Goal: Task Accomplishment & Management: Use online tool/utility

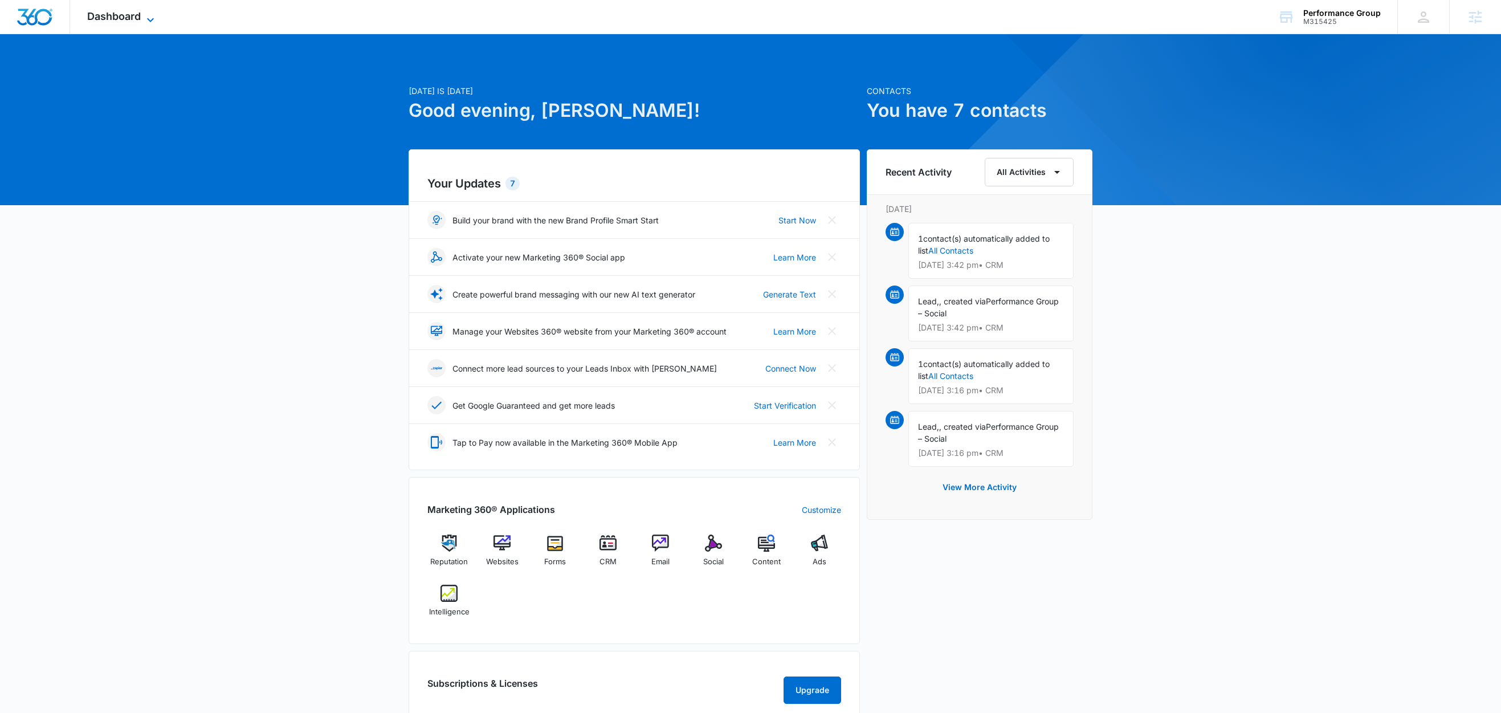
click at [136, 21] on span "Dashboard" at bounding box center [114, 16] width 54 height 12
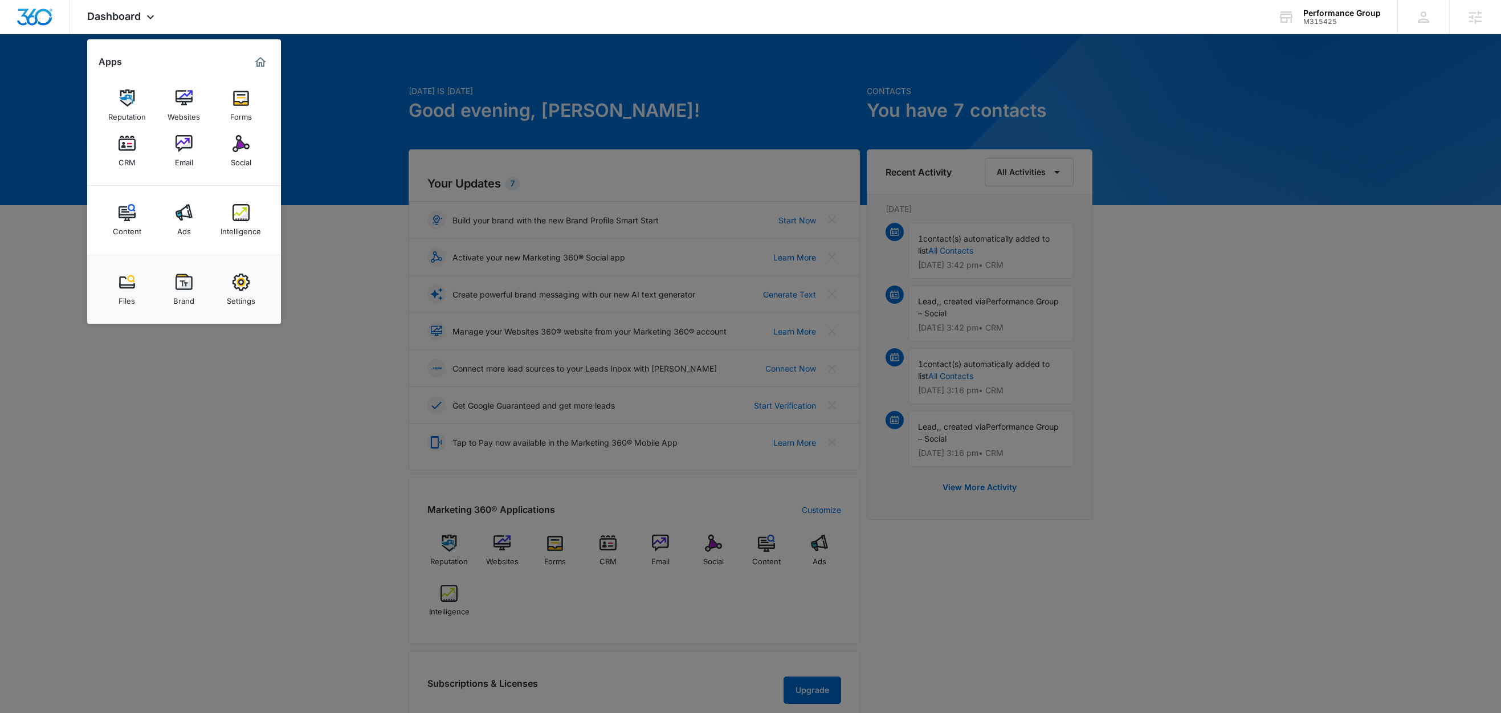
click at [348, 125] on div at bounding box center [750, 356] width 1501 height 713
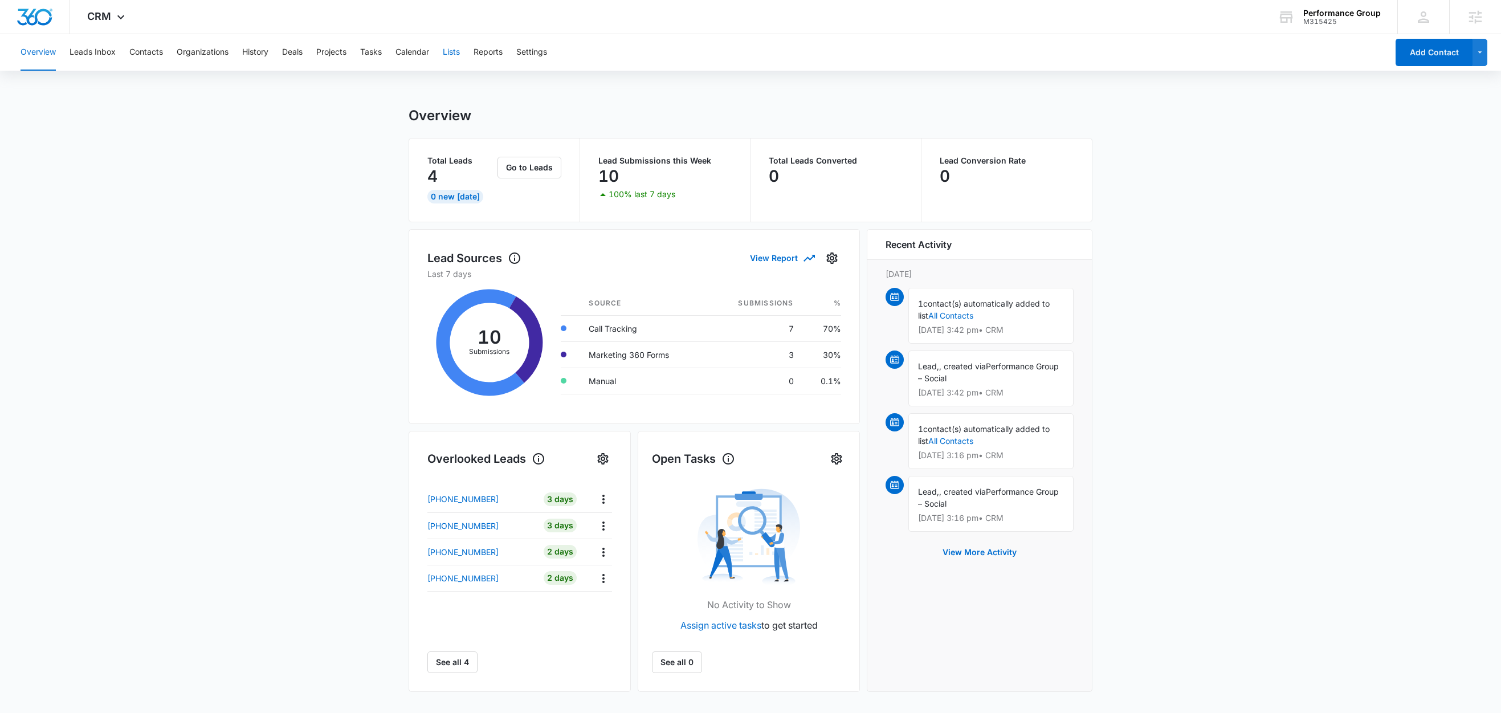
click at [453, 50] on button "Lists" at bounding box center [451, 52] width 17 height 36
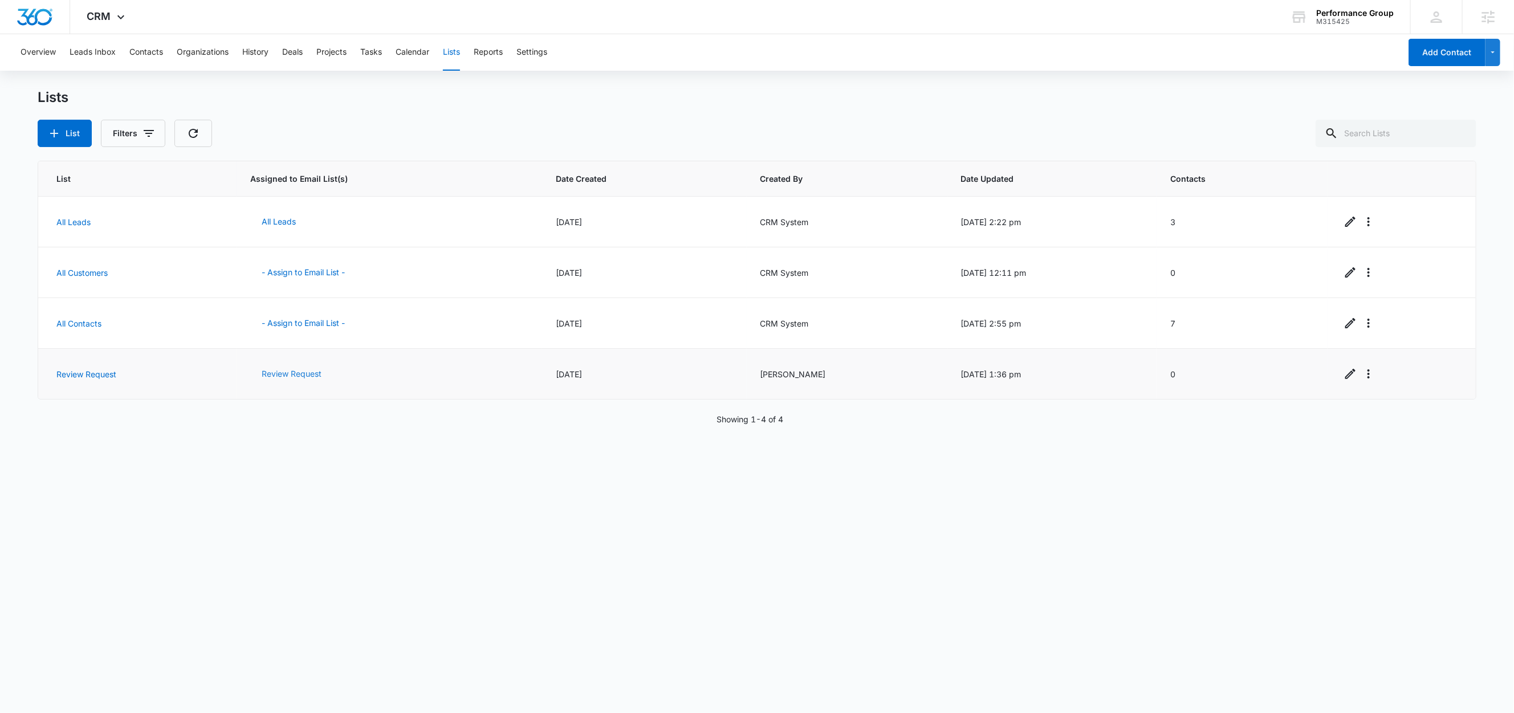
click at [289, 378] on button "Review Request" at bounding box center [291, 373] width 83 height 27
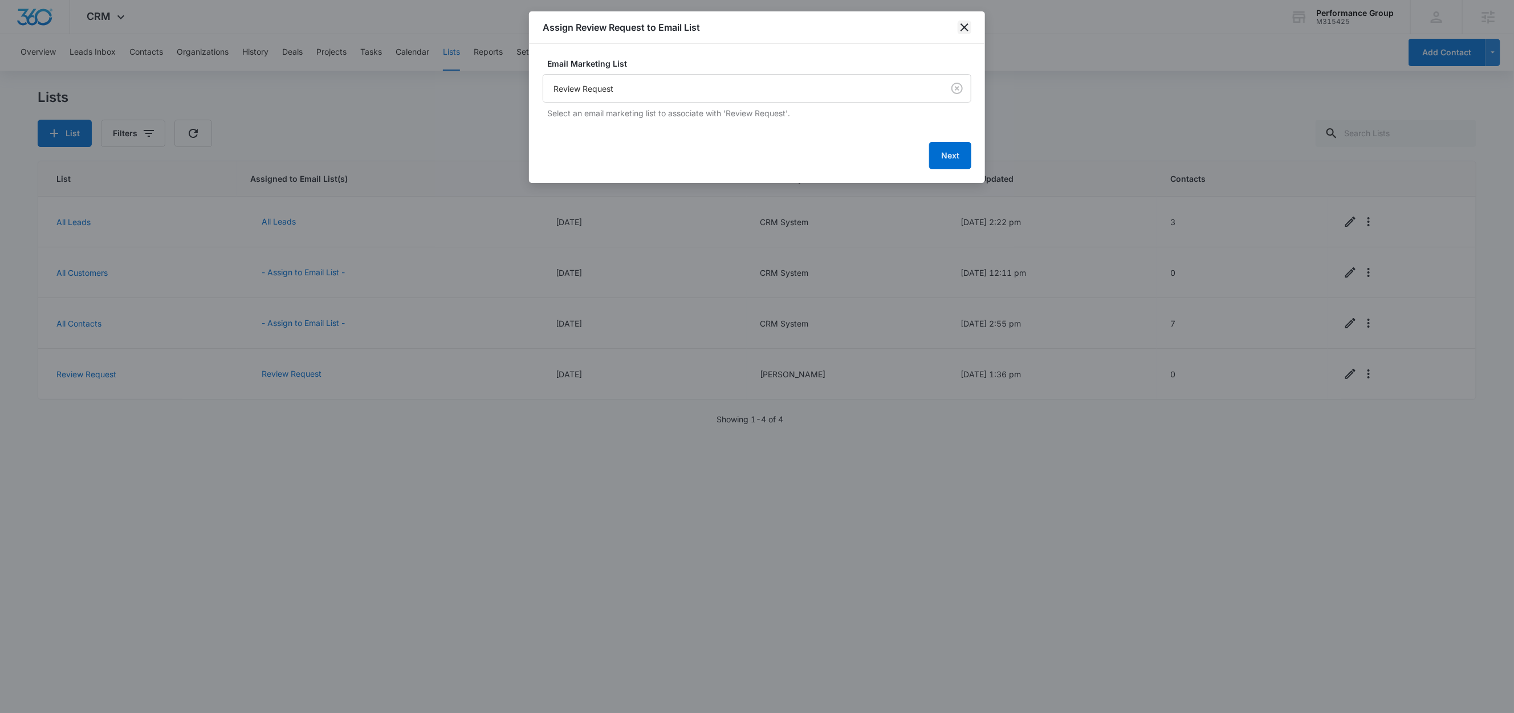
click at [969, 29] on icon "close" at bounding box center [964, 28] width 14 height 14
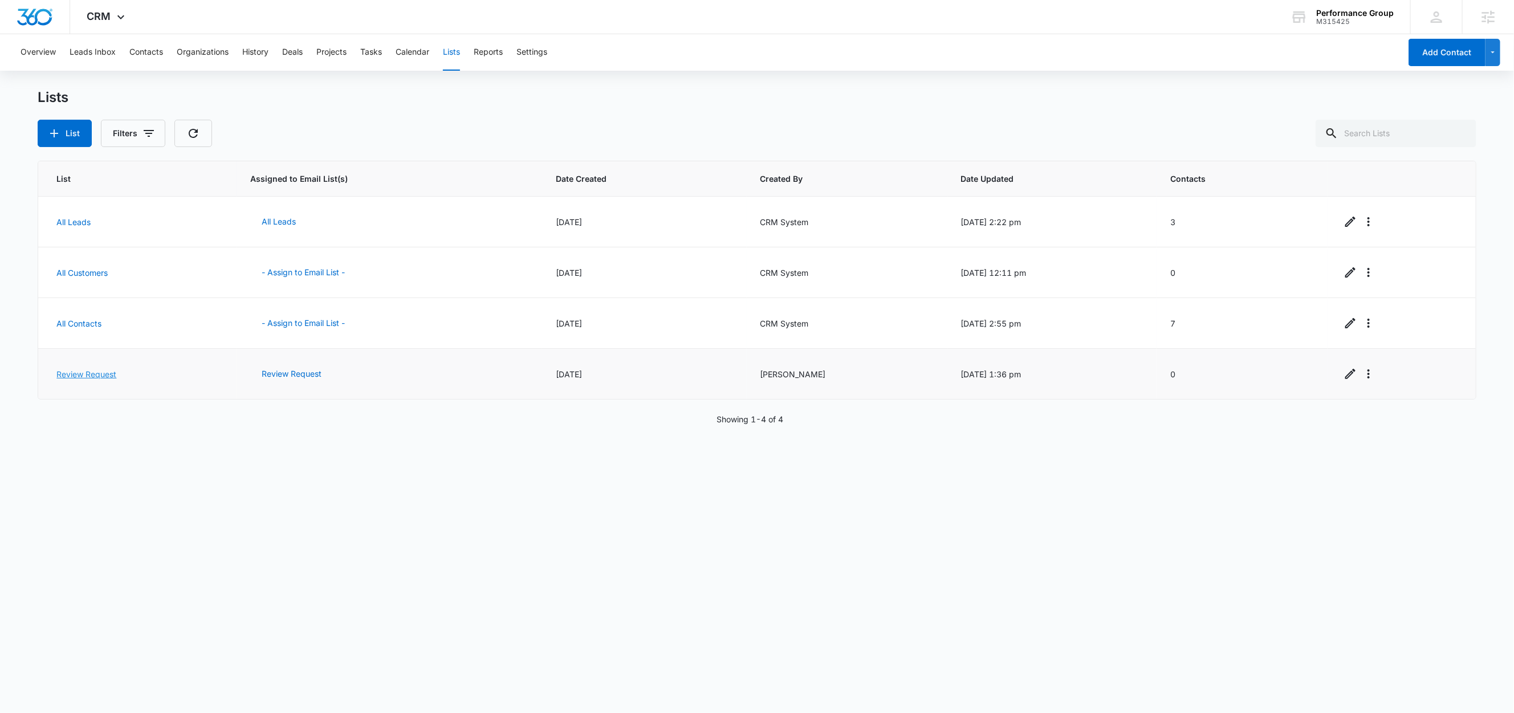
click at [88, 378] on link "Review Request" at bounding box center [86, 374] width 60 height 10
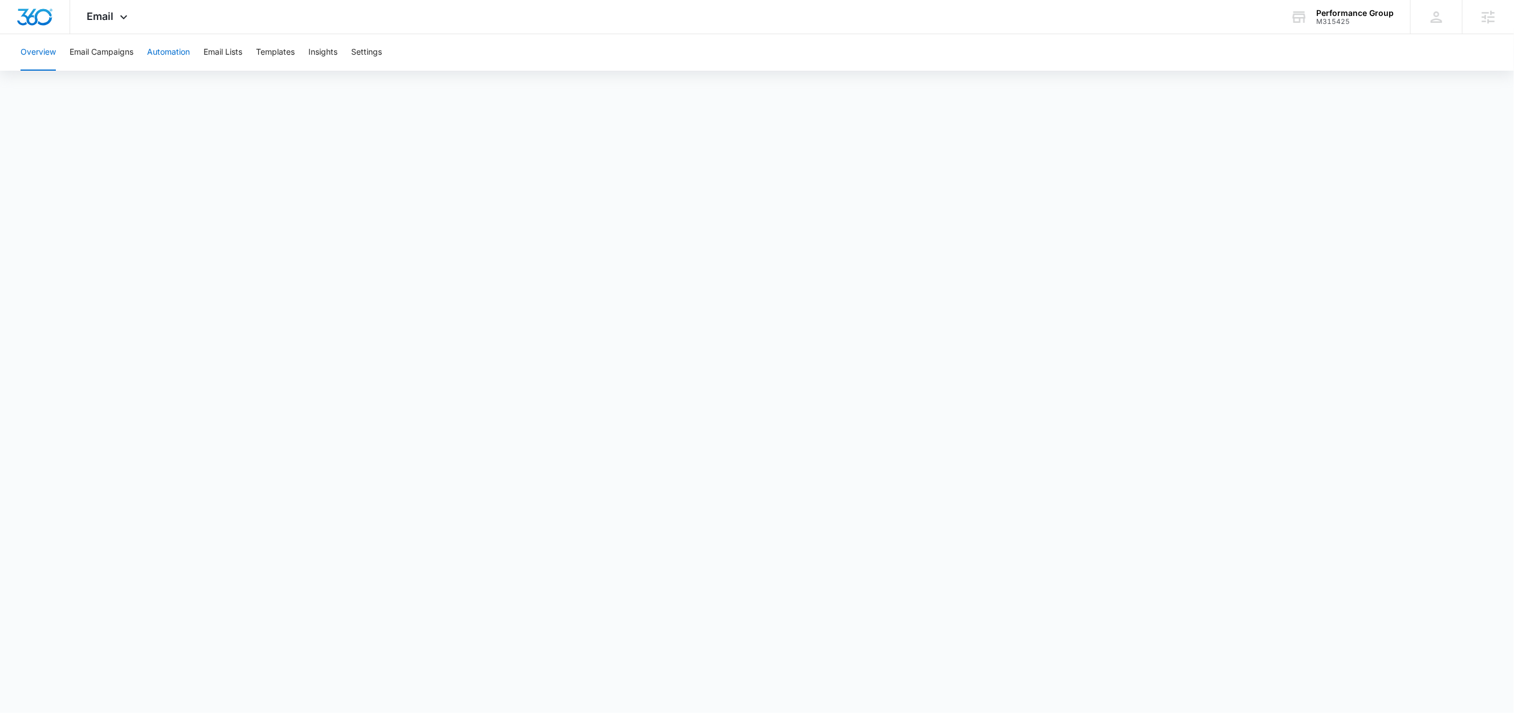
click at [172, 55] on button "Automation" at bounding box center [168, 52] width 43 height 36
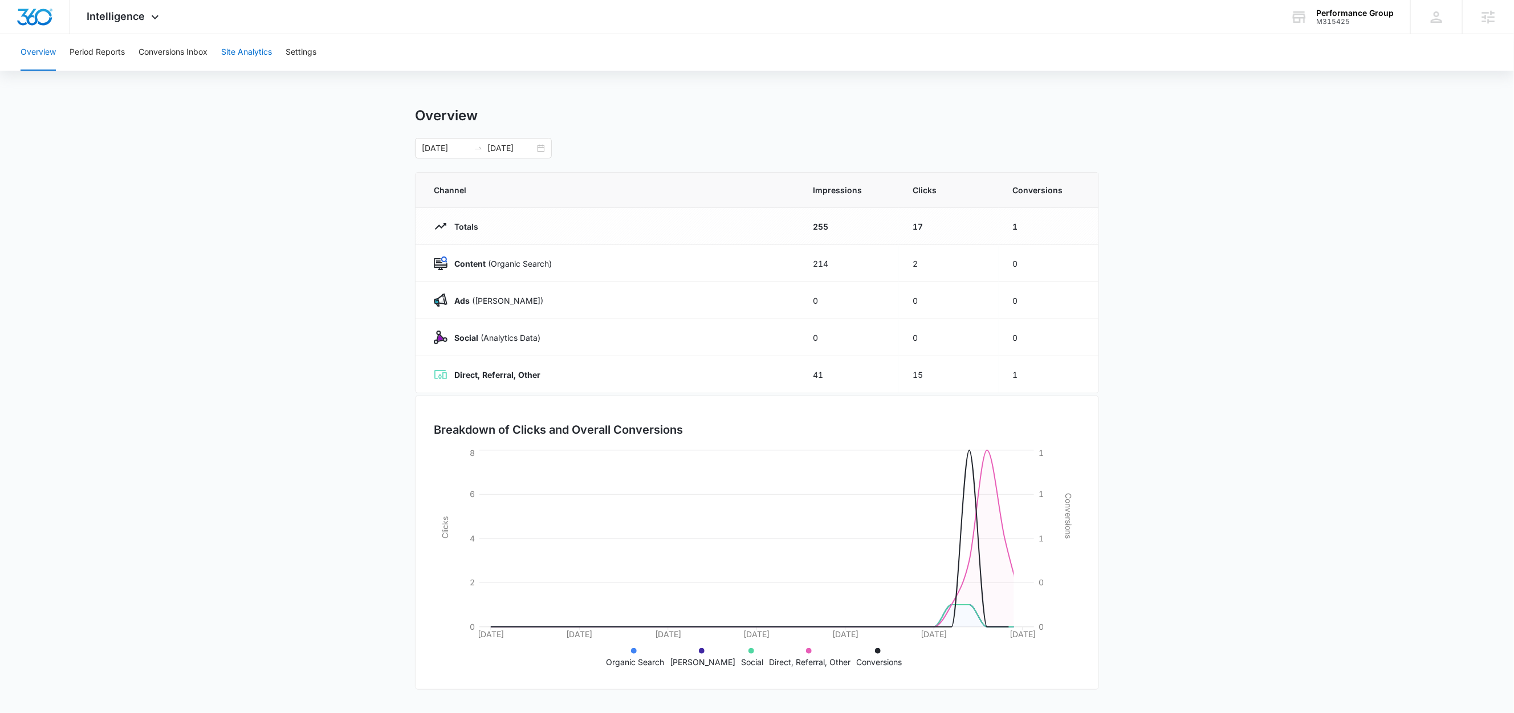
click at [234, 47] on button "Site Analytics" at bounding box center [246, 52] width 51 height 36
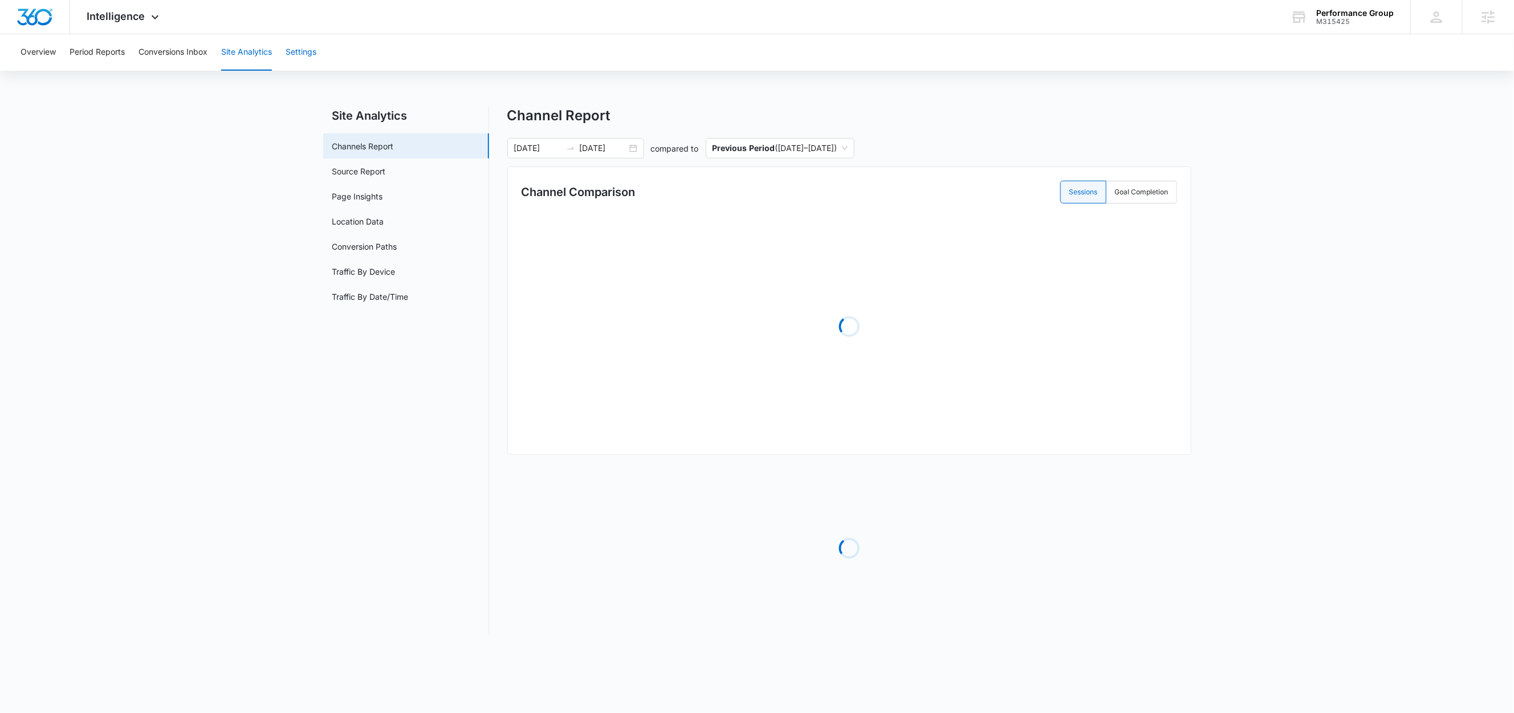
click at [294, 51] on button "Settings" at bounding box center [301, 52] width 31 height 36
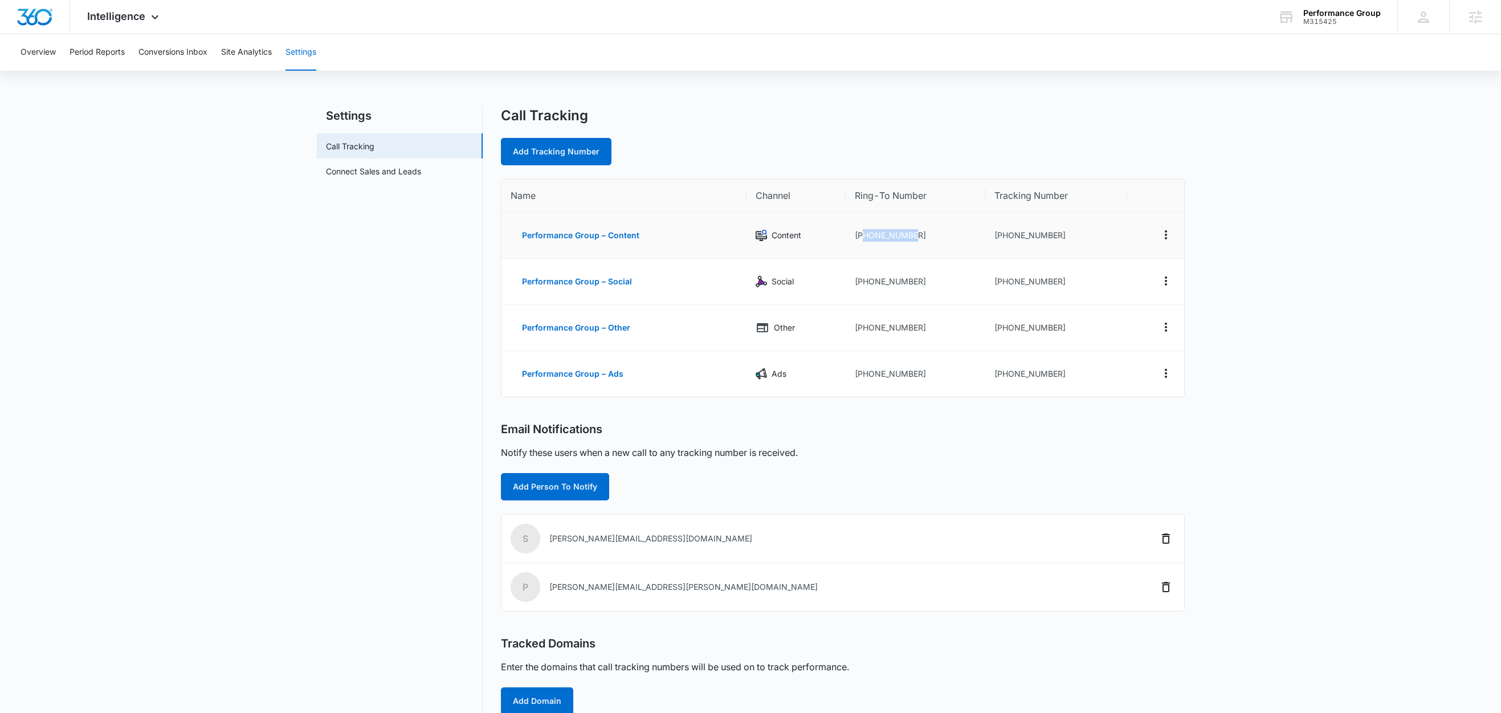
drag, startPoint x: 922, startPoint y: 235, endPoint x: 861, endPoint y: 242, distance: 61.4
click at [861, 242] on td "+17657780409" at bounding box center [916, 236] width 140 height 46
copy td "7657780409"
drag, startPoint x: 879, startPoint y: 280, endPoint x: 862, endPoint y: 283, distance: 17.8
click at [862, 283] on td "+17657780409" at bounding box center [916, 282] width 140 height 46
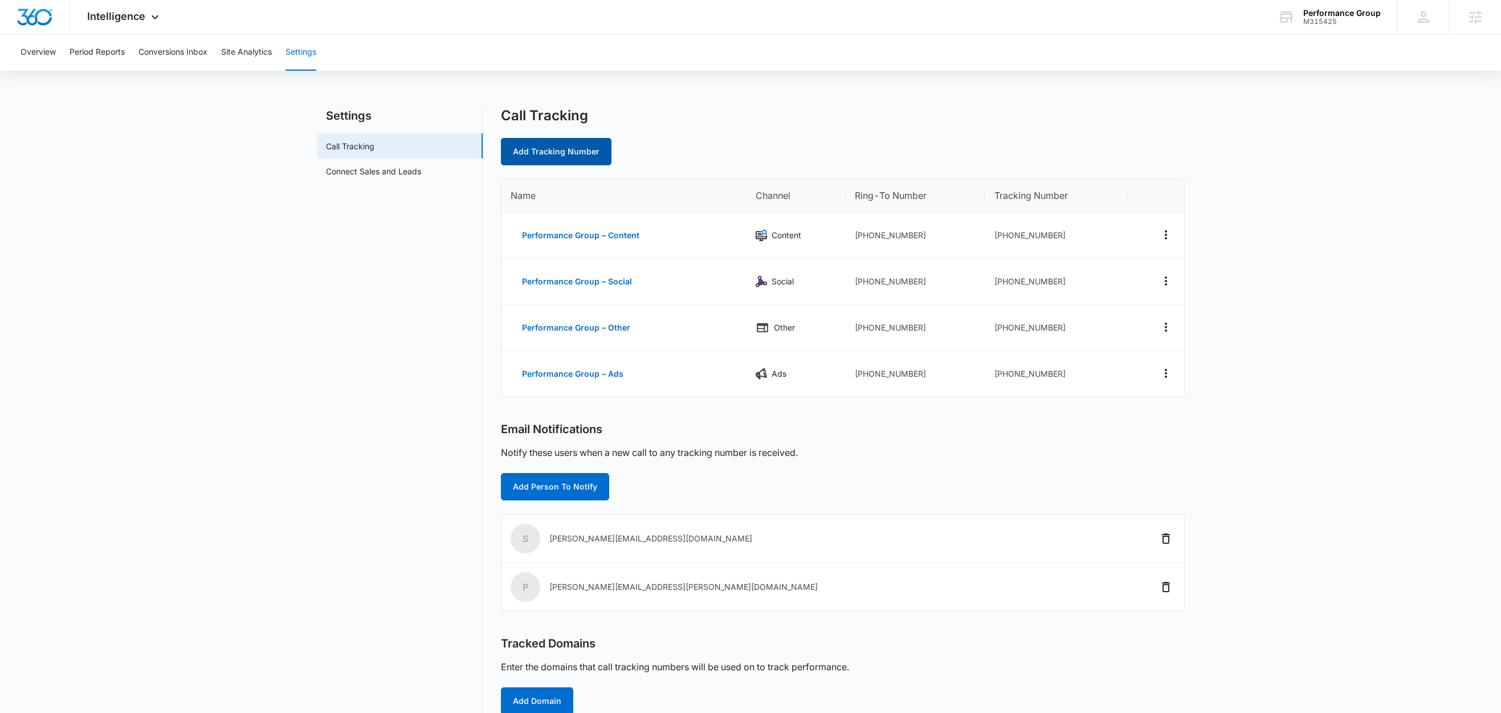
click at [557, 151] on link "Add Tracking Number" at bounding box center [556, 151] width 111 height 27
select select "by_area_code"
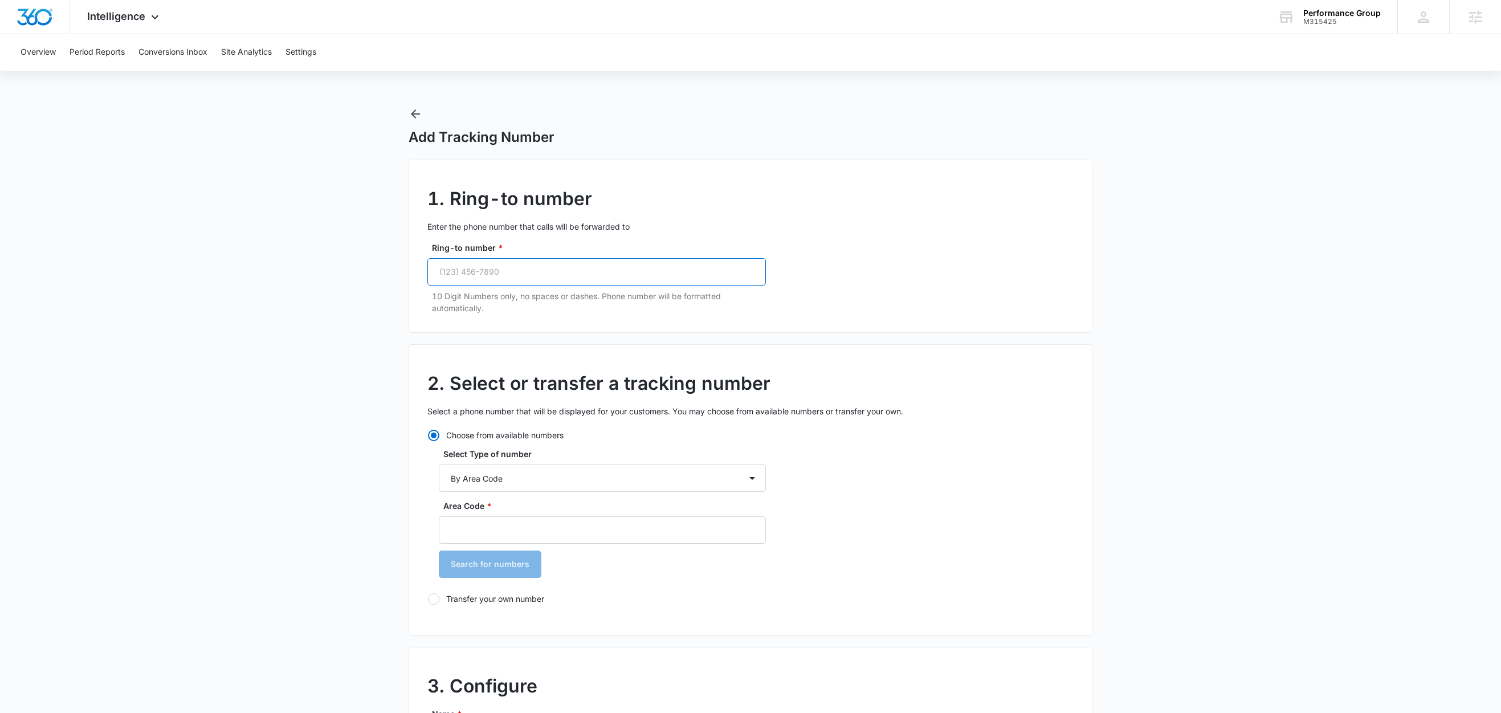
click at [515, 276] on input "Ring-to number *" at bounding box center [596, 271] width 339 height 27
paste input "(765) 778-0409"
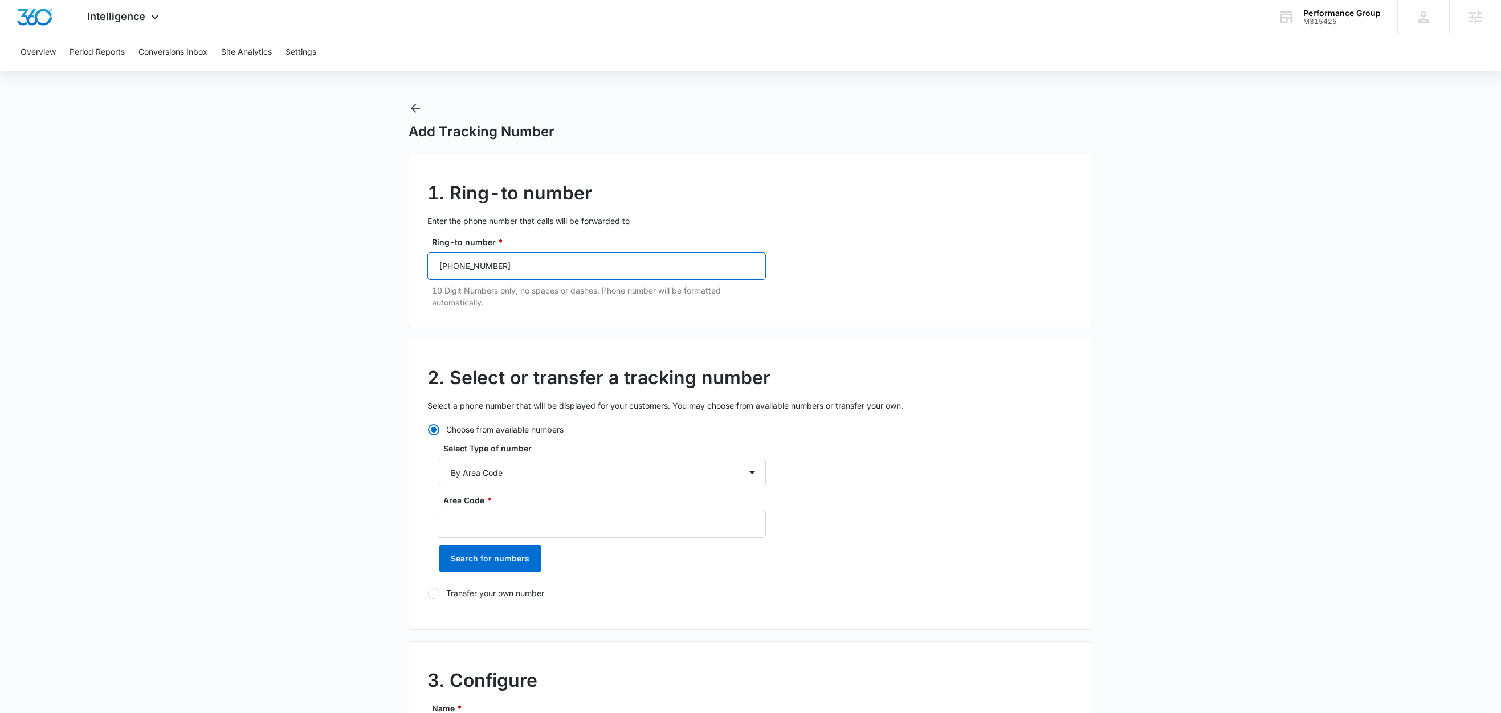
scroll to position [19, 0]
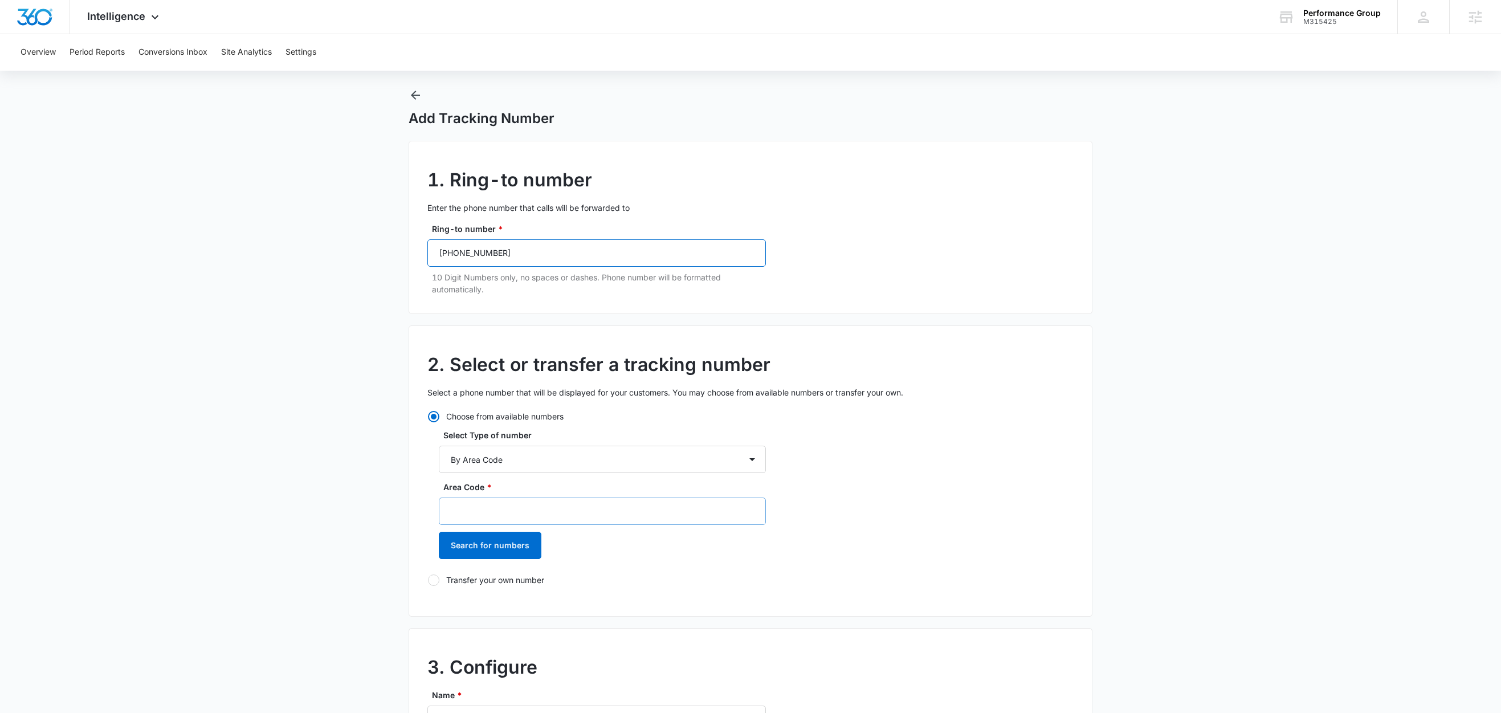
type input "(765) 778-0409"
click at [471, 504] on input "Area Code *" at bounding box center [602, 511] width 327 height 27
type input "765"
click at [474, 549] on button "Search for numbers" at bounding box center [490, 545] width 103 height 27
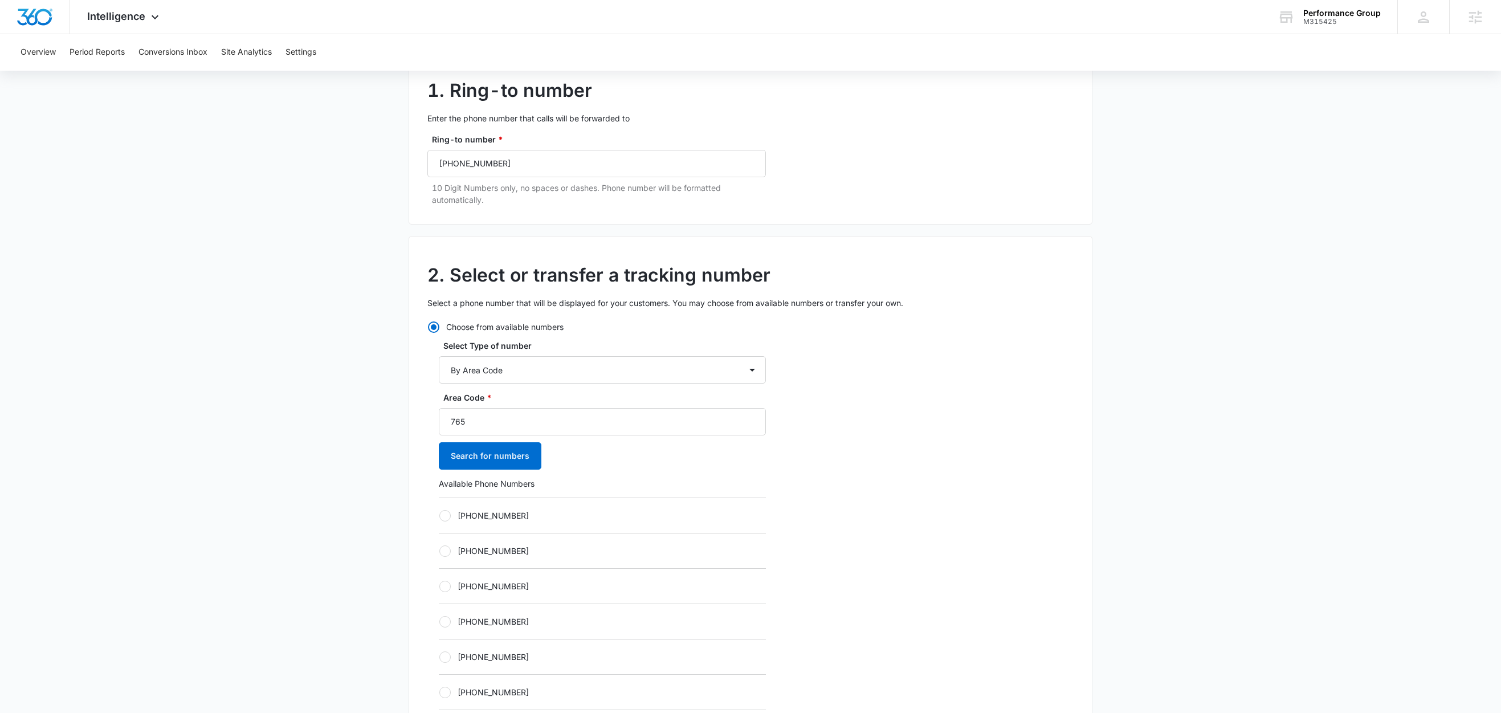
click at [515, 519] on label "+17657807972" at bounding box center [602, 516] width 327 height 12
click at [439, 516] on input "+17657807972" at bounding box center [439, 515] width 1 height 1
radio input "true"
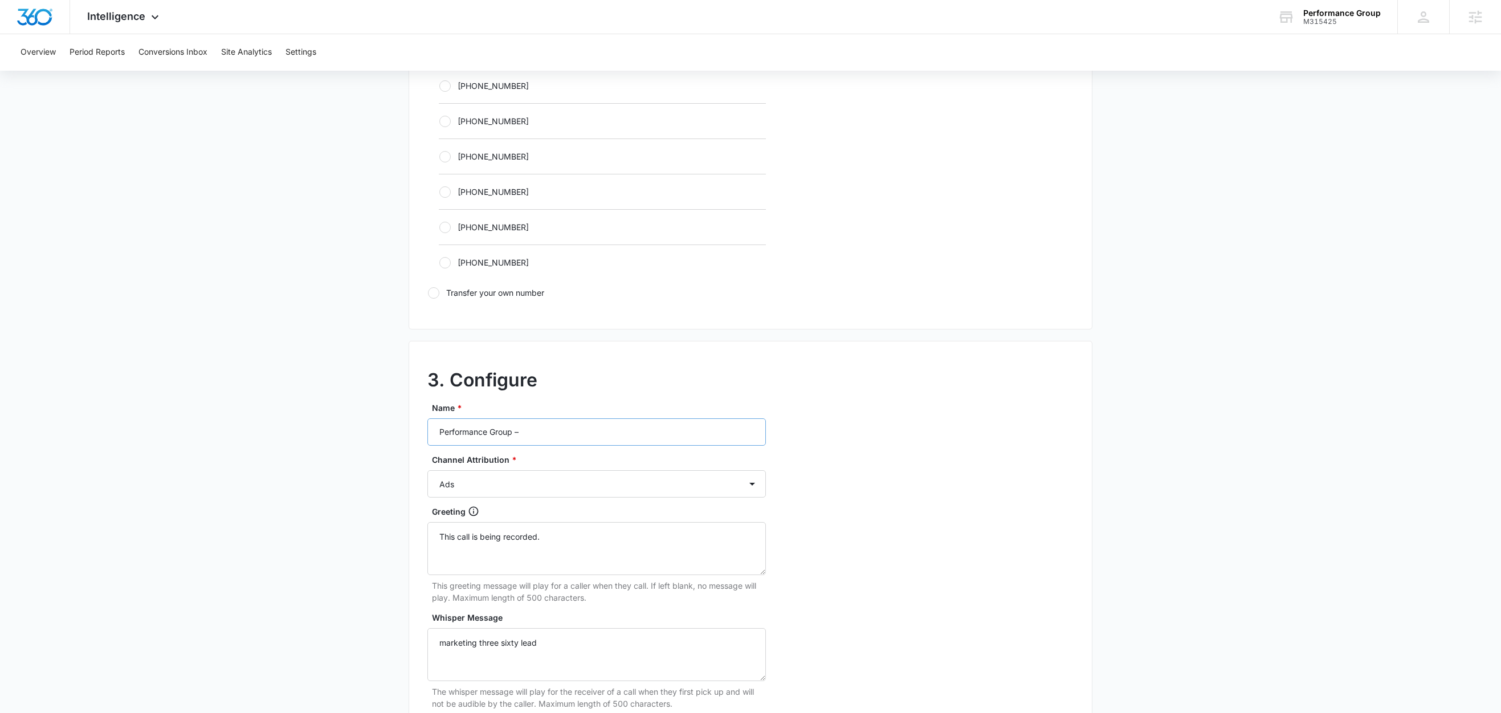
scroll to position [681, 0]
click at [565, 438] on input "Performance Group –" at bounding box center [596, 430] width 339 height 27
type input "Performance Group – LSA"
click at [532, 485] on select "Ads Local Service Ads Content Social Other" at bounding box center [596, 481] width 339 height 27
select select "LSA"
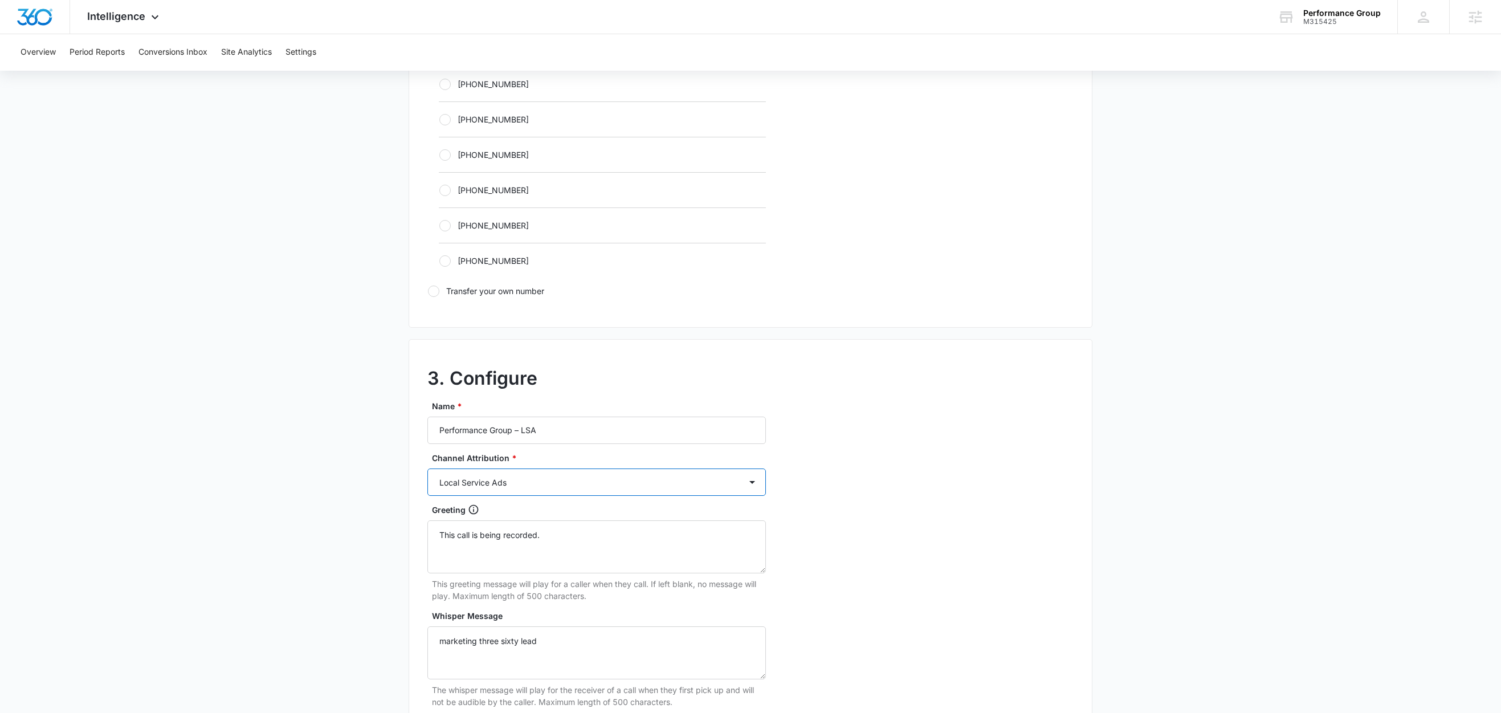
click at [427, 472] on select "Ads Local Service Ads Content Social Other" at bounding box center [596, 481] width 339 height 27
click at [283, 519] on main "Add Tracking Number 1. Ring-to number Enter the phone number that calls will be…" at bounding box center [750, 166] width 1501 height 1480
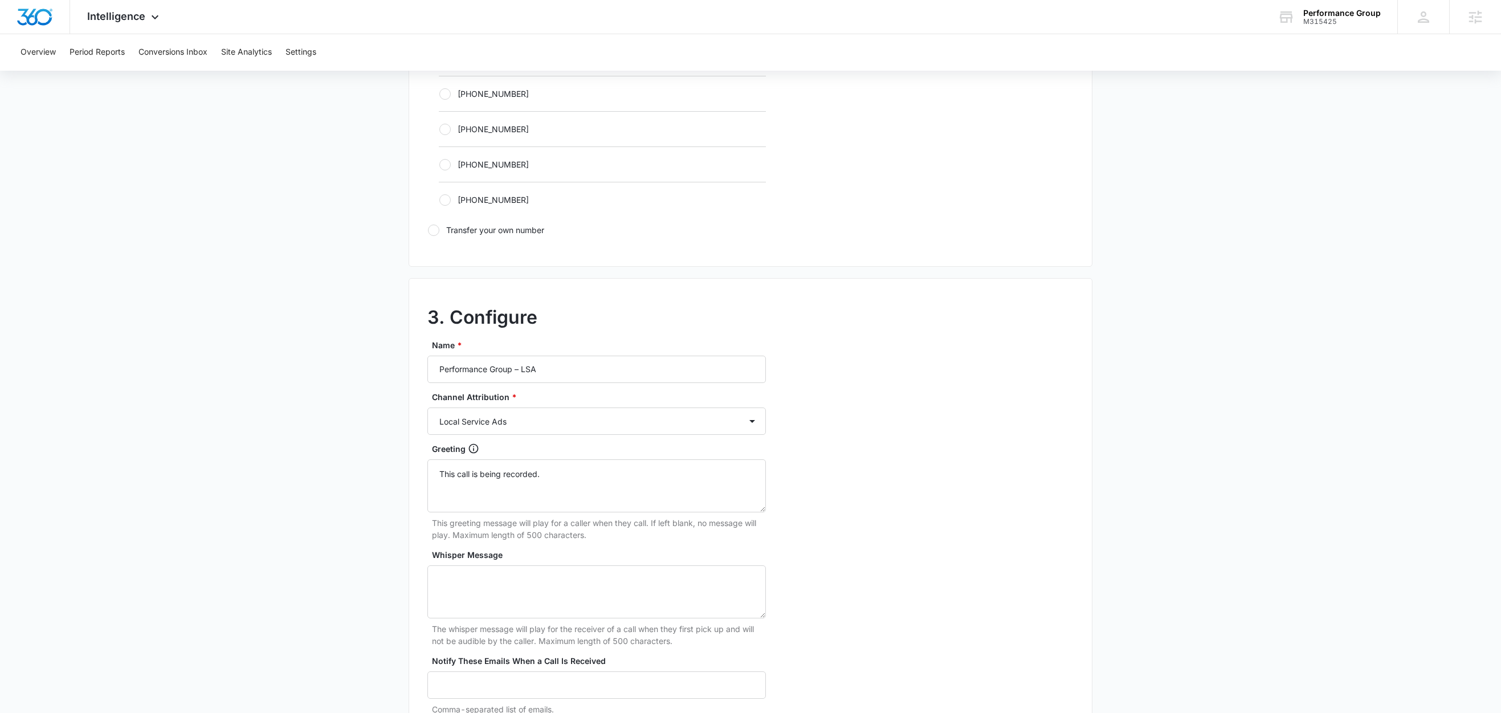
scroll to position [879, 0]
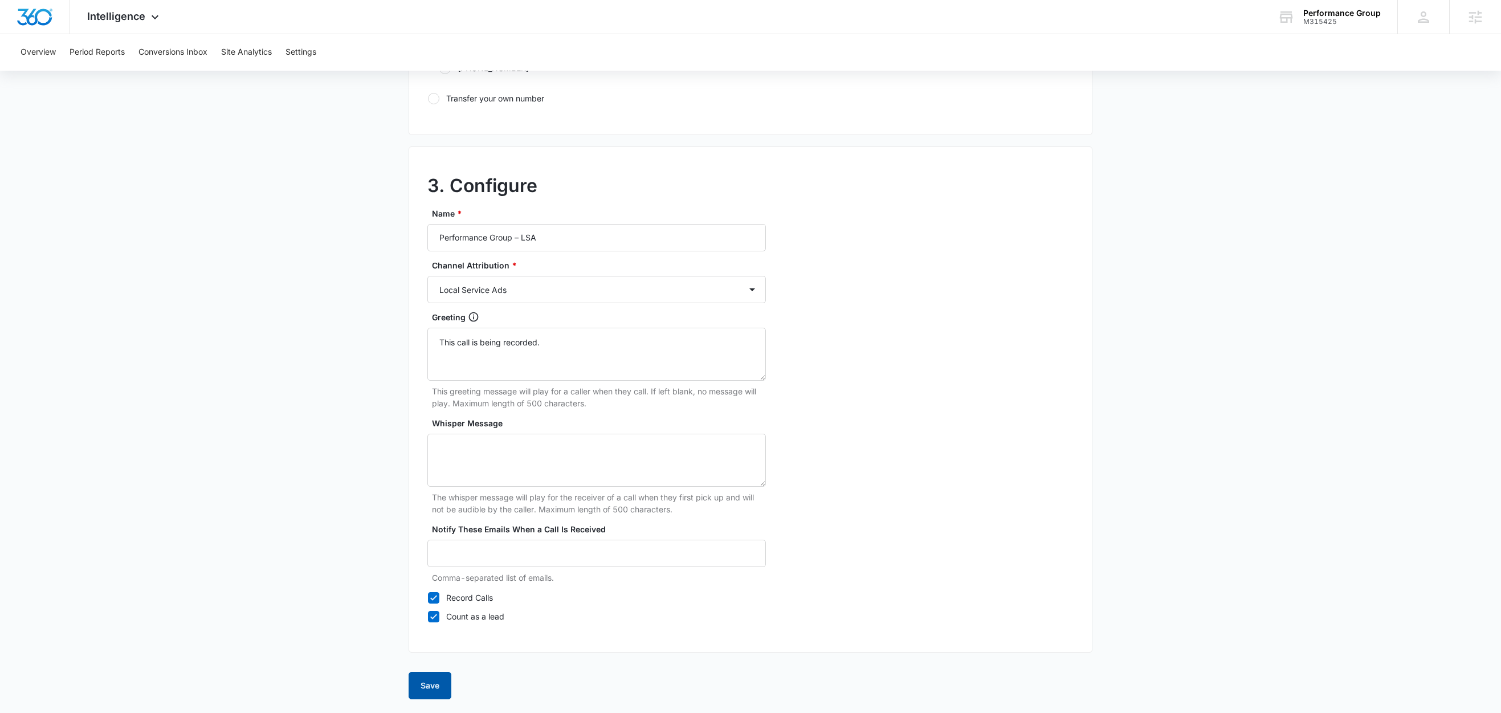
click at [427, 683] on button "Save" at bounding box center [430, 685] width 43 height 27
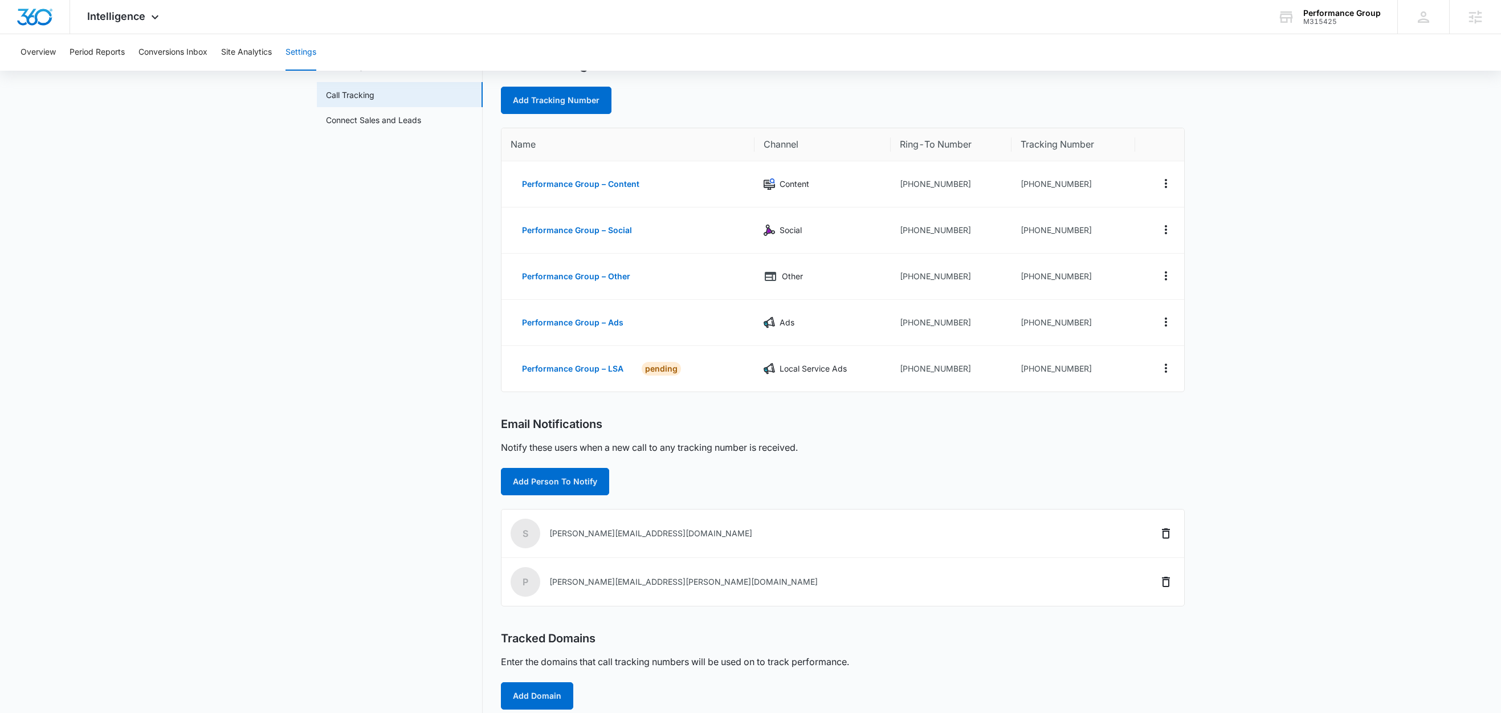
scroll to position [36, 0]
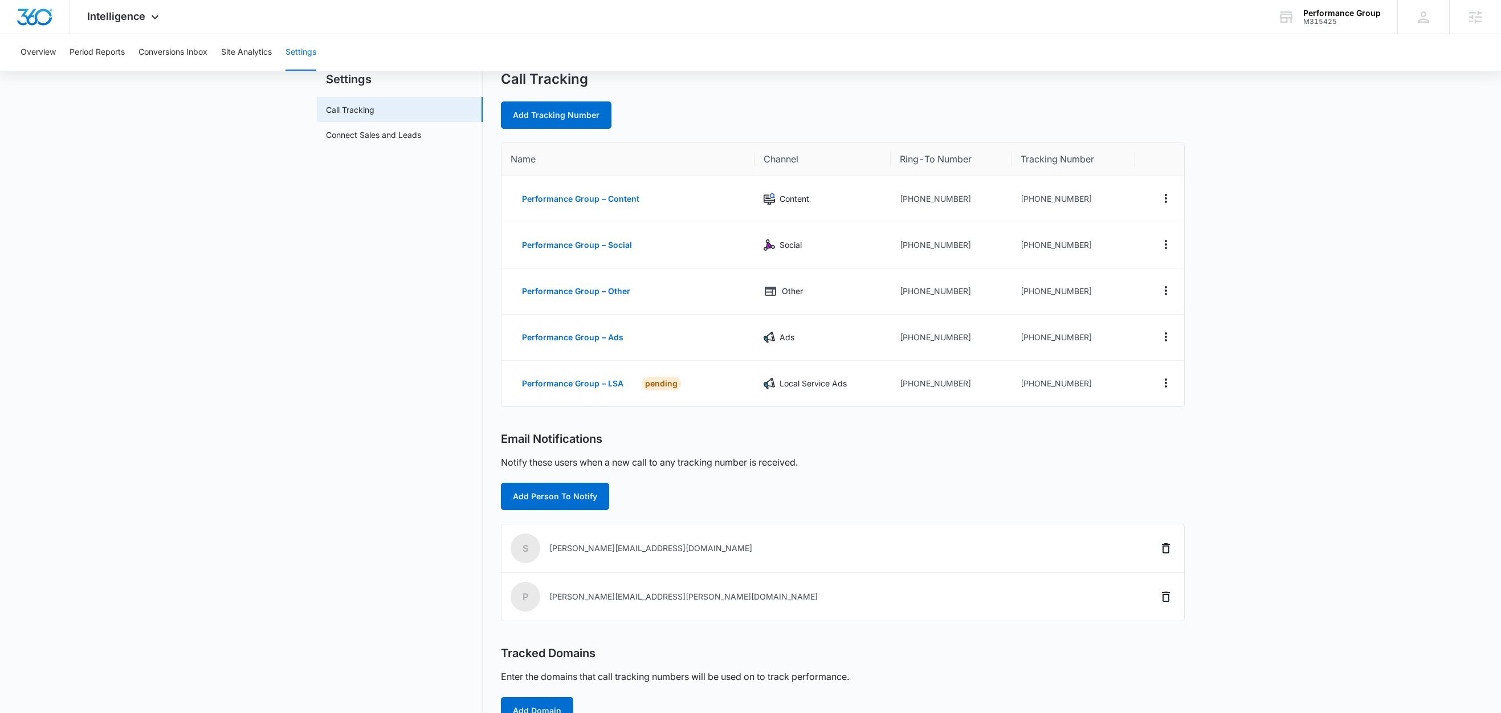
click at [352, 261] on nav "Settings Call Tracking Connect Sales and Leads" at bounding box center [400, 423] width 166 height 705
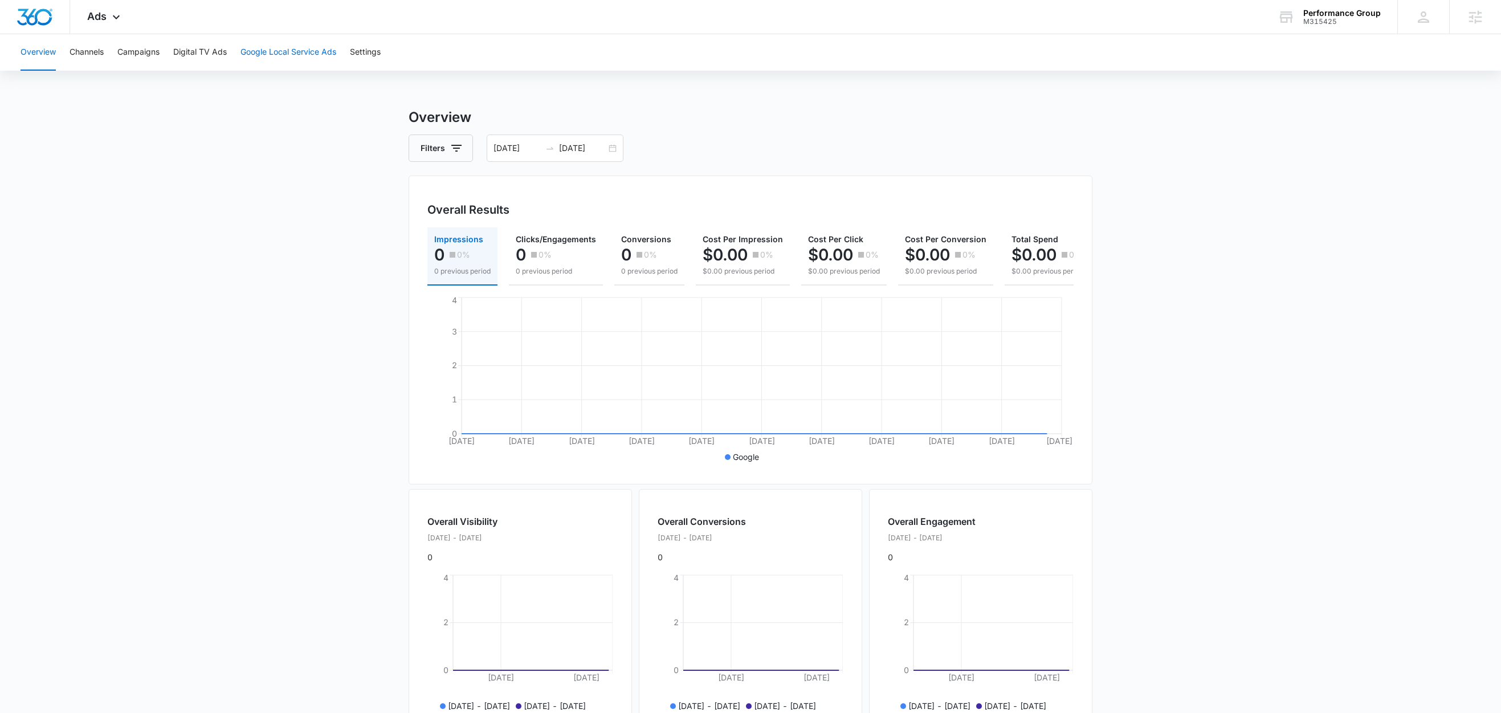
click at [283, 50] on button "Google Local Service Ads" at bounding box center [289, 52] width 96 height 36
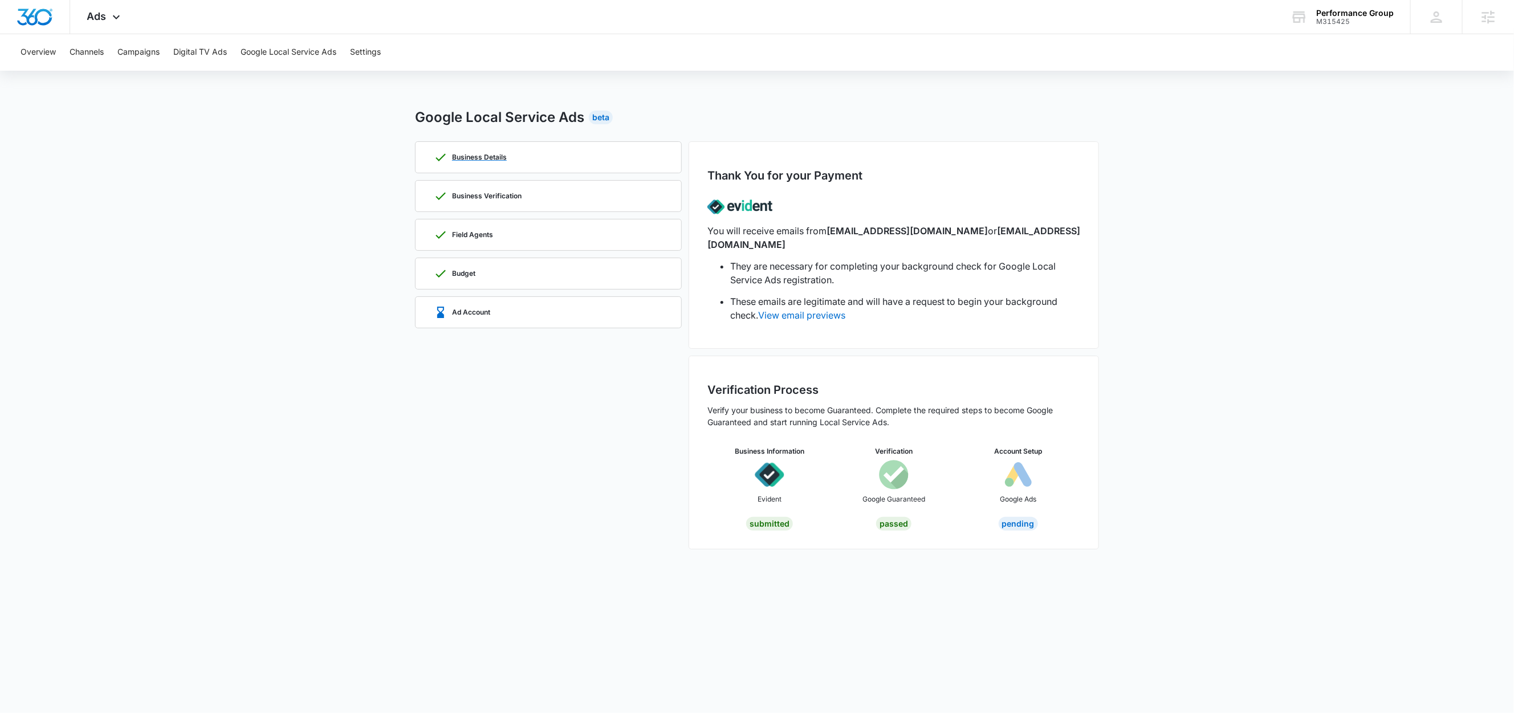
click at [536, 159] on div "Business Details" at bounding box center [548, 157] width 229 height 31
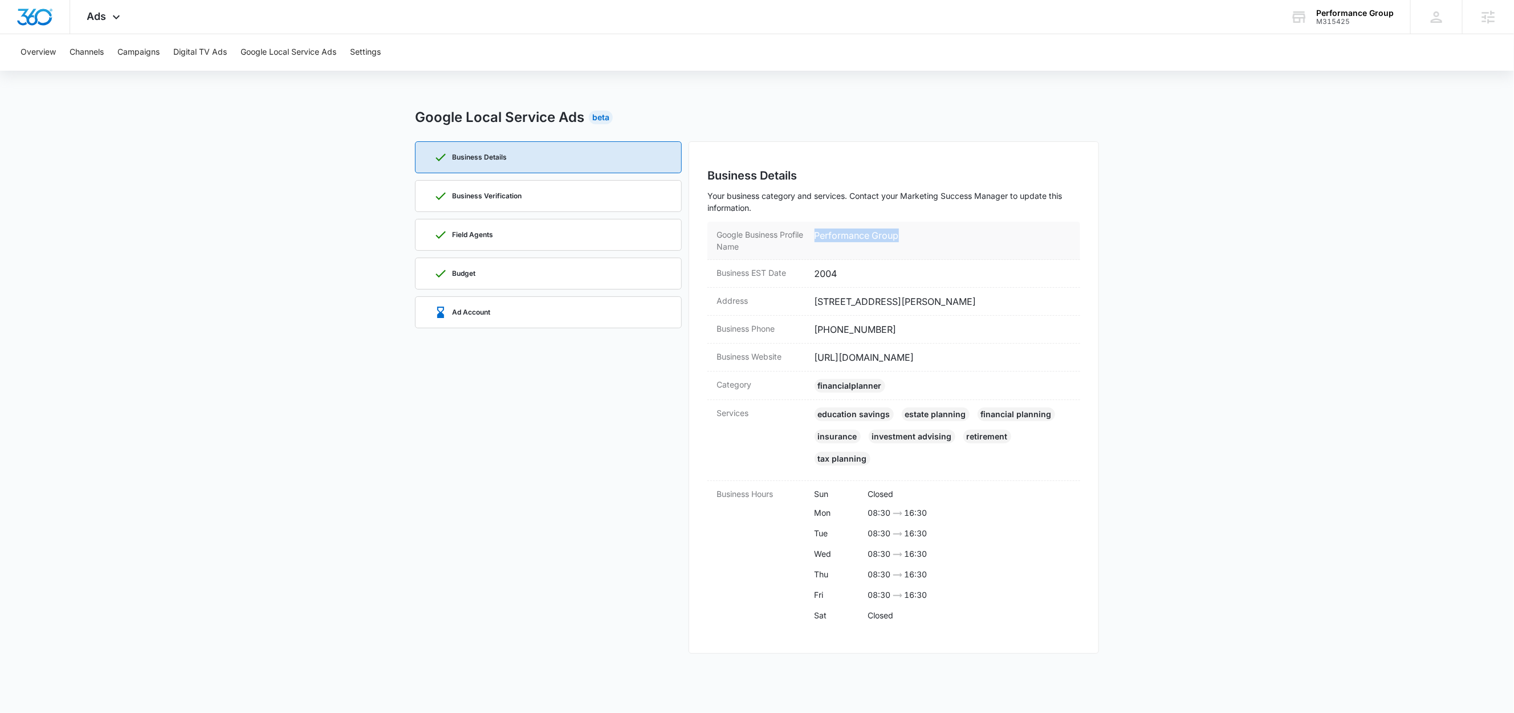
drag, startPoint x: 914, startPoint y: 233, endPoint x: 812, endPoint y: 234, distance: 101.5
click at [812, 234] on div "Google Business Profile Name Performance Group" at bounding box center [893, 241] width 373 height 38
copy dd "Performance Group"
drag, startPoint x: 964, startPoint y: 302, endPoint x: 947, endPoint y: 304, distance: 16.6
click at [947, 304] on dd "118 E. State St., Pendleton, IN 46064" at bounding box center [942, 302] width 257 height 14
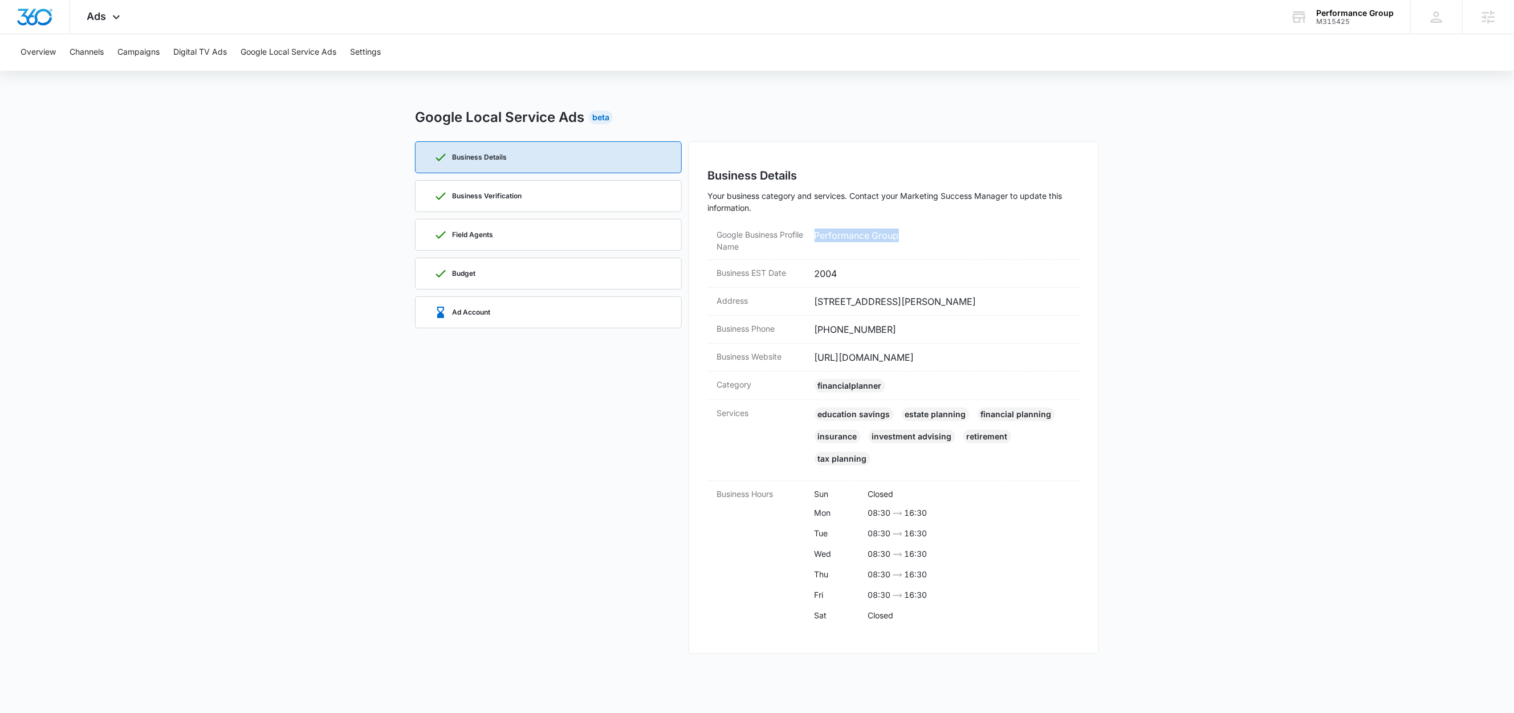
copy dd "46064"
click at [527, 198] on div "Business Verification" at bounding box center [548, 196] width 229 height 31
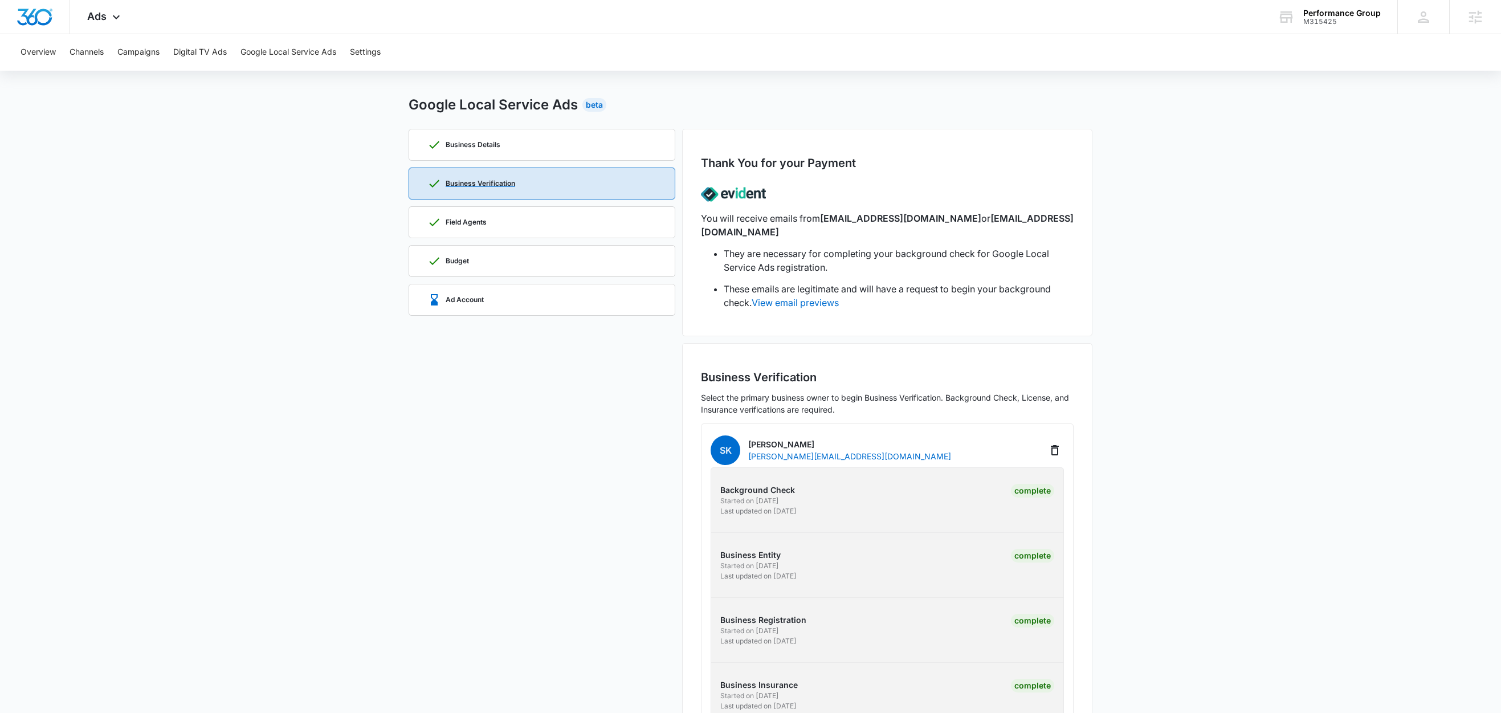
scroll to position [26, 0]
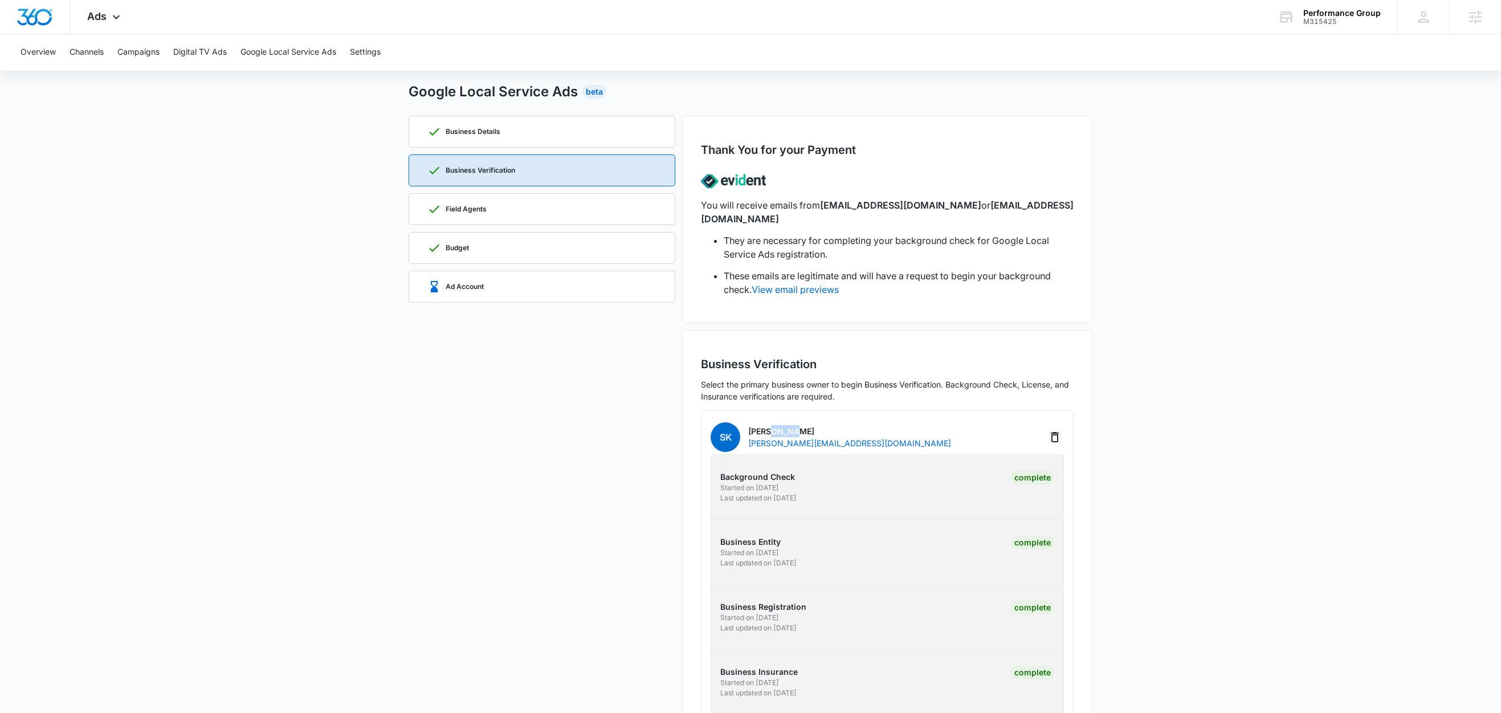
drag, startPoint x: 785, startPoint y: 419, endPoint x: 773, endPoint y: 418, distance: 12.6
click at [773, 425] on p "Sean Kirby" at bounding box center [849, 431] width 203 height 12
copy p "Kirby"
click at [496, 213] on div "Field Agents" at bounding box center [541, 209] width 229 height 31
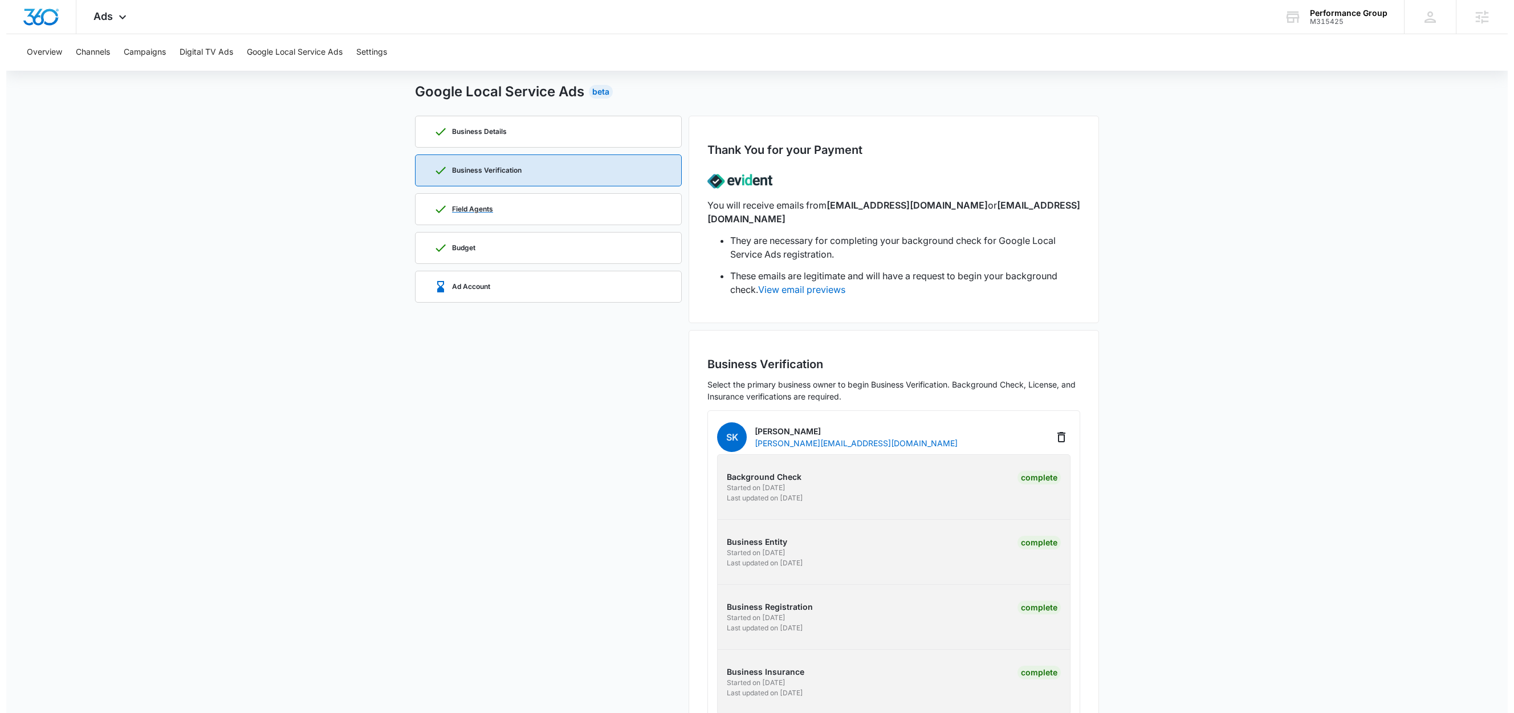
scroll to position [0, 0]
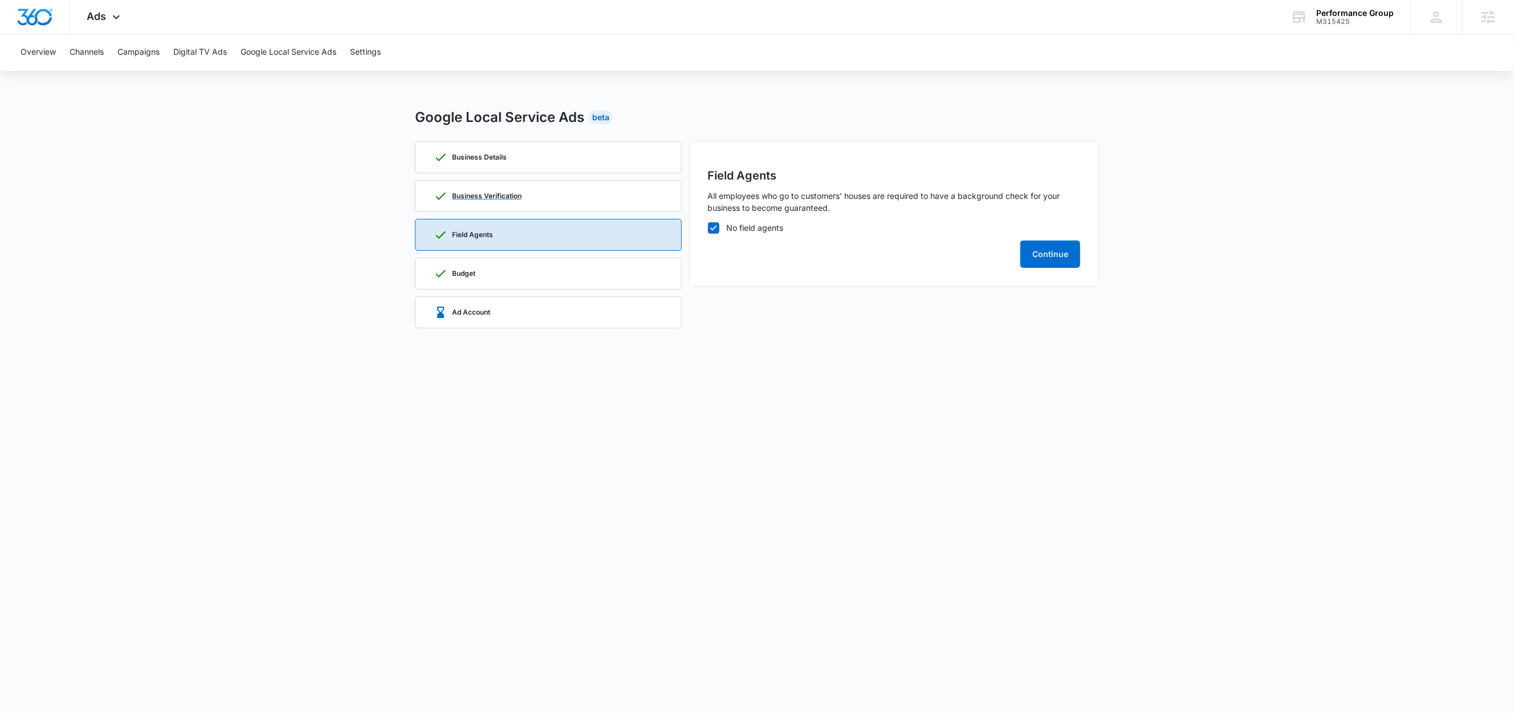
click at [497, 193] on p "Business Verification" at bounding box center [487, 196] width 70 height 7
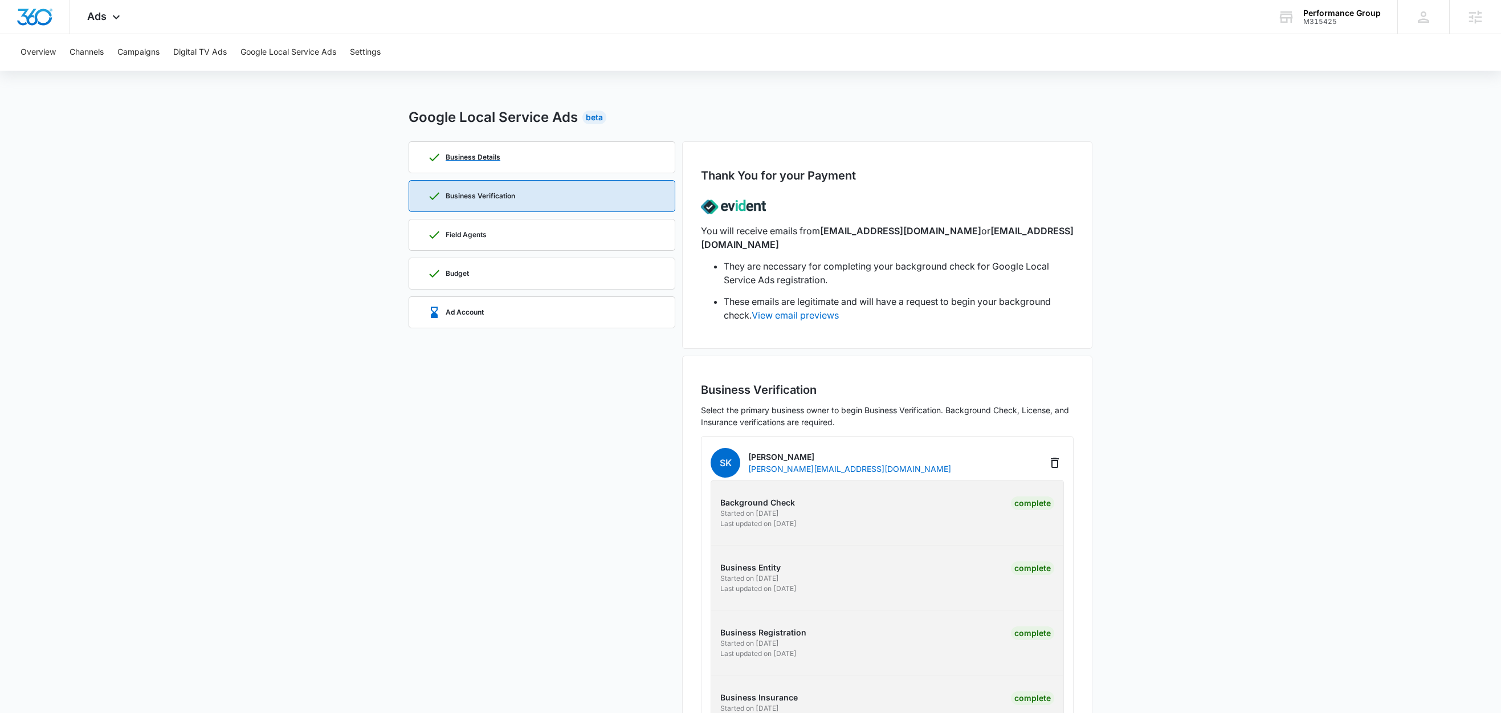
click at [512, 169] on div "Business Details" at bounding box center [541, 157] width 229 height 31
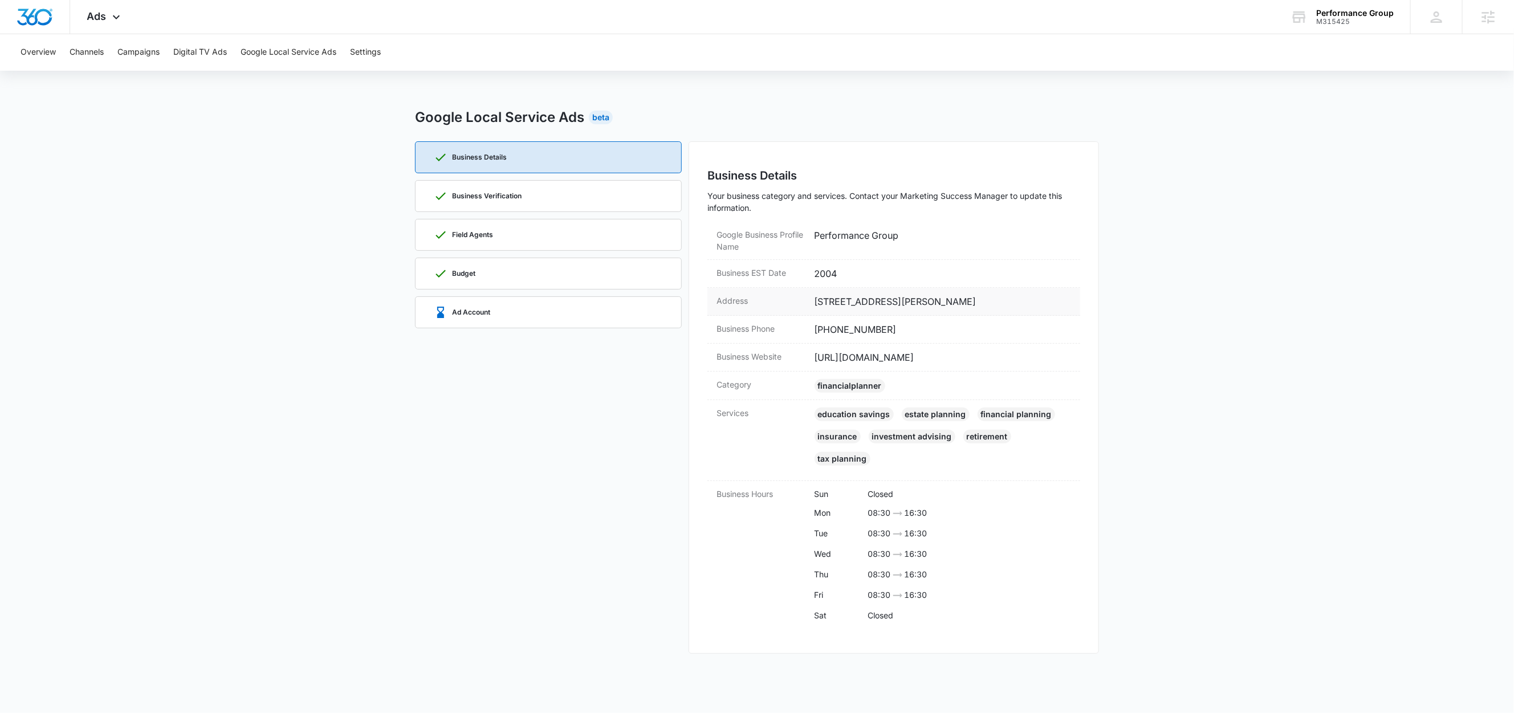
drag, startPoint x: 988, startPoint y: 299, endPoint x: 813, endPoint y: 305, distance: 175.1
click at [813, 305] on div "Address 118 E. State St., Pendleton, IN 46064" at bounding box center [893, 302] width 373 height 28
copy dd "118 E. State St., Pendleton, IN 46064"
click at [507, 307] on div "Ad Account" at bounding box center [548, 312] width 229 height 31
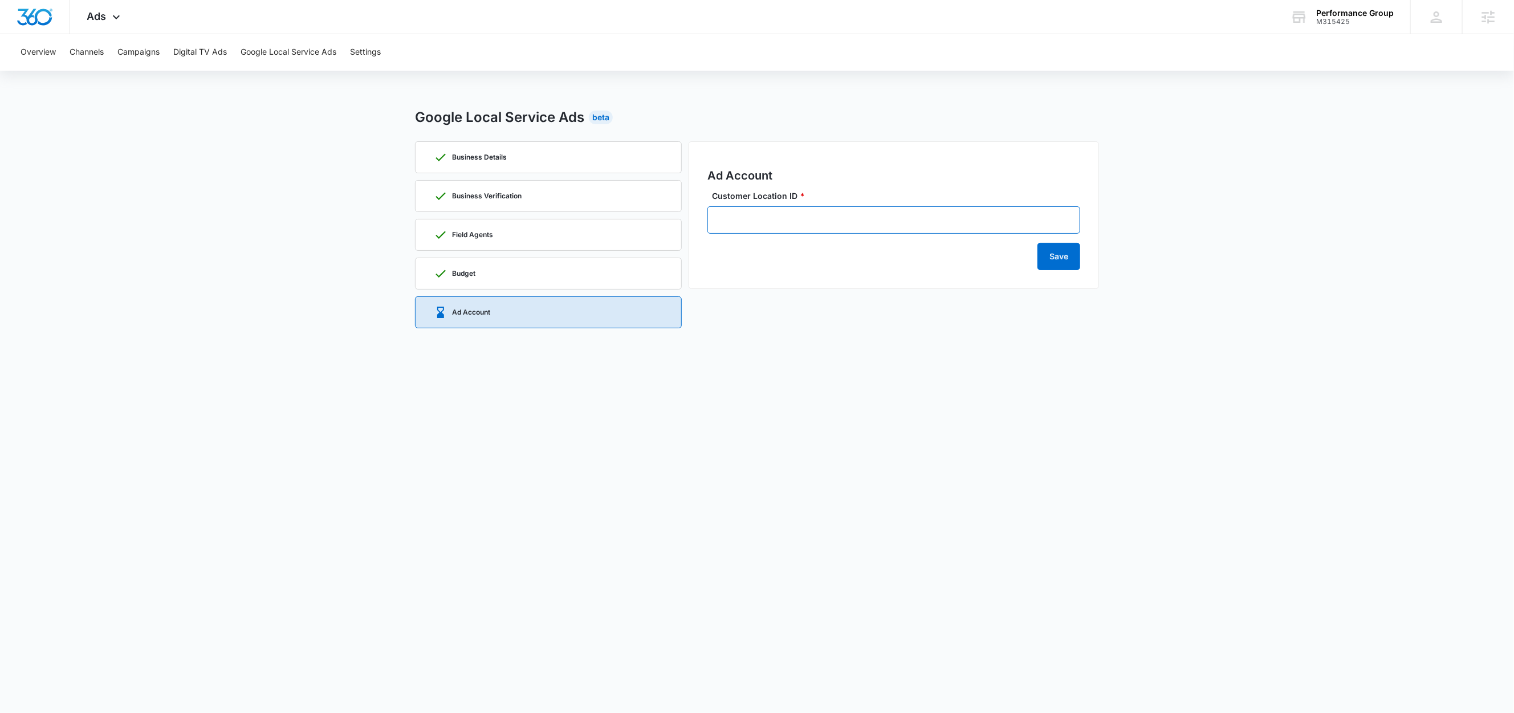
click at [862, 225] on input "Customer Location ID *" at bounding box center [893, 219] width 373 height 27
paste input "673-723-8213"
type input "673-723-8213"
click at [1058, 263] on button "Save" at bounding box center [1058, 256] width 43 height 27
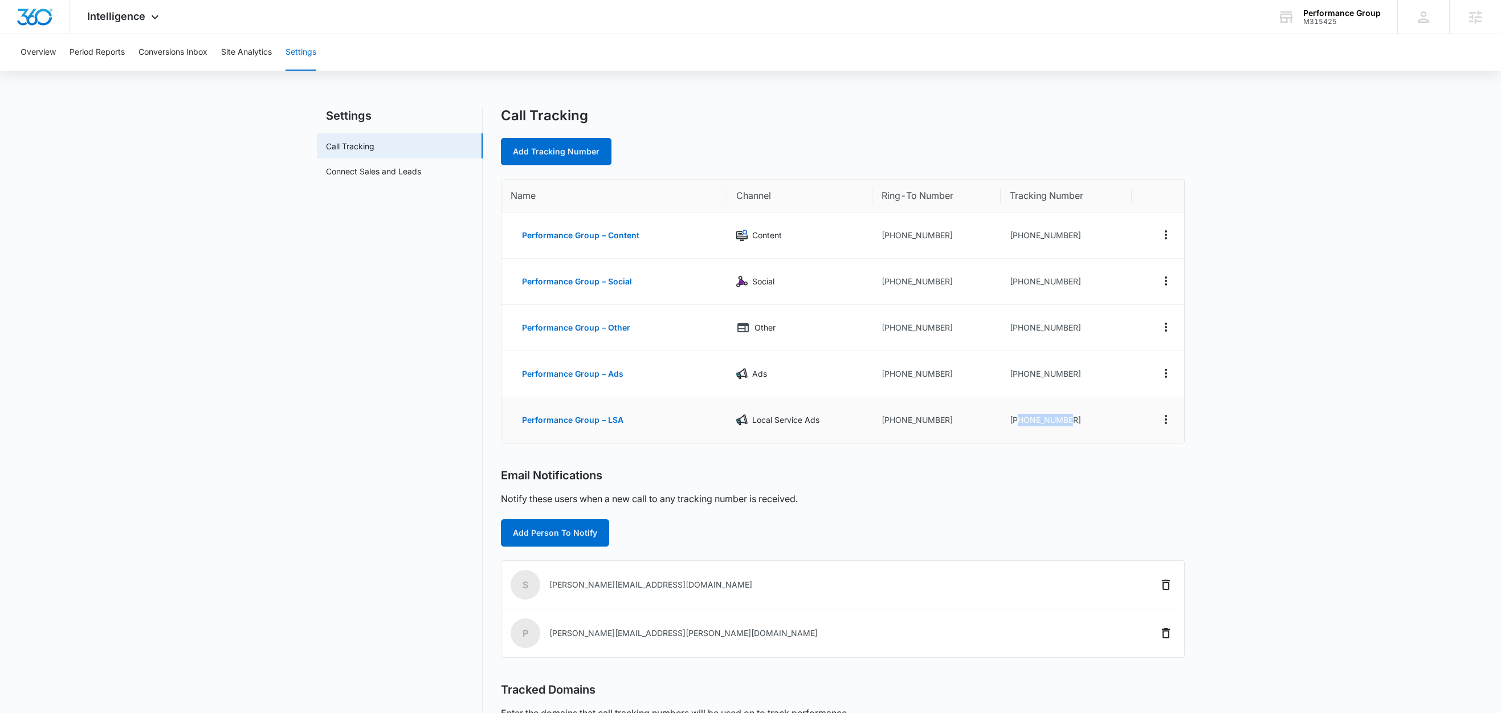
drag, startPoint x: 1081, startPoint y: 425, endPoint x: 1016, endPoint y: 422, distance: 65.6
click at [1016, 422] on td "[PHONE_NUMBER]" at bounding box center [1066, 420] width 131 height 46
copy td "7657807972"
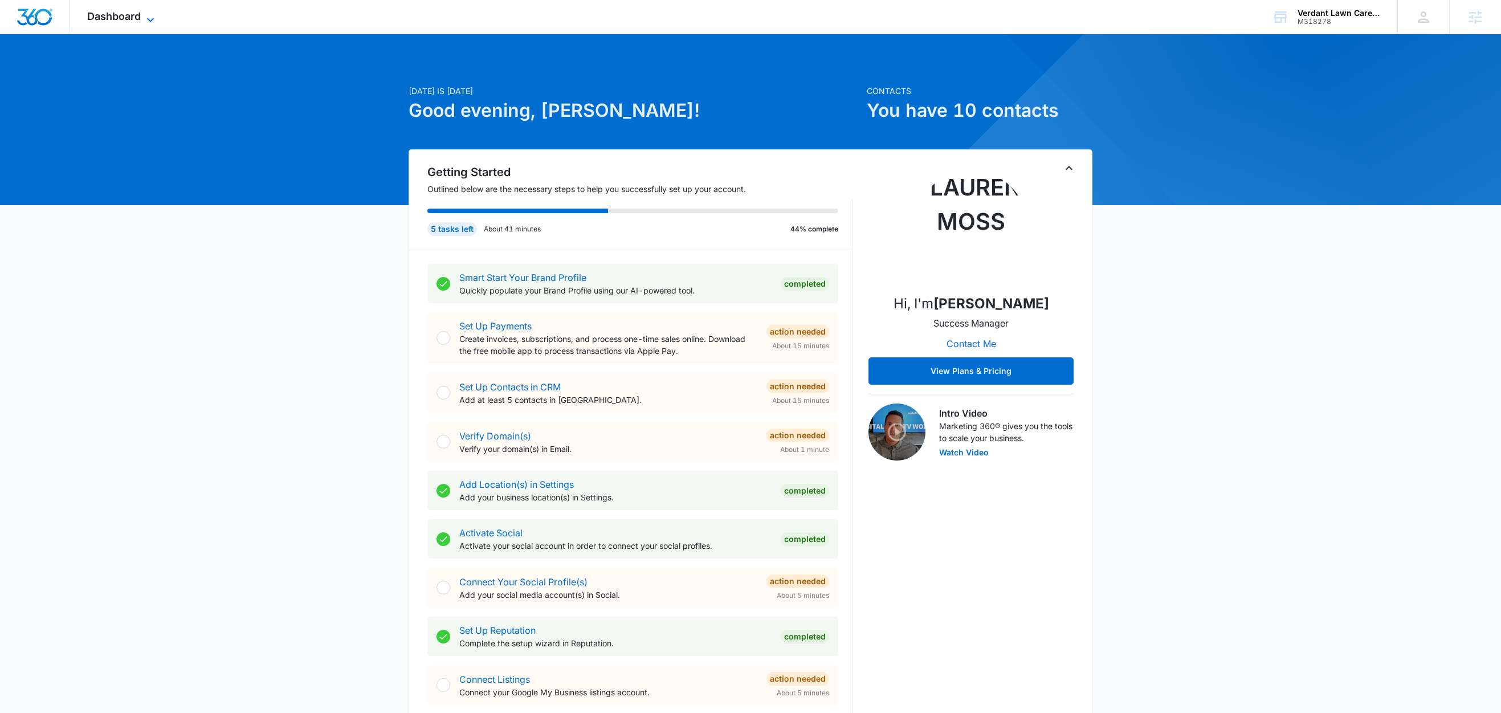
click at [150, 19] on icon at bounding box center [151, 20] width 14 height 14
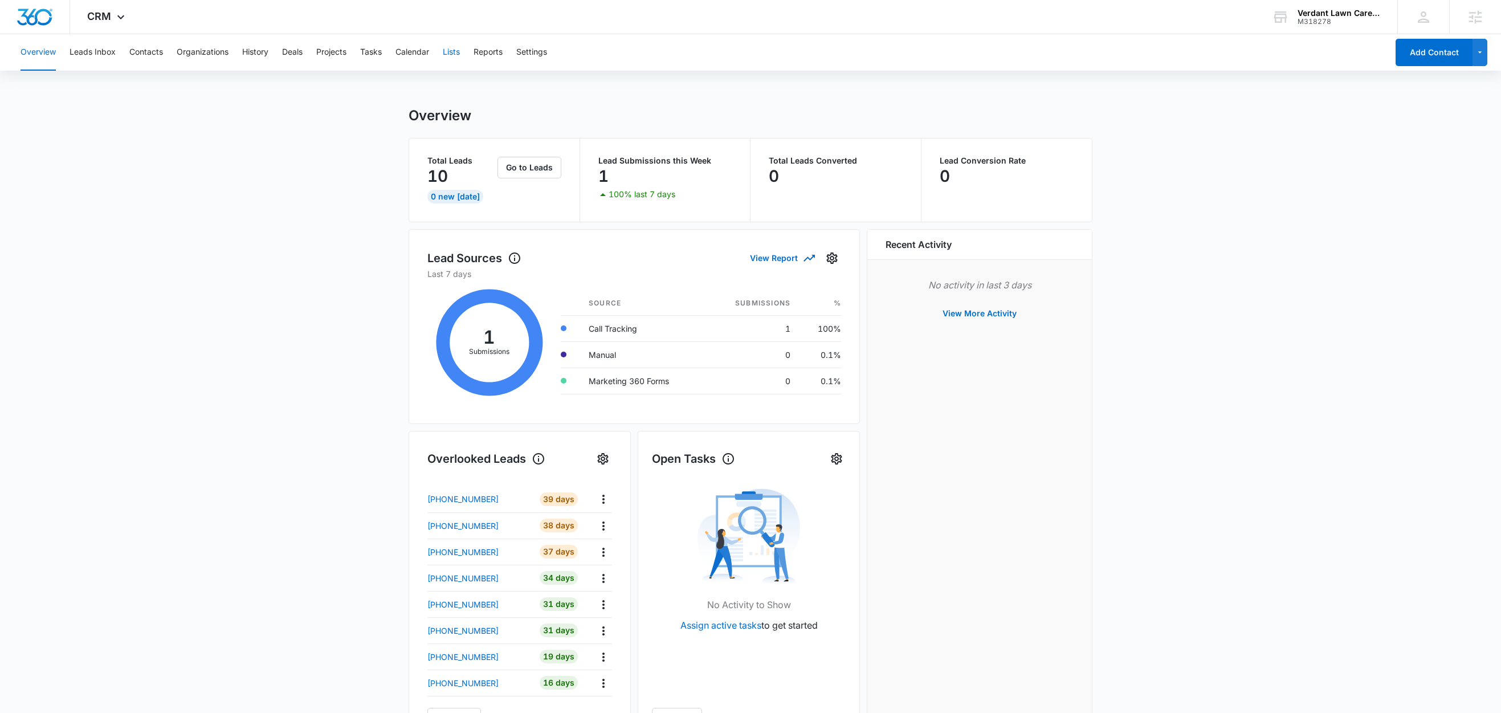
click at [455, 51] on button "Lists" at bounding box center [451, 52] width 17 height 36
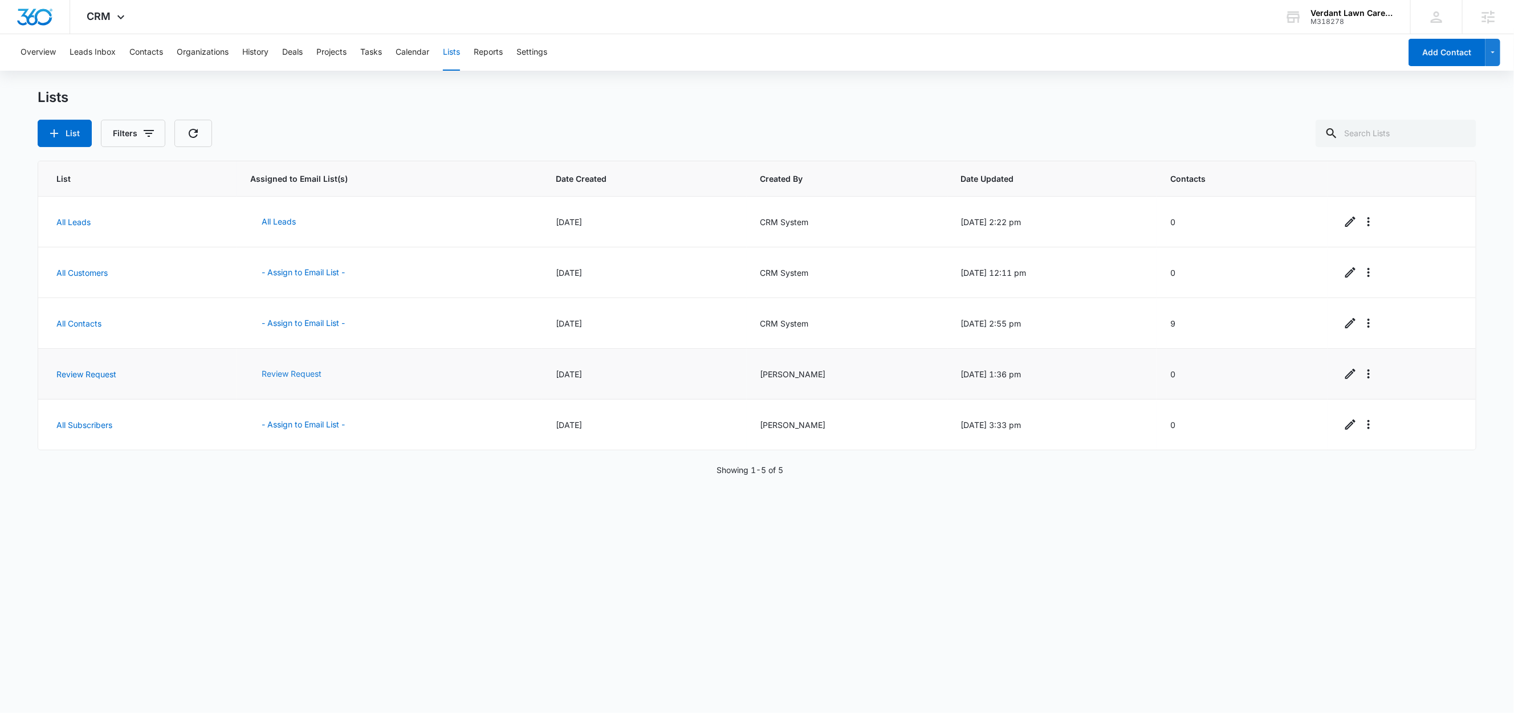
click at [300, 375] on button "Review Request" at bounding box center [291, 373] width 83 height 27
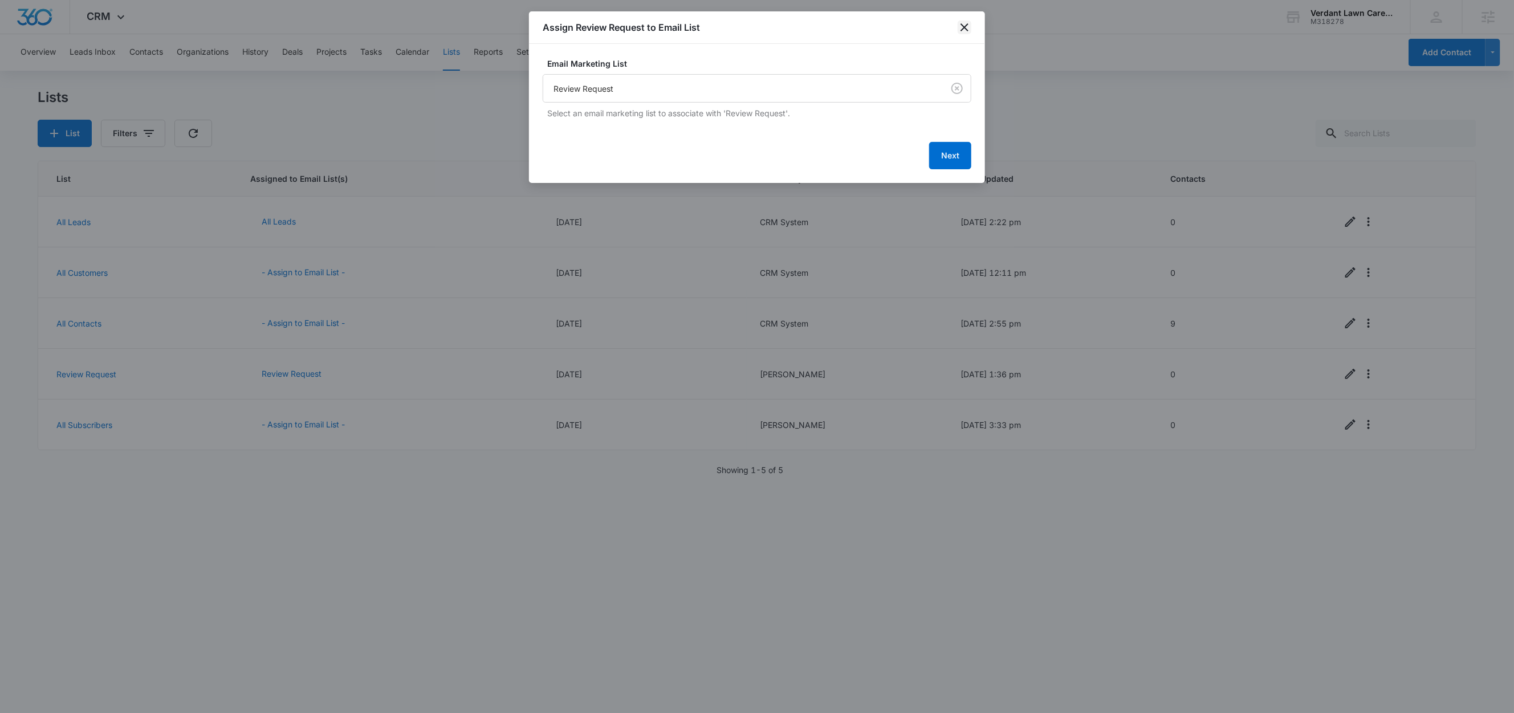
click at [959, 29] on icon "close" at bounding box center [964, 28] width 14 height 14
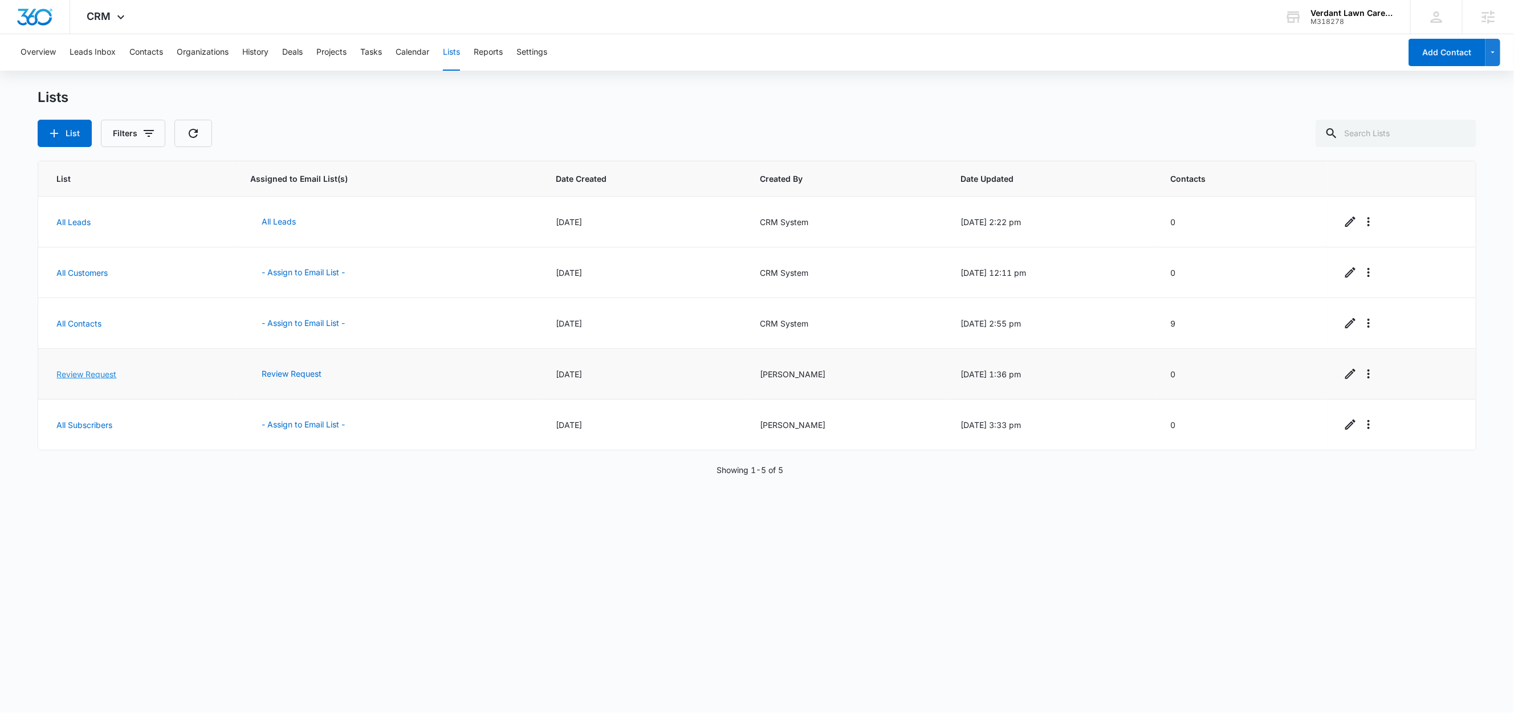
click at [90, 377] on link "Review Request" at bounding box center [86, 374] width 60 height 10
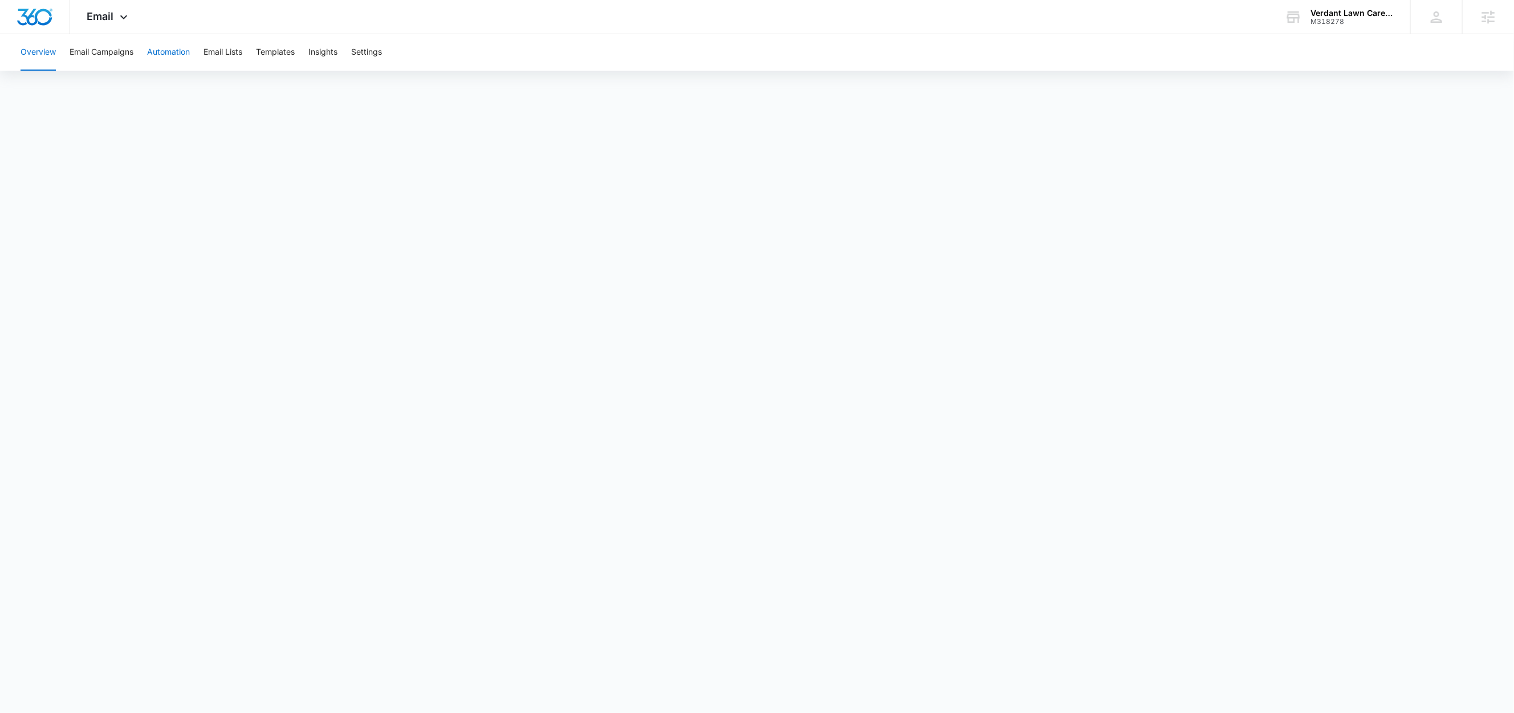
click at [174, 52] on button "Automation" at bounding box center [168, 52] width 43 height 36
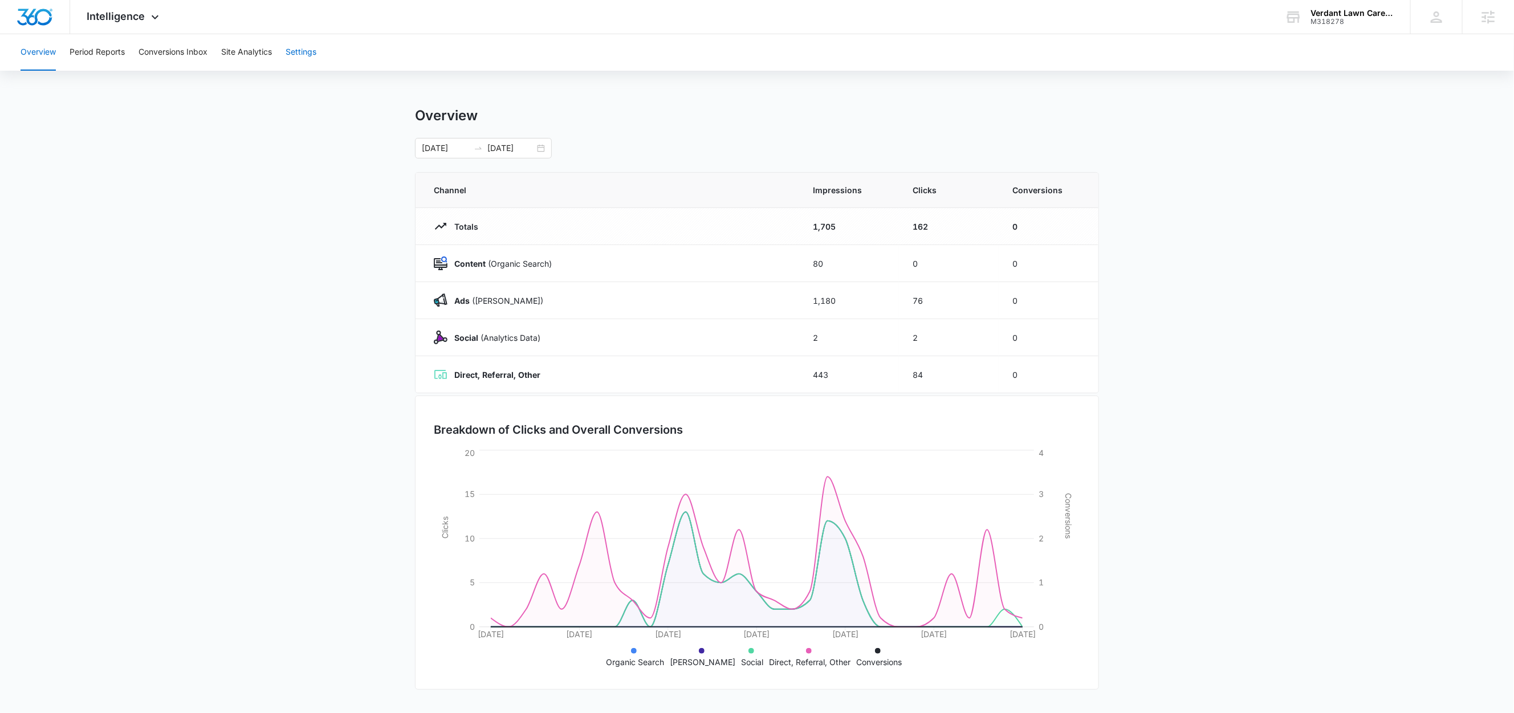
click at [302, 56] on button "Settings" at bounding box center [301, 52] width 31 height 36
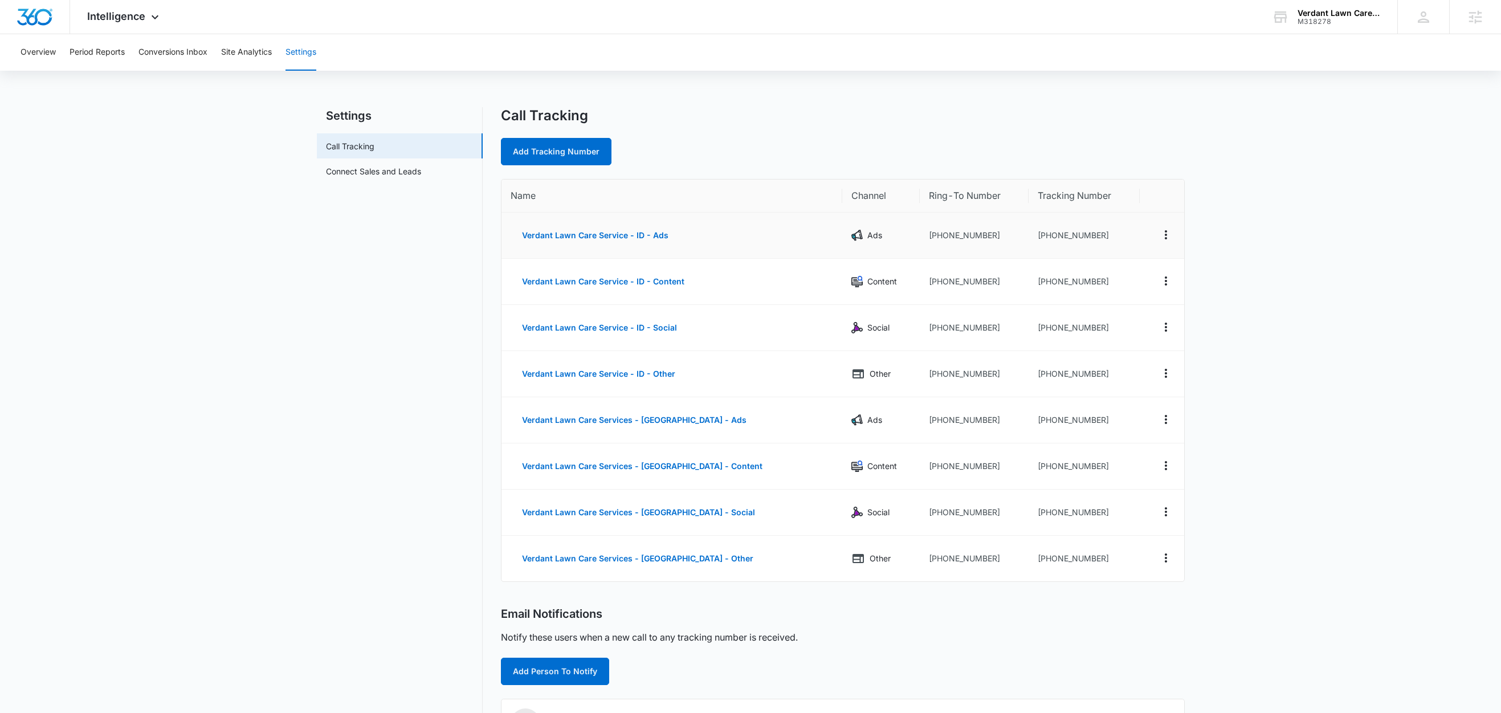
drag, startPoint x: 958, startPoint y: 236, endPoint x: 900, endPoint y: 240, distance: 57.7
click at [920, 241] on td "+12087860736" at bounding box center [974, 236] width 109 height 46
drag, startPoint x: 955, startPoint y: 237, endPoint x: 901, endPoint y: 242, distance: 54.3
click at [920, 242] on td "+12087860736" at bounding box center [974, 236] width 109 height 46
copy td "2087860736"
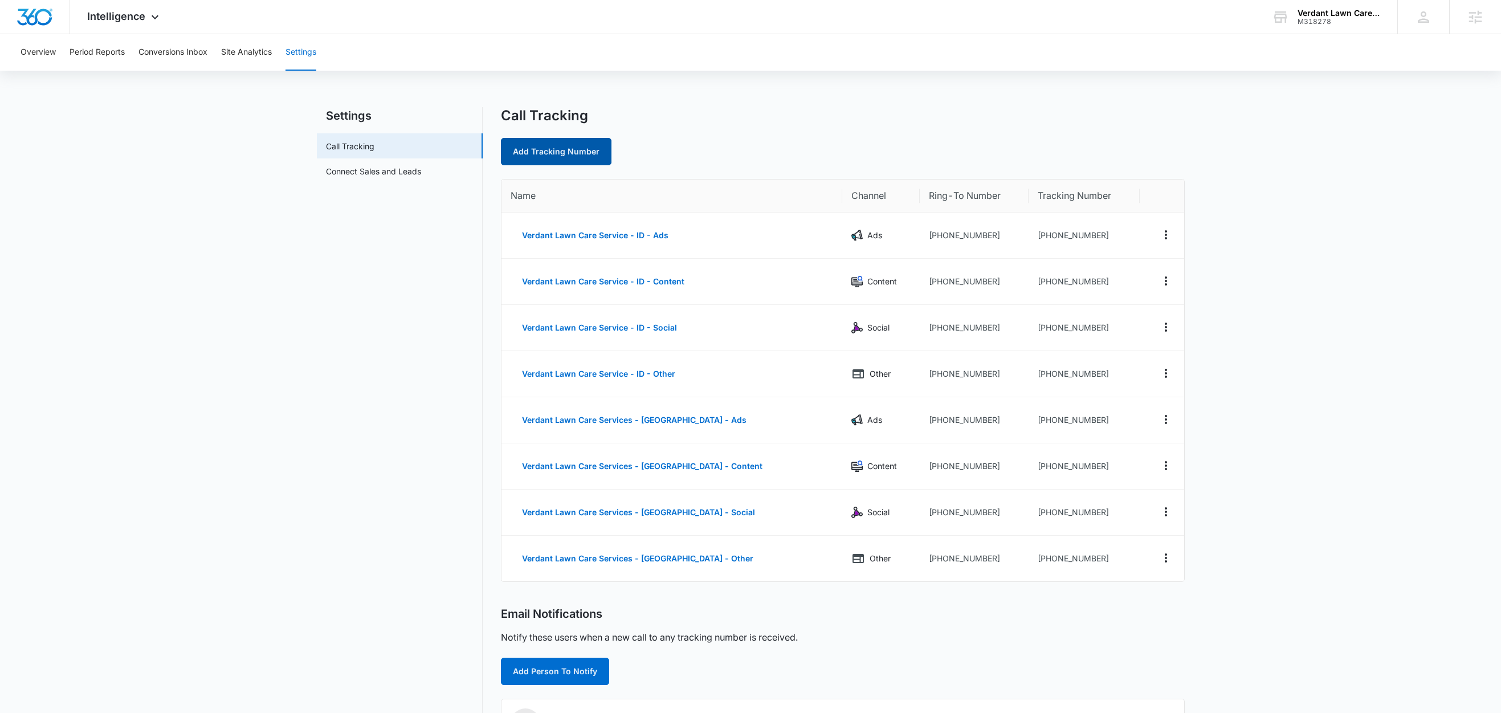
click at [569, 158] on link "Add Tracking Number" at bounding box center [556, 151] width 111 height 27
select select "by_area_code"
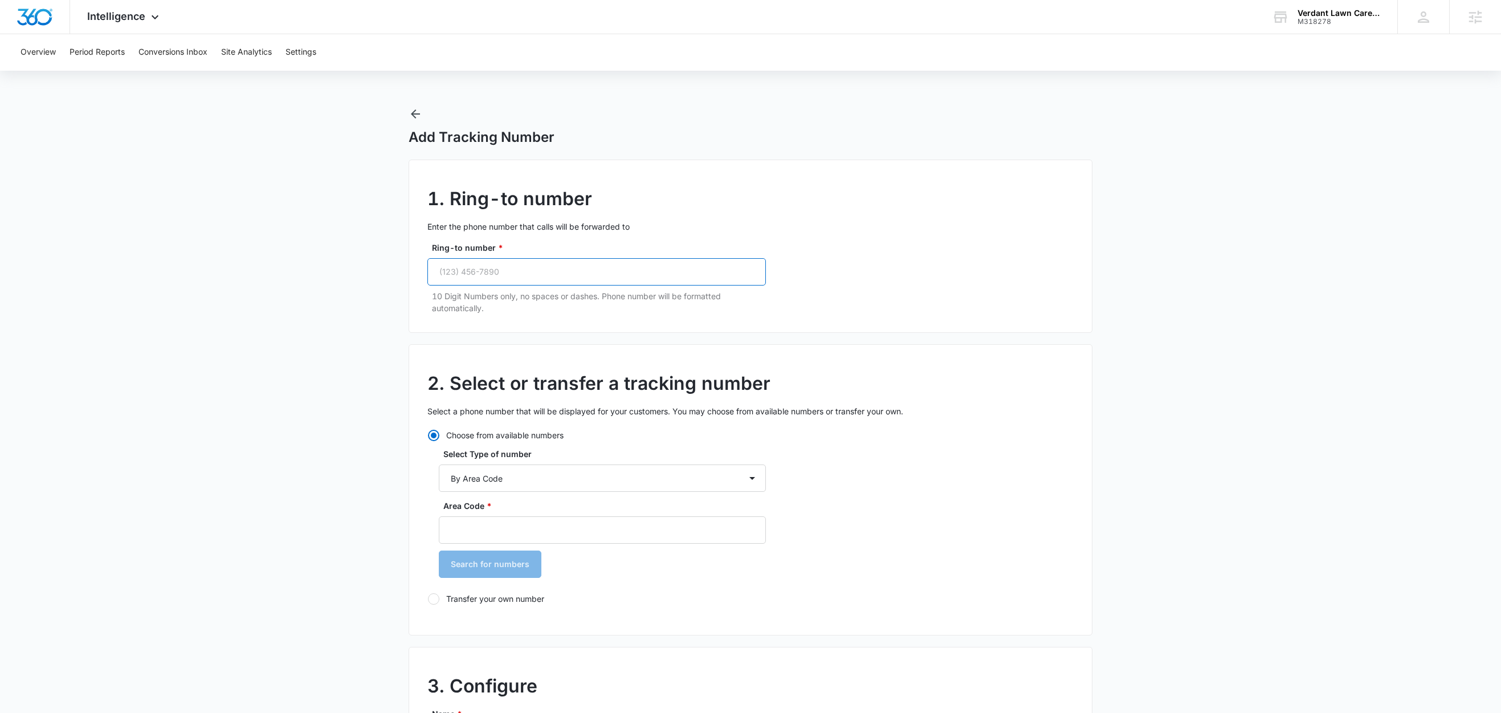
click at [544, 273] on input "Ring-to number *" at bounding box center [596, 271] width 339 height 27
paste input "[PHONE_NUMBER]"
type input "[PHONE_NUMBER]"
click at [509, 531] on input "Area Code *" at bounding box center [602, 529] width 327 height 27
type input "208"
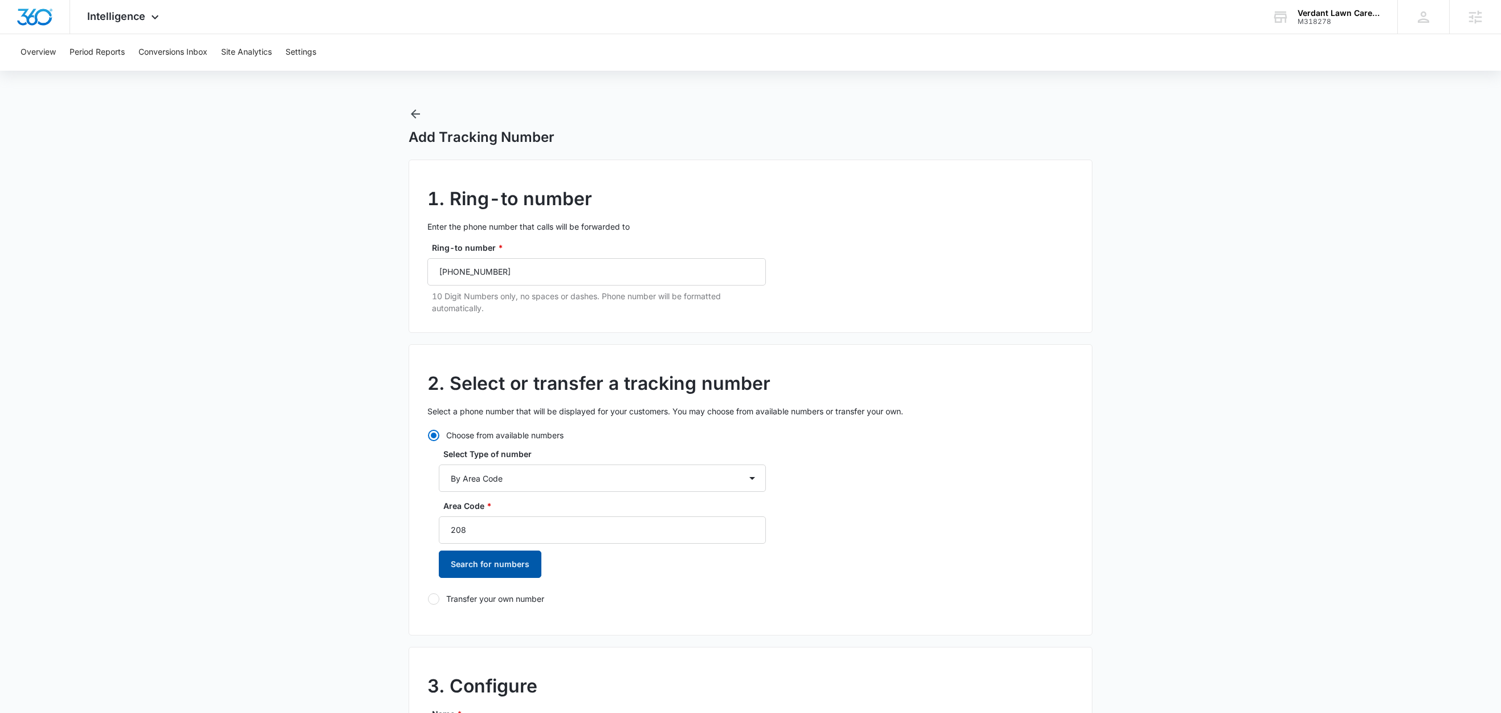
click at [526, 567] on button "Search for numbers" at bounding box center [490, 564] width 103 height 27
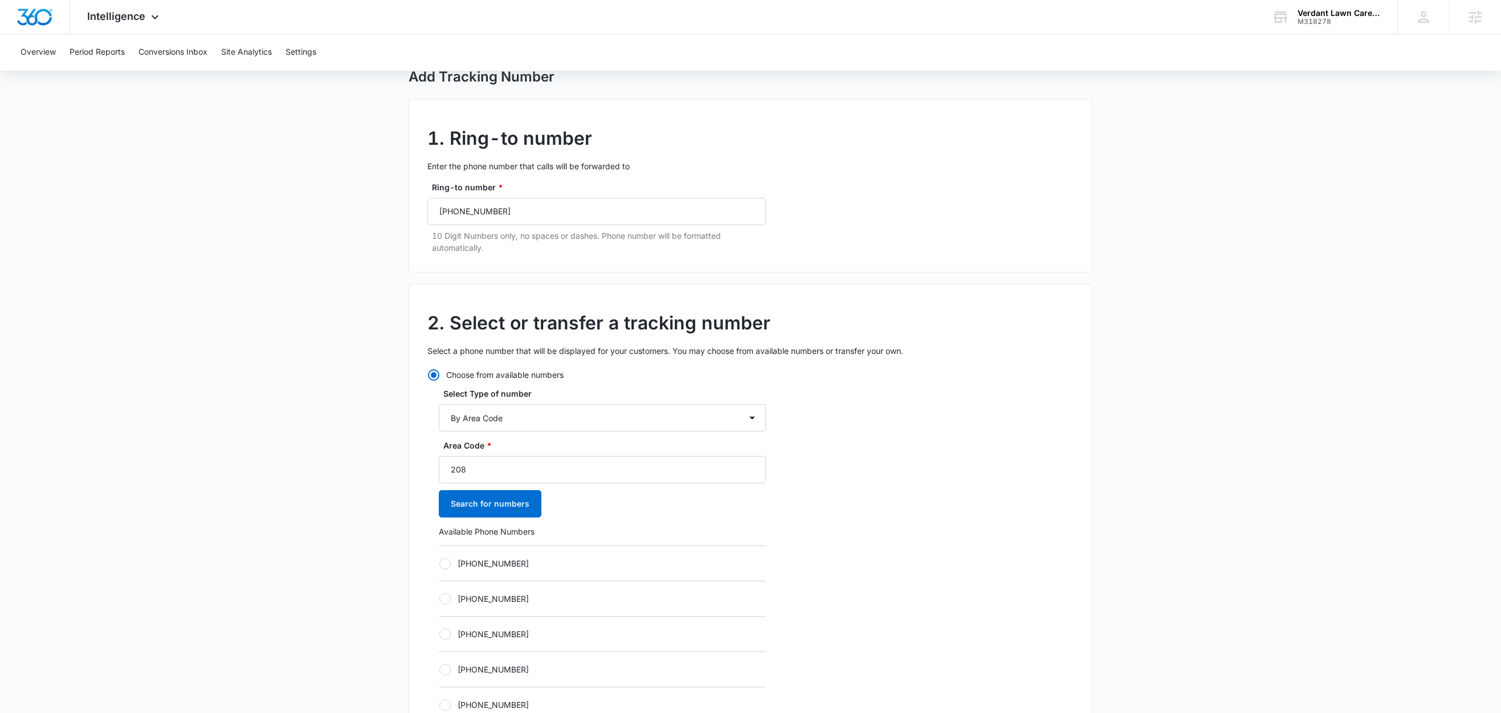
scroll to position [136, 0]
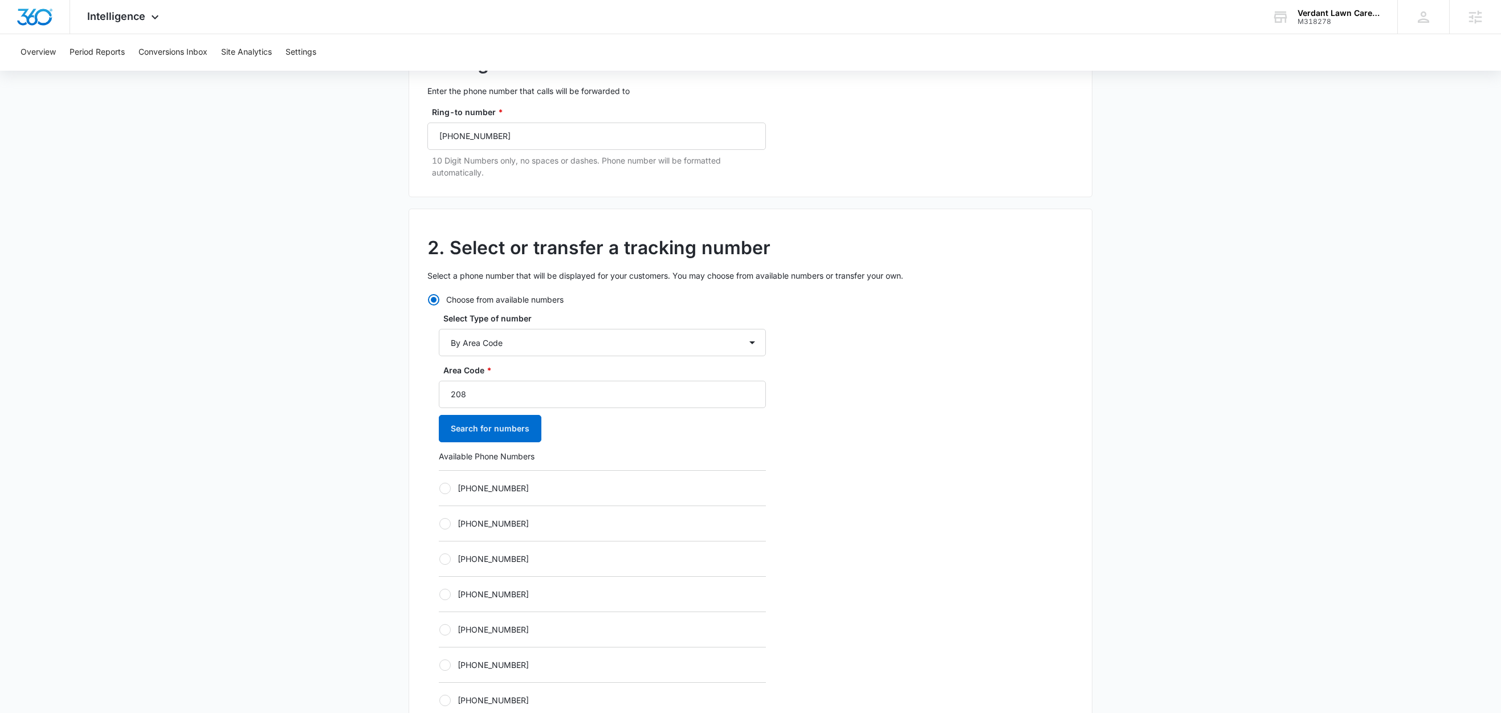
click at [510, 488] on label "+12082446697" at bounding box center [602, 488] width 327 height 12
click at [439, 488] on input "+12082446697" at bounding box center [439, 488] width 1 height 1
radio input "true"
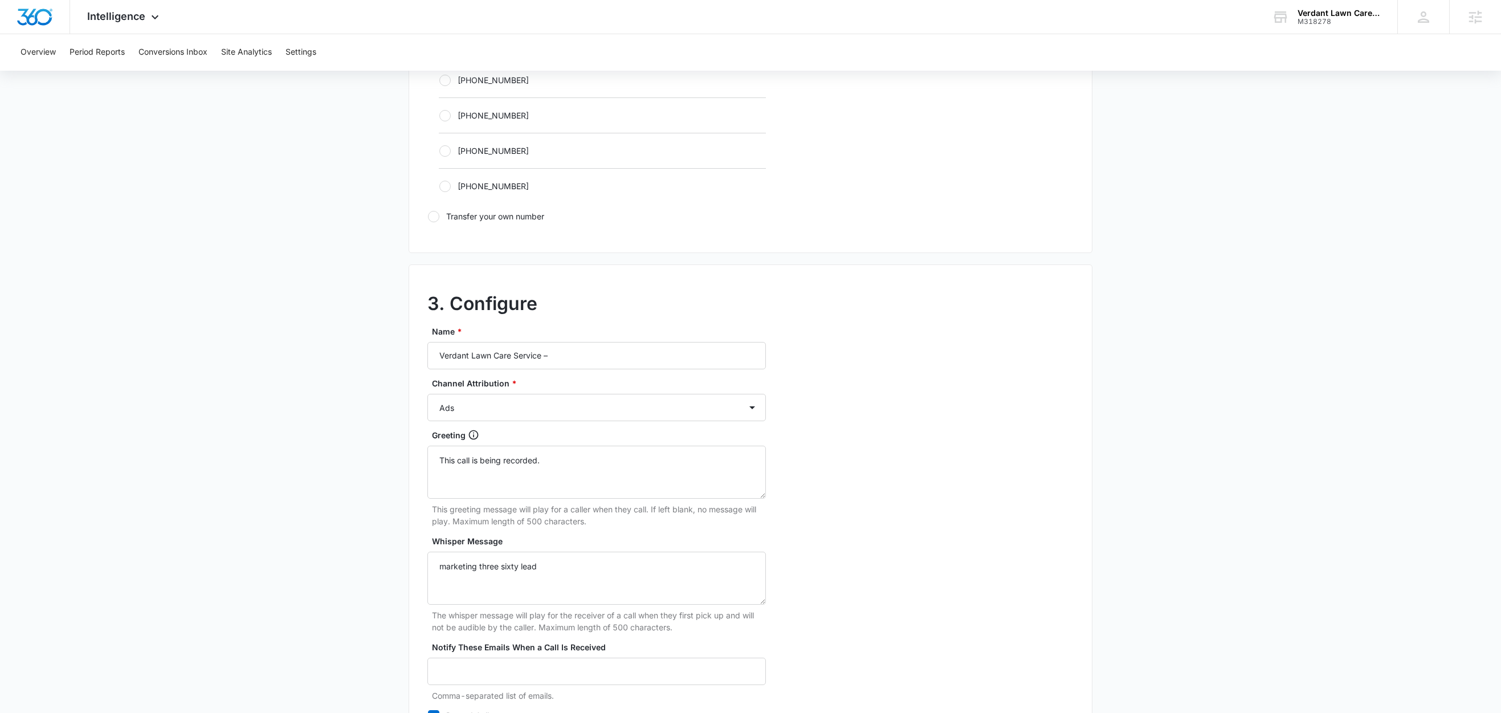
scroll to position [766, 0]
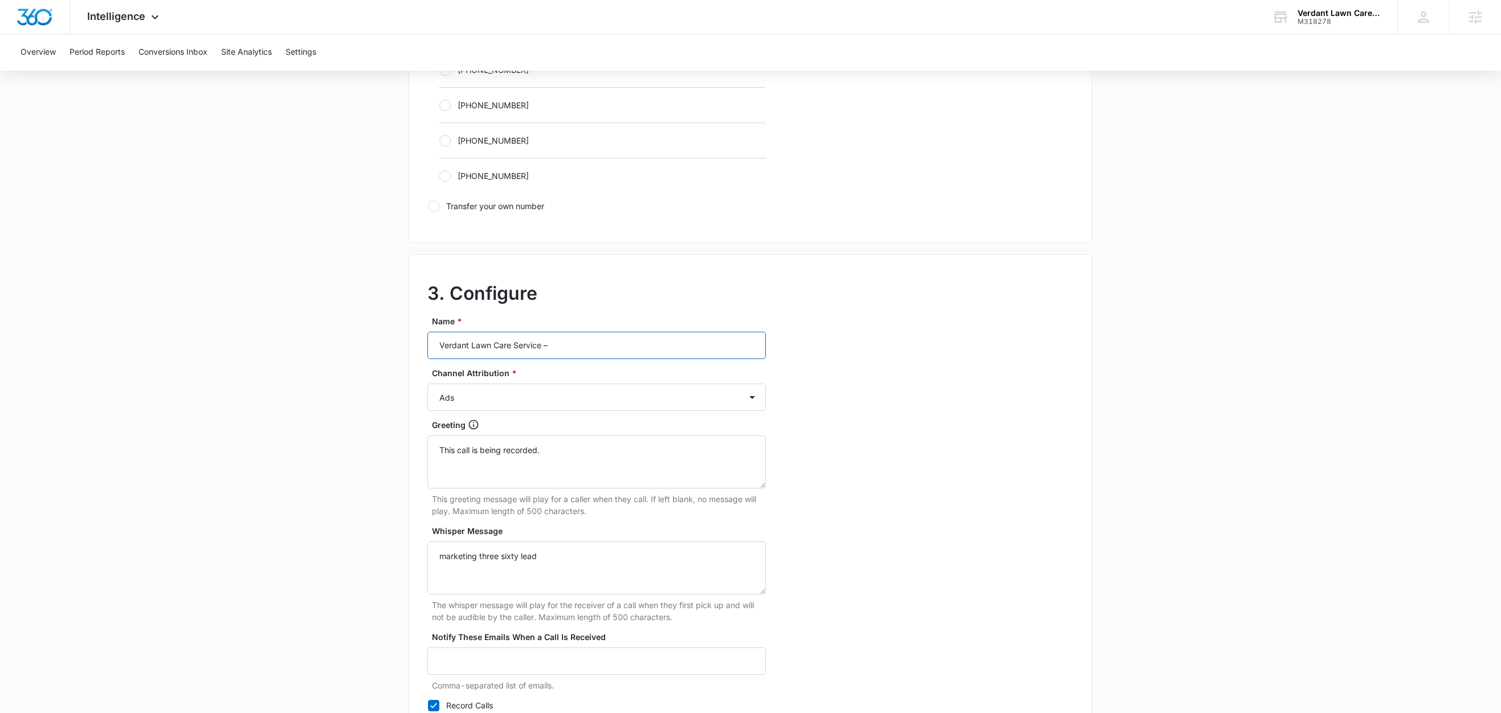
click at [593, 354] on input "Verdant Lawn Care Service –" at bounding box center [596, 345] width 339 height 27
type input "Verdant Lawn Care Service – LSA"
click at [555, 404] on select "Ads Local Service Ads Content Social Other" at bounding box center [596, 397] width 339 height 27
select select "LSA"
click at [427, 387] on select "Ads Local Service Ads Content Social Other" at bounding box center [596, 397] width 339 height 27
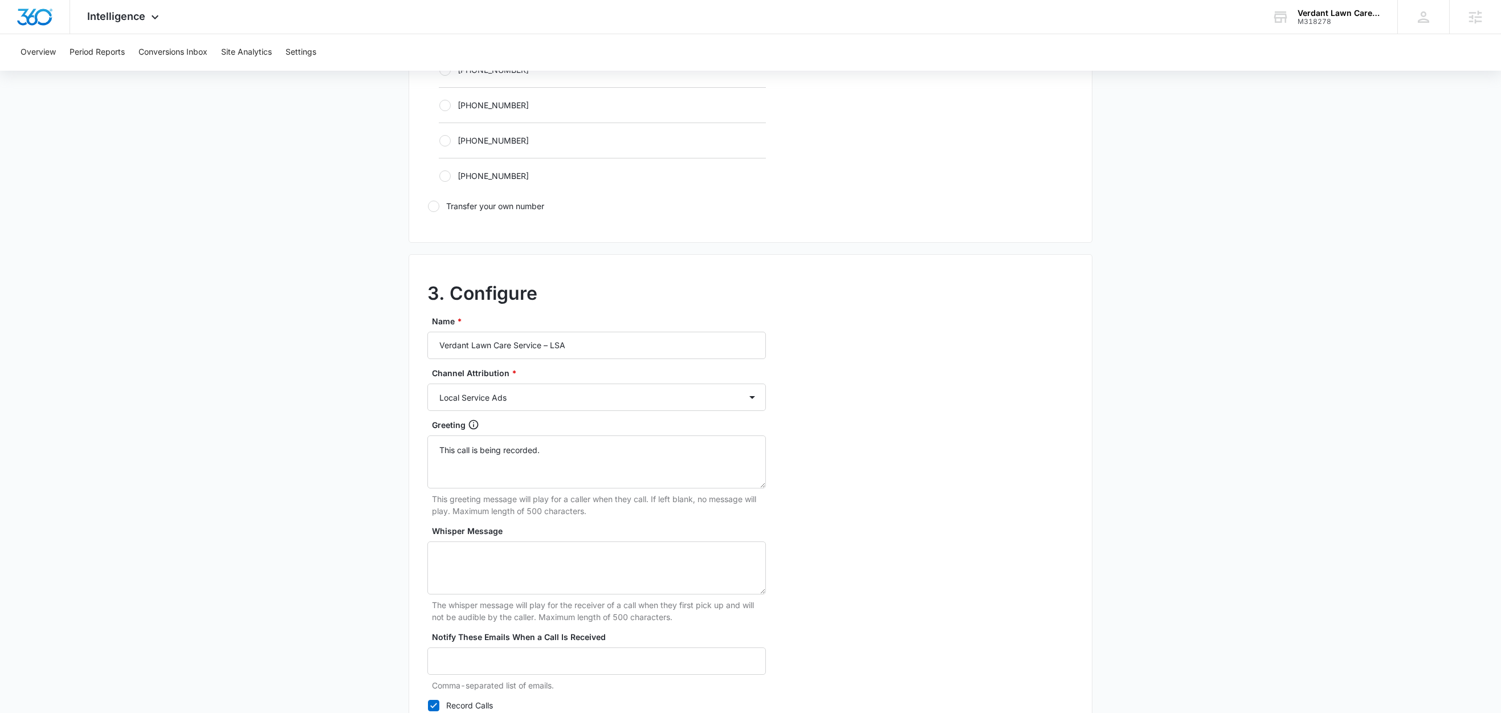
click at [260, 463] on main "Add Tracking Number 1. Ring-to number Enter the phone number that calls will be…" at bounding box center [750, 81] width 1501 height 1480
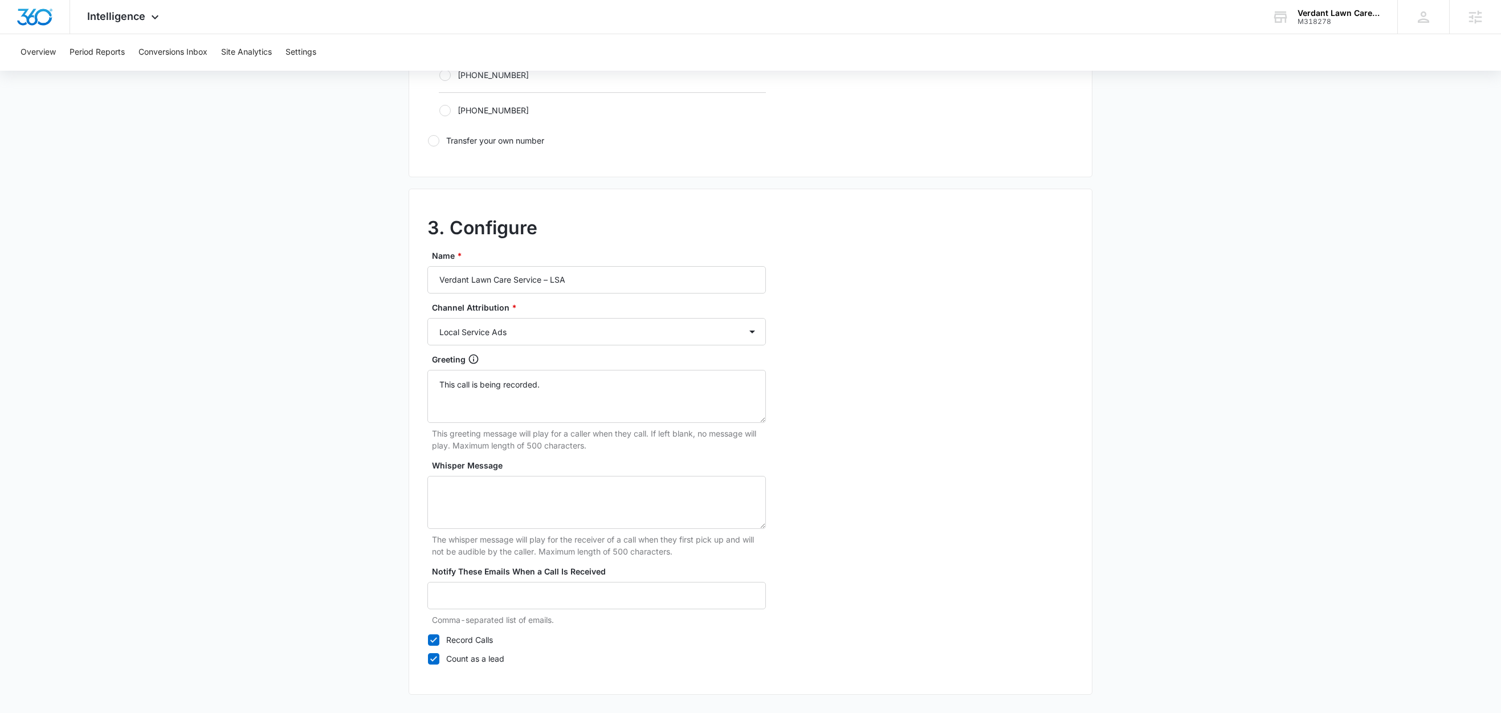
scroll to position [879, 0]
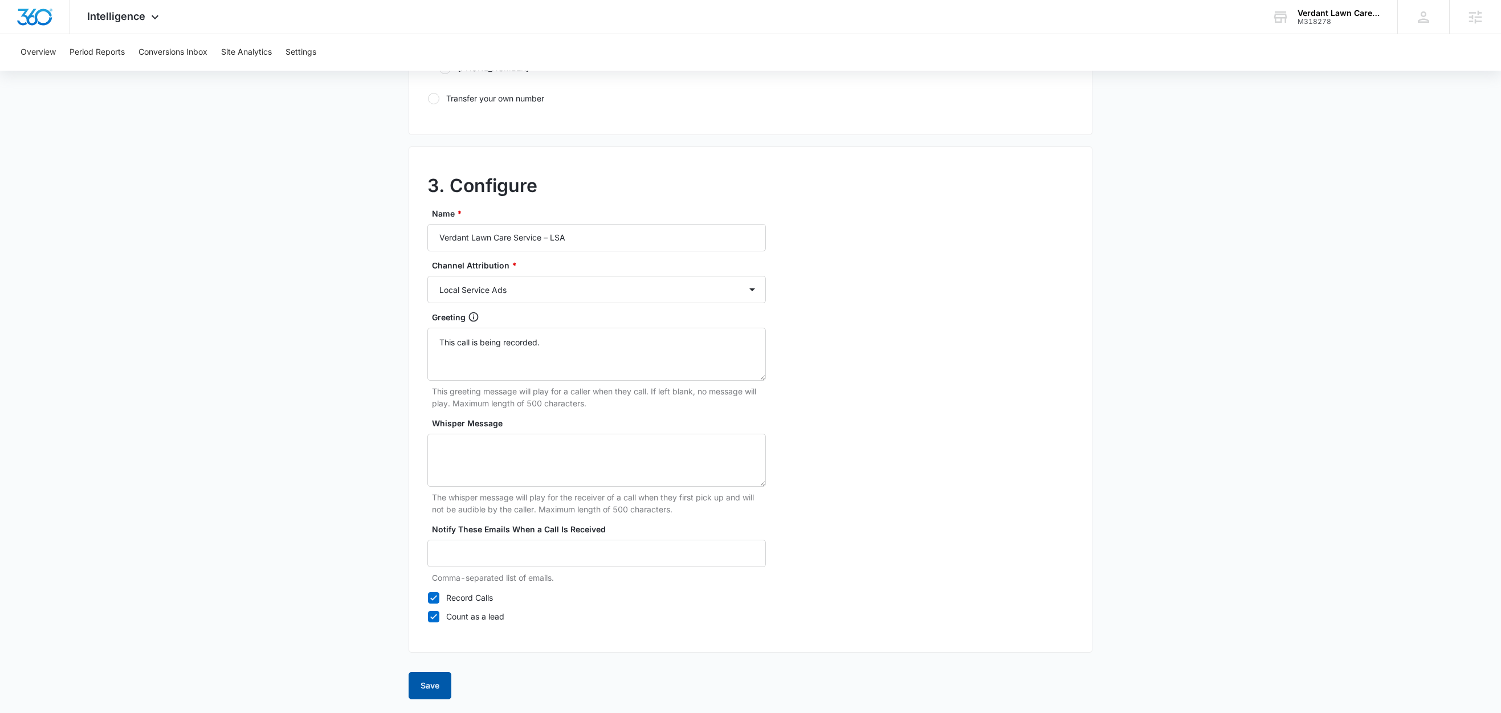
click at [434, 684] on button "Save" at bounding box center [430, 685] width 43 height 27
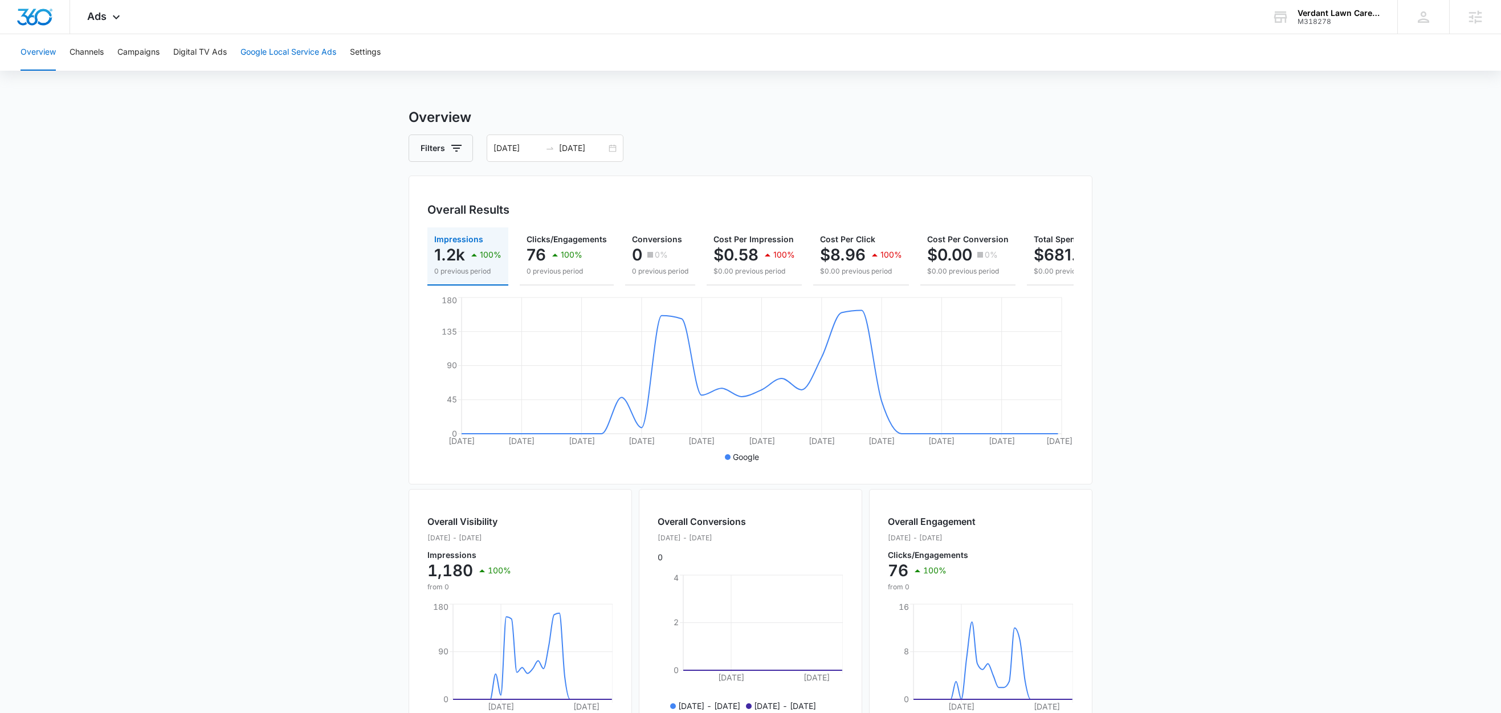
click at [266, 54] on button "Google Local Service Ads" at bounding box center [289, 52] width 96 height 36
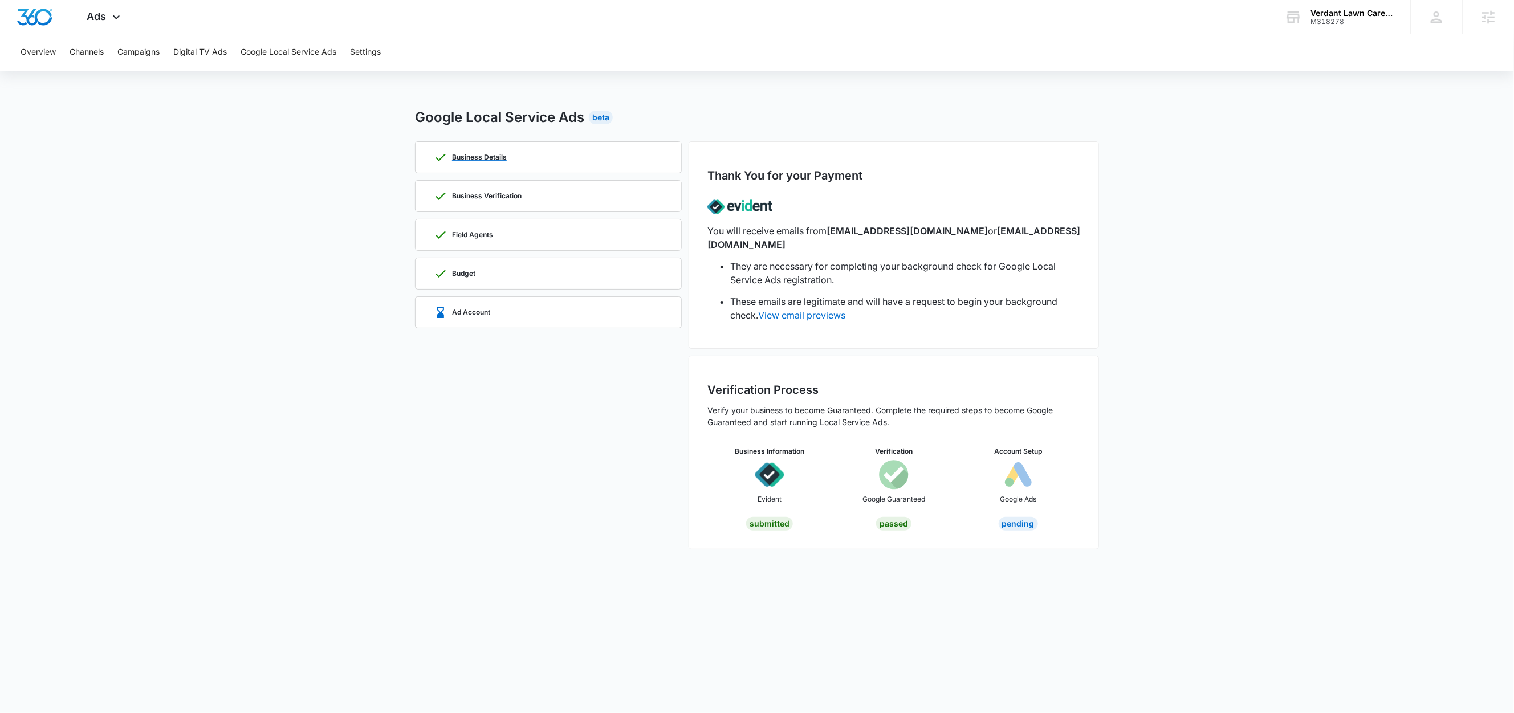
click at [542, 154] on div "Business Details" at bounding box center [548, 157] width 229 height 31
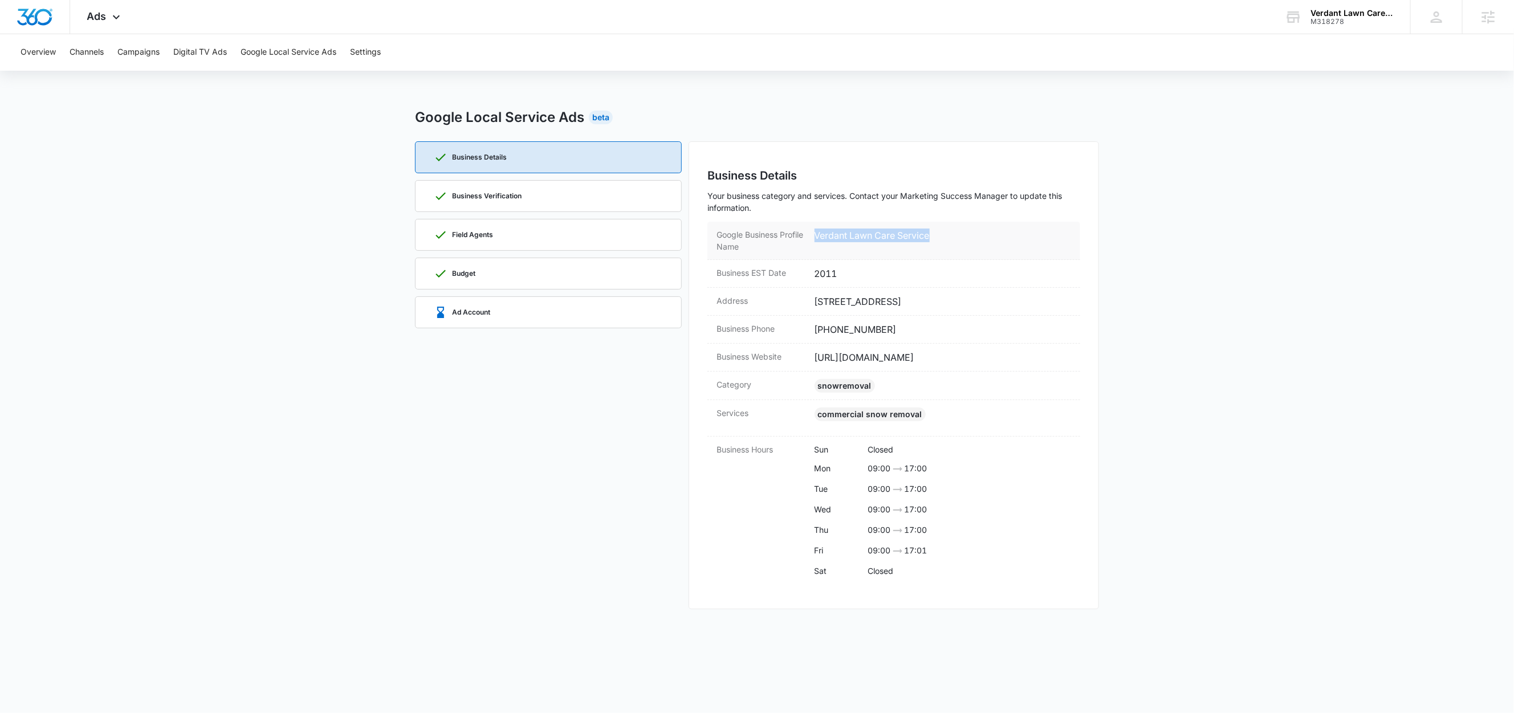
drag, startPoint x: 934, startPoint y: 232, endPoint x: 813, endPoint y: 238, distance: 120.4
click at [814, 238] on dd "Verdant Lawn Care Service" at bounding box center [942, 241] width 257 height 24
copy dd "Verdant Lawn Care Service"
drag, startPoint x: 1059, startPoint y: 299, endPoint x: 1032, endPoint y: 307, distance: 28.3
click at [1032, 307] on dd "[STREET_ADDRESS]" at bounding box center [942, 302] width 257 height 14
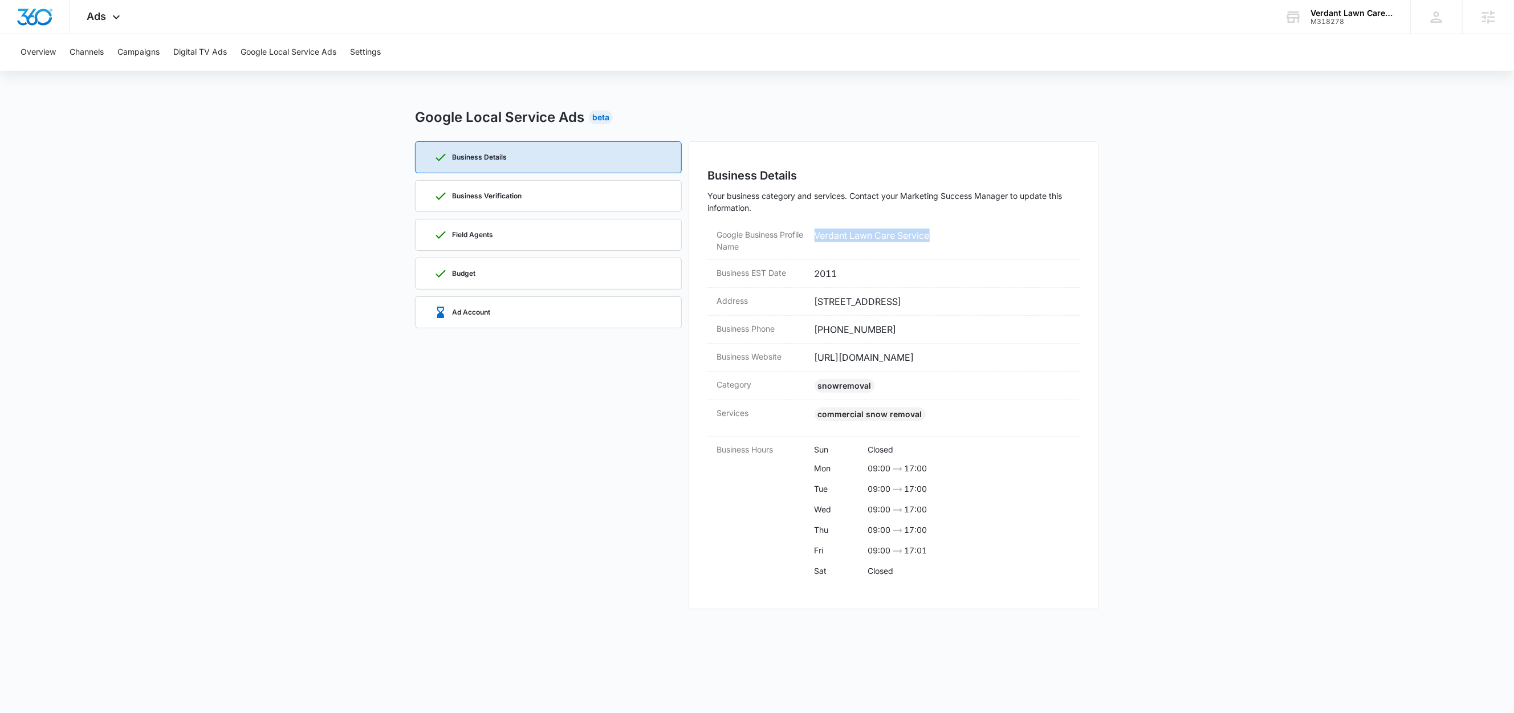
copy dd "83815"
click at [608, 202] on div "Business Verification" at bounding box center [548, 196] width 229 height 31
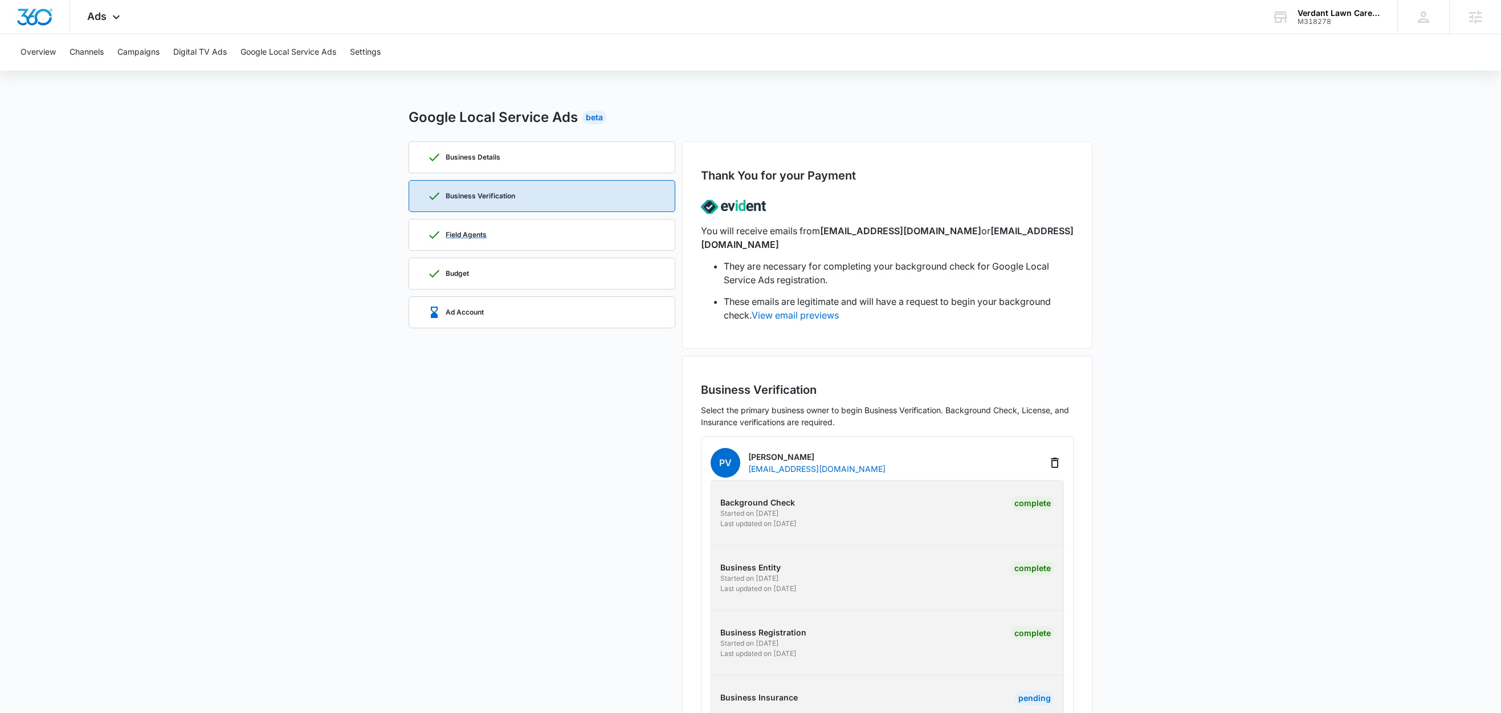
click at [553, 242] on div "Field Agents" at bounding box center [541, 234] width 229 height 31
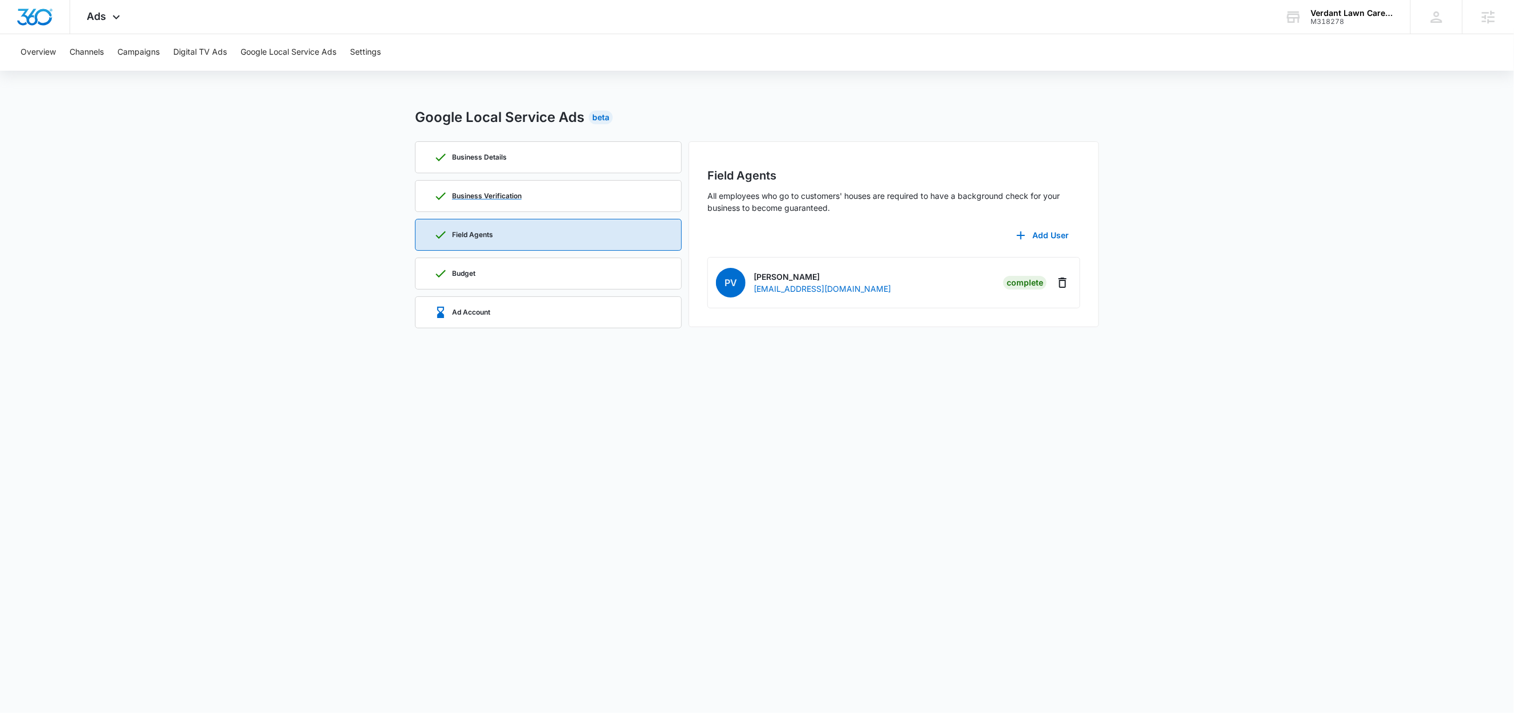
click at [557, 195] on div "Business Verification" at bounding box center [548, 196] width 229 height 31
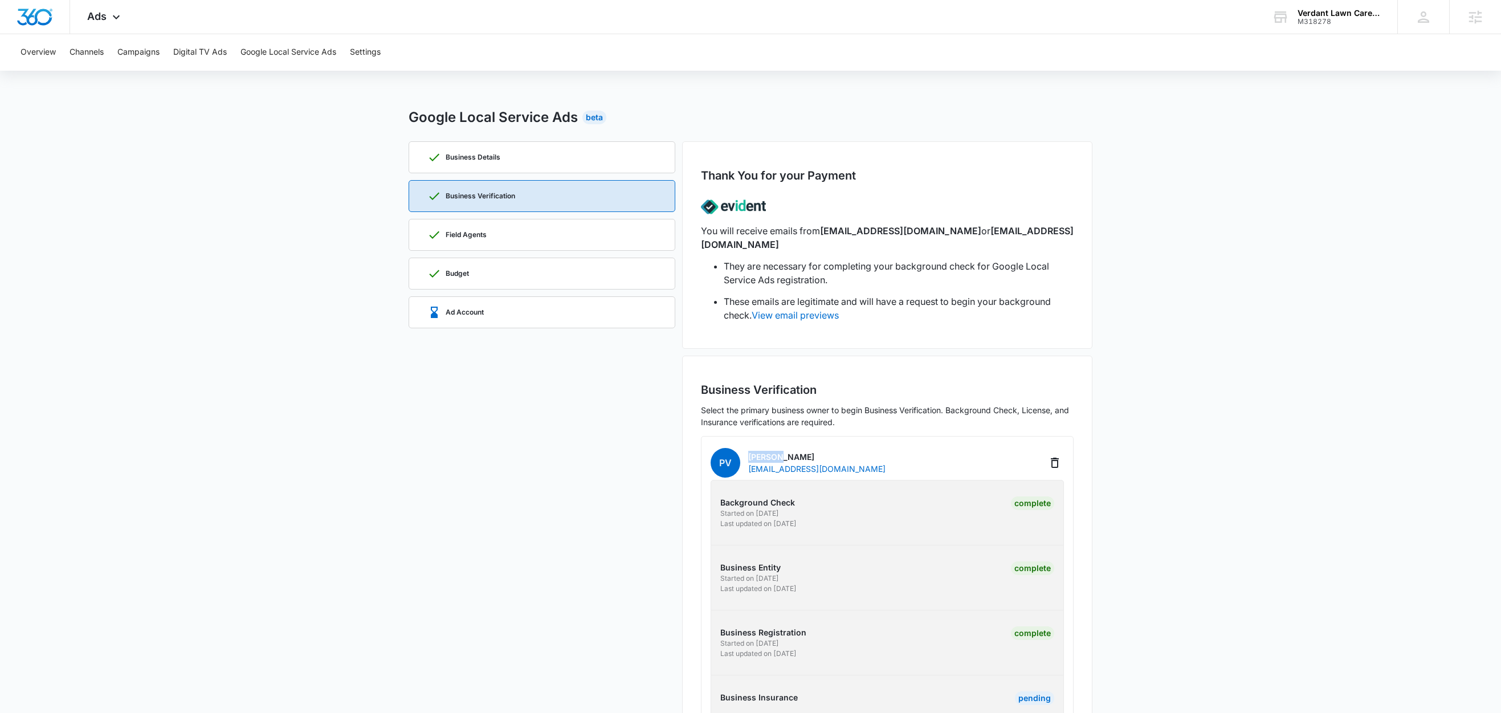
drag, startPoint x: 775, startPoint y: 445, endPoint x: 751, endPoint y: 448, distance: 24.1
click at [751, 451] on p "Patrick Veteto" at bounding box center [816, 457] width 137 height 12
copy p "Patrick"
drag, startPoint x: 800, startPoint y: 445, endPoint x: 780, endPoint y: 447, distance: 19.5
click at [780, 451] on p "Patrick Veteto" at bounding box center [816, 457] width 137 height 12
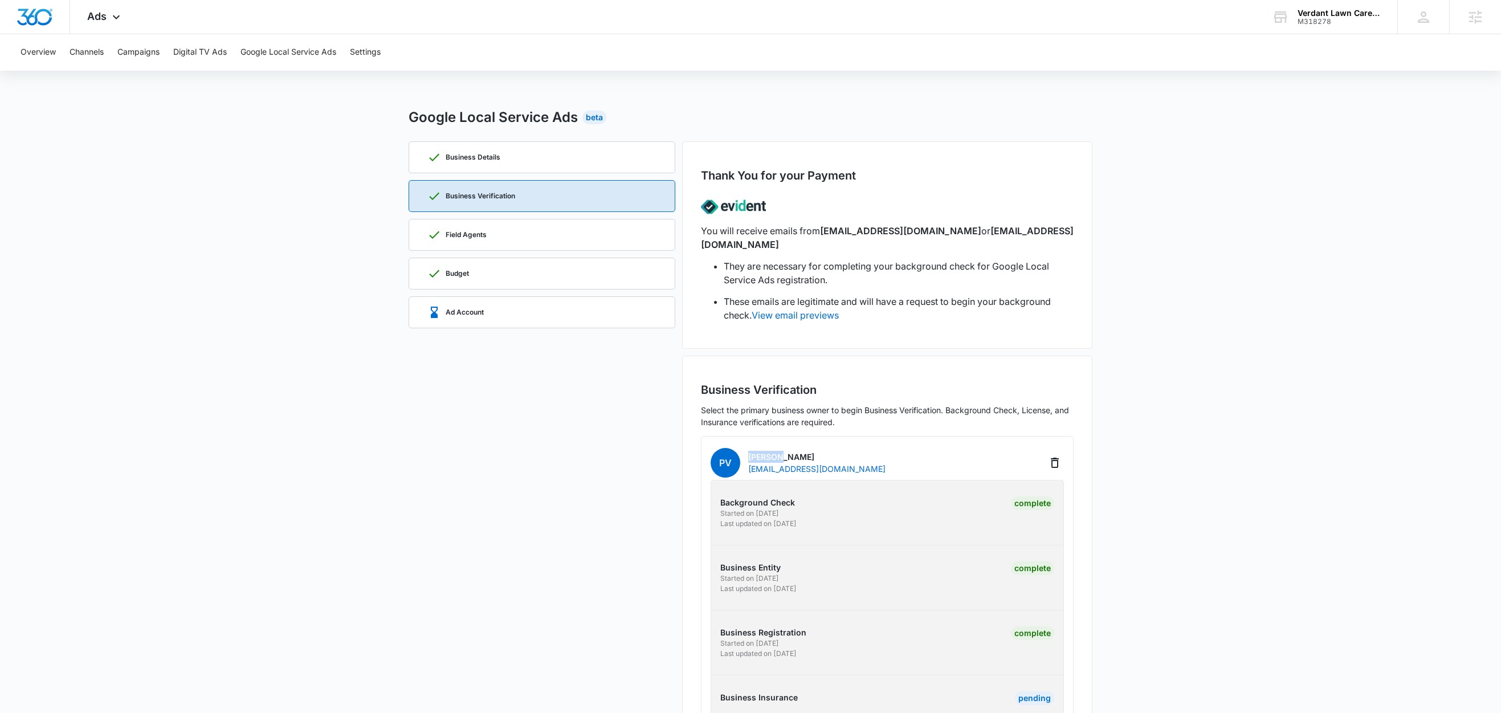
copy p "Veteto"
click at [566, 160] on div "Business Details" at bounding box center [541, 157] width 229 height 31
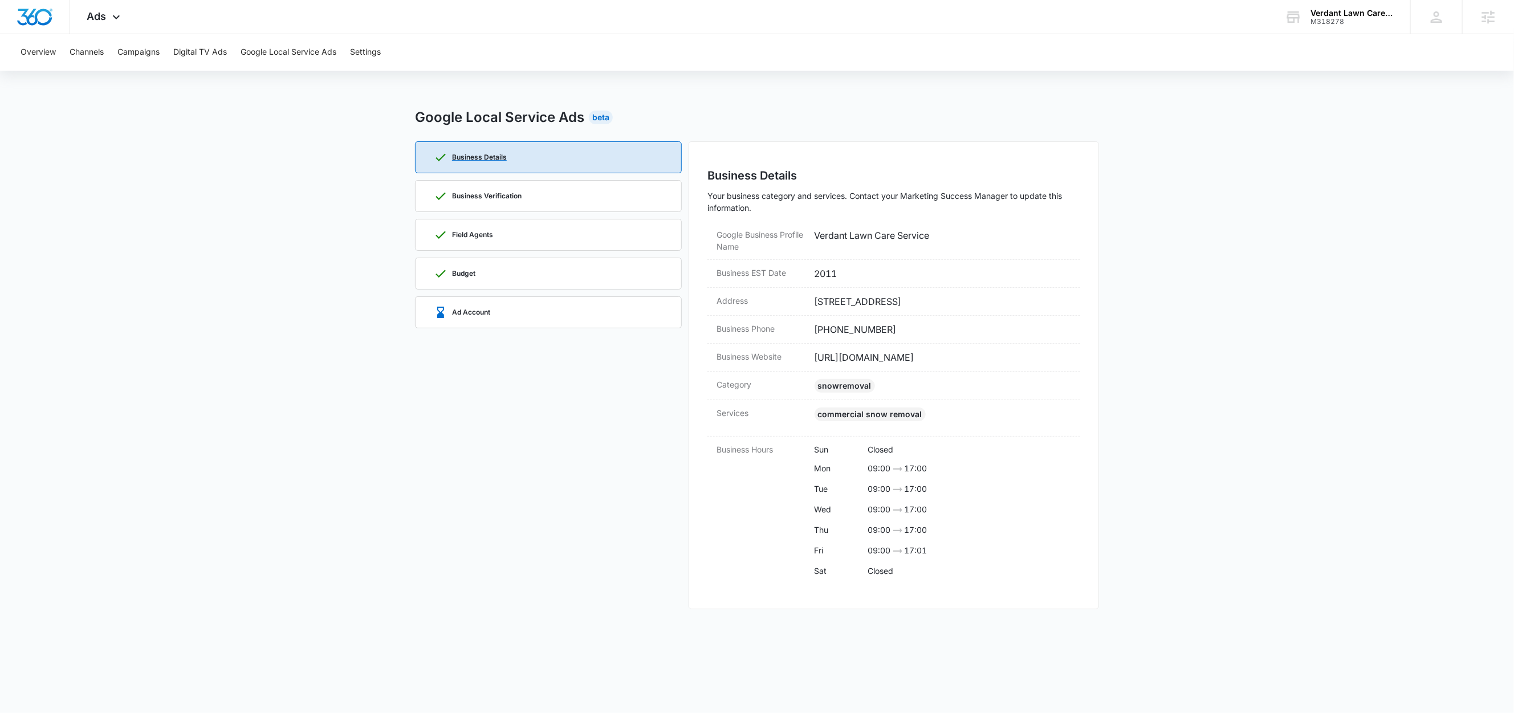
click at [566, 160] on div "Business Details" at bounding box center [548, 157] width 229 height 31
drag, startPoint x: 1077, startPoint y: 299, endPoint x: 815, endPoint y: 307, distance: 262.3
click at [815, 307] on div "Business Details Your business category and services. Contact your Marketing Su…" at bounding box center [893, 375] width 410 height 468
copy dd "2900 N Government Way, #218 Coeur d'Alene, ID 83815"
click at [554, 317] on div "Ad Account" at bounding box center [548, 312] width 229 height 31
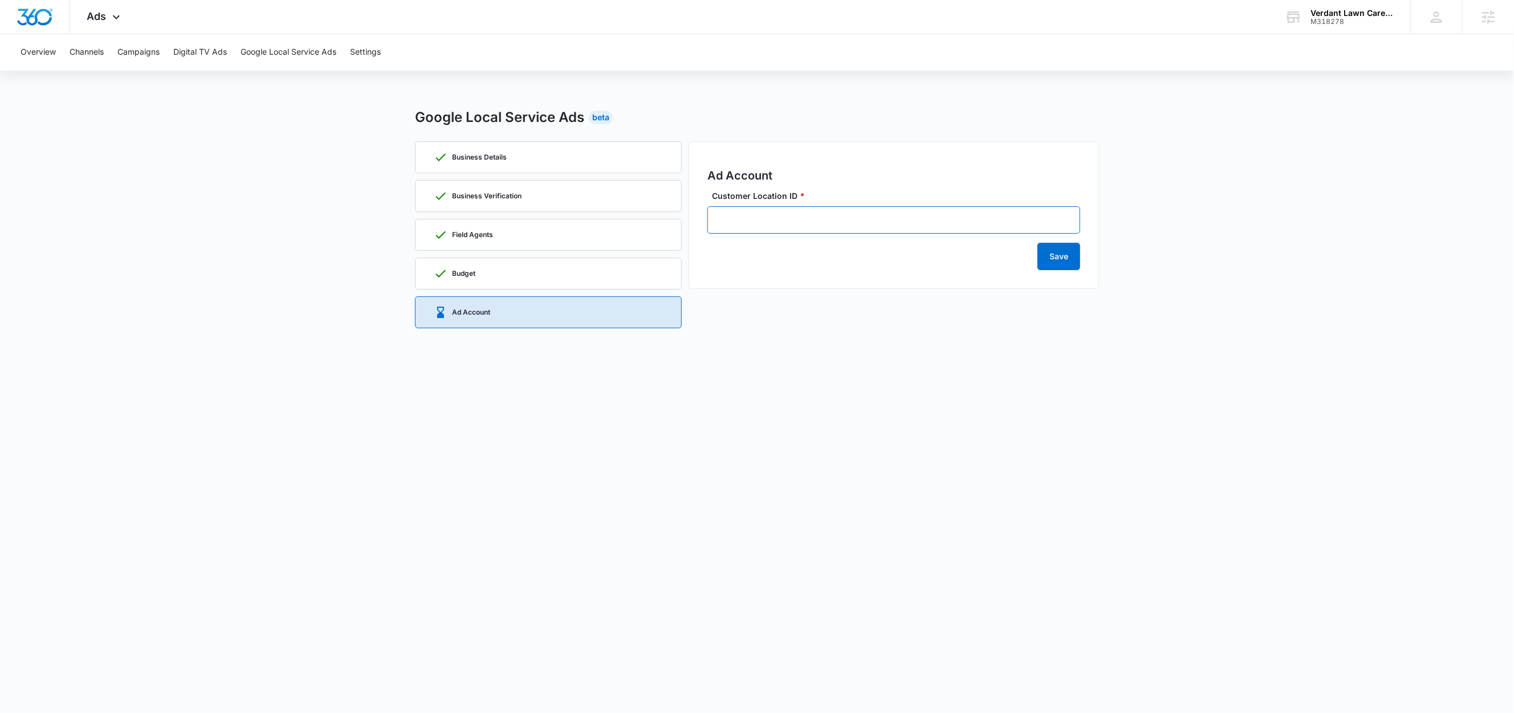
click at [870, 228] on input "Customer Location ID *" at bounding box center [893, 219] width 373 height 27
paste input "115-457-8998"
click at [723, 221] on input "115-457-8998" at bounding box center [893, 219] width 373 height 27
click at [798, 222] on input "115-457-8998" at bounding box center [893, 219] width 373 height 27
type input "115-457-8998"
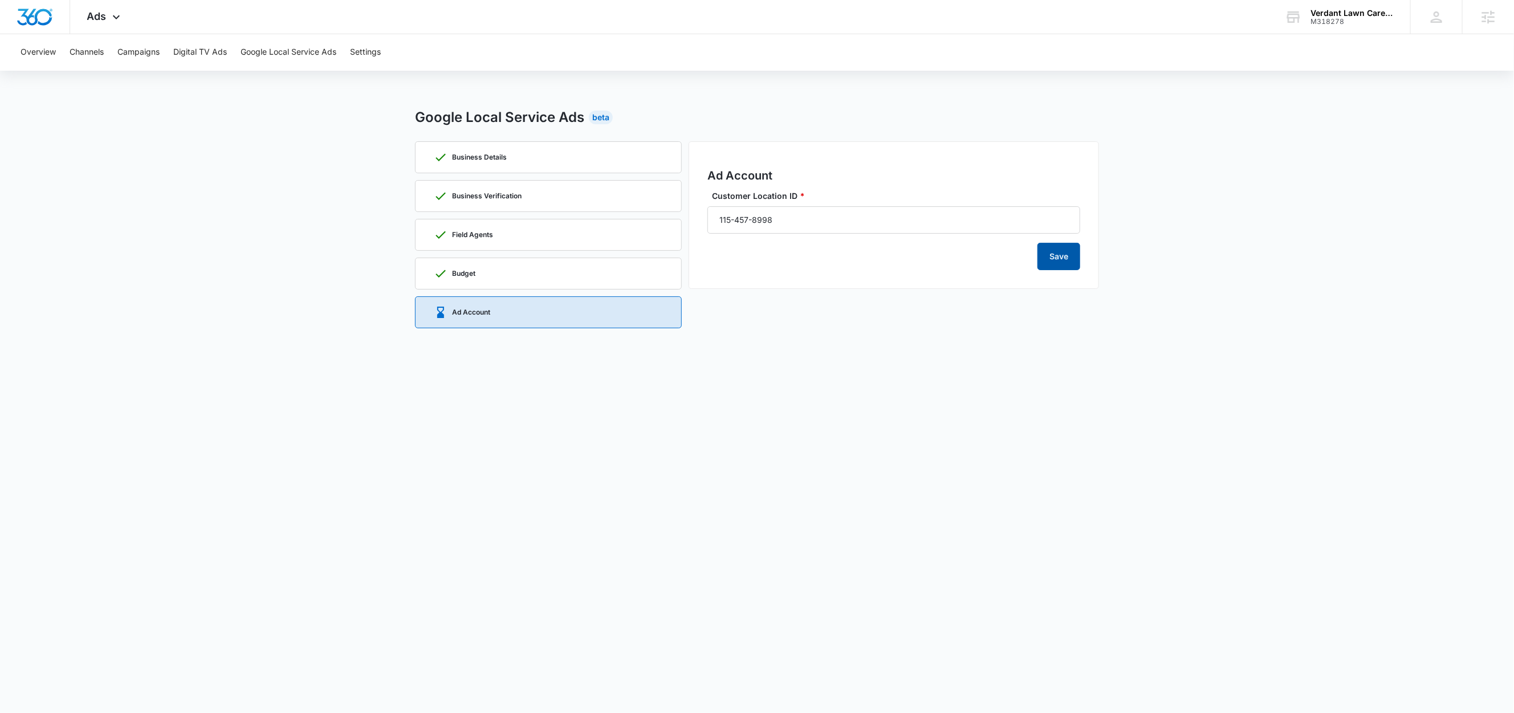
click at [1068, 262] on button "Save" at bounding box center [1058, 256] width 43 height 27
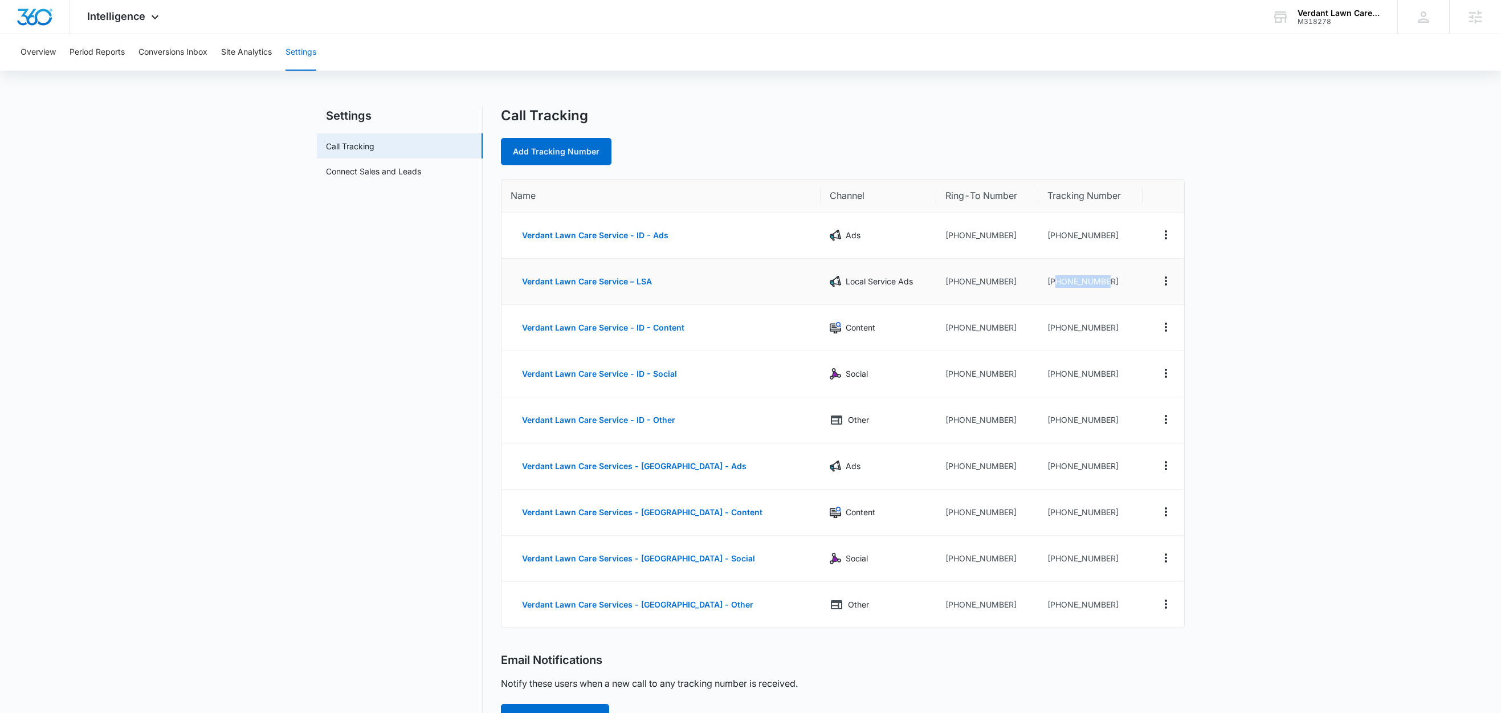
drag, startPoint x: 1097, startPoint y: 278, endPoint x: 1037, endPoint y: 284, distance: 59.6
click at [1038, 284] on td "+12082446697" at bounding box center [1090, 282] width 104 height 46
copy td "2082446697"
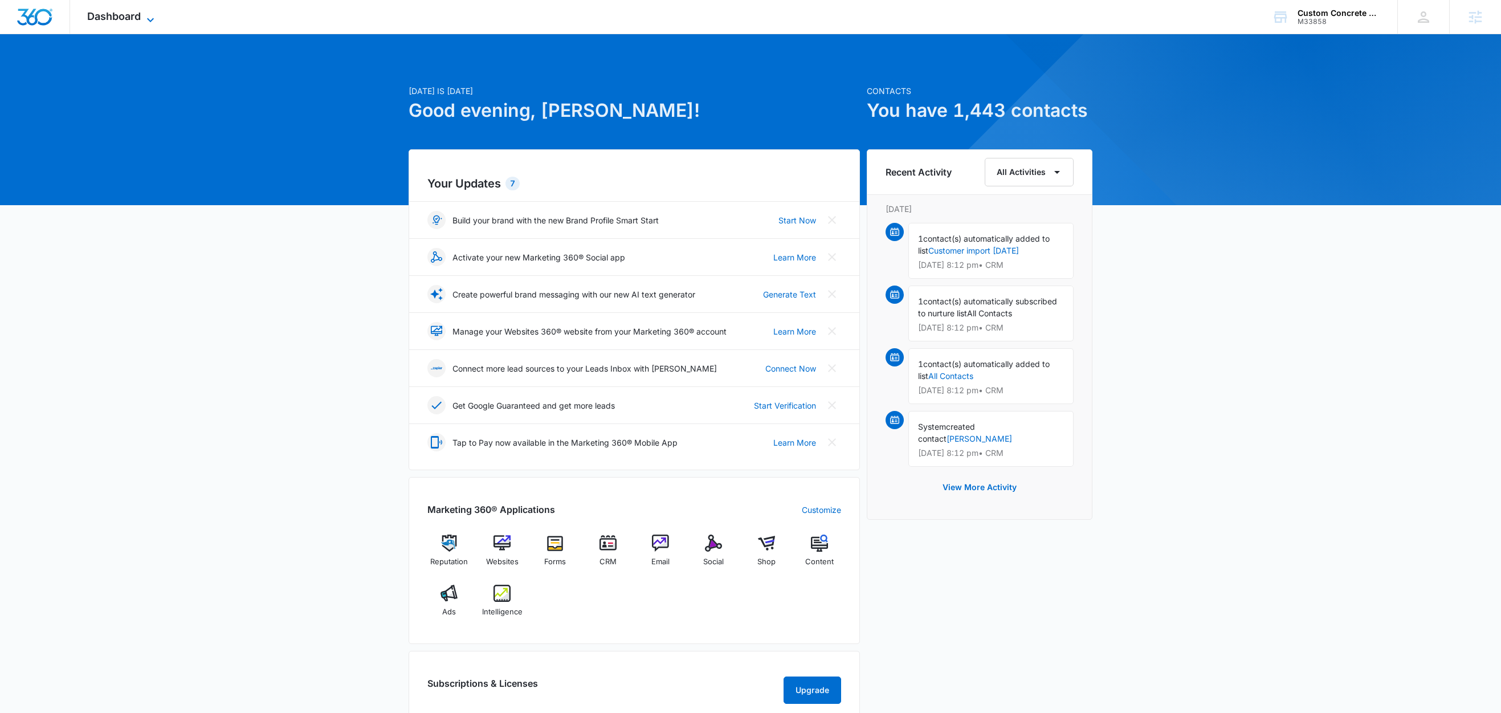
click at [131, 20] on span "Dashboard" at bounding box center [114, 16] width 54 height 12
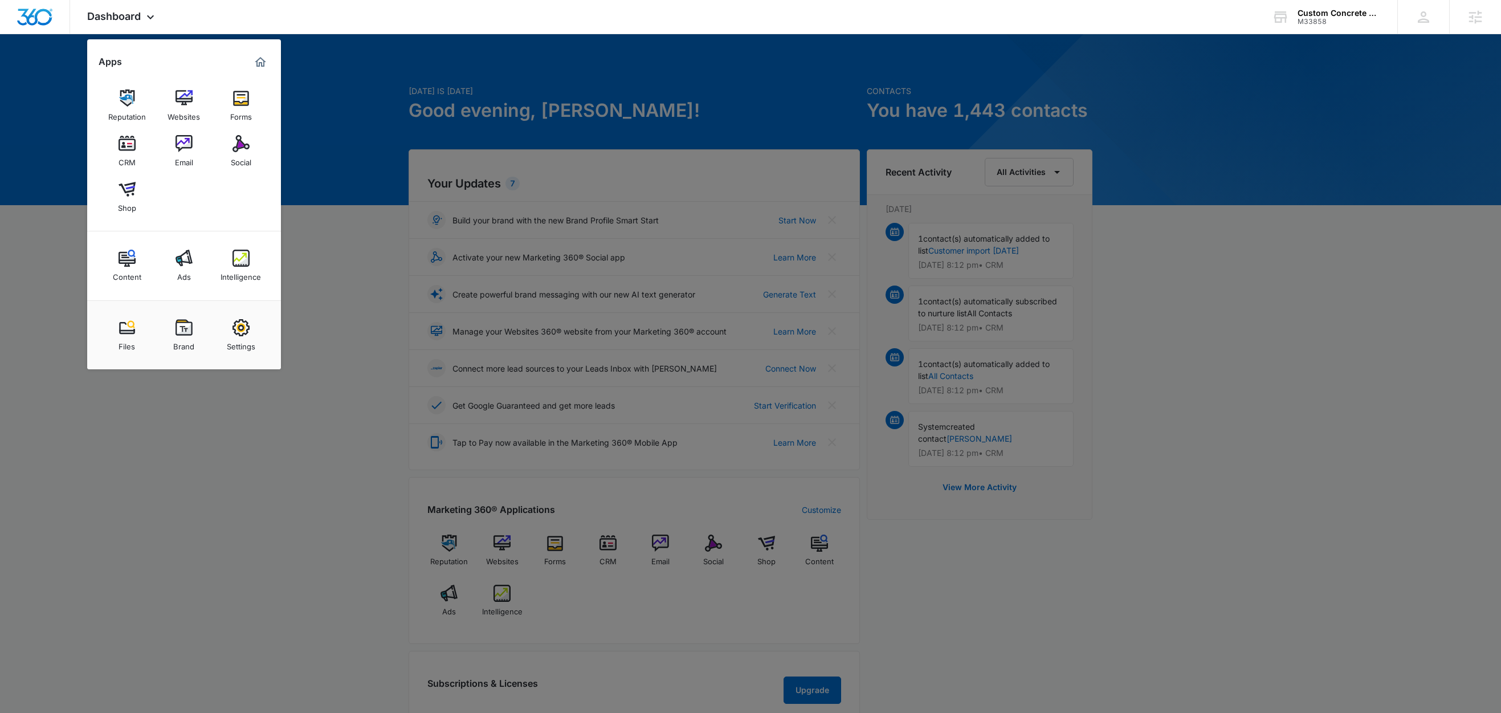
click at [341, 263] on div at bounding box center [750, 356] width 1501 height 713
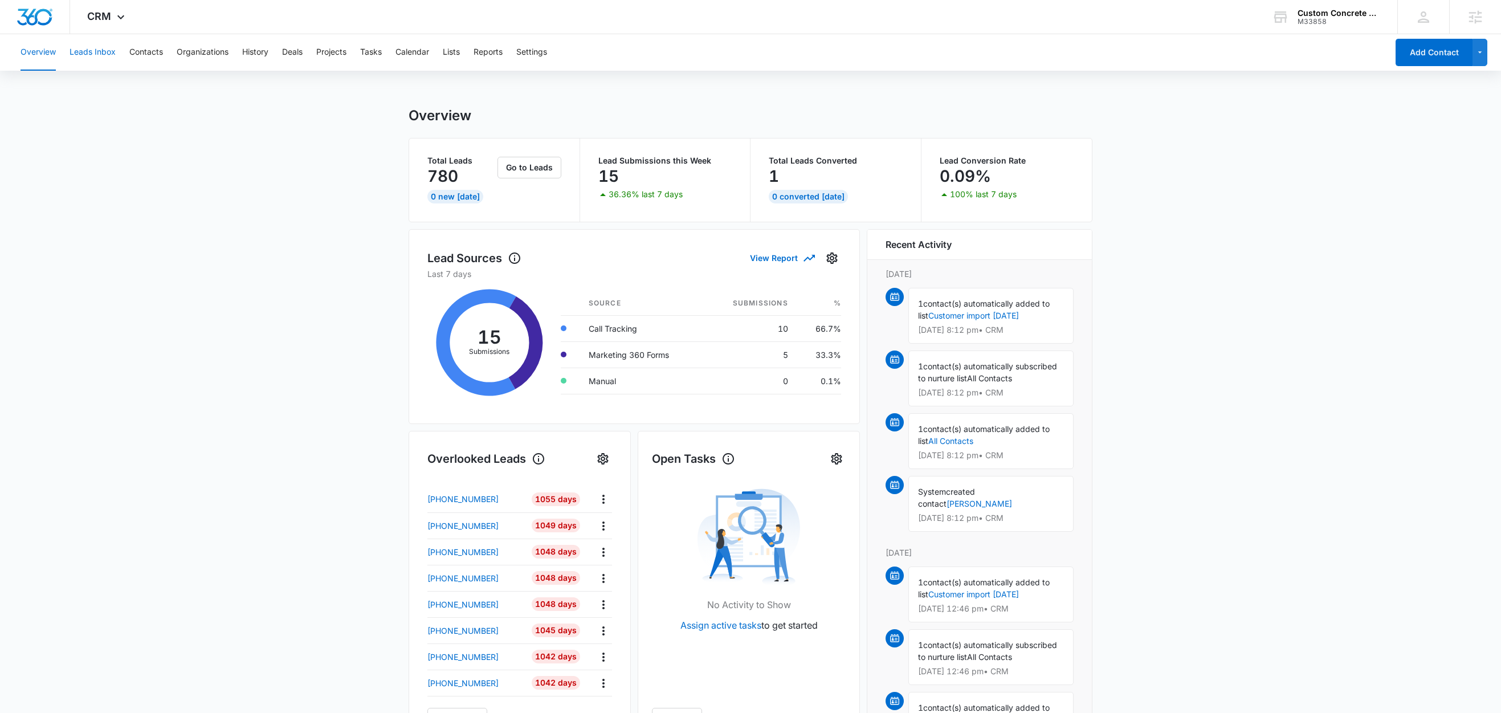
click at [100, 54] on button "Leads Inbox" at bounding box center [93, 52] width 46 height 36
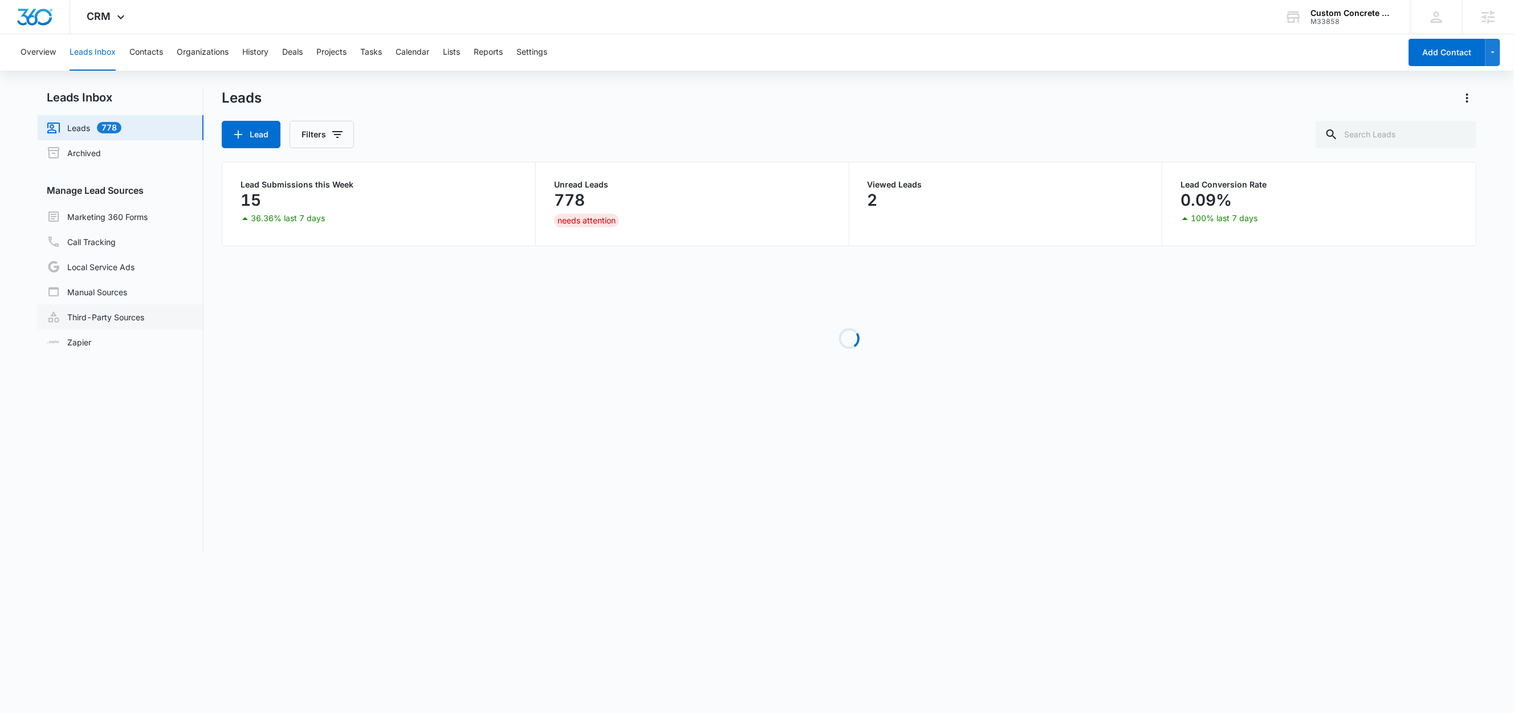
click at [75, 312] on link "Third-Party Sources" at bounding box center [95, 317] width 97 height 14
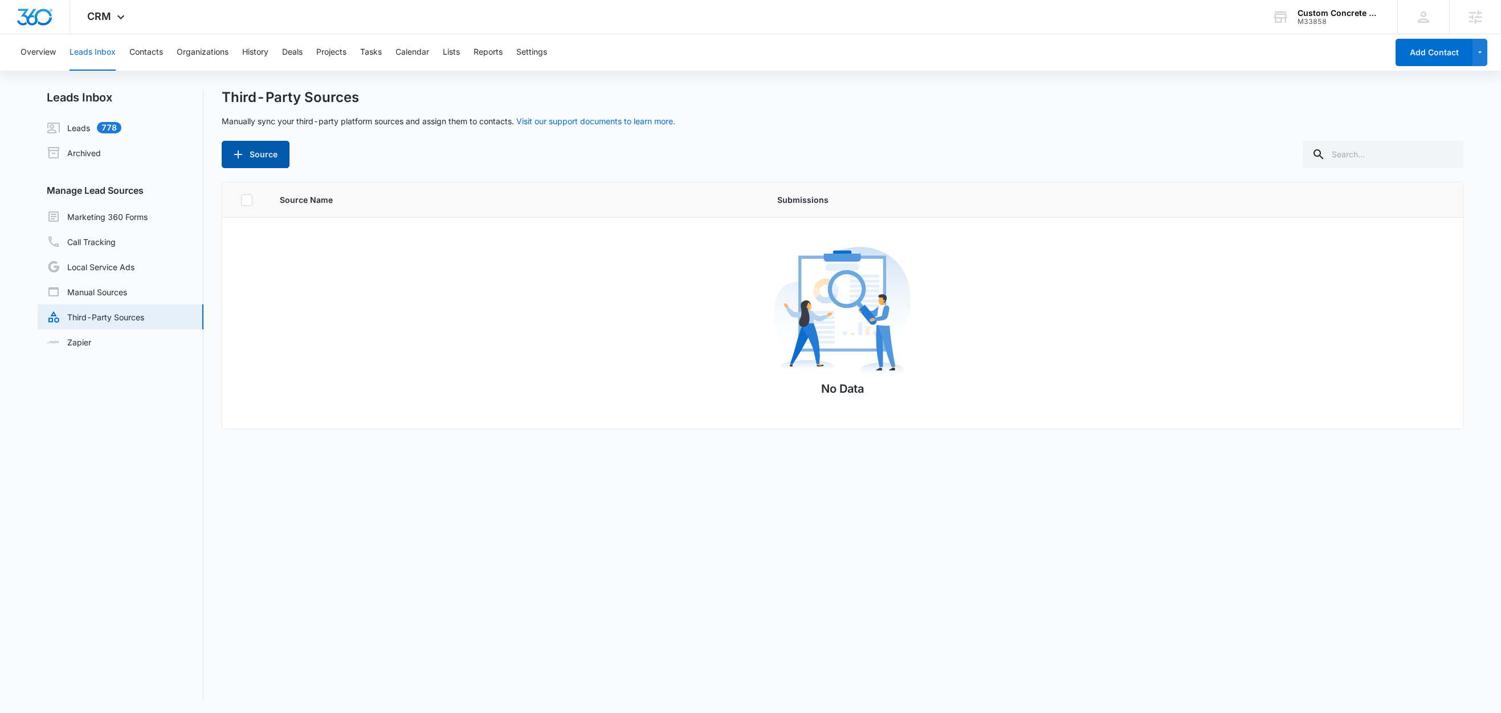
click at [254, 161] on button "Source" at bounding box center [256, 154] width 68 height 27
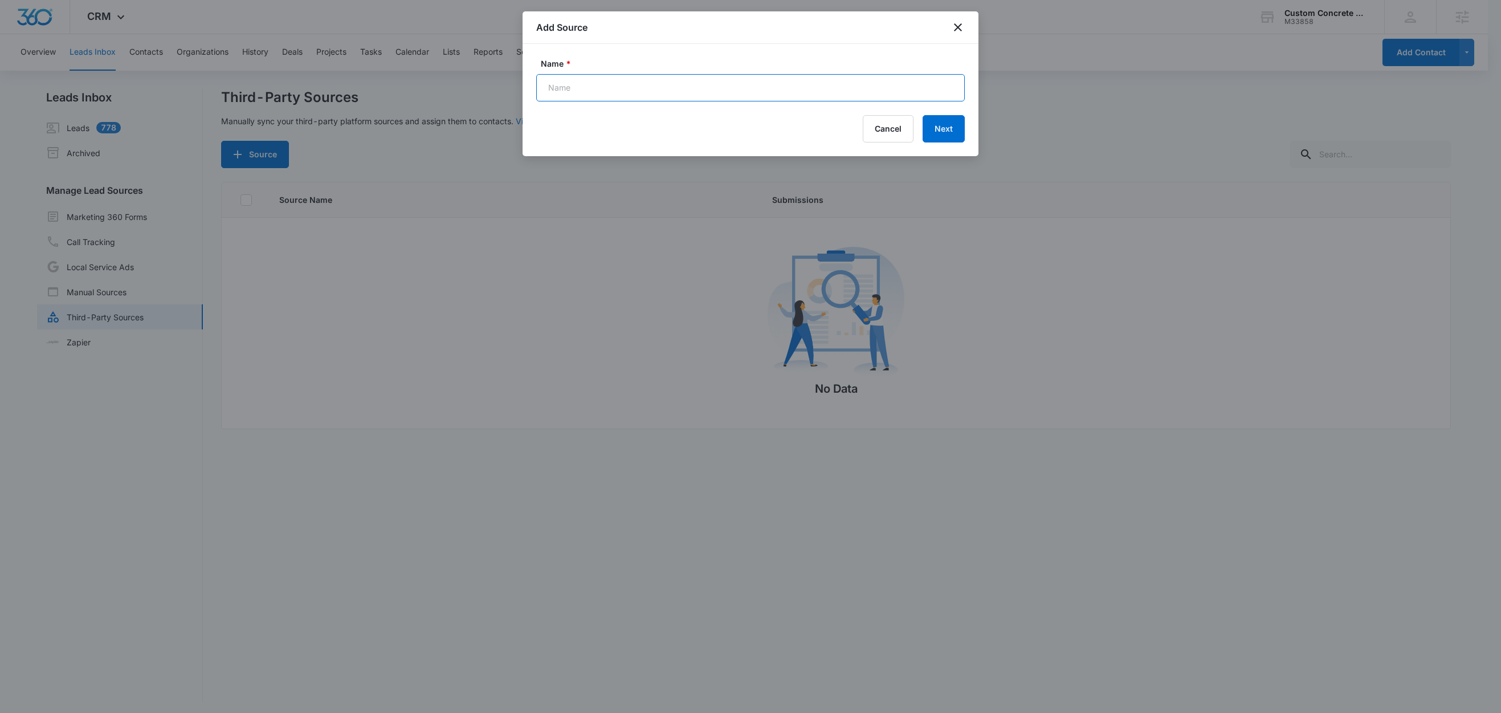
click at [590, 83] on input "Name *" at bounding box center [750, 87] width 429 height 27
paste input "FB - M360 Quote Form"
type input "FB - M360 Quote Form"
click at [934, 131] on button "Next" at bounding box center [944, 128] width 42 height 27
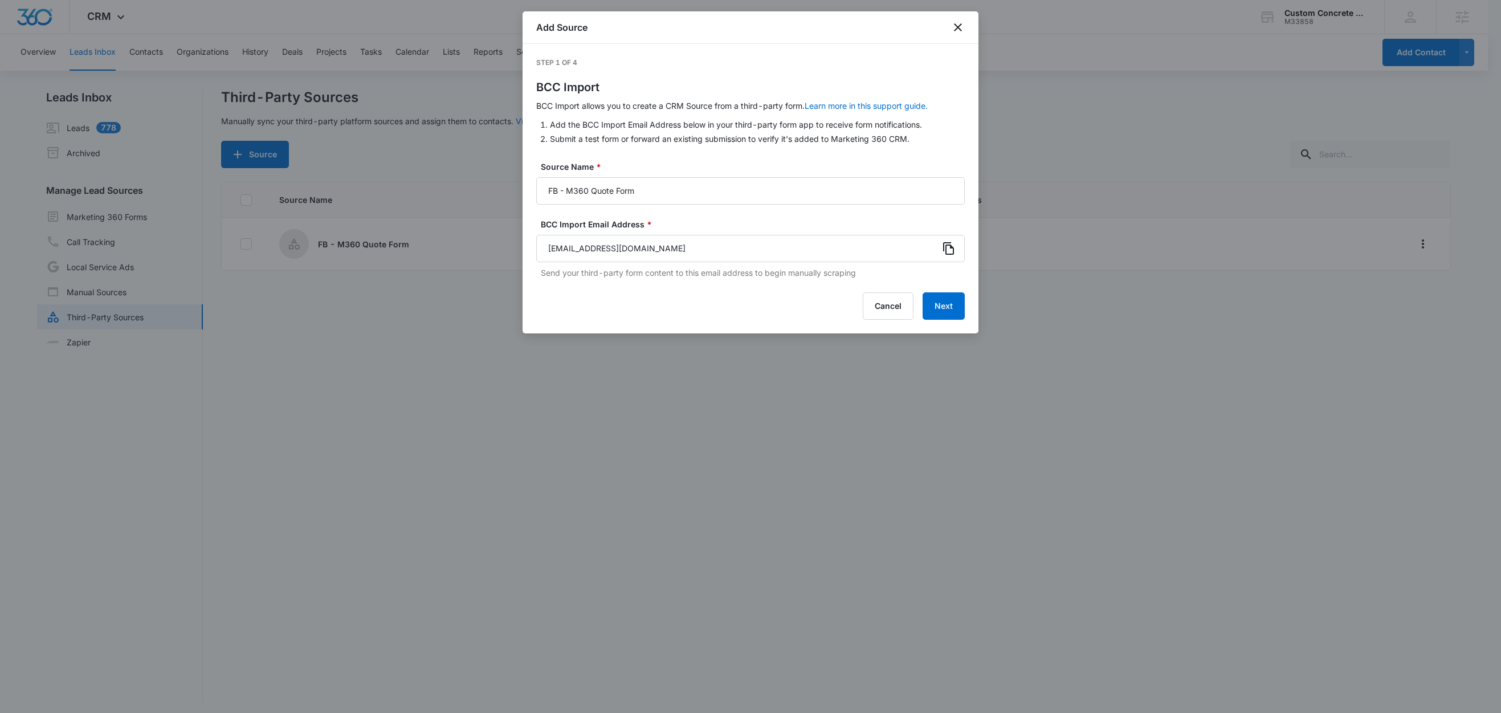
click at [955, 248] on icon at bounding box center [949, 249] width 14 height 14
click at [952, 249] on icon at bounding box center [949, 249] width 14 height 14
click at [949, 308] on button "Next" at bounding box center [944, 305] width 42 height 27
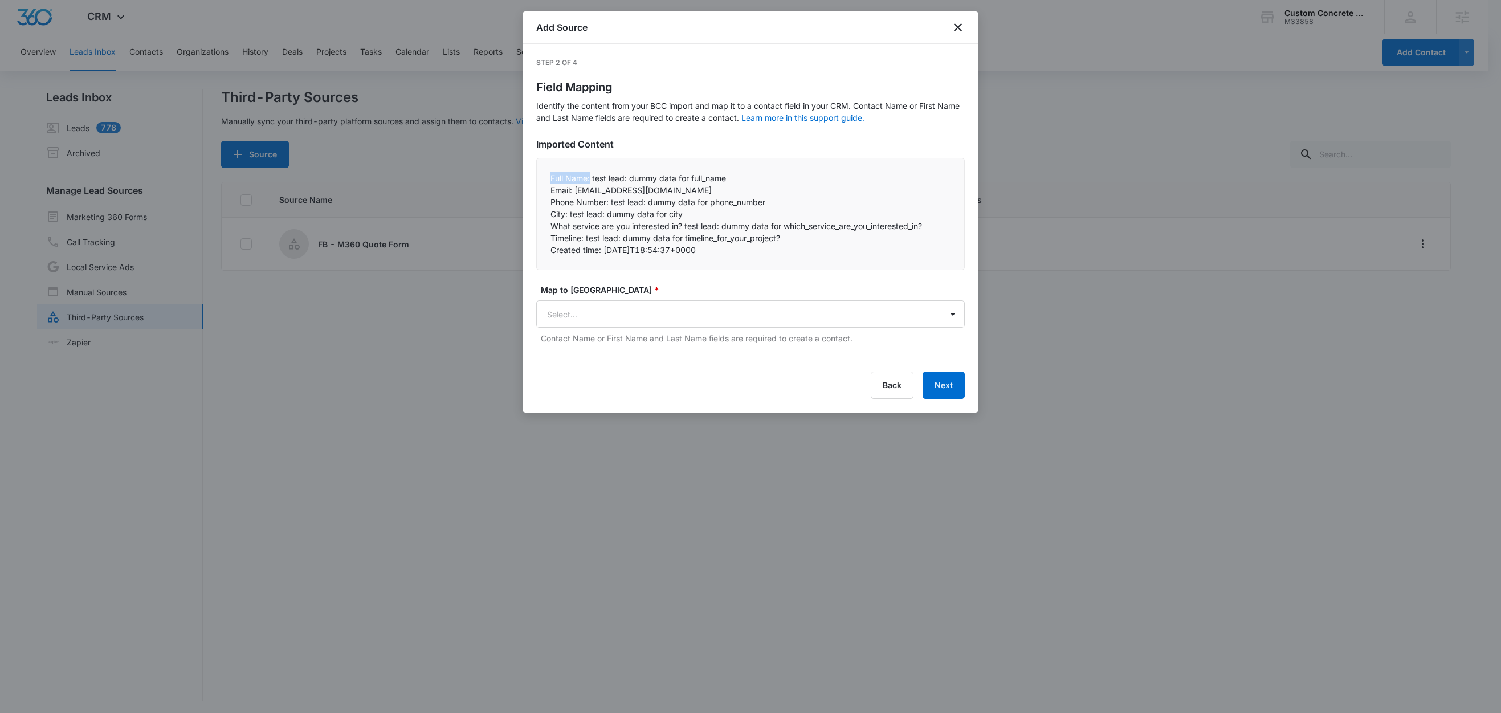
drag, startPoint x: 590, startPoint y: 180, endPoint x: 543, endPoint y: 176, distance: 47.4
click at [543, 176] on div "Full Name: test lead: dummy data for full_name Email: test@fb.com Phone Numbe…" at bounding box center [750, 214] width 429 height 112
copy p "Full Name:"
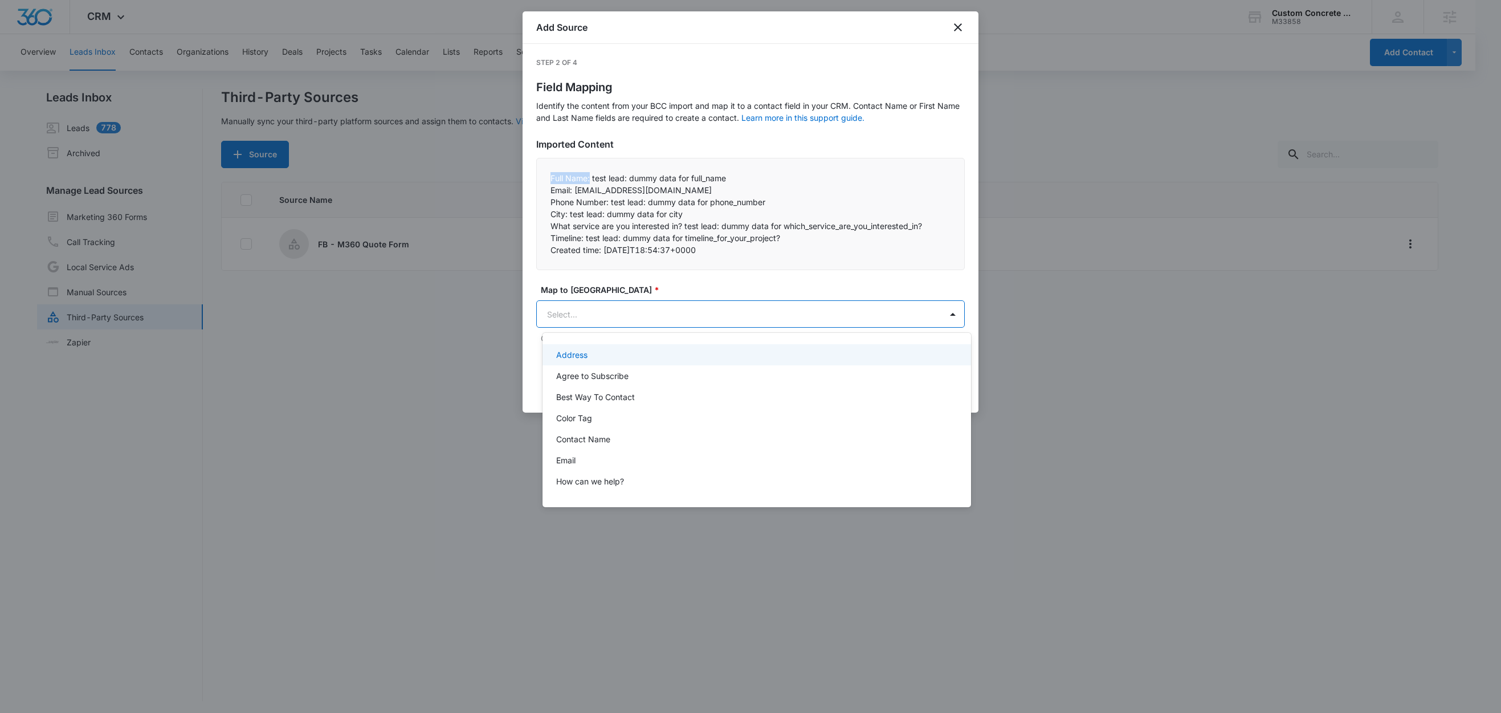
click at [555, 311] on body "CRM Apps Reputation Websites Forms CRM Email Social Shop Content Ads Intelligen…" at bounding box center [750, 356] width 1501 height 713
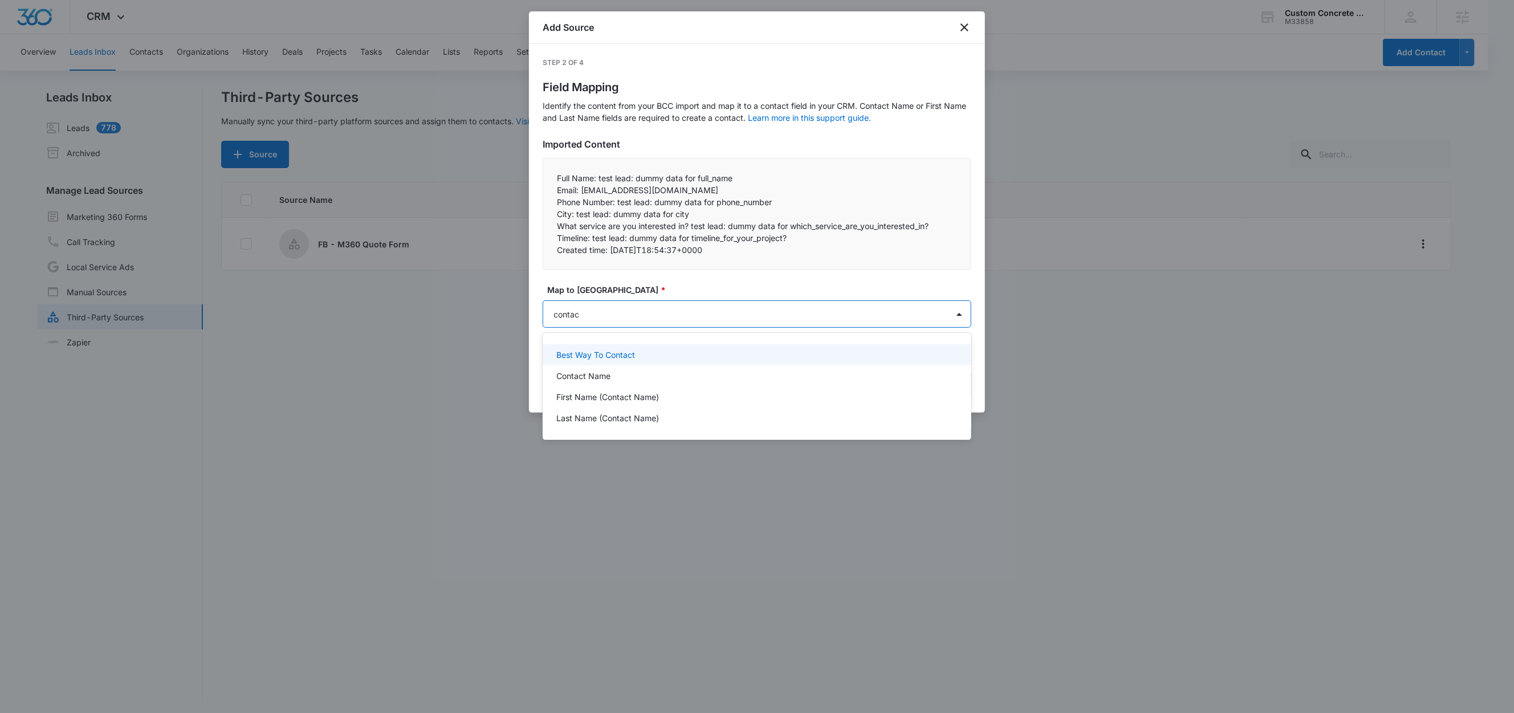
type input "contact"
click at [576, 373] on p "Contact Name" at bounding box center [583, 376] width 54 height 12
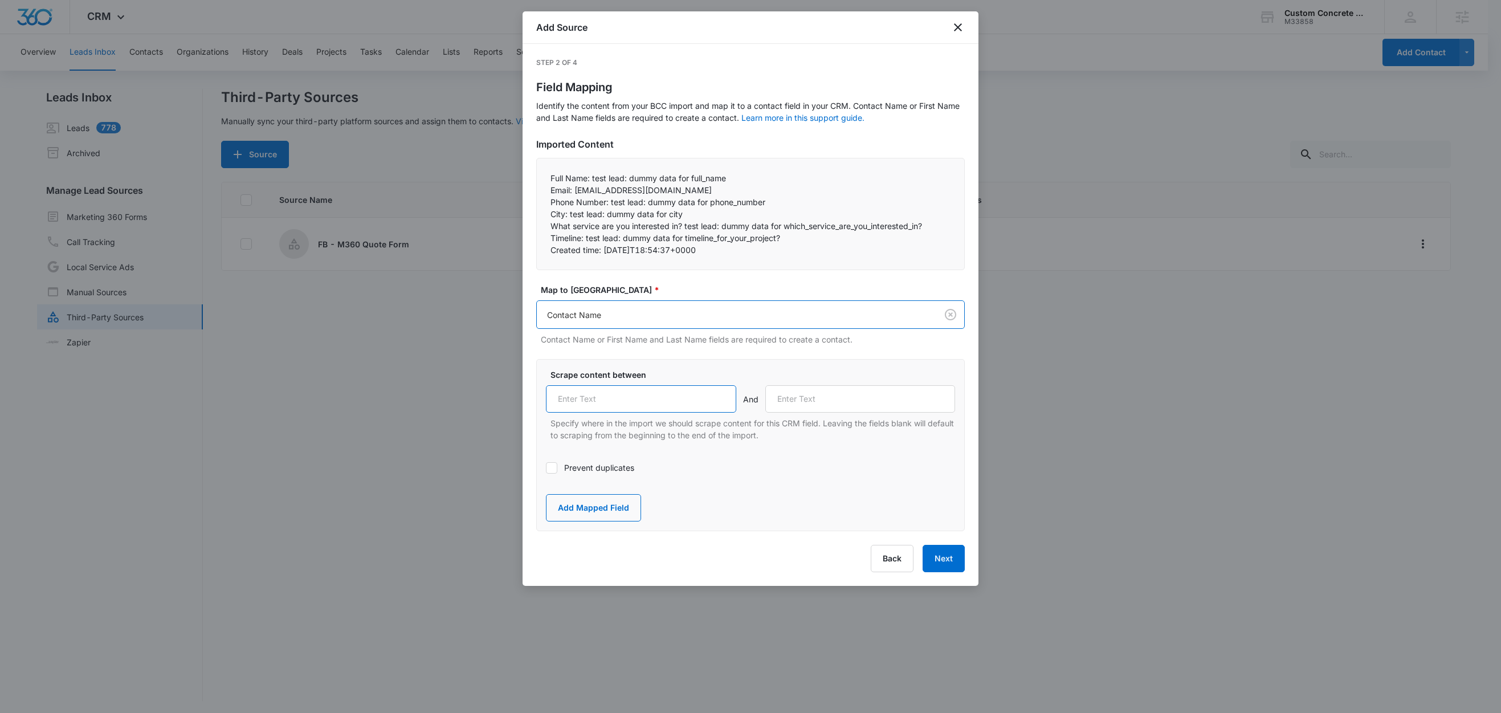
click at [584, 401] on input "text" at bounding box center [641, 398] width 190 height 27
paste input "Full Name:"
type input "Full Name:"
drag, startPoint x: 574, startPoint y: 192, endPoint x: 540, endPoint y: 194, distance: 34.2
click at [540, 194] on div "Full Name: test lead: dummy data for full_name Email: test@fb.com Phone Numbe…" at bounding box center [750, 214] width 429 height 112
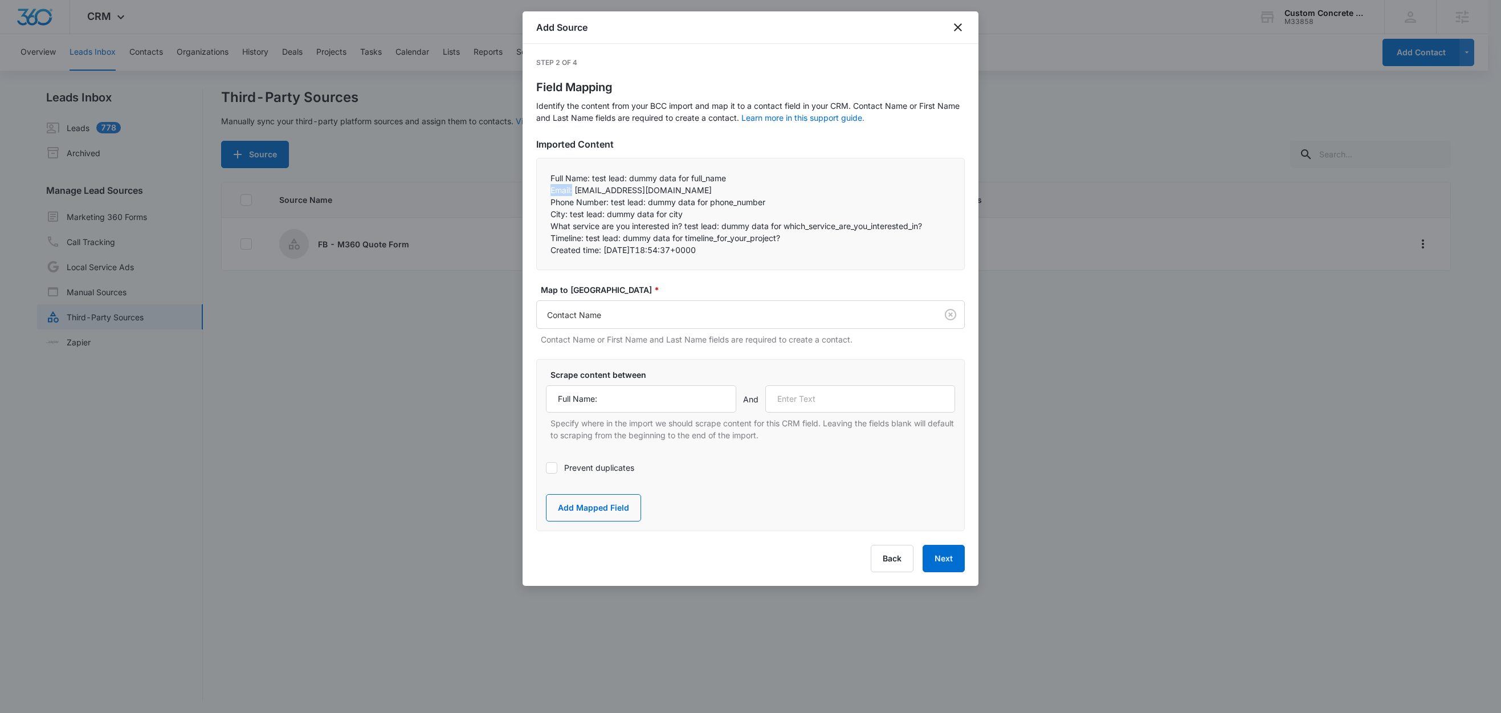
copy p "Email:"
click at [845, 402] on input "text" at bounding box center [860, 398] width 190 height 27
paste input "Email:"
type input "Email:"
click at [574, 510] on button "Add Mapped Field" at bounding box center [593, 507] width 95 height 27
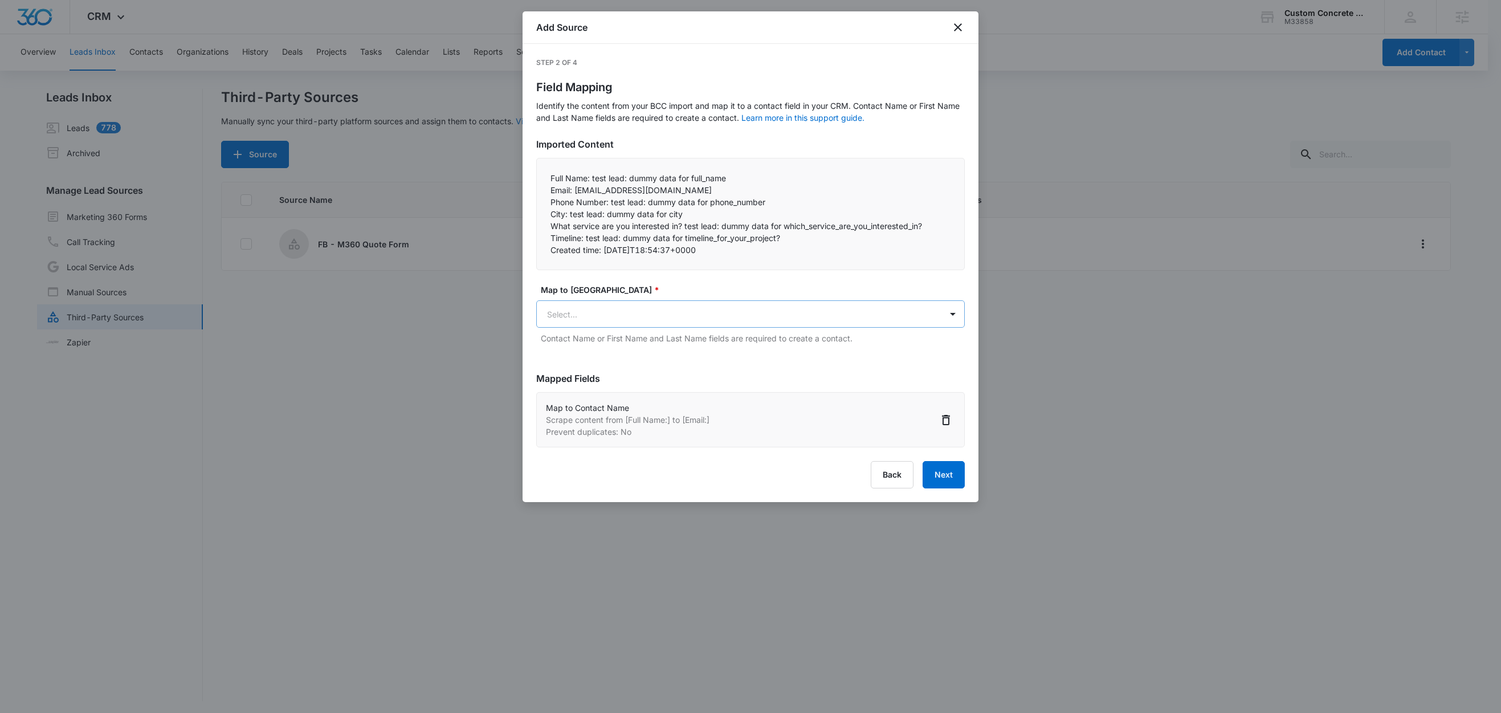
click at [610, 308] on body "CRM Apps Reputation Websites Forms CRM Email Social Shop Content Ads Intelligen…" at bounding box center [750, 357] width 1501 height 715
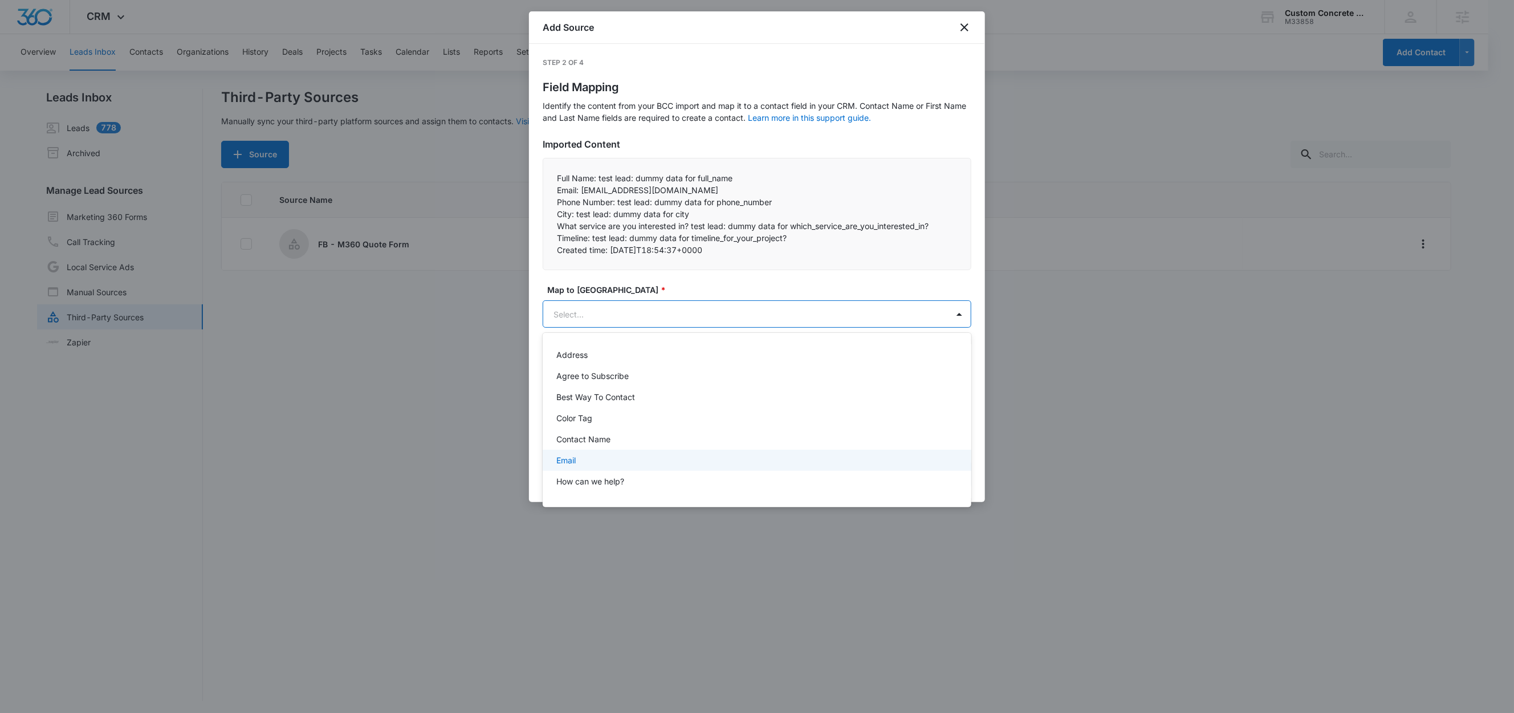
click at [570, 459] on p "Email" at bounding box center [565, 460] width 19 height 12
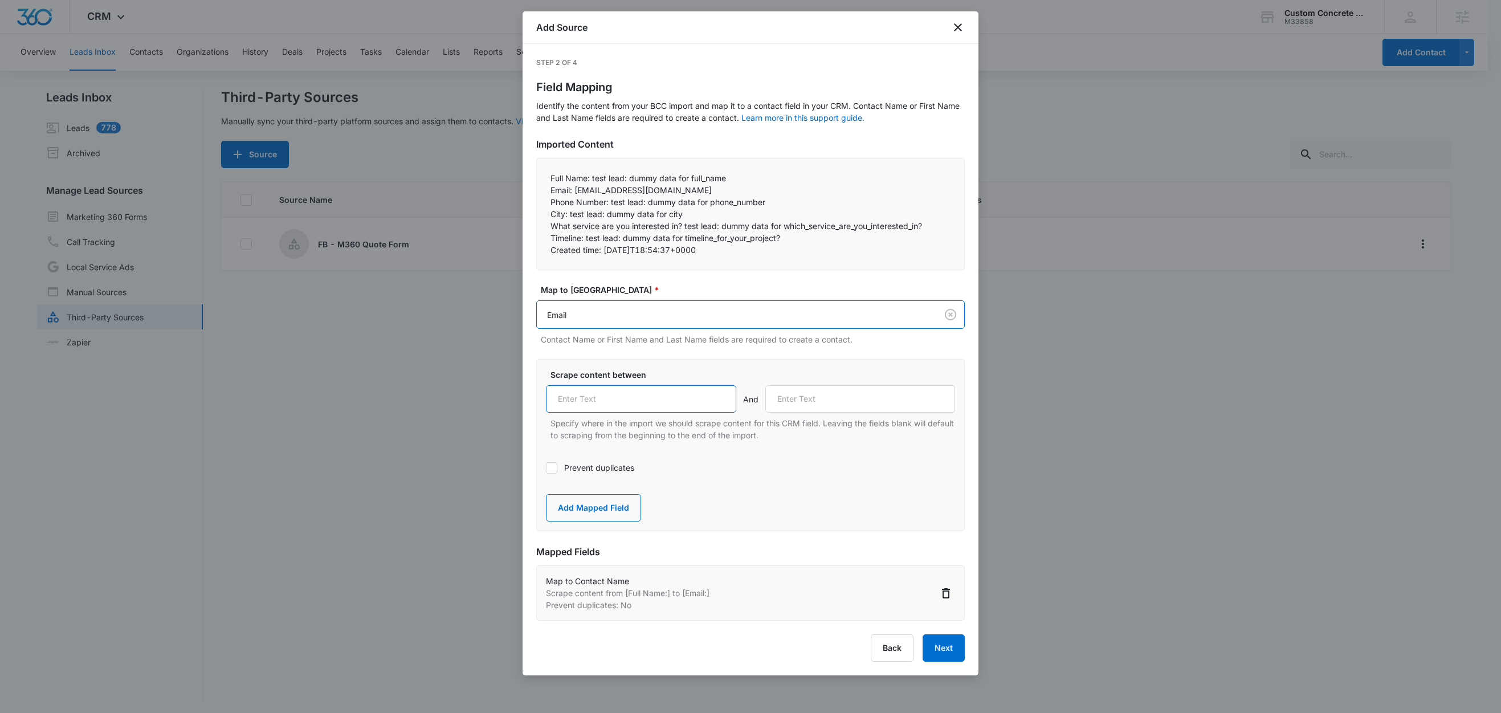
click at [605, 402] on input "text" at bounding box center [641, 398] width 190 height 27
paste input "Email:"
type input "Email:"
click at [584, 467] on label "Prevent duplicates" at bounding box center [750, 468] width 409 height 12
click at [546, 468] on input "Prevent duplicates" at bounding box center [546, 468] width 0 height 0
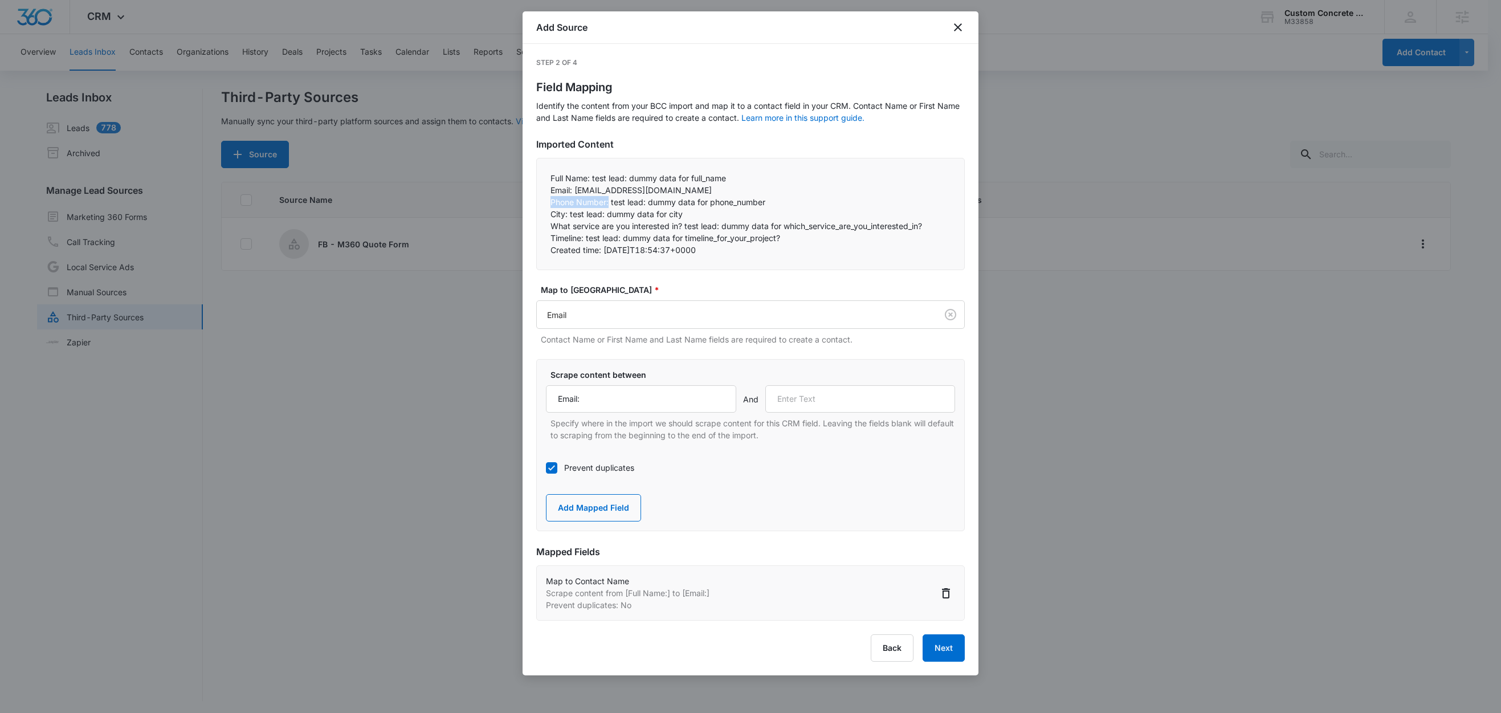
drag, startPoint x: 609, startPoint y: 204, endPoint x: 543, endPoint y: 206, distance: 66.7
click at [543, 206] on div "Full Name: test lead: dummy data for full_name Email: test@fb.com Phone Numbe…" at bounding box center [750, 214] width 429 height 112
copy p "Phone Number:"
click at [810, 397] on input "text" at bounding box center [860, 398] width 190 height 27
paste input "Phone Number:"
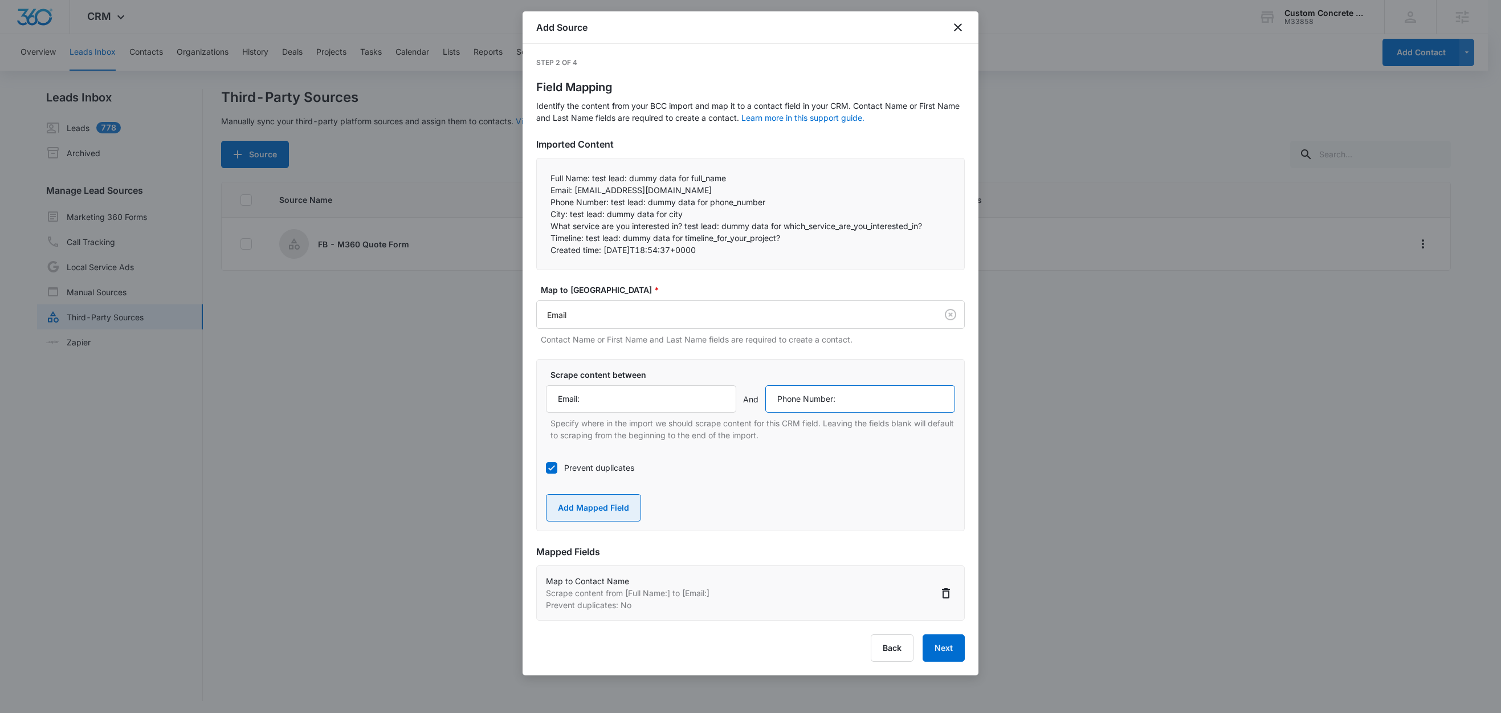
type input "Phone Number:"
click at [604, 510] on button "Add Mapped Field" at bounding box center [593, 507] width 95 height 27
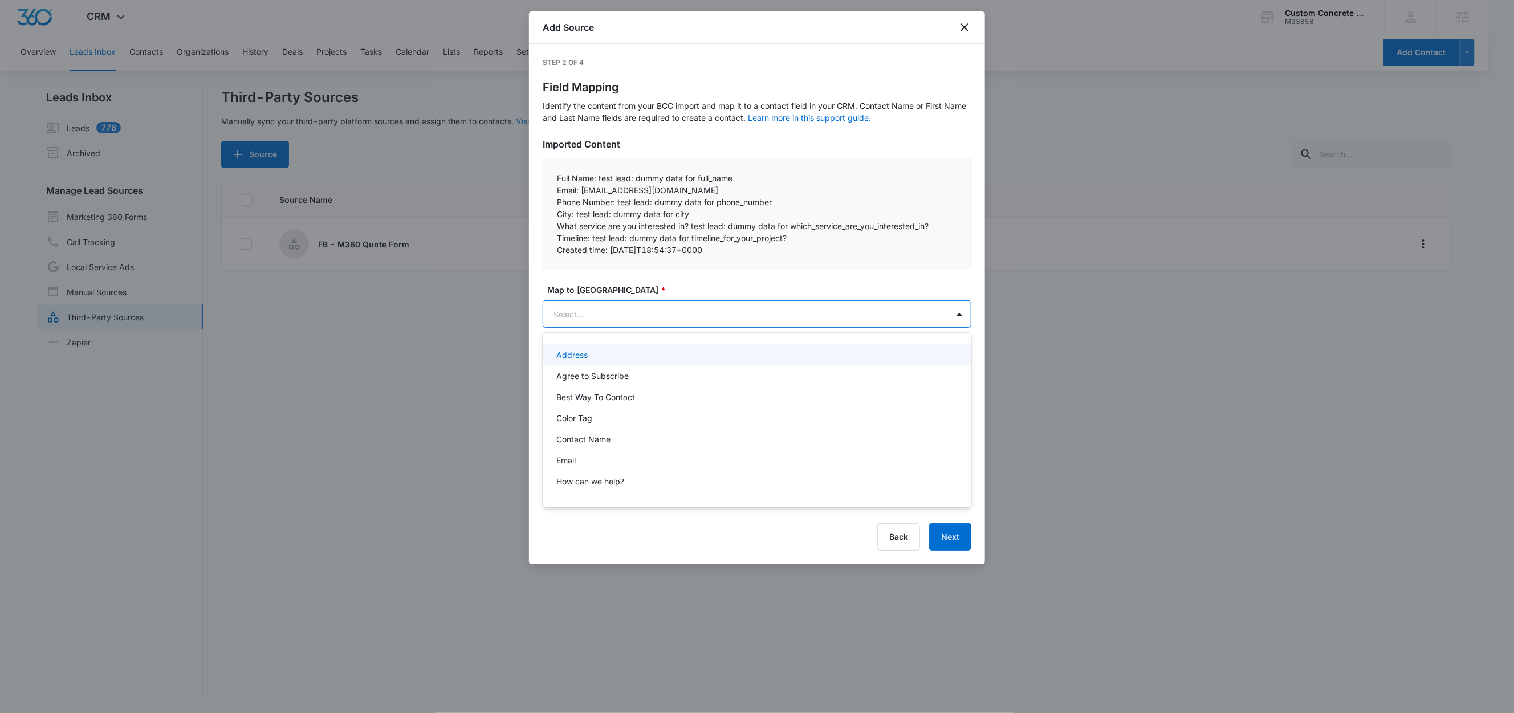
click at [626, 317] on body "CRM Apps Reputation Websites Forms CRM Email Social Shop Content Ads Intelligen…" at bounding box center [757, 356] width 1514 height 713
type input "phone"
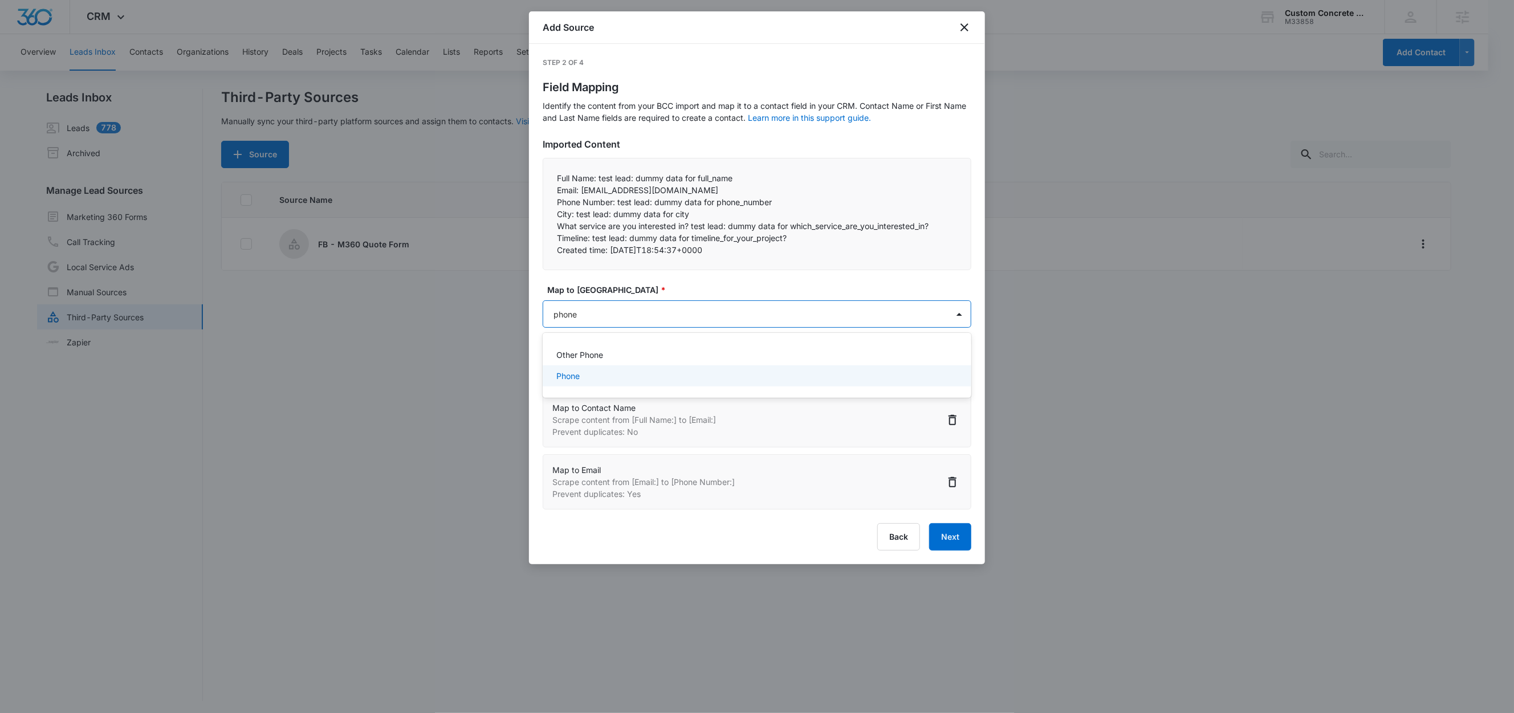
click at [602, 374] on div "Phone" at bounding box center [755, 376] width 399 height 12
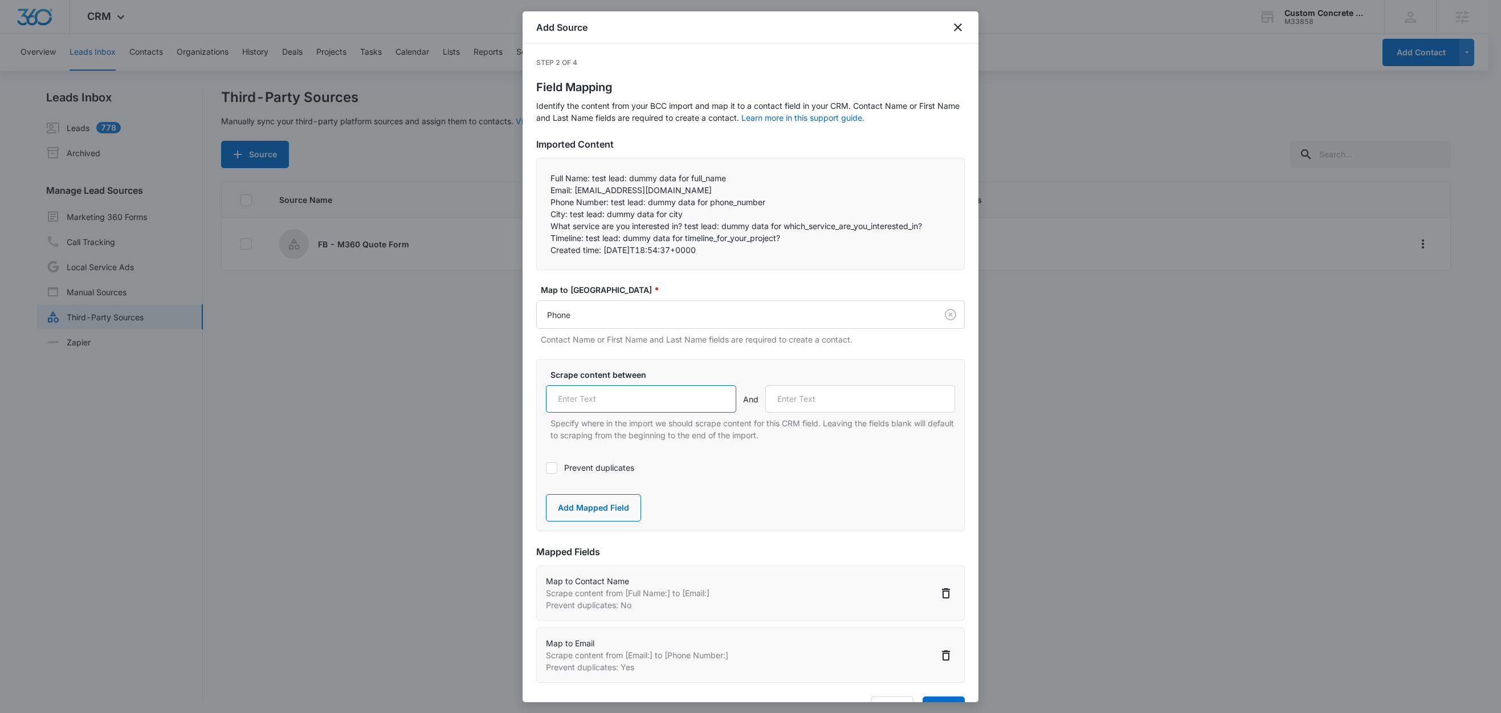
click at [631, 403] on input "text" at bounding box center [641, 398] width 190 height 27
paste input "Phone Number:"
type input "Phone Number:"
drag, startPoint x: 567, startPoint y: 215, endPoint x: 542, endPoint y: 215, distance: 24.5
click at [542, 215] on div "Full Name: test lead: dummy data for full_name Email: test@fb.com Phone Numbe…" at bounding box center [750, 214] width 429 height 112
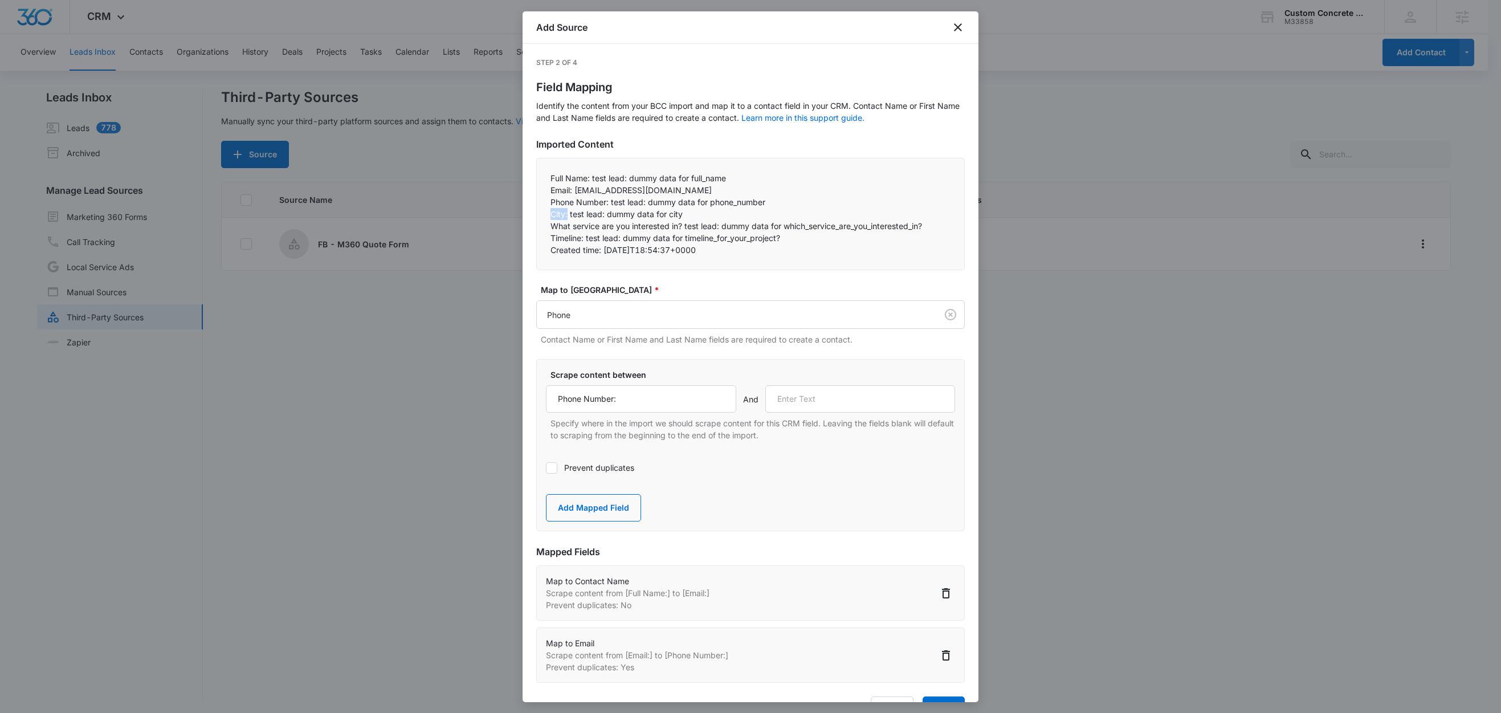
copy p "City:"
click at [806, 402] on input "text" at bounding box center [860, 398] width 190 height 27
paste input "City:"
type input "City:"
drag, startPoint x: 613, startPoint y: 517, endPoint x: 630, endPoint y: 455, distance: 63.9
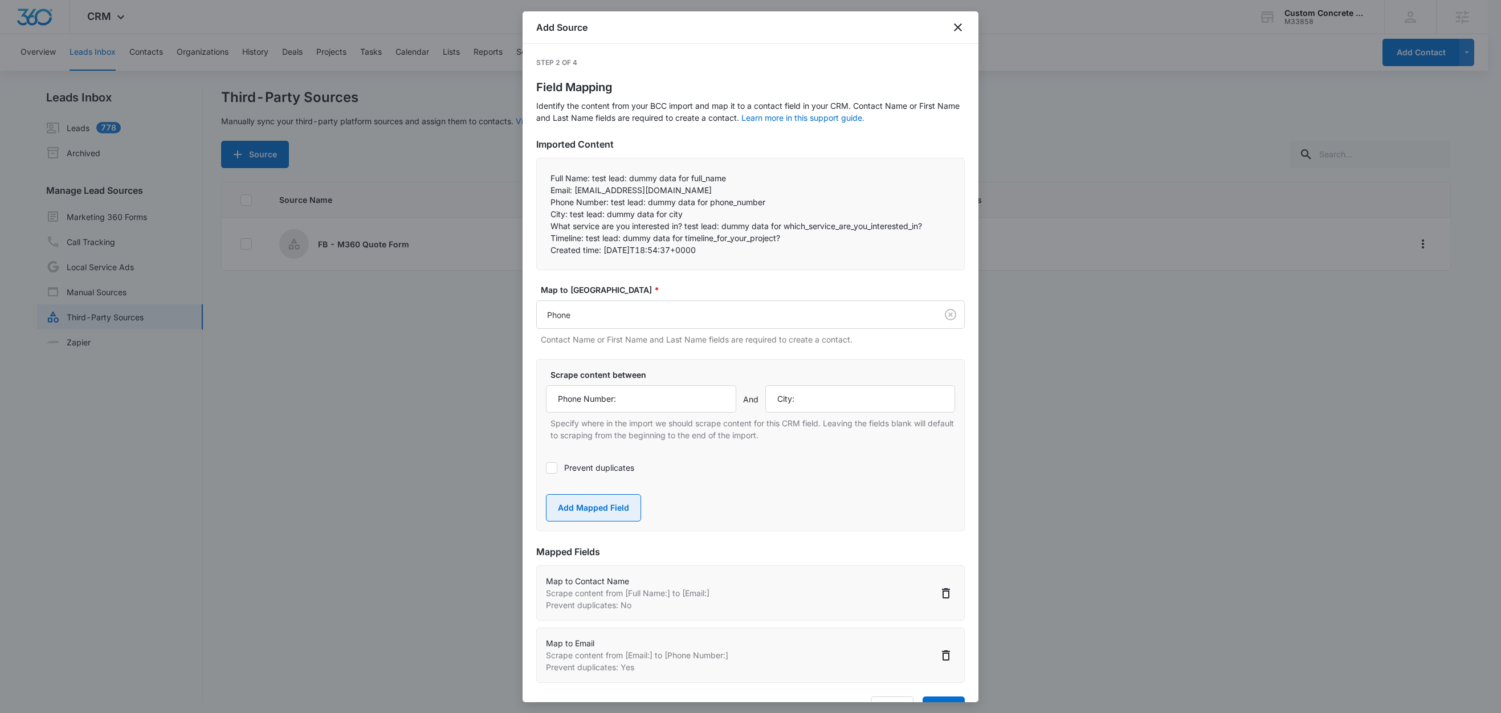
click at [613, 517] on button "Add Mapped Field" at bounding box center [593, 507] width 95 height 27
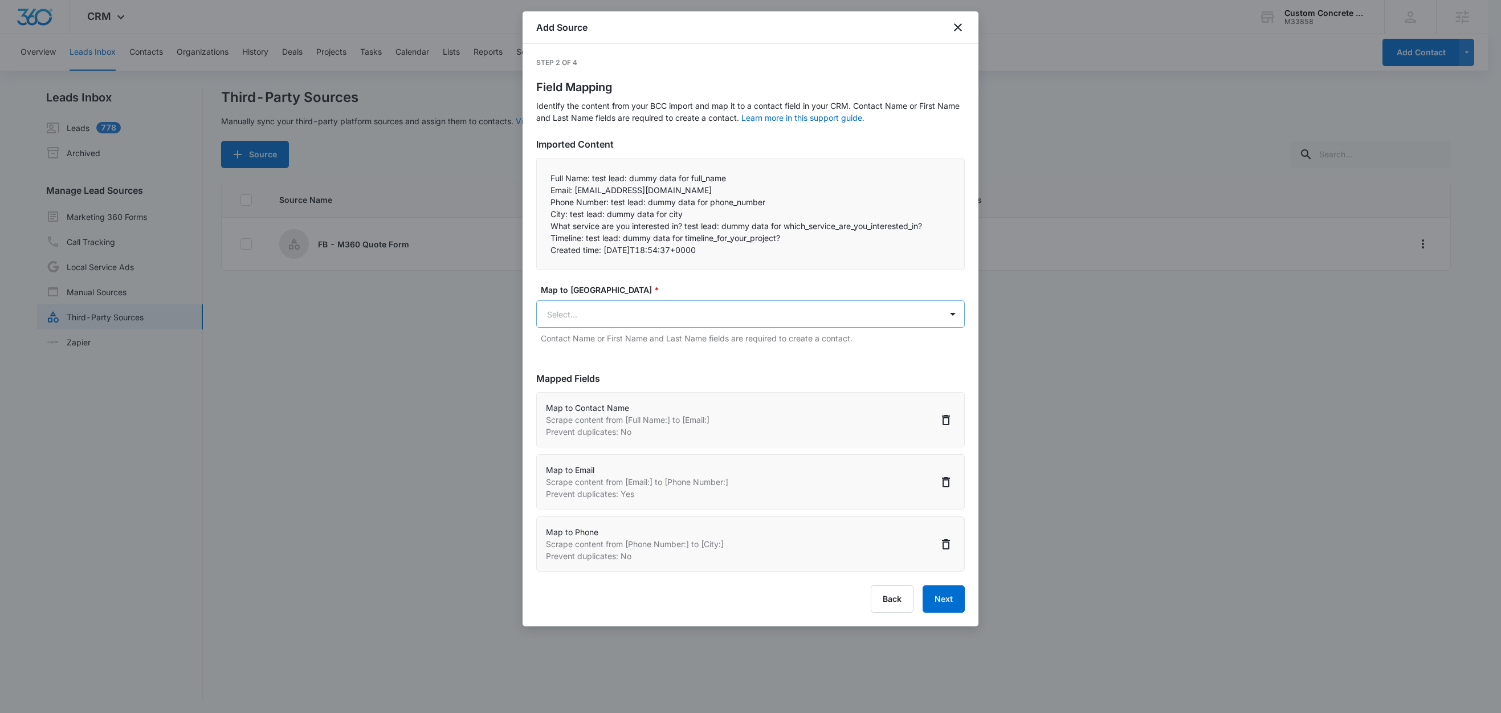
click at [613, 320] on body "CRM Apps Reputation Websites Forms CRM Email Social Shop Content Ads Intelligen…" at bounding box center [750, 357] width 1501 height 715
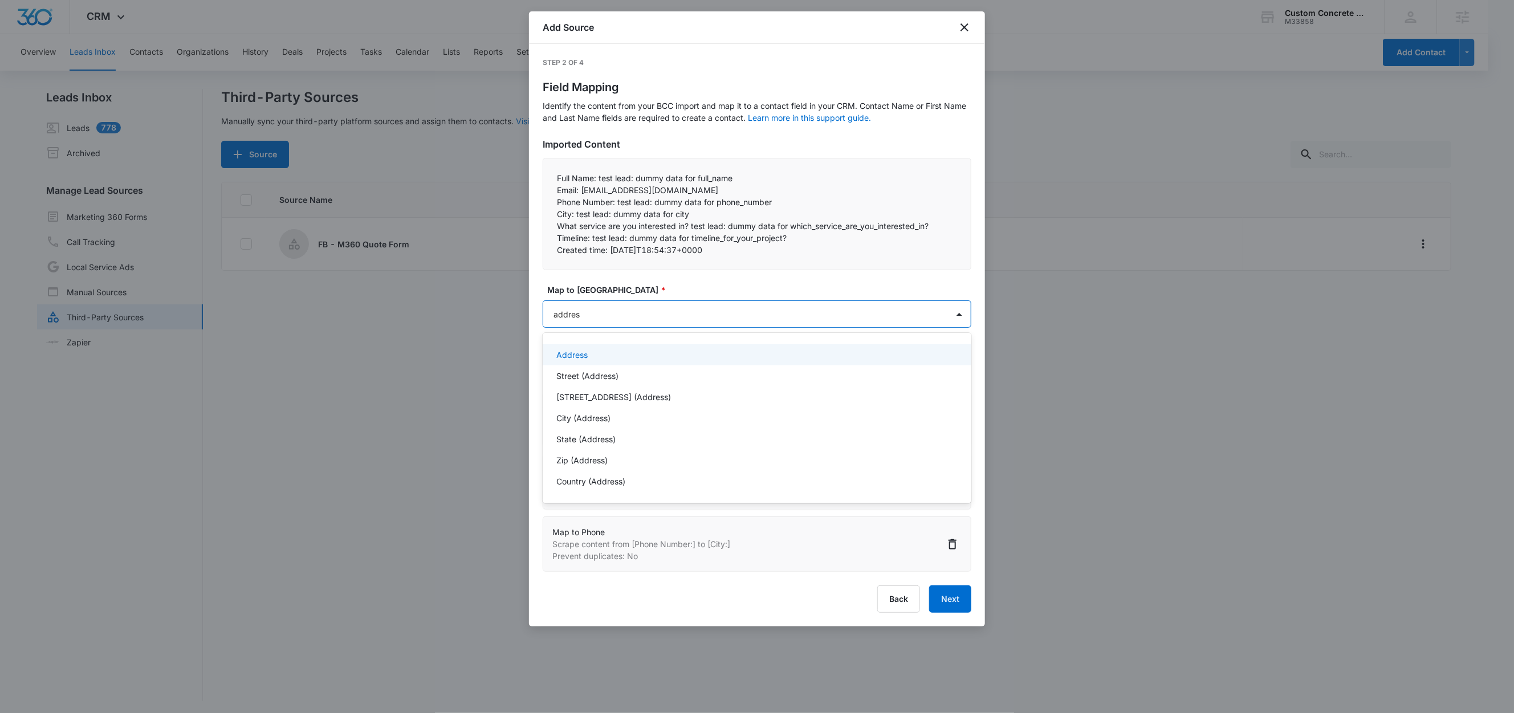
type input "address"
click at [588, 420] on p "City (Address)" at bounding box center [583, 418] width 54 height 12
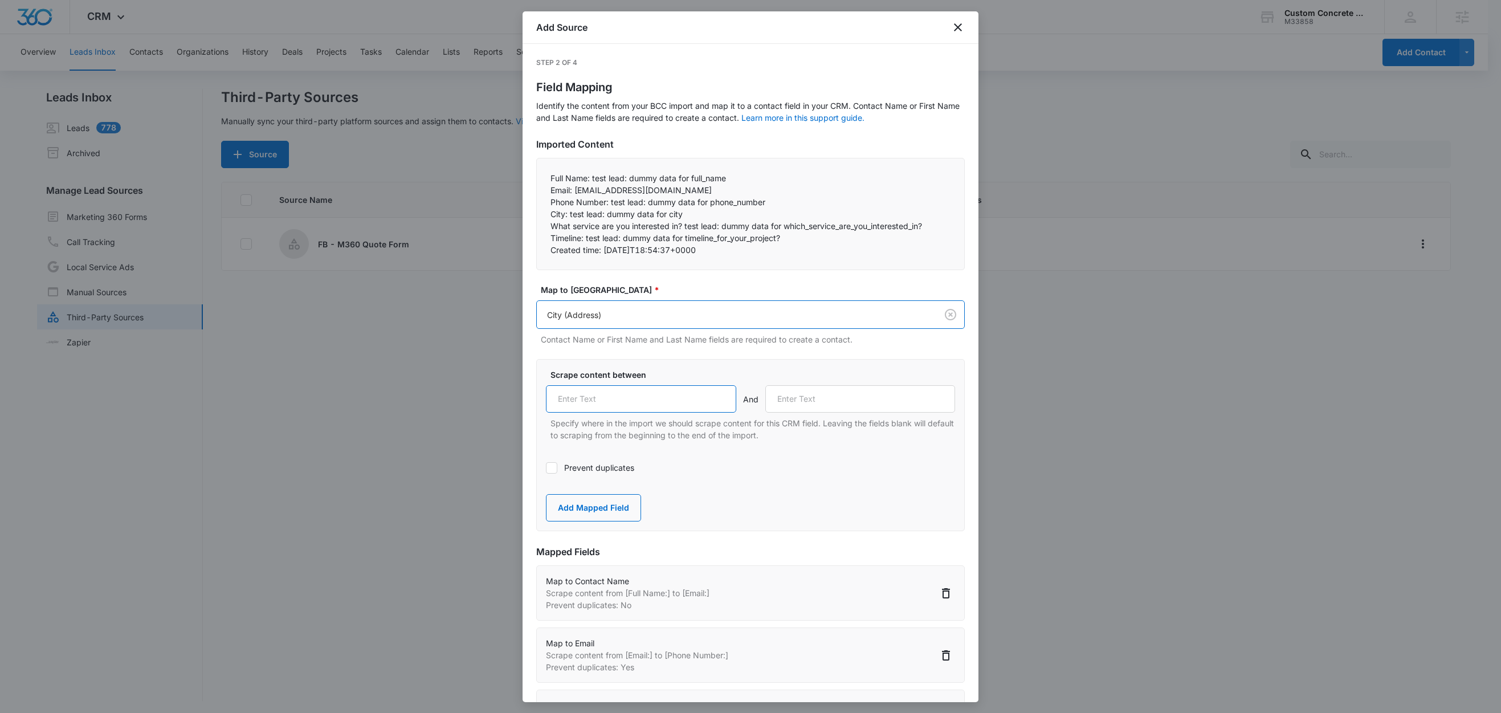
click at [625, 401] on input "text" at bounding box center [641, 398] width 190 height 27
paste input "City:"
type input "City:"
drag, startPoint x: 666, startPoint y: 226, endPoint x: 551, endPoint y: 230, distance: 114.6
click at [551, 230] on p "What service are you interested in? test lead: dummy data for which_service_are…" at bounding box center [751, 226] width 400 height 12
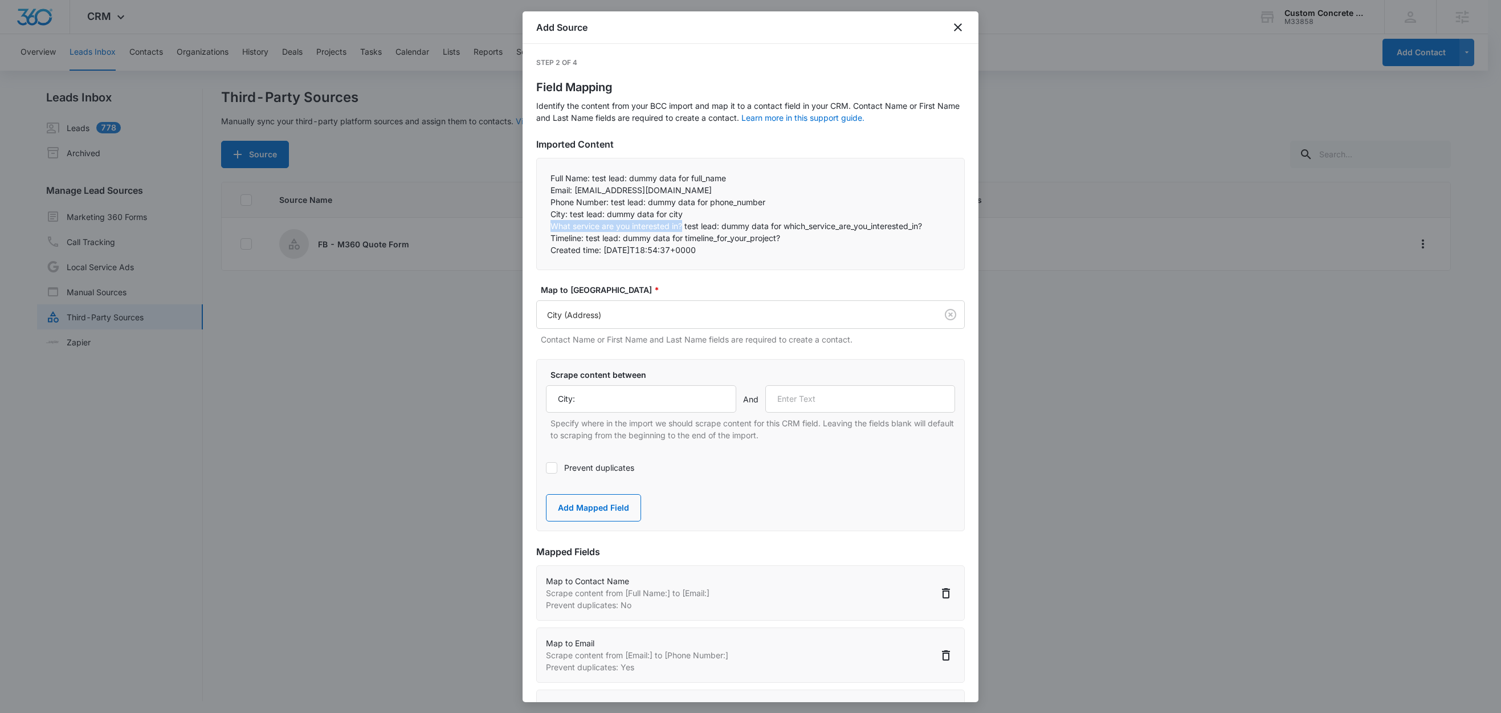
copy p "What service are you interested in?"
click at [824, 399] on input "text" at bounding box center [860, 398] width 190 height 27
paste input "What service are you interested in?"
type input "What service are you interested in?"
drag, startPoint x: 614, startPoint y: 510, endPoint x: 634, endPoint y: 429, distance: 83.5
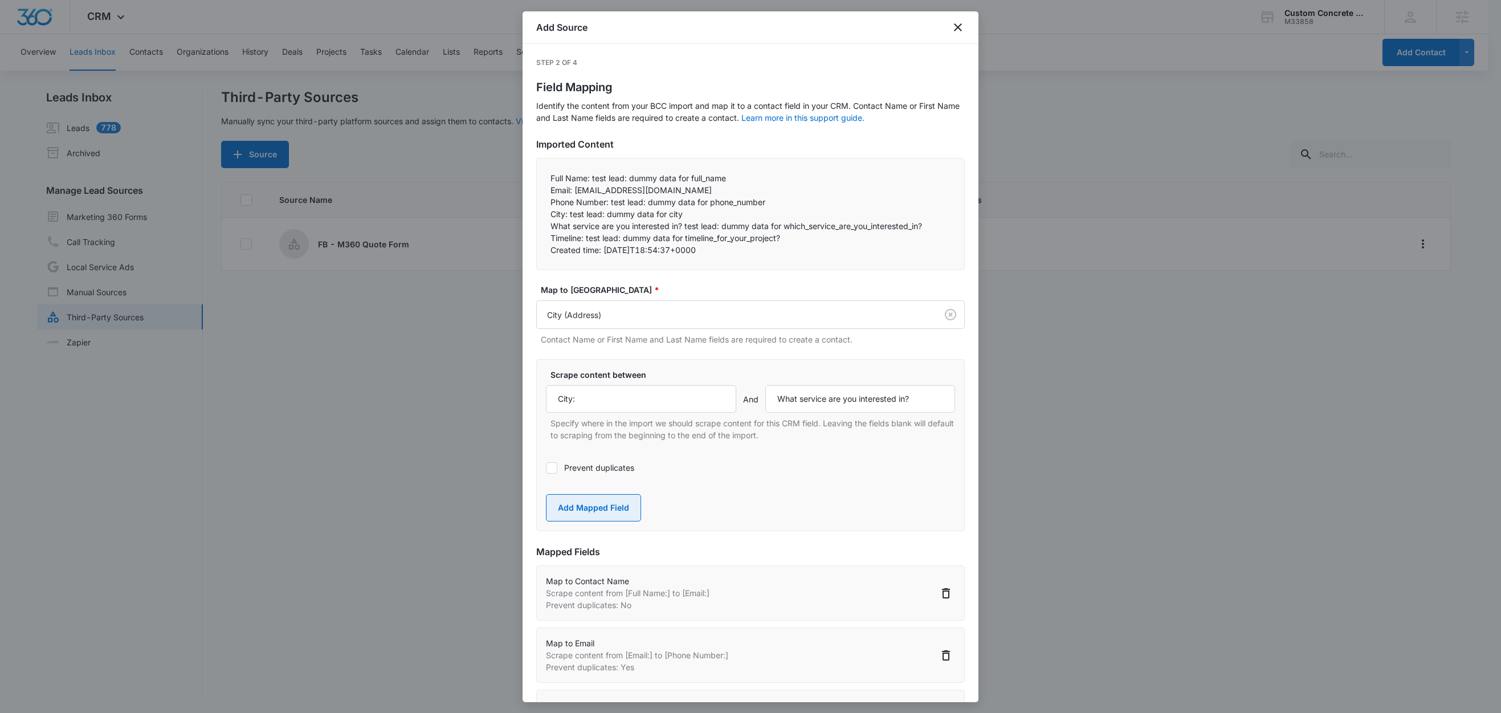
click at [614, 509] on button "Add Mapped Field" at bounding box center [593, 507] width 95 height 27
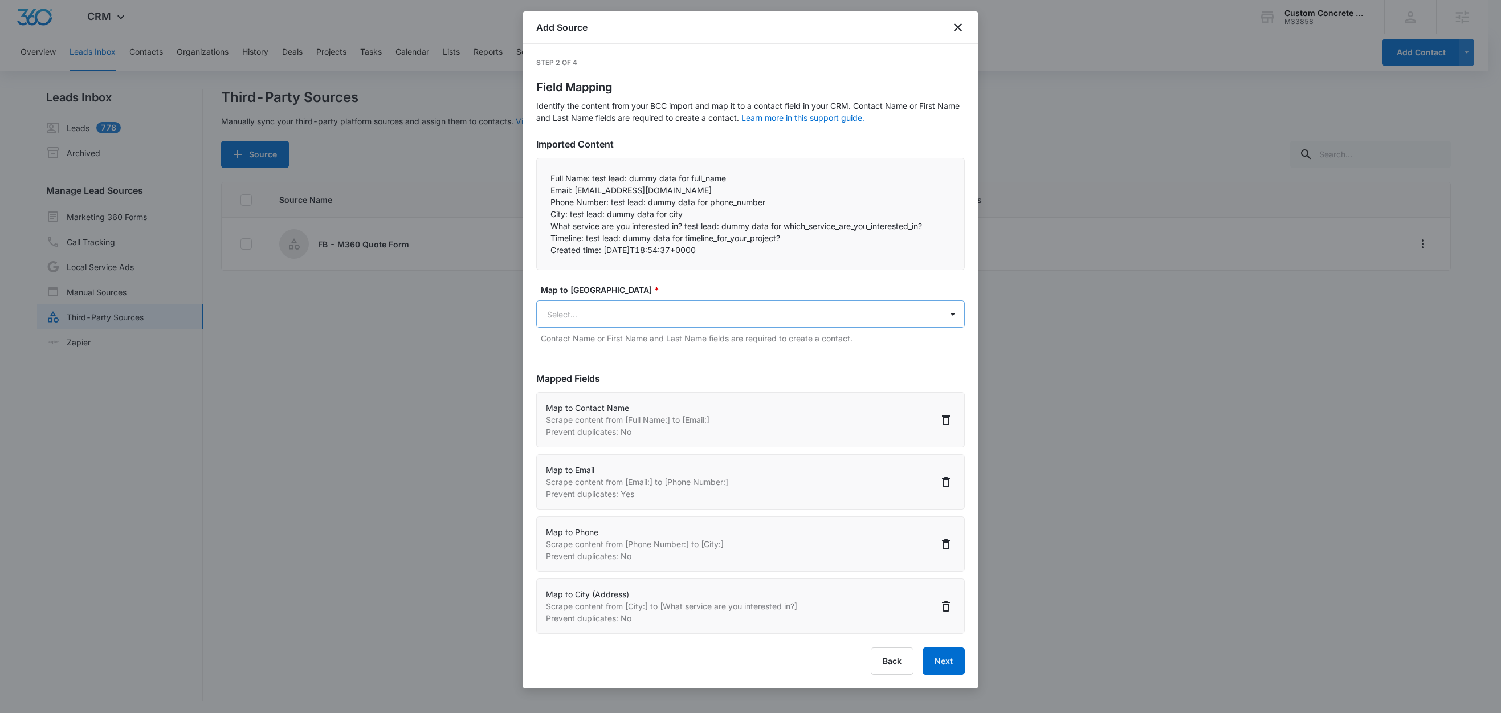
click at [610, 313] on body "CRM Apps Reputation Websites Forms CRM Email Social Shop Content Ads Intelligen…" at bounding box center [750, 357] width 1501 height 715
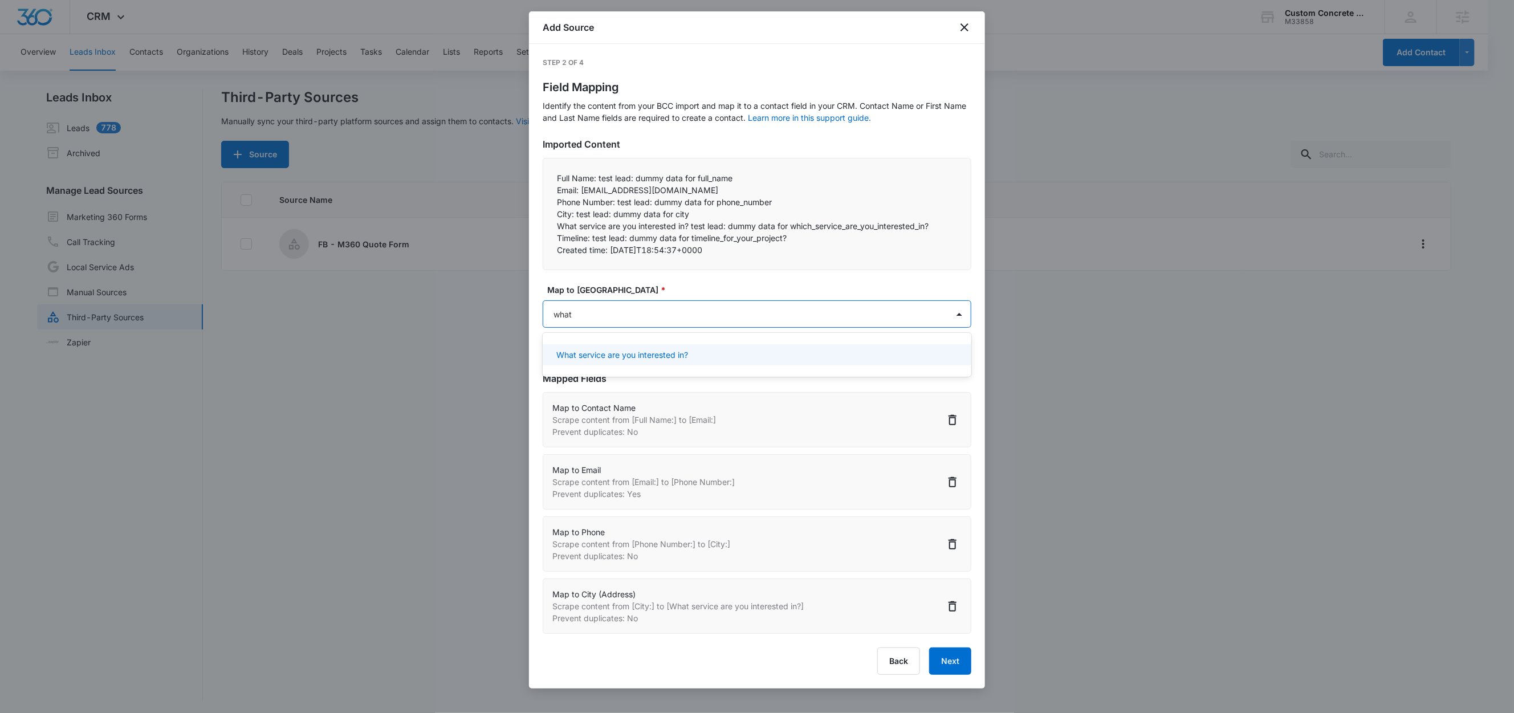
type input "what s"
click at [620, 350] on p "What service are you interested in?" at bounding box center [622, 355] width 132 height 12
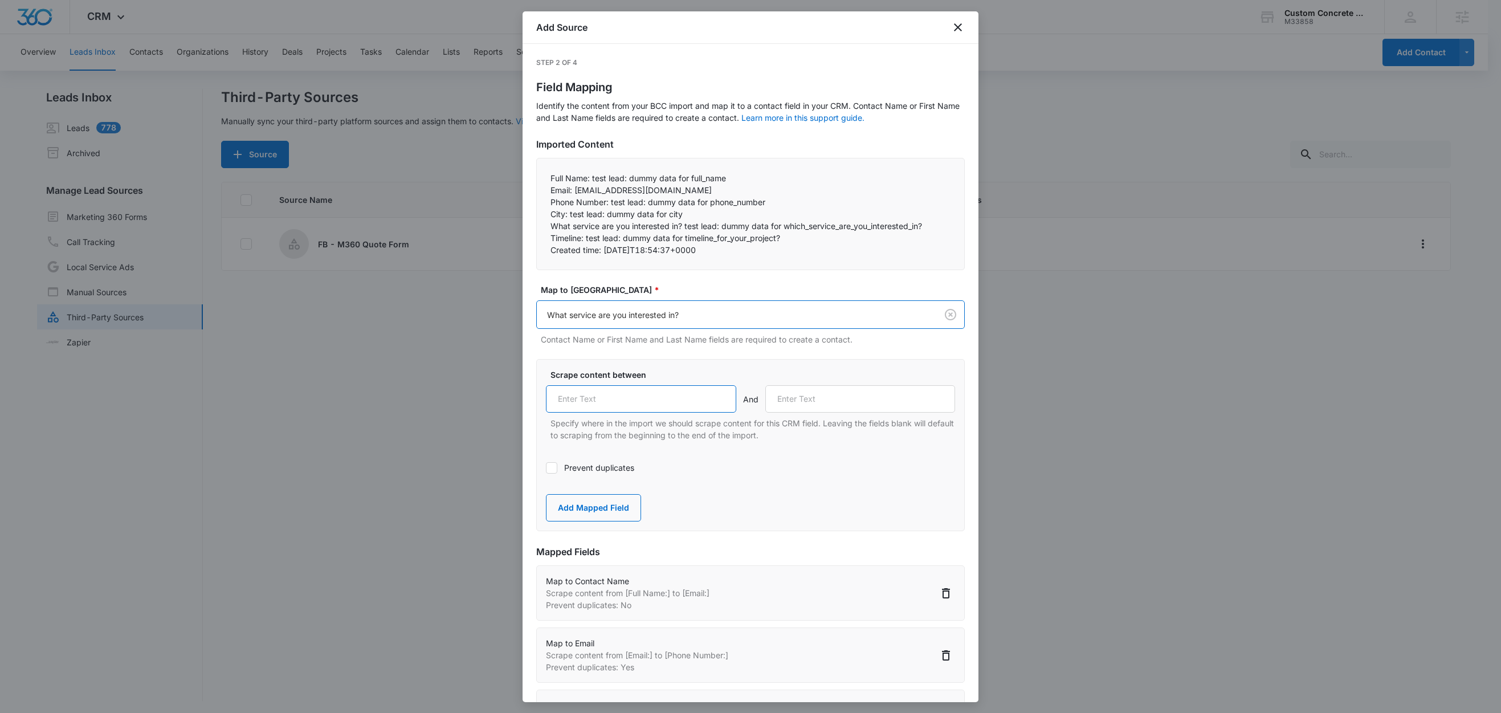
click at [631, 398] on input "text" at bounding box center [641, 398] width 190 height 27
paste input "What service are you interested in?"
type input "What service are you interested in?"
drag, startPoint x: 584, startPoint y: 241, endPoint x: 529, endPoint y: 240, distance: 54.7
click at [529, 240] on div "Step 2 of 4 Field Mapping Identify the content from your BCC import and map it …" at bounding box center [751, 373] width 456 height 658
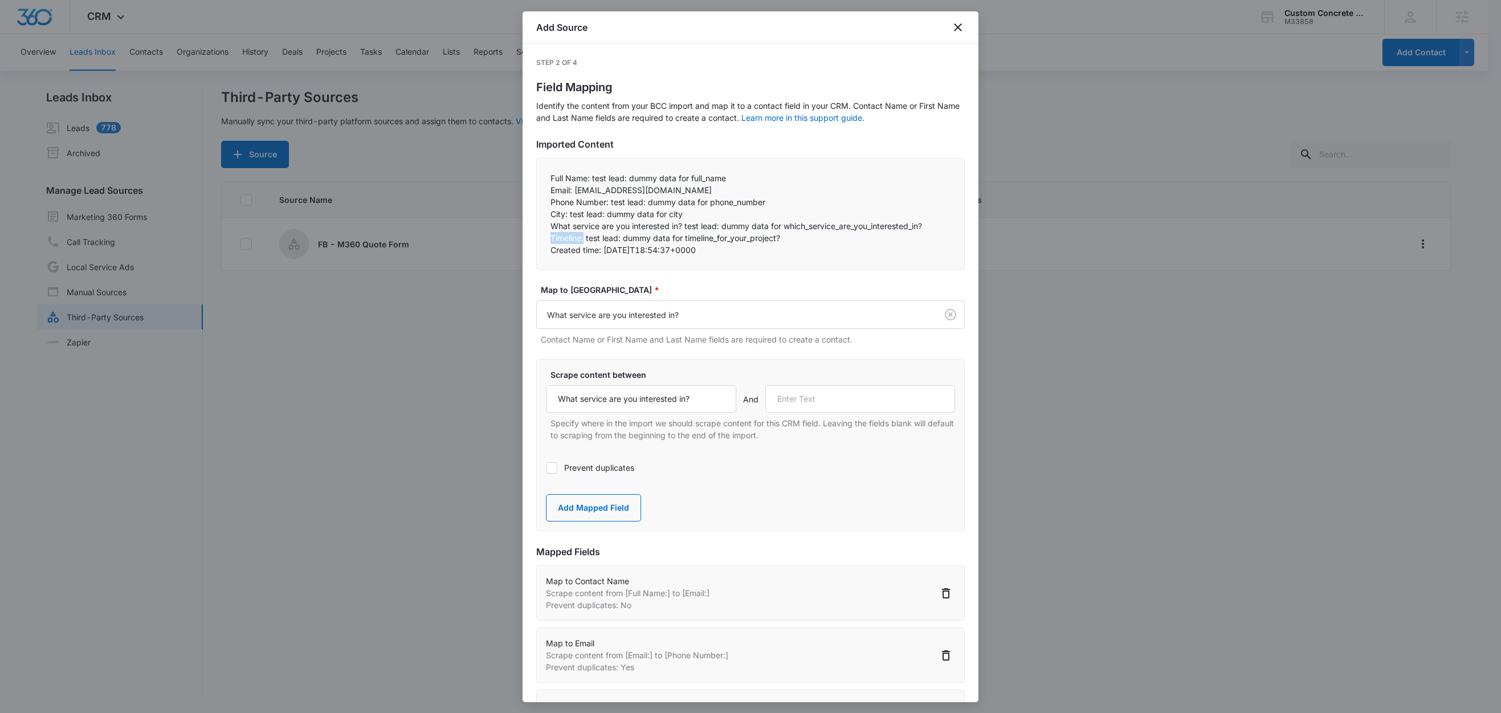
copy p "Timeline:"
click at [829, 398] on input "text" at bounding box center [860, 398] width 190 height 27
paste input "Timeline:"
type input "Timeline:"
drag, startPoint x: 619, startPoint y: 509, endPoint x: 650, endPoint y: 438, distance: 77.8
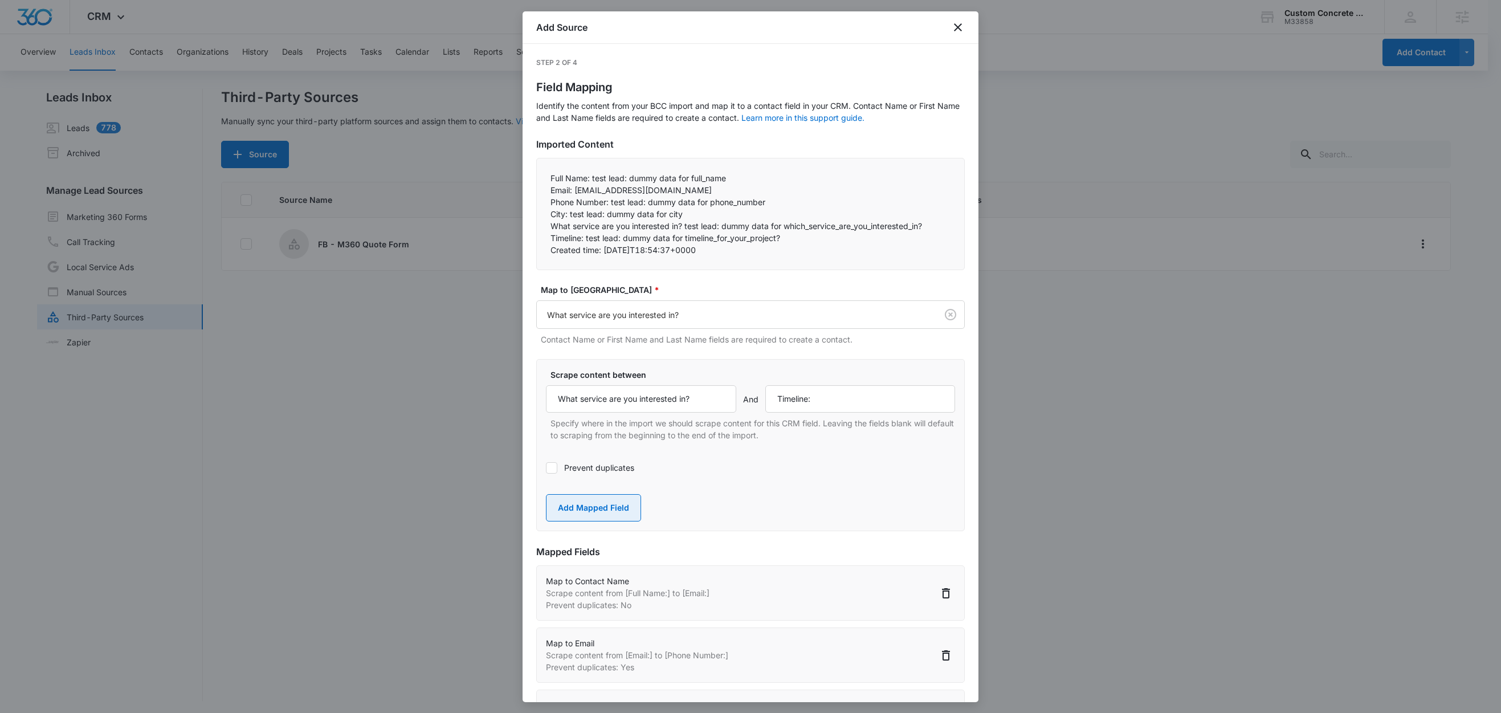
click at [619, 509] on button "Add Mapped Field" at bounding box center [593, 507] width 95 height 27
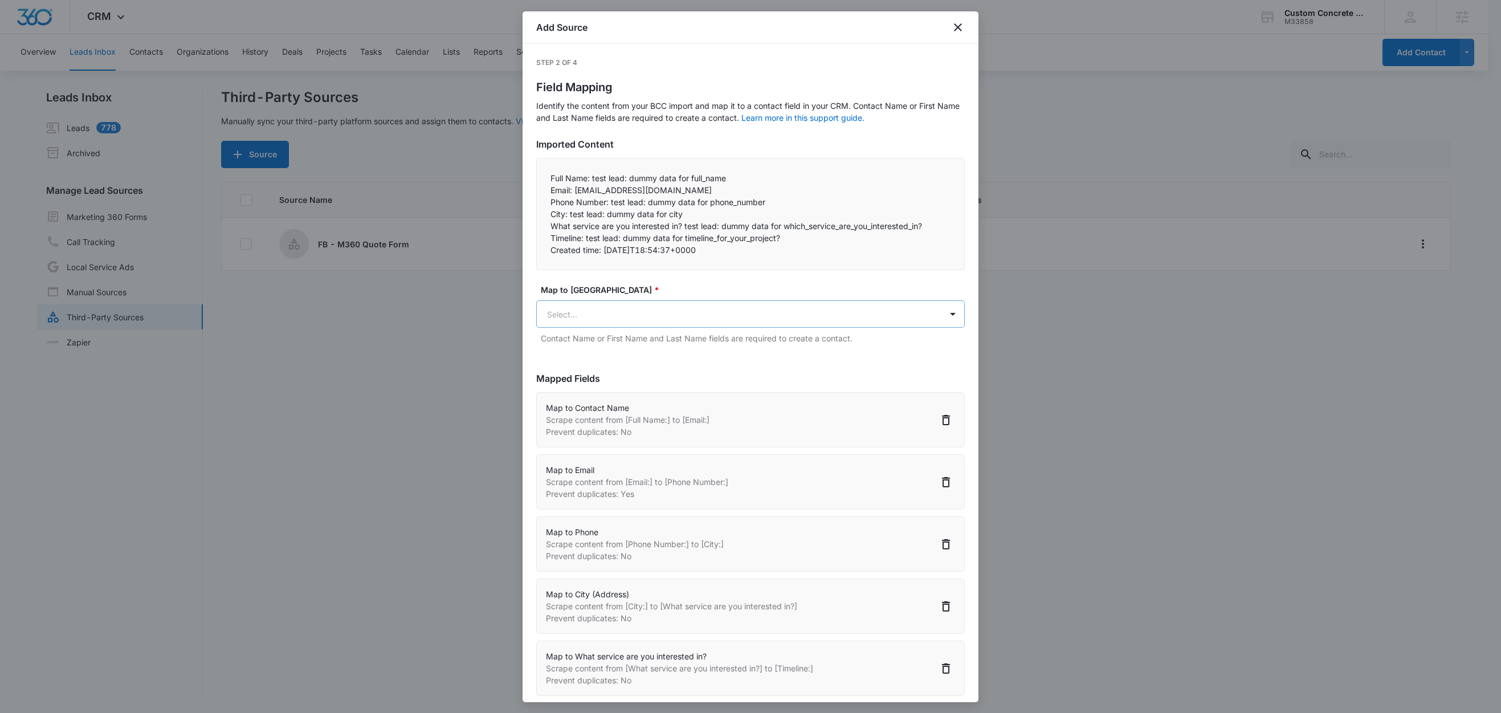
click at [629, 317] on body "CRM Apps Reputation Websites Forms CRM Email Social Shop Content Ads Intelligen…" at bounding box center [750, 357] width 1501 height 715
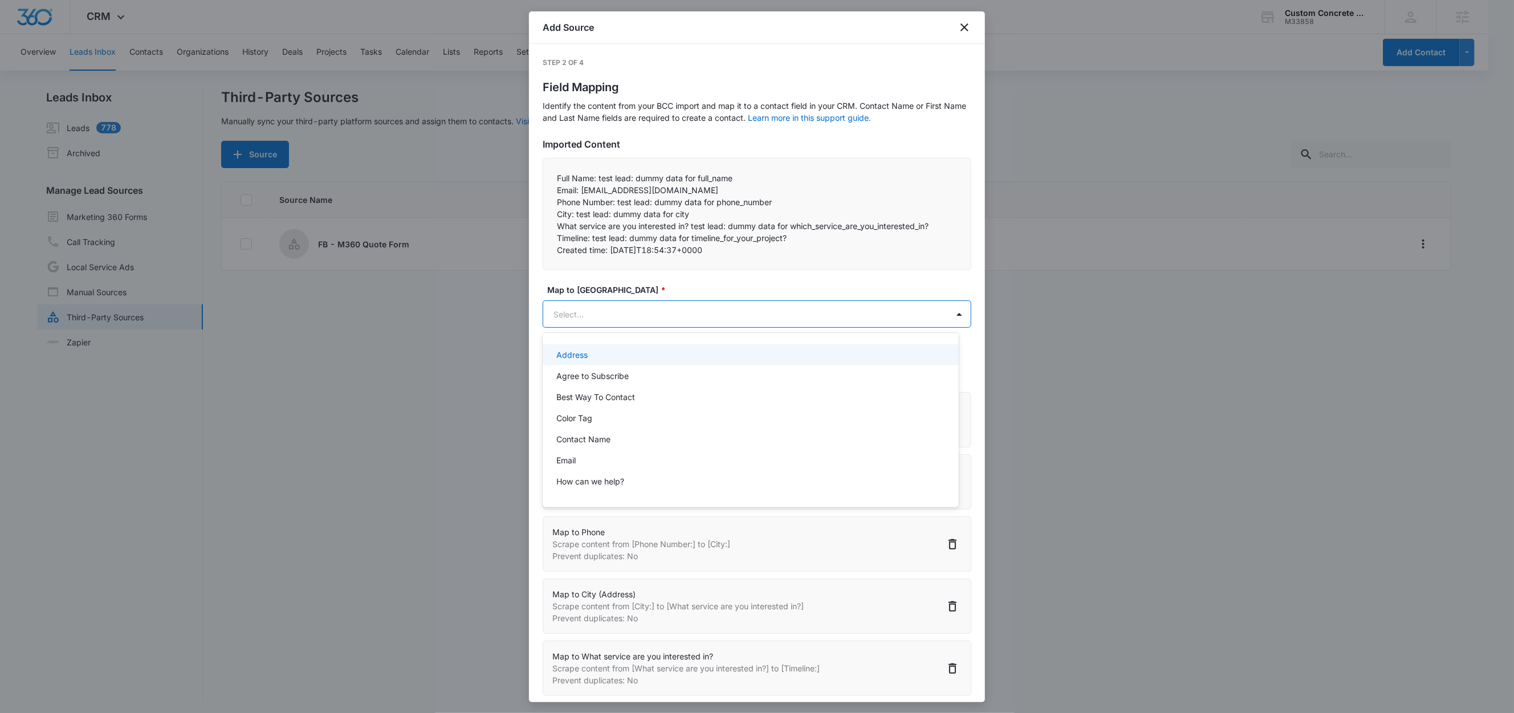
paste input "Timeline:"
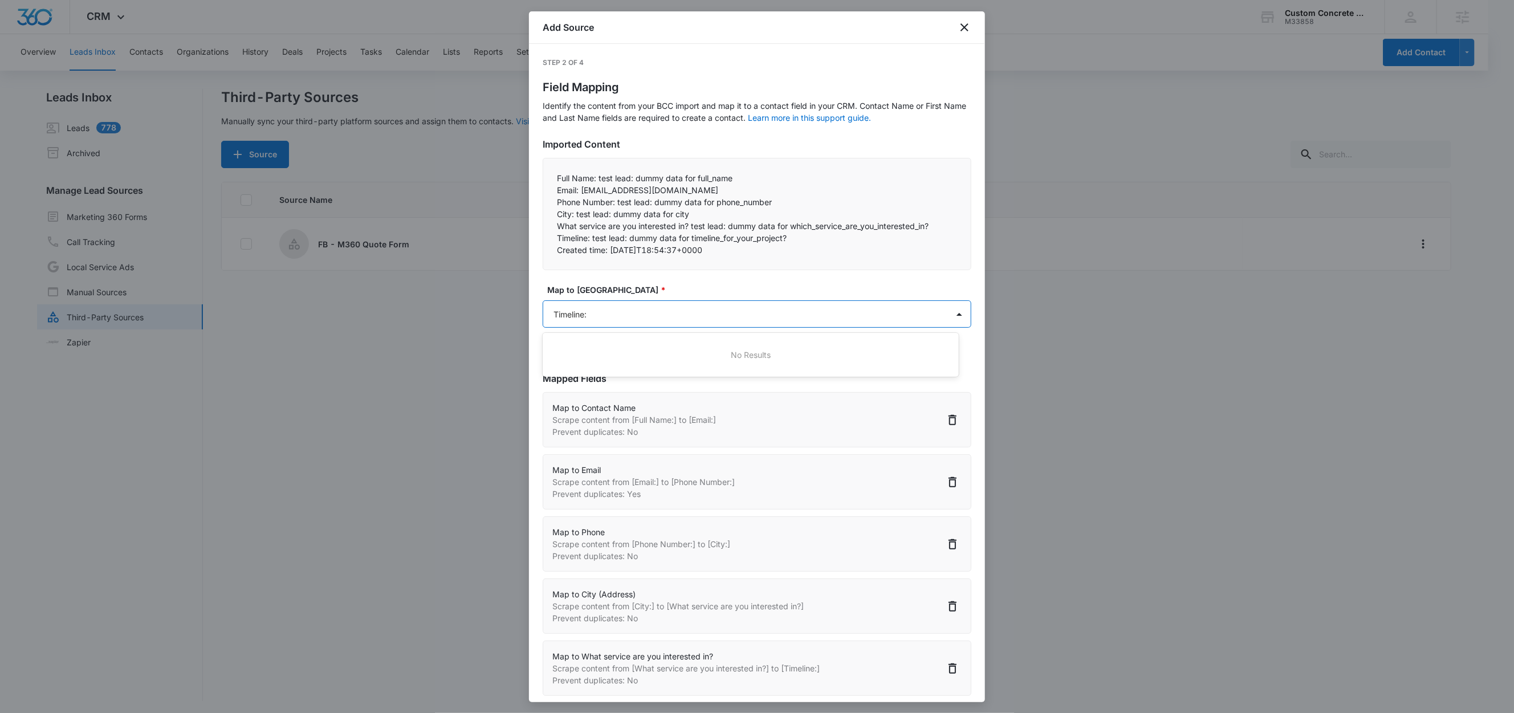
type input "Timeline"
click at [609, 353] on div "Timeline" at bounding box center [749, 355] width 386 height 12
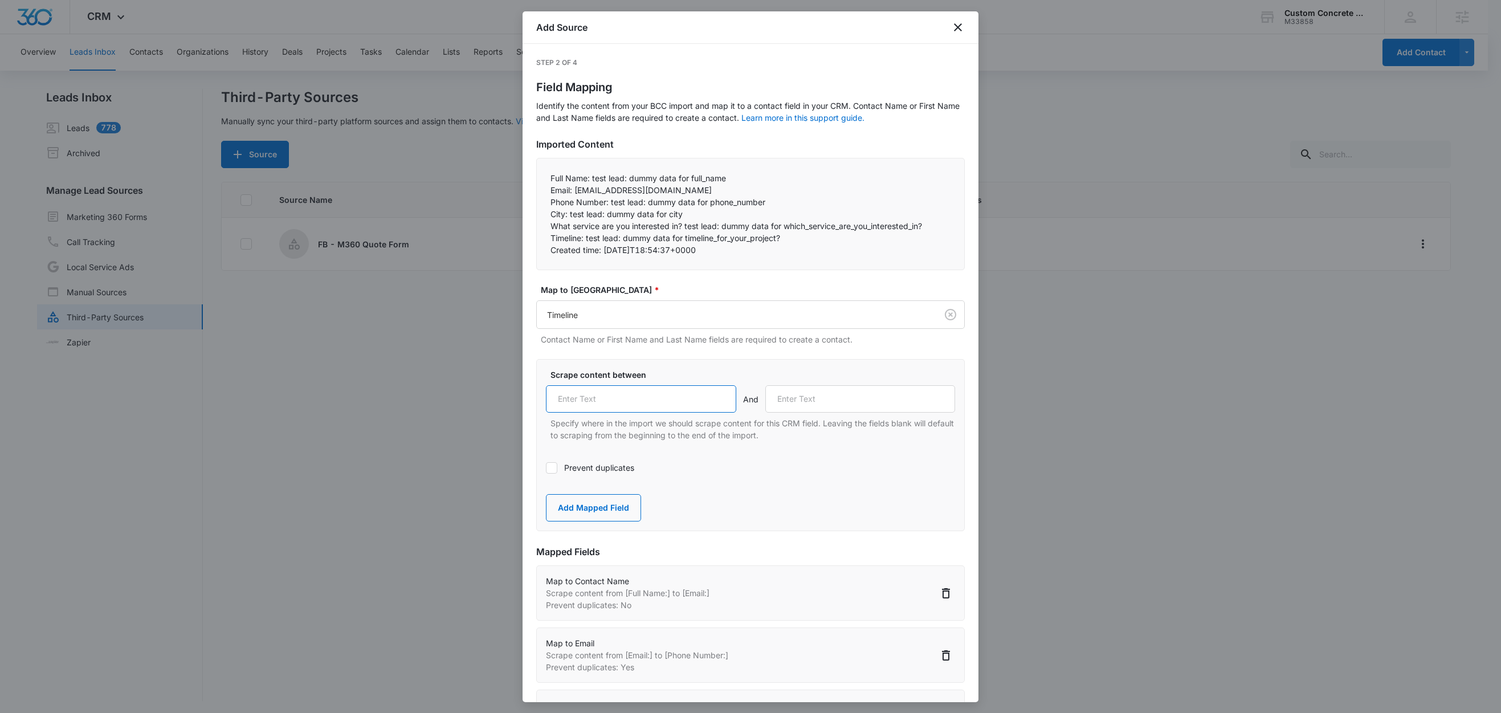
click at [623, 390] on input "text" at bounding box center [641, 398] width 190 height 27
paste input "Timeline:"
type input "Timeline:"
drag, startPoint x: 601, startPoint y: 251, endPoint x: 527, endPoint y: 252, distance: 74.1
click at [527, 252] on div "Step 2 of 4 Field Mapping Identify the content from your BCC import and map it …" at bounding box center [751, 373] width 456 height 658
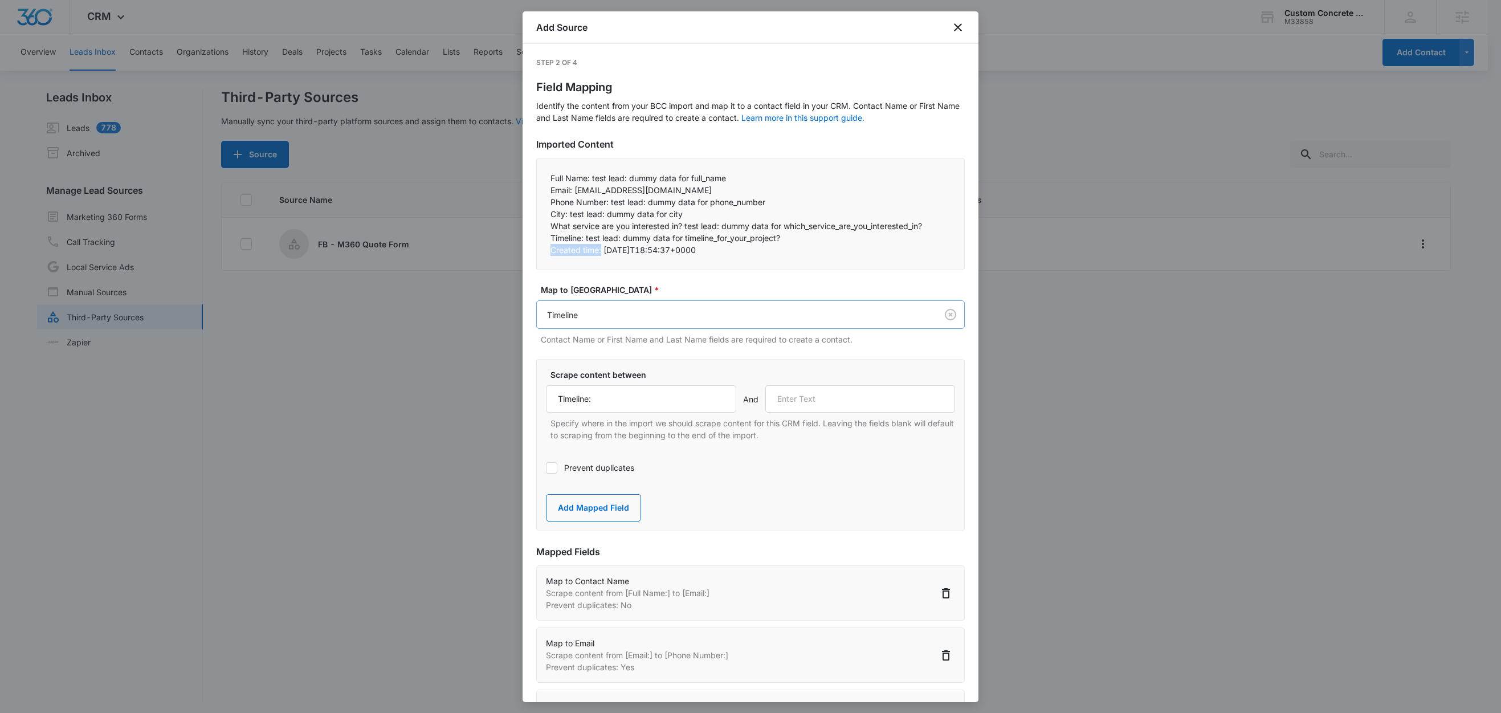
copy p "Created time:"
click at [790, 402] on input "text" at bounding box center [860, 398] width 190 height 27
paste input "Created time:"
type input "Created time:"
drag, startPoint x: 592, startPoint y: 511, endPoint x: 605, endPoint y: 494, distance: 21.7
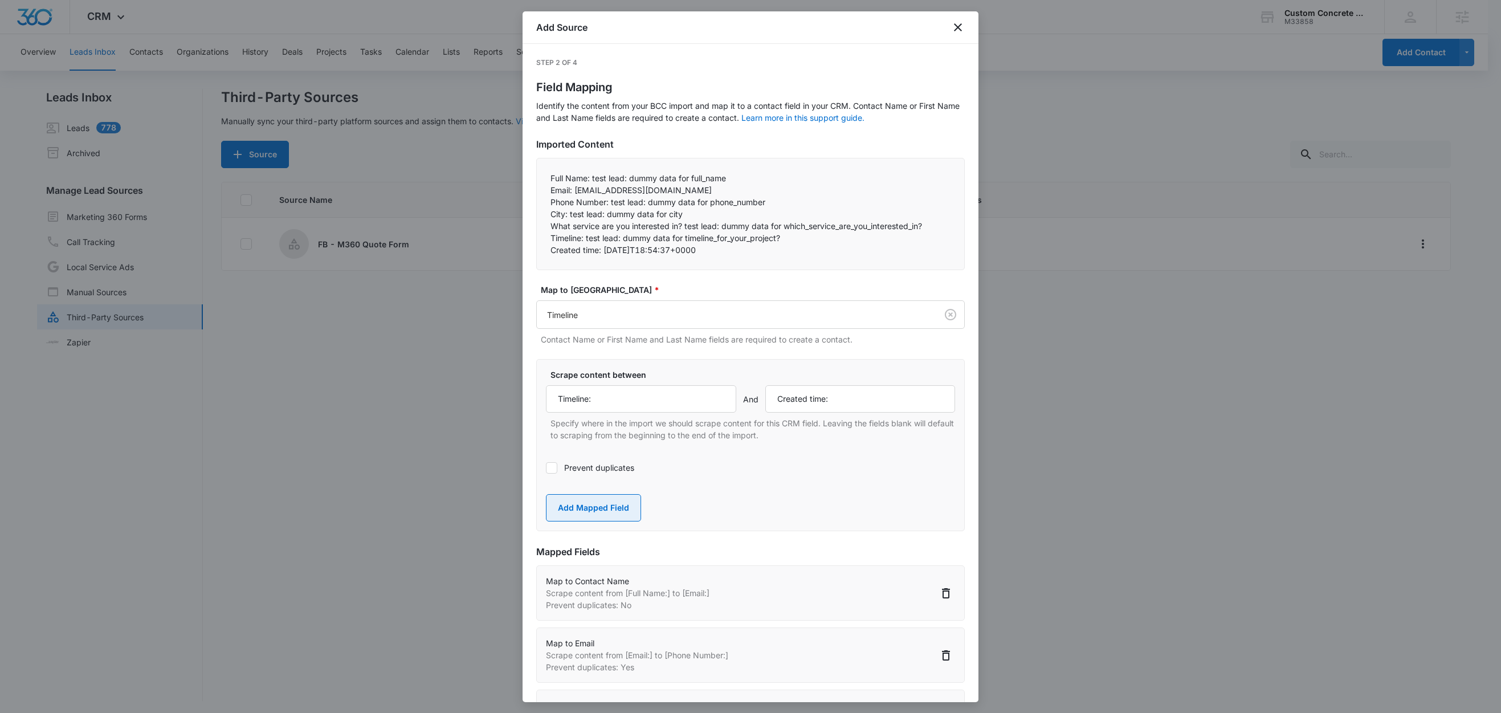
click at [593, 511] on button "Add Mapped Field" at bounding box center [593, 507] width 95 height 27
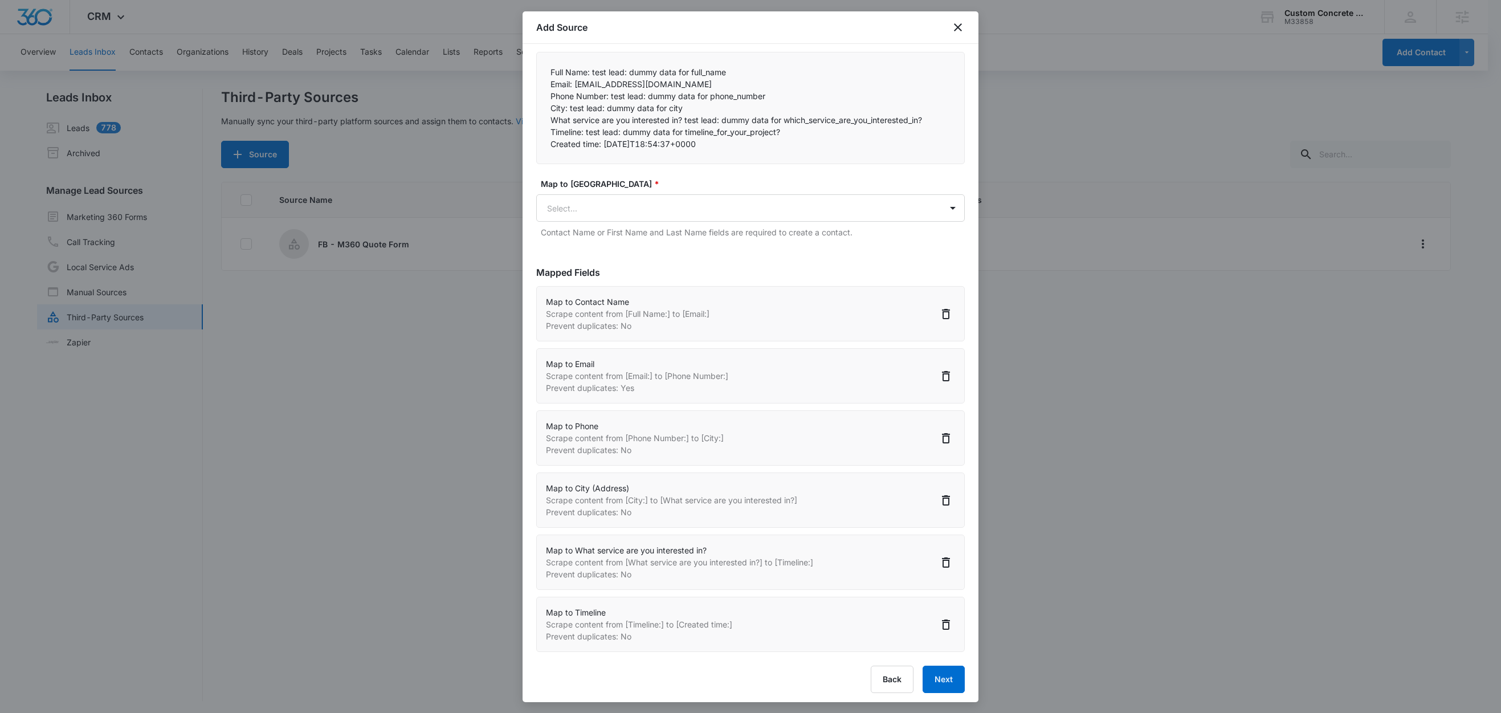
scroll to position [113, 0]
click at [923, 677] on button "Next" at bounding box center [944, 674] width 42 height 27
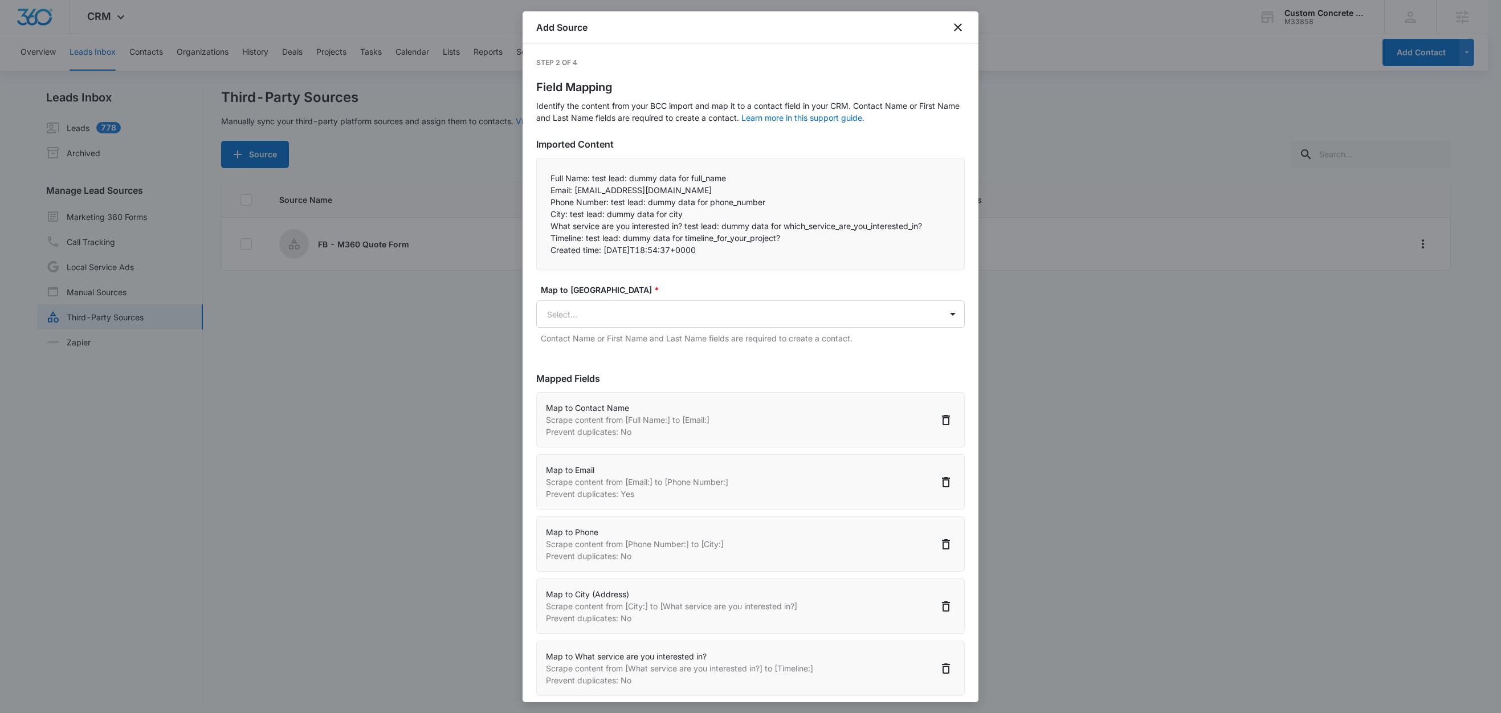
select select "77"
select select "185"
select select "184"
select select "188"
select select "364"
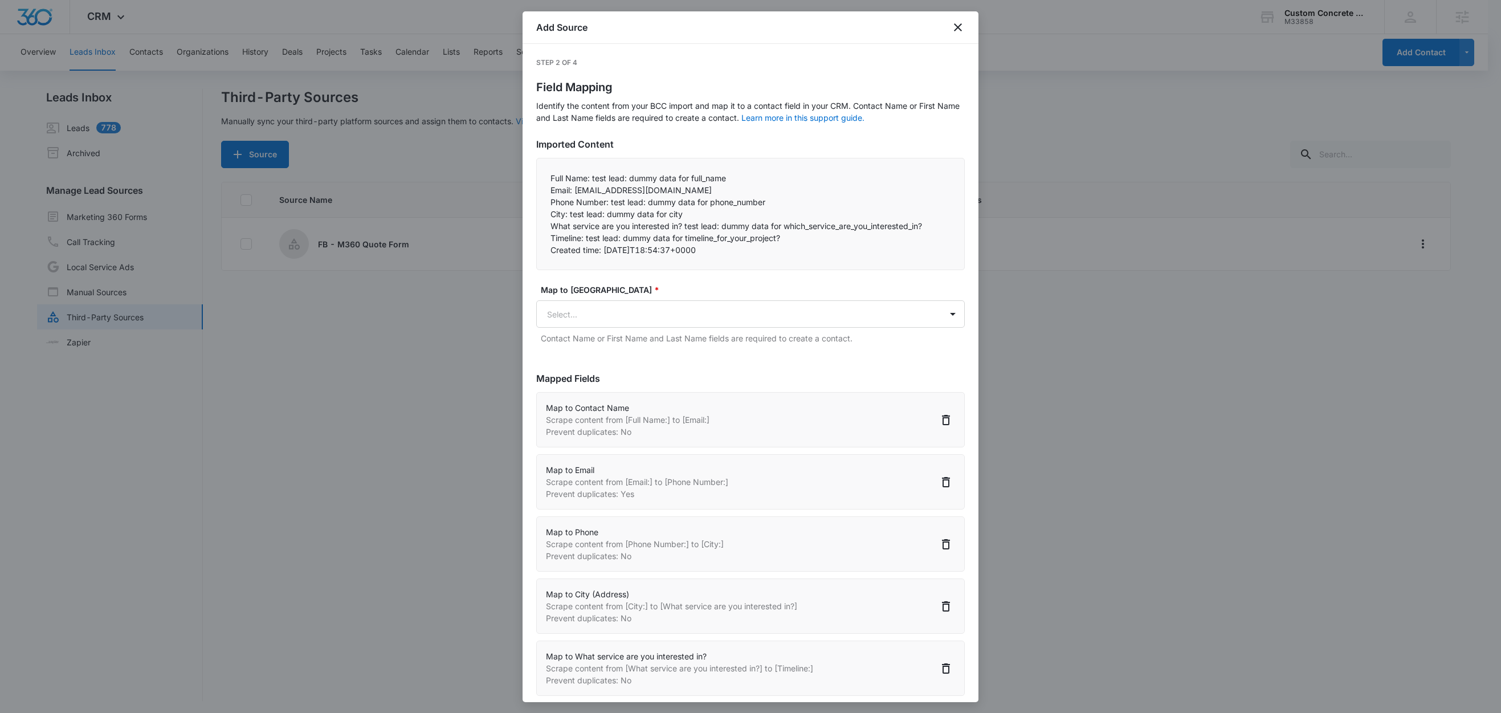
select select "365"
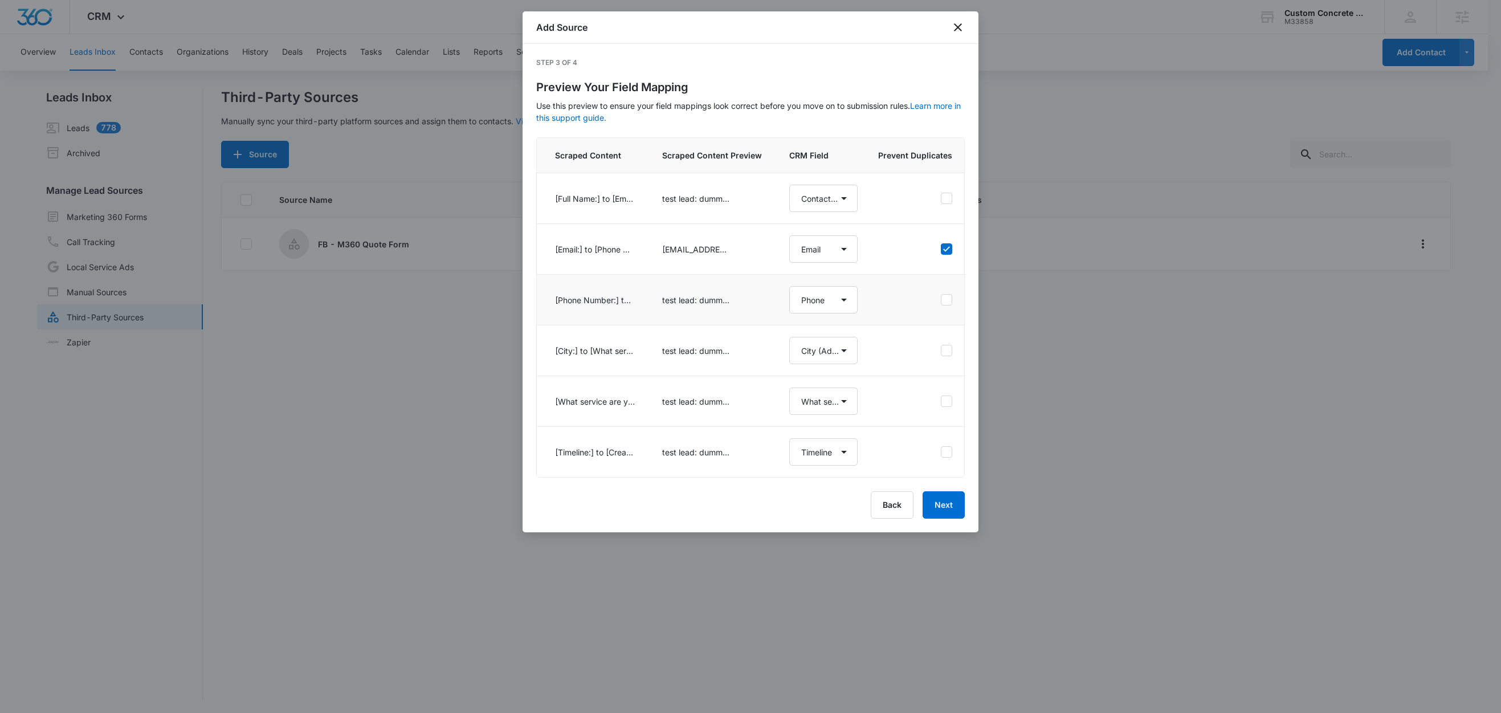
select select "77"
select select "185"
select select "184"
select select "188"
select select "364"
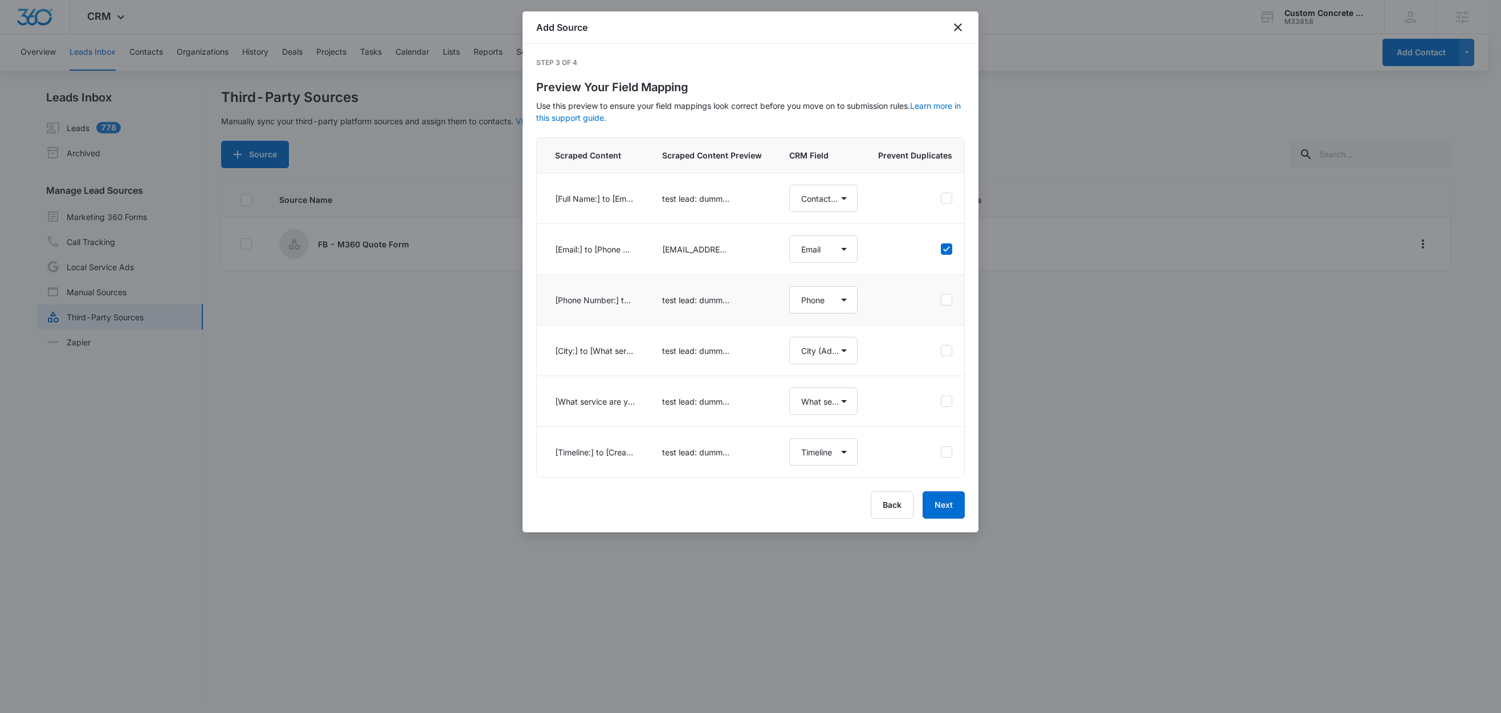
select select "365"
click at [942, 519] on button "Next" at bounding box center [944, 504] width 42 height 27
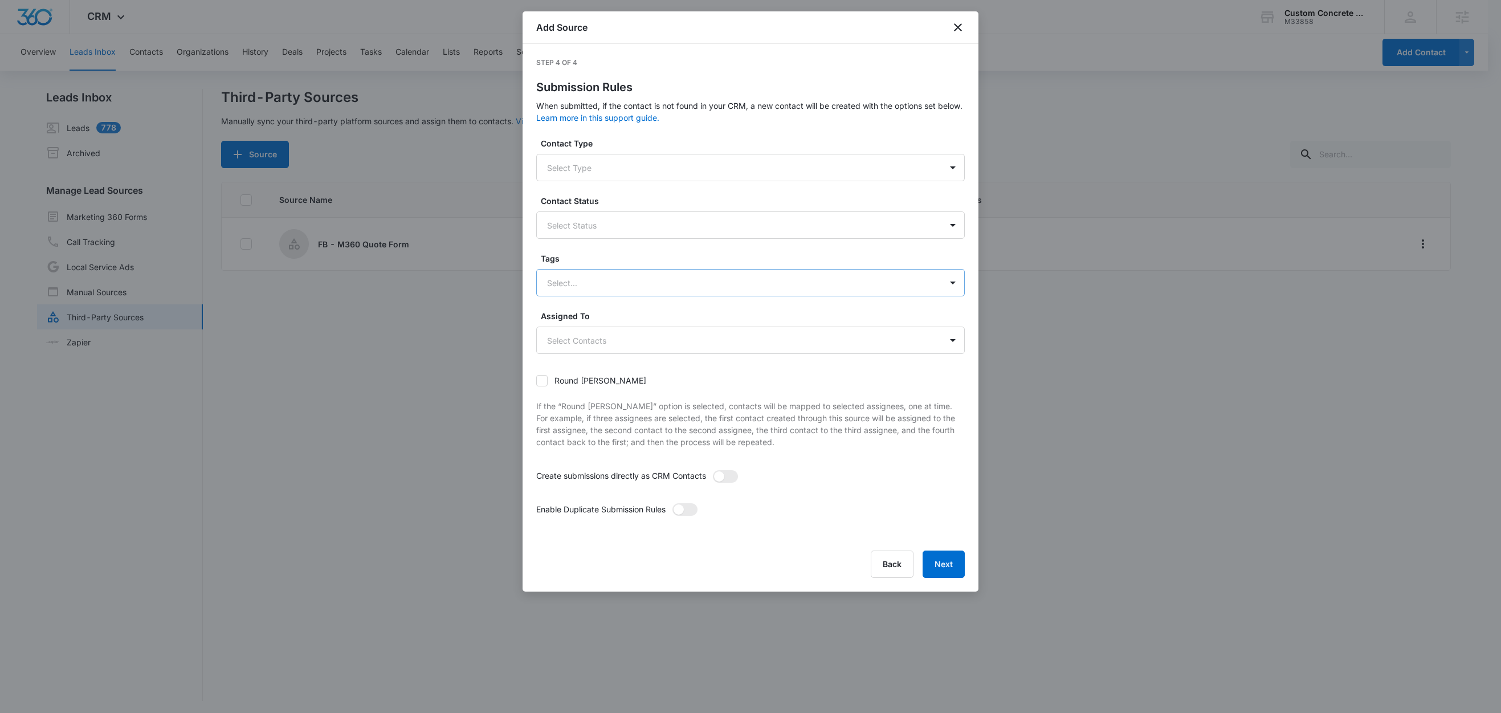
click at [577, 285] on div at bounding box center [737, 283] width 380 height 14
type input "fb"
click at [581, 321] on p "FB - M360 Quote Form" at bounding box center [594, 323] width 88 height 12
click at [593, 266] on div "Tags option FB - M360 Quote Form, selected. FB - M360 Quote Form selected, 1 of…" at bounding box center [750, 274] width 429 height 45
drag, startPoint x: 730, startPoint y: 475, endPoint x: 710, endPoint y: 495, distance: 27.8
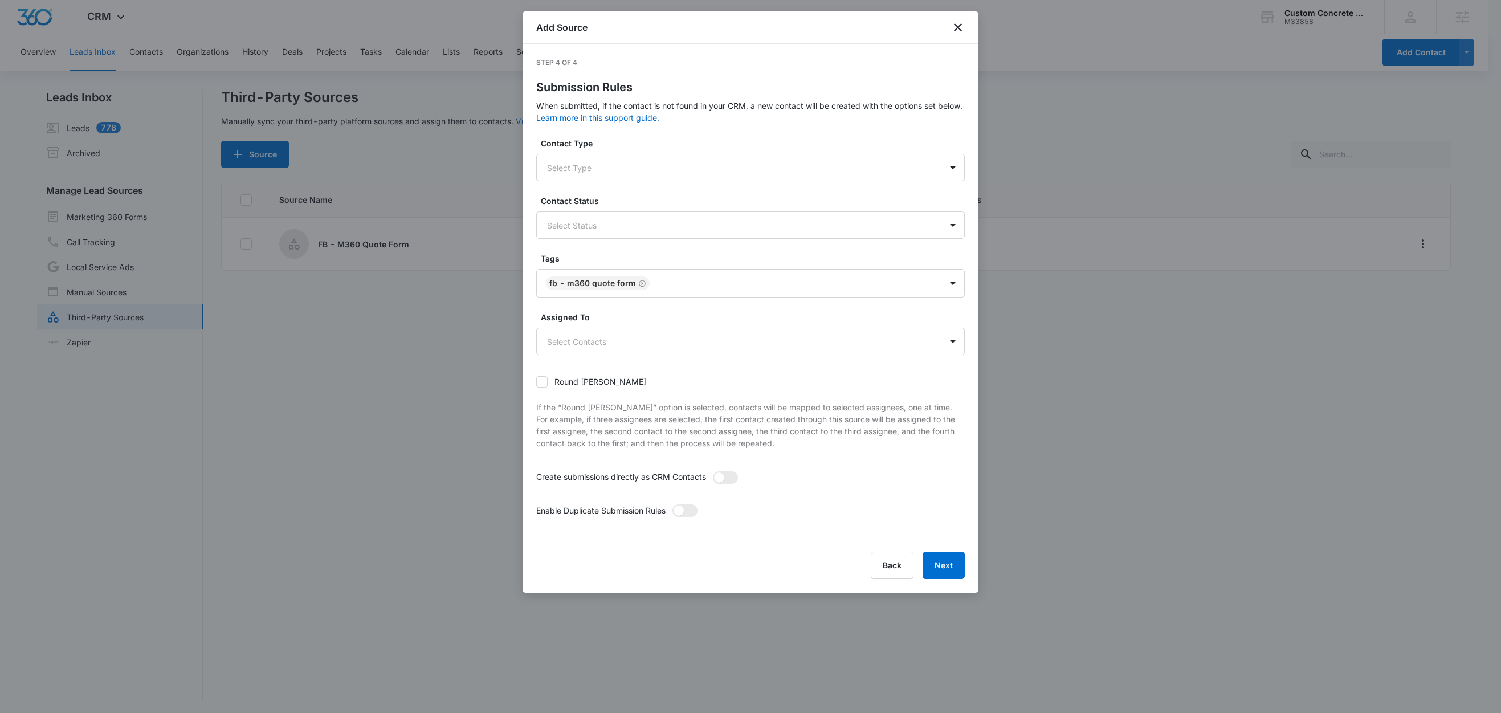
click at [730, 475] on span at bounding box center [725, 477] width 25 height 13
click at [712, 471] on input "checkbox" at bounding box center [712, 471] width 0 height 0
click at [686, 514] on span at bounding box center [685, 510] width 25 height 13
click at [672, 504] on input "checkbox" at bounding box center [672, 504] width 0 height 0
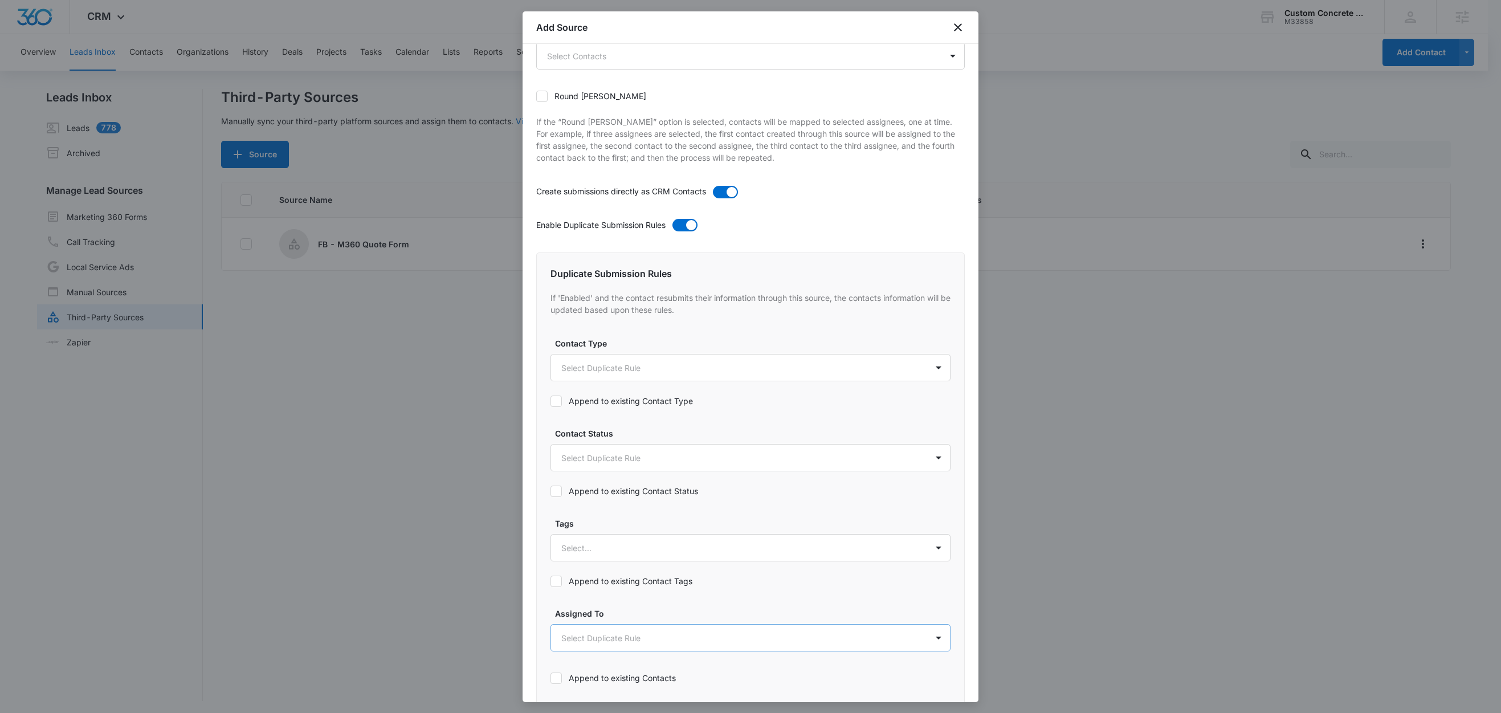
scroll to position [433, 0]
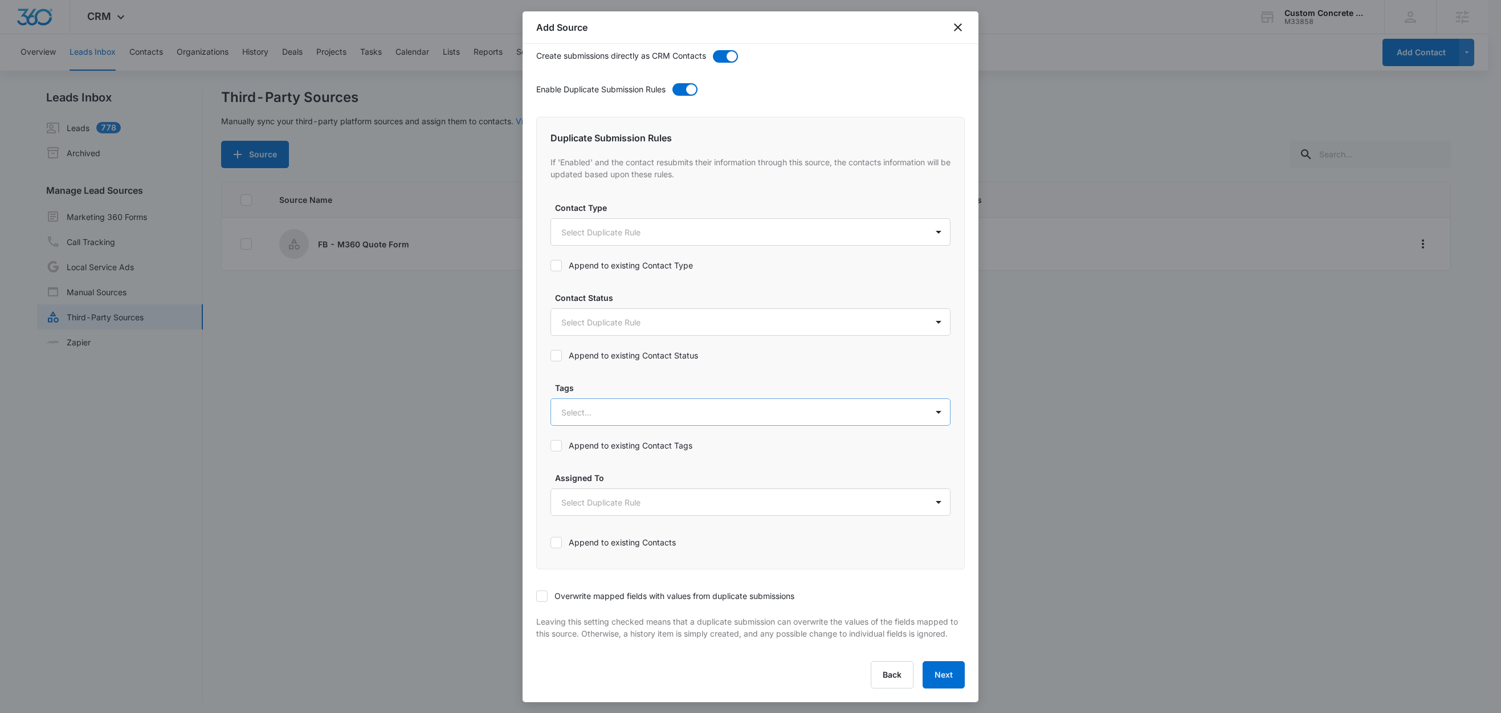
click at [585, 405] on div at bounding box center [736, 412] width 351 height 14
type input "fb"
click at [604, 446] on p "FB - M360 Quote Form" at bounding box center [608, 452] width 88 height 12
click at [625, 381] on label "Tags" at bounding box center [755, 387] width 400 height 12
click at [615, 439] on label "Append to existing Contact Tags" at bounding box center [751, 445] width 400 height 12
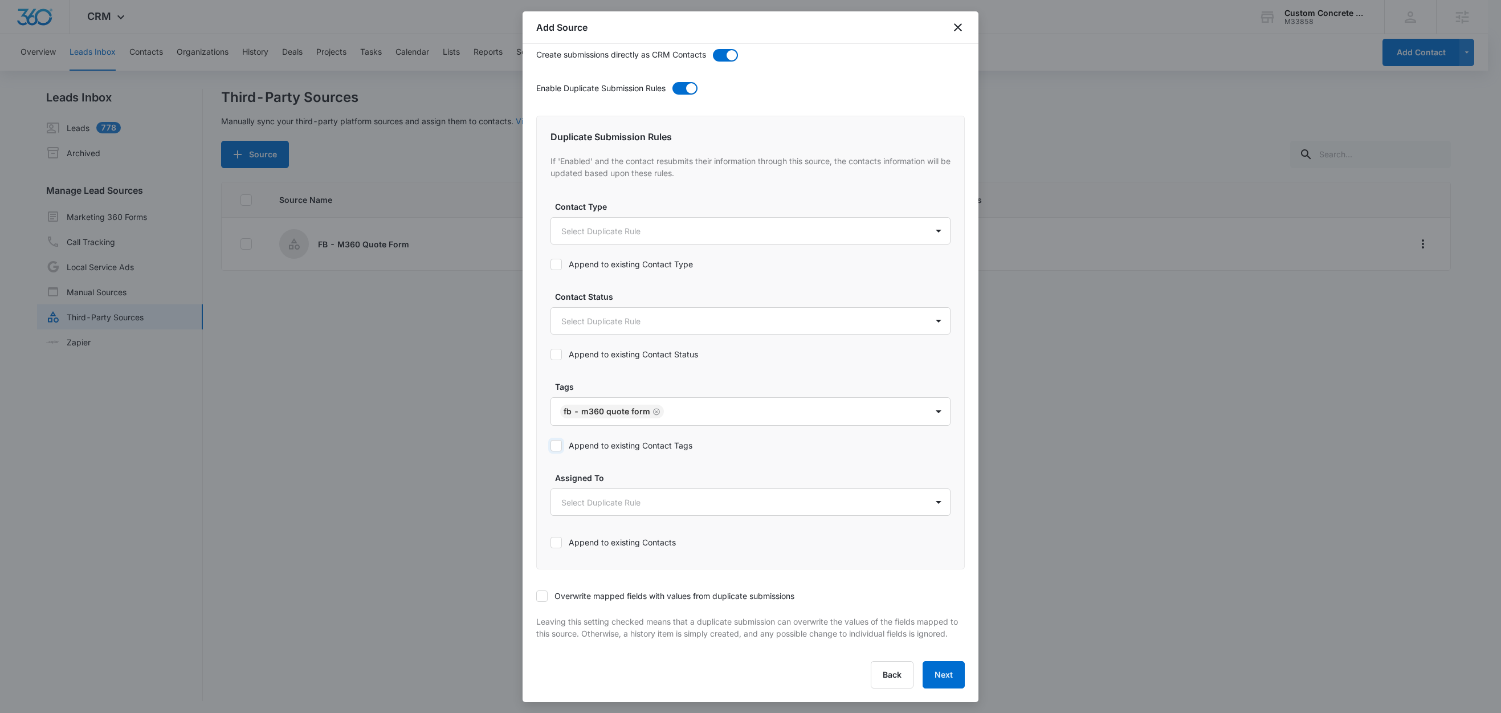
click at [551, 446] on input "Append to existing Contact Tags" at bounding box center [551, 446] width 0 height 0
click at [548, 590] on label "Overwrite mapped fields with values from duplicate submissions" at bounding box center [750, 596] width 429 height 12
click at [536, 596] on input "Overwrite mapped fields with values from duplicate submissions" at bounding box center [536, 596] width 0 height 0
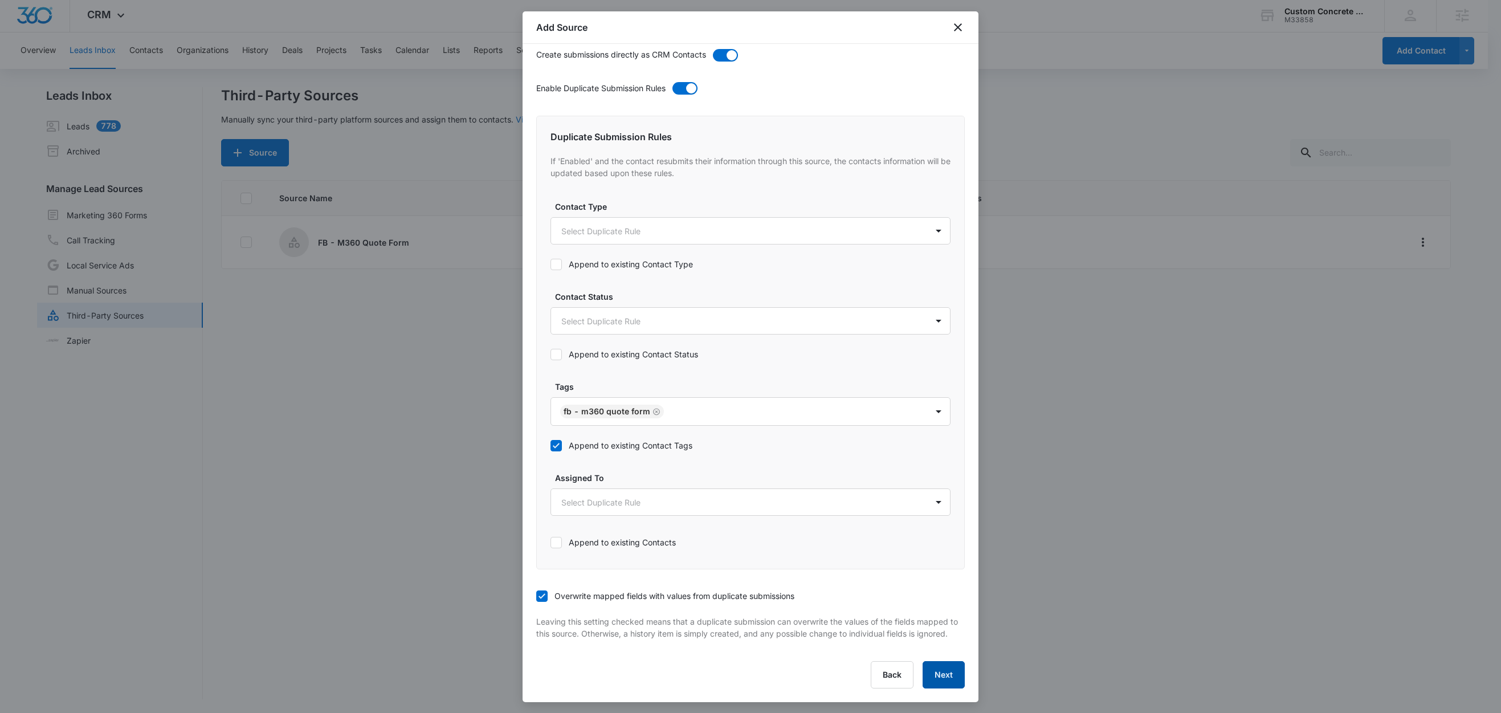
click at [935, 678] on button "Next" at bounding box center [944, 674] width 42 height 27
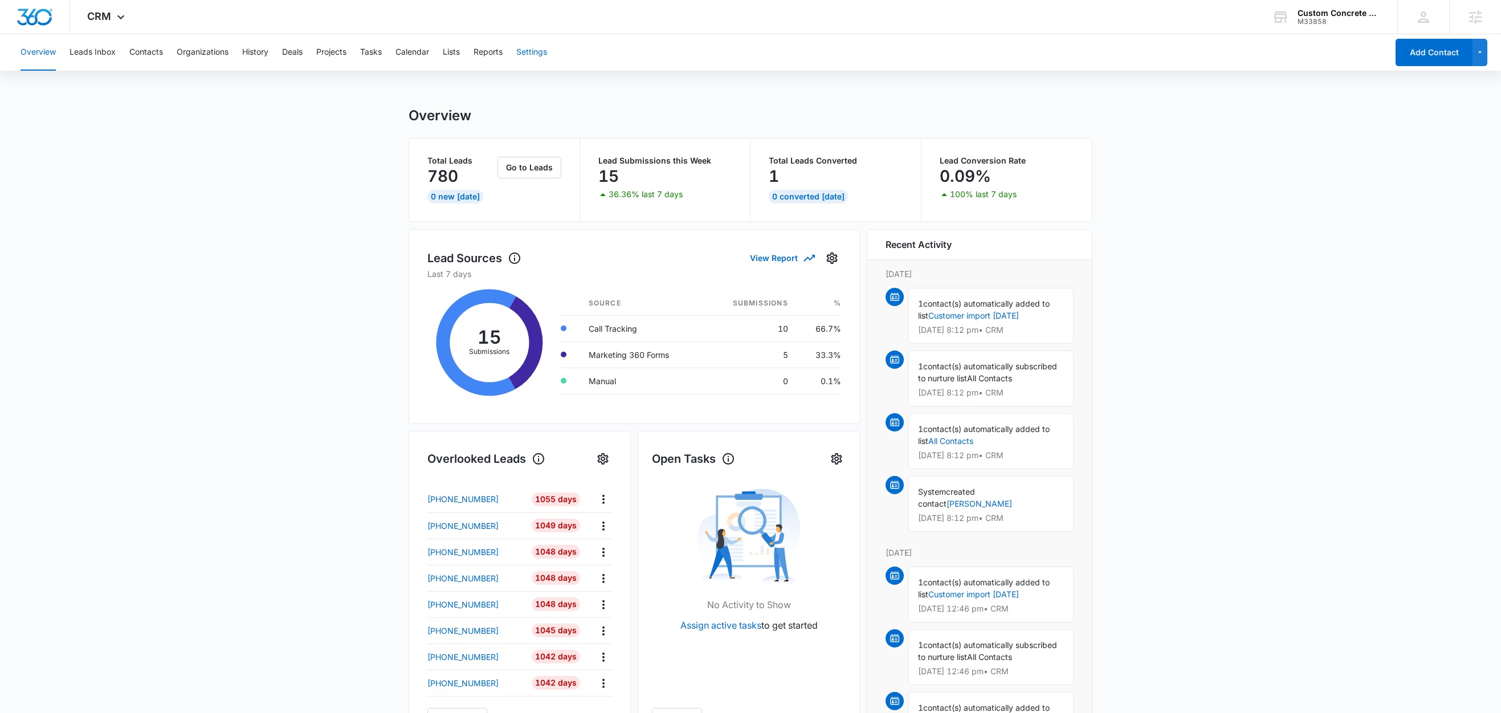
click at [529, 53] on button "Settings" at bounding box center [531, 52] width 31 height 36
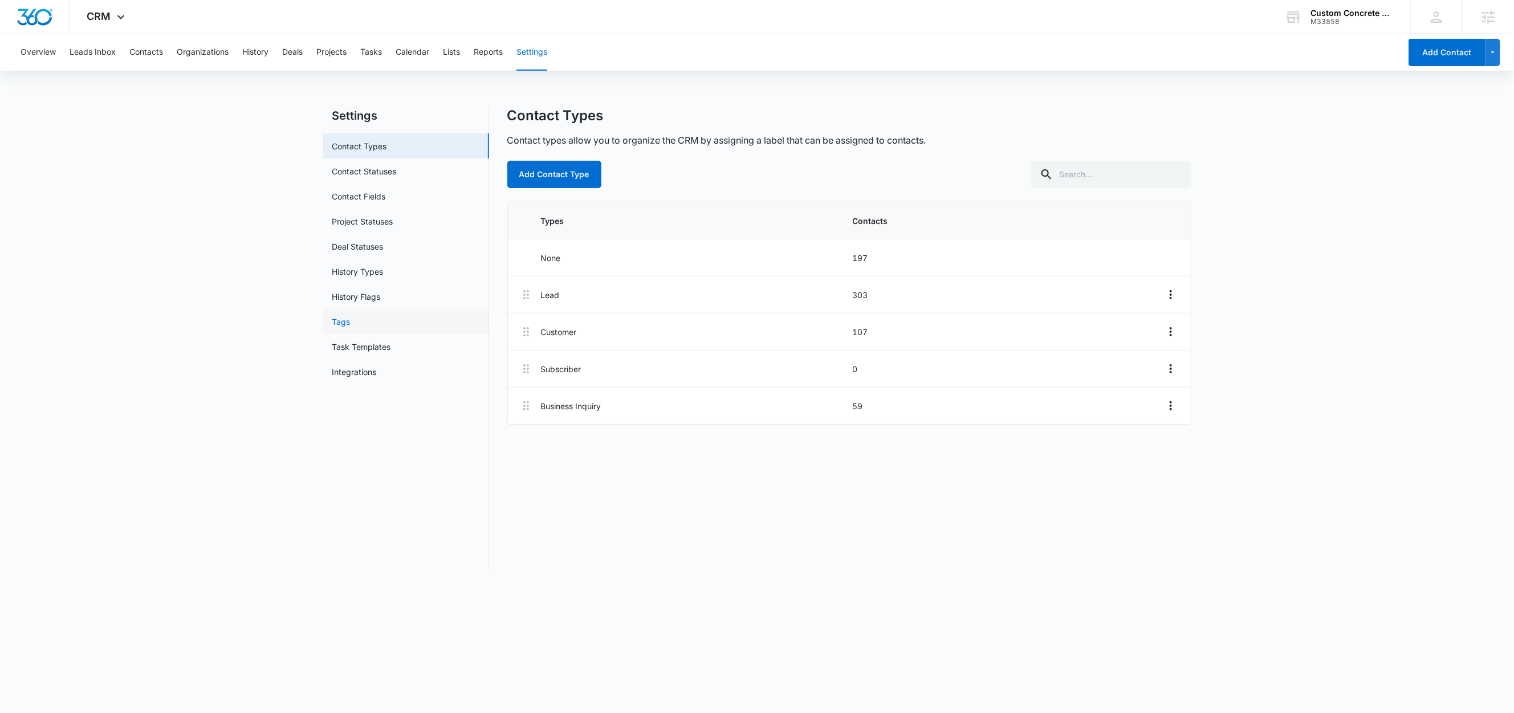
click at [351, 324] on link "Tags" at bounding box center [341, 322] width 18 height 12
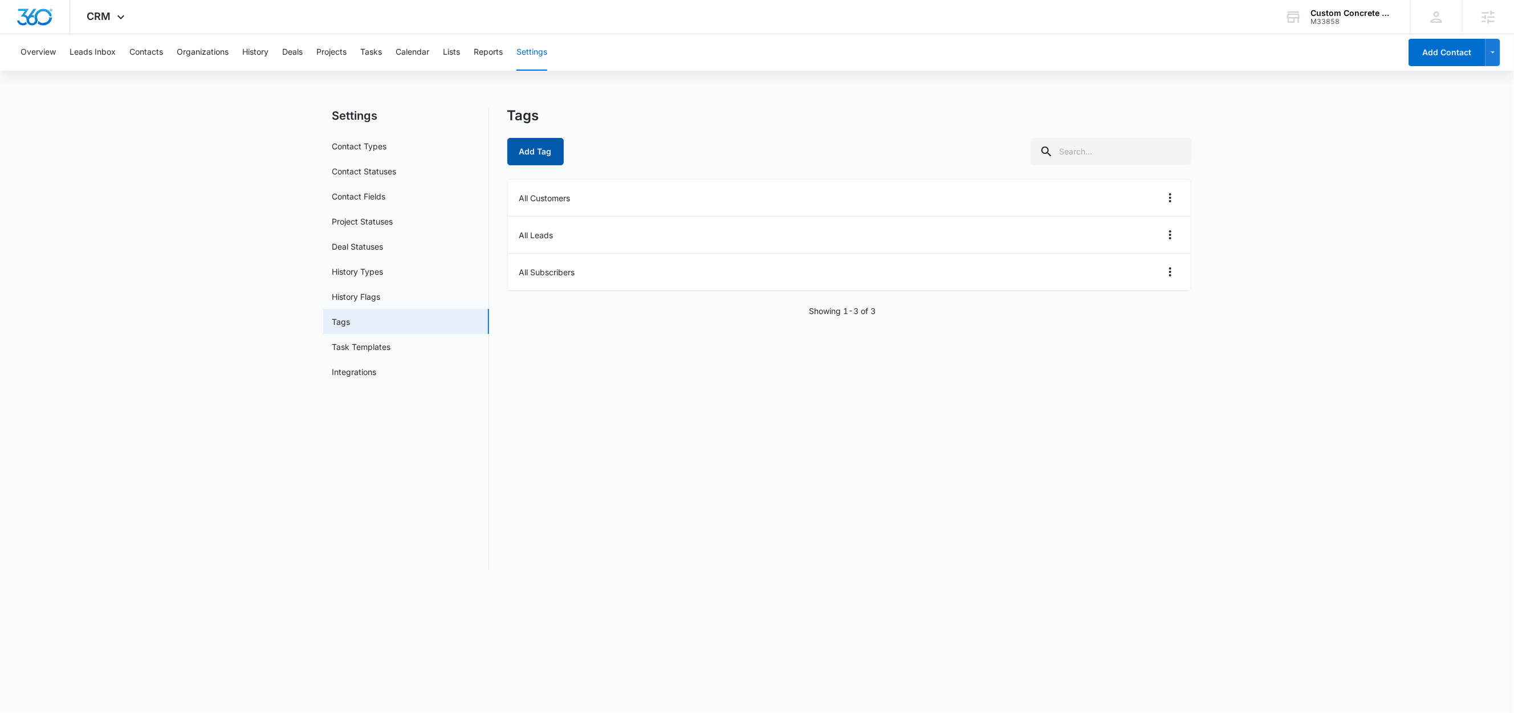
click at [543, 157] on button "Add Tag" at bounding box center [535, 151] width 56 height 27
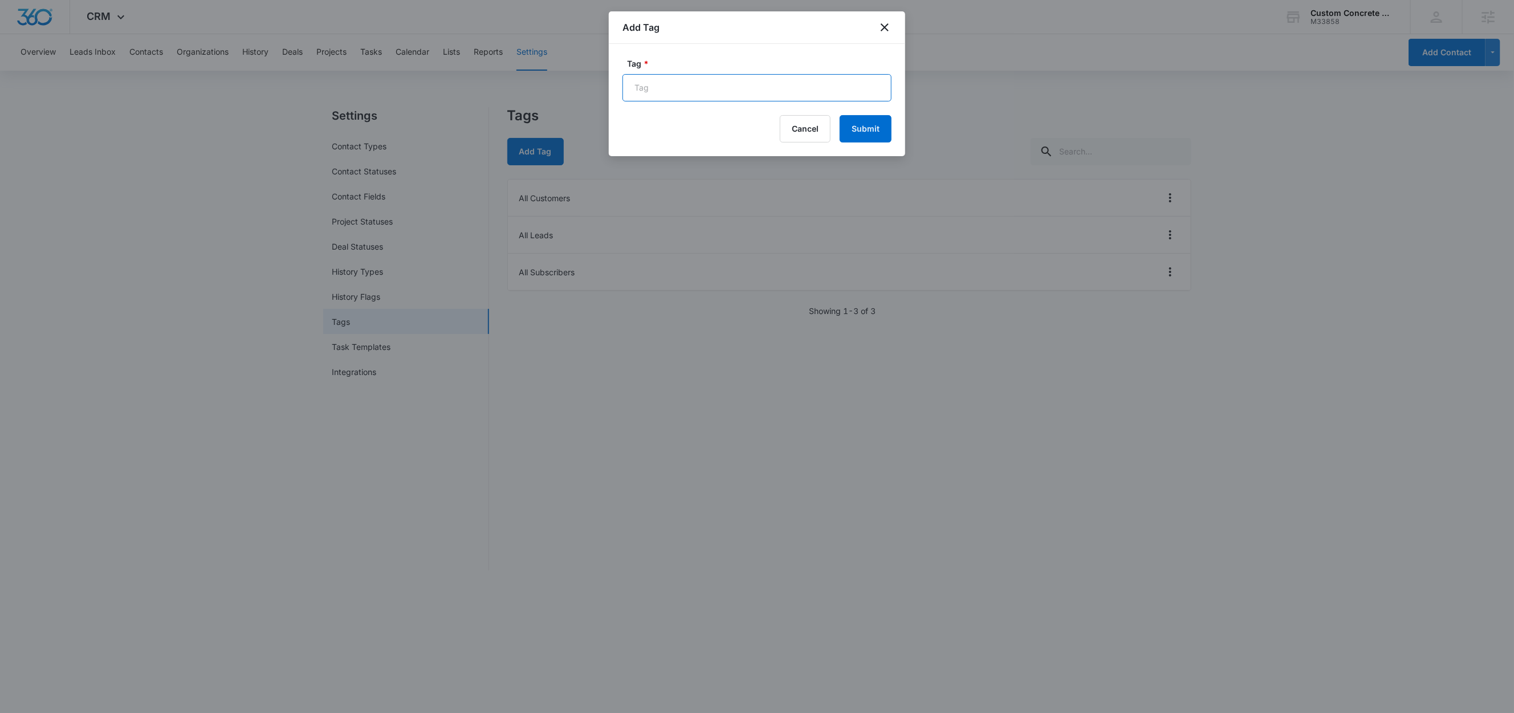
click at [646, 91] on input "Tag *" at bounding box center [756, 87] width 269 height 27
paste input "M360 Quote Form"
click at [709, 78] on input "FB - M360 Quote Form" at bounding box center [756, 87] width 269 height 27
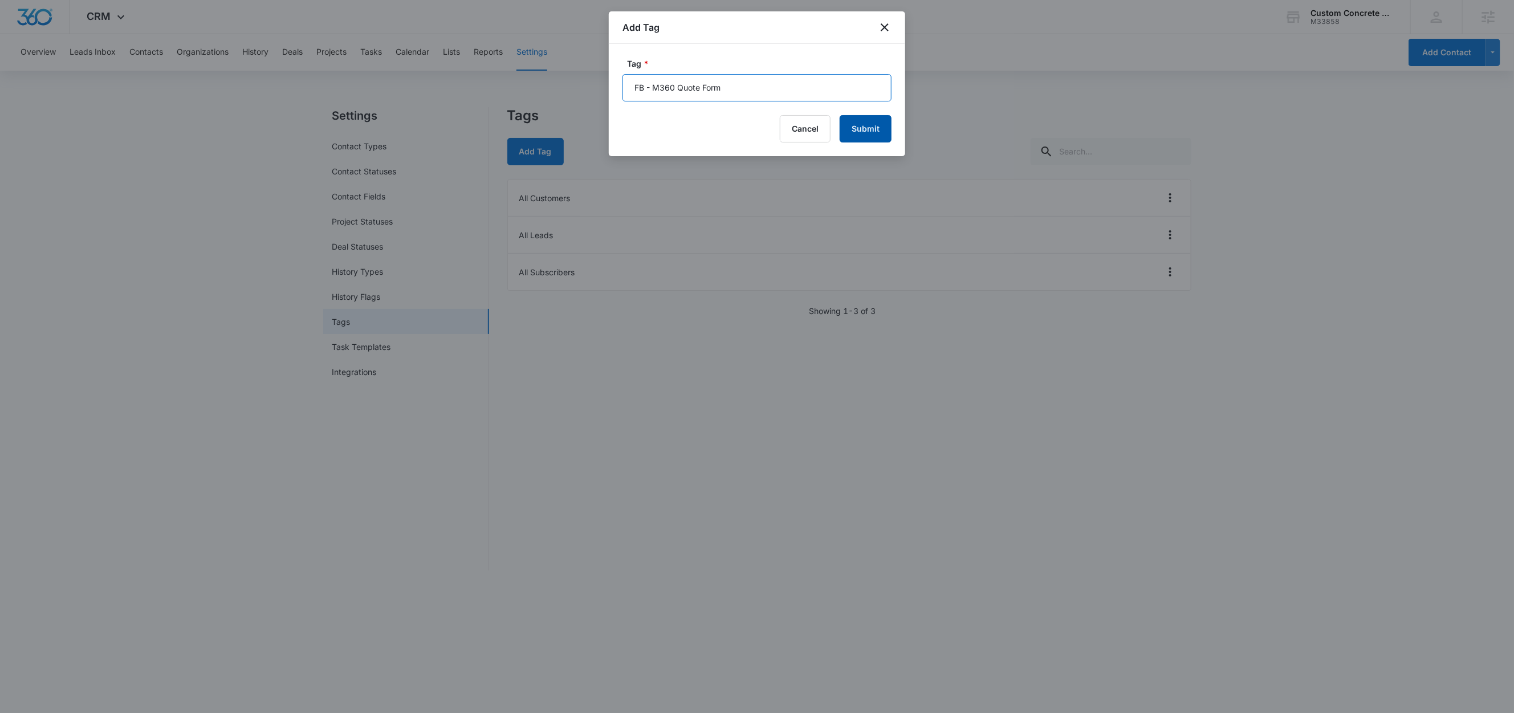
type input "FB - M360 Quote Form"
click at [875, 126] on button "Submit" at bounding box center [866, 128] width 52 height 27
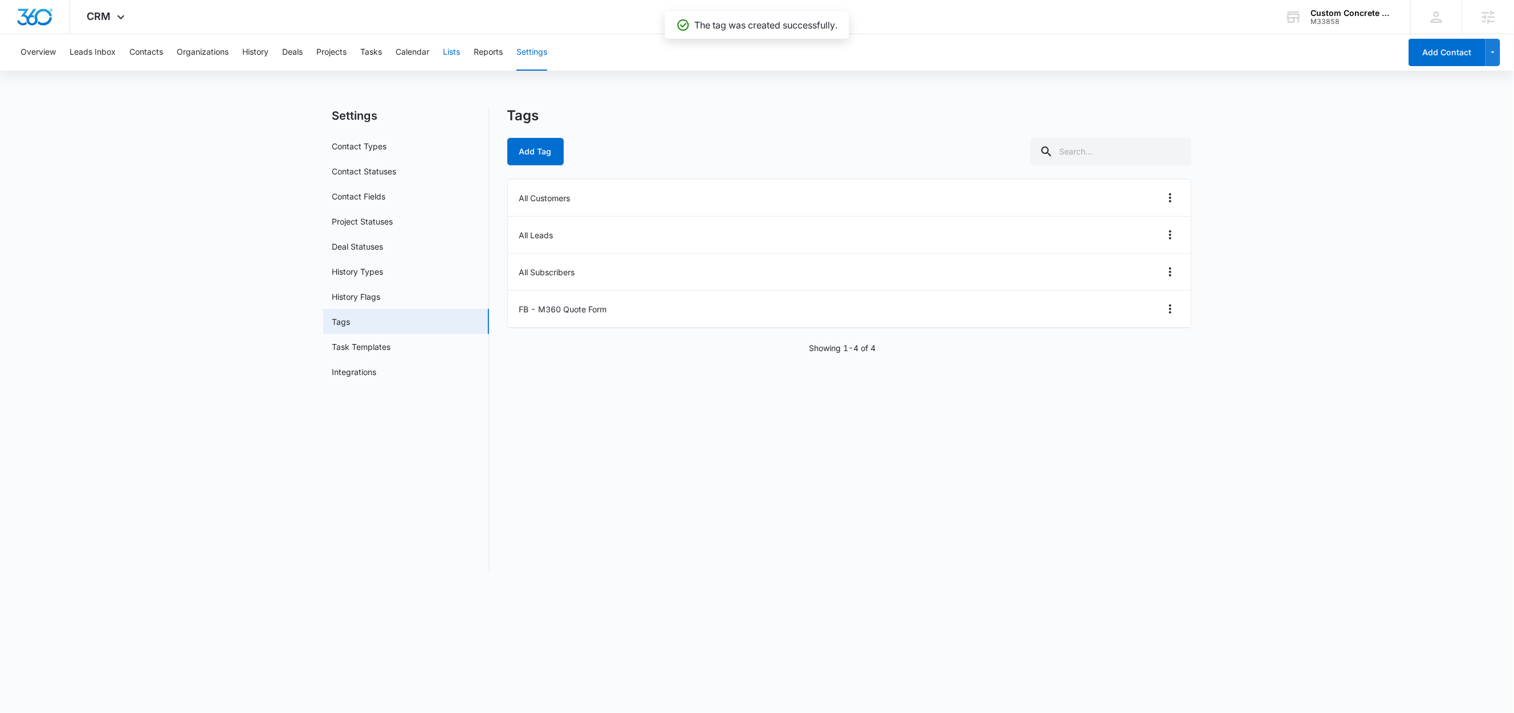
click at [456, 52] on button "Lists" at bounding box center [451, 52] width 17 height 36
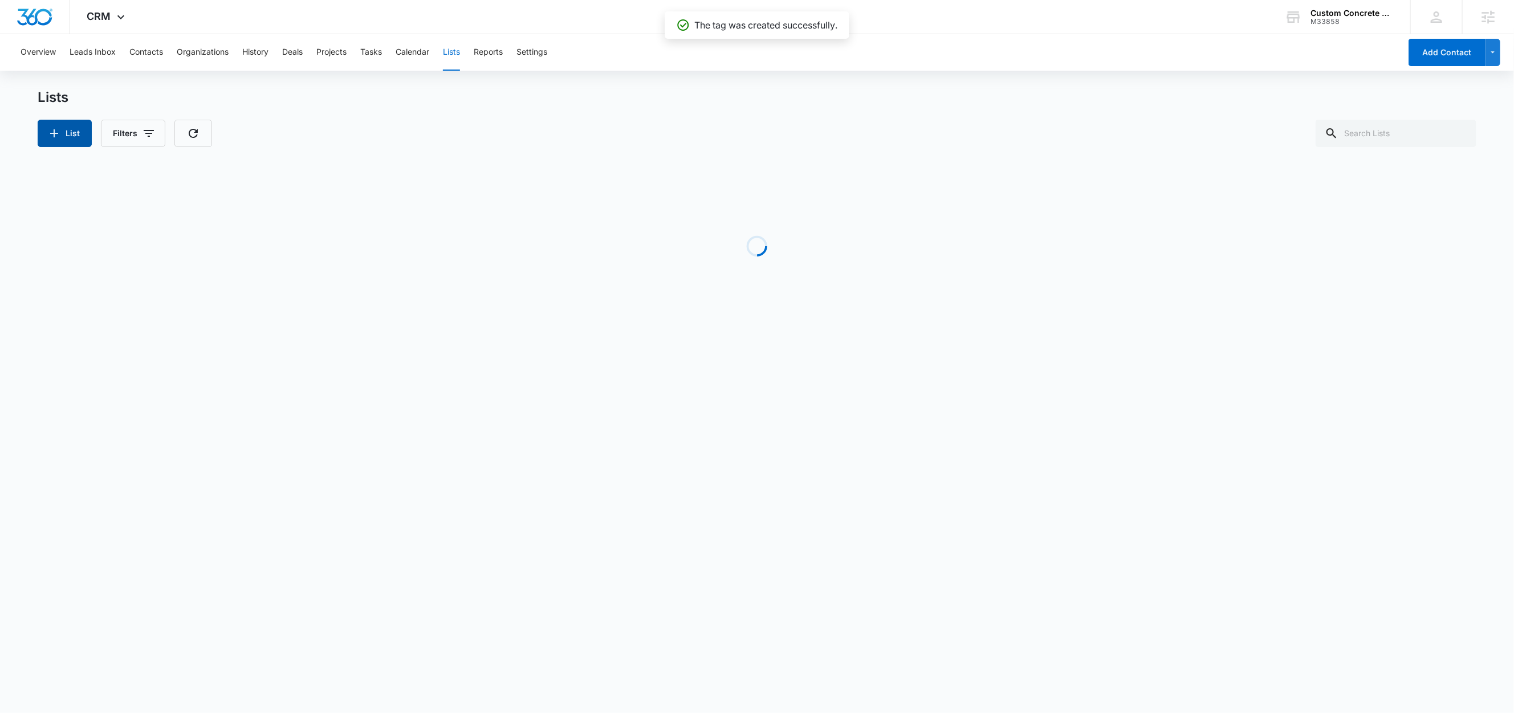
click at [74, 138] on button "List" at bounding box center [65, 133] width 54 height 27
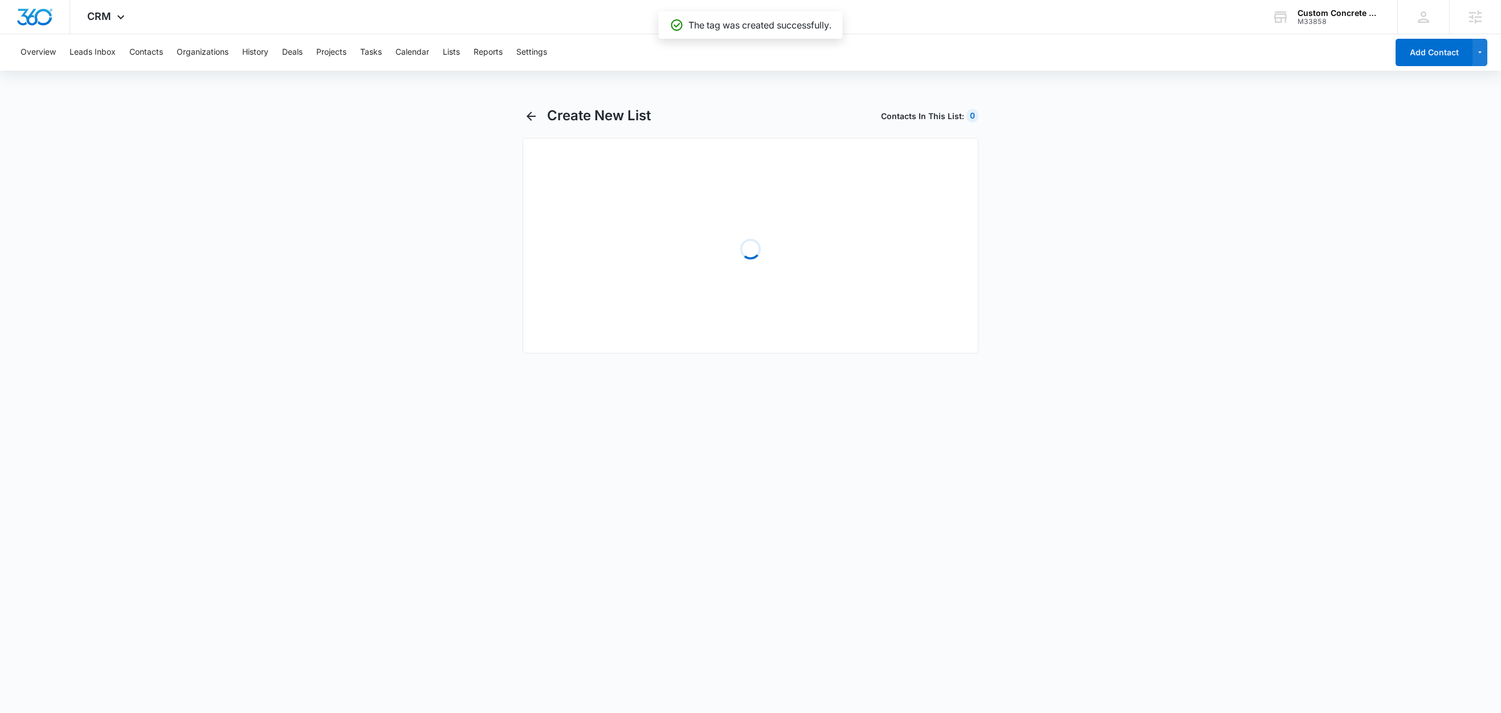
select select "31"
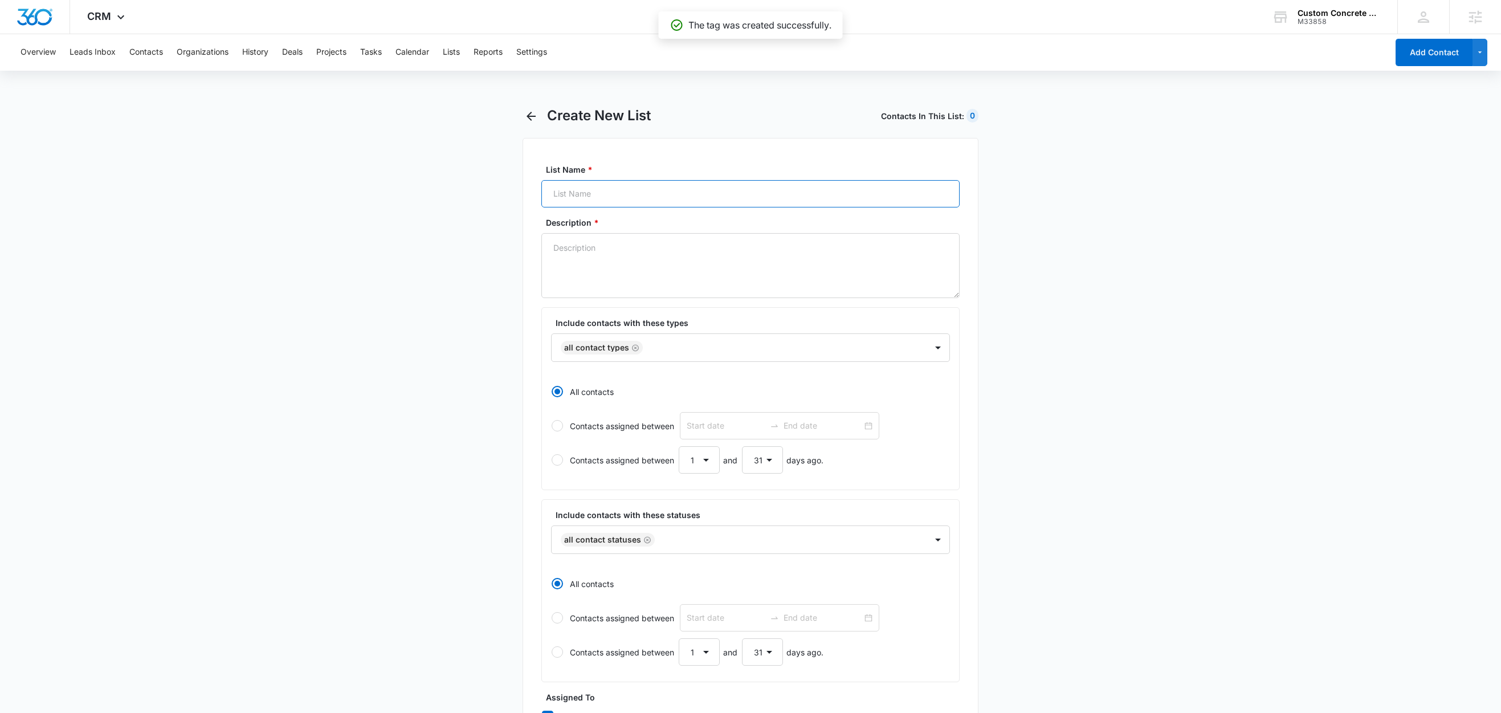
click at [605, 198] on input "List Name *" at bounding box center [750, 193] width 418 height 27
paste input "FB - M360 Quote Form"
type input "FB - M360 Quote Form"
click at [594, 267] on textarea "Description *" at bounding box center [750, 265] width 418 height 65
paste textarea "FB - M360 Quote Form"
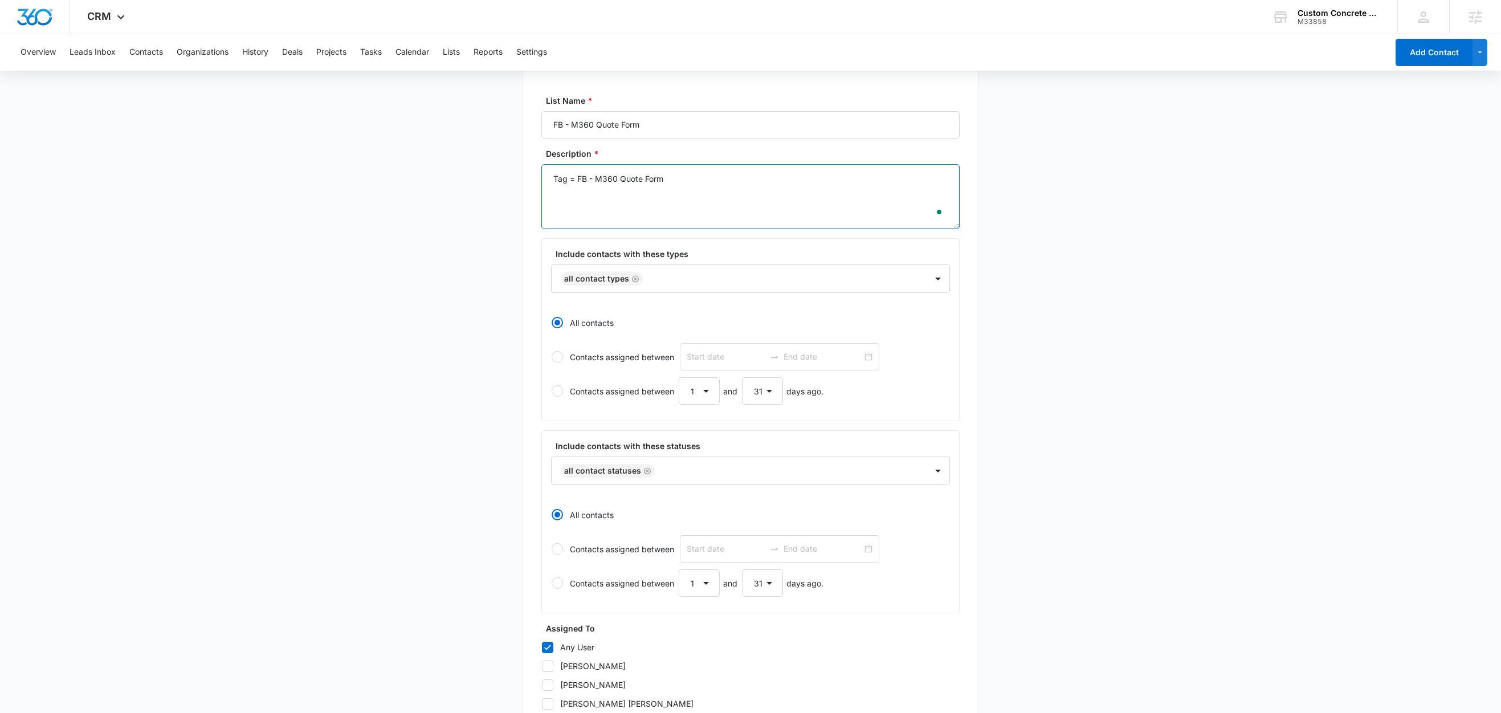
scroll to position [234, 0]
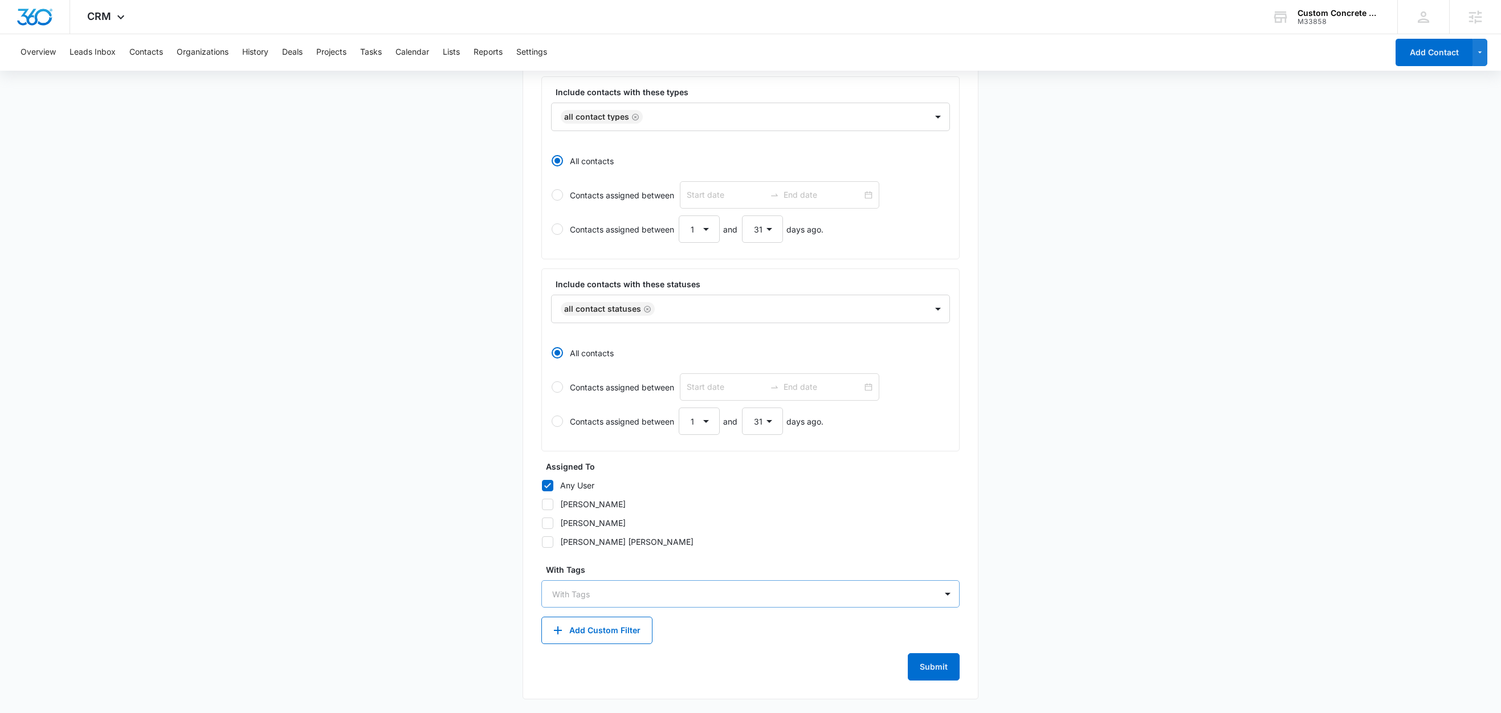
type textarea "Tag = FB - M360 Quote Form"
click at [600, 592] on div at bounding box center [743, 594] width 383 height 14
type input "fb"
click at [609, 631] on p "FB - M360 Quote Form" at bounding box center [599, 634] width 88 height 12
click at [478, 598] on main "Create New List Contacts In This List : 0 List Name * FB - M360 Quote Form Desc…" at bounding box center [750, 294] width 1501 height 838
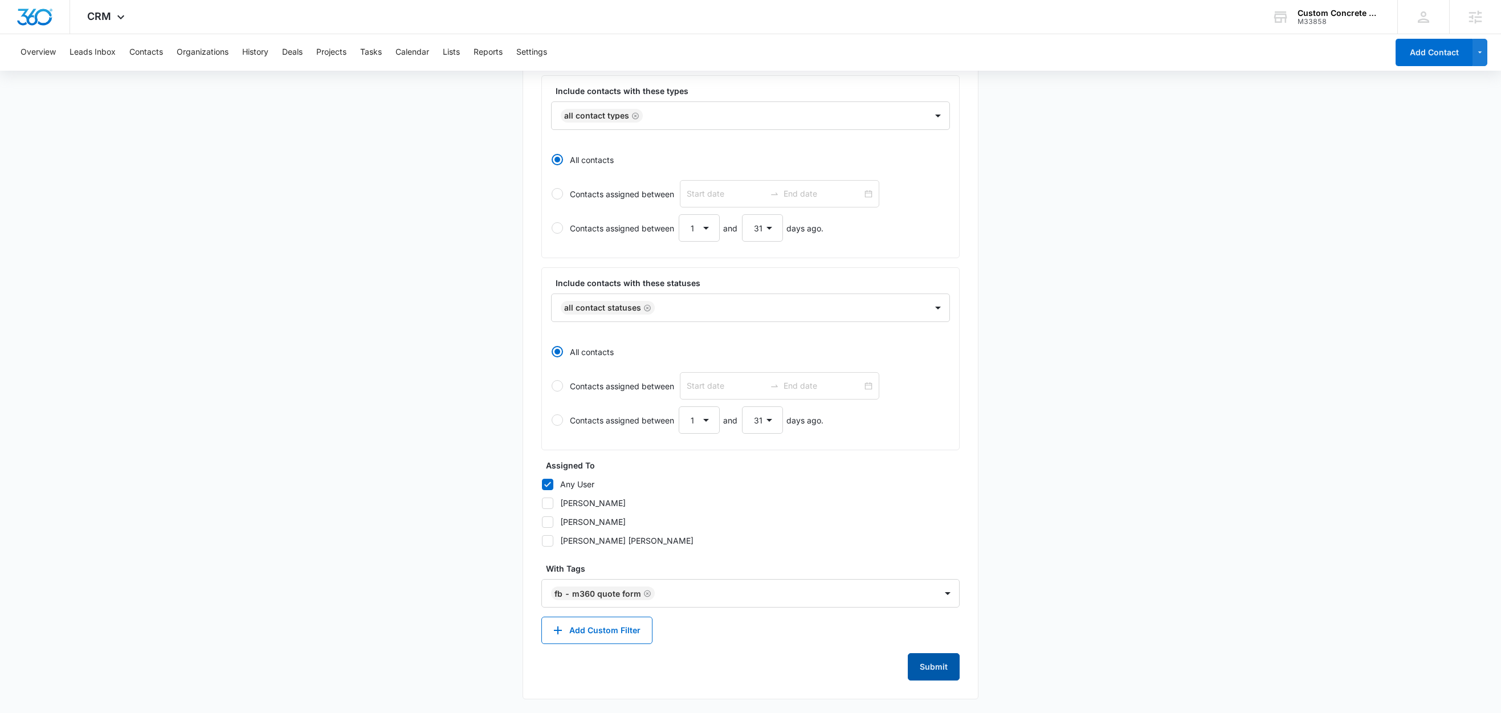
click at [944, 670] on button "Submit" at bounding box center [934, 666] width 52 height 27
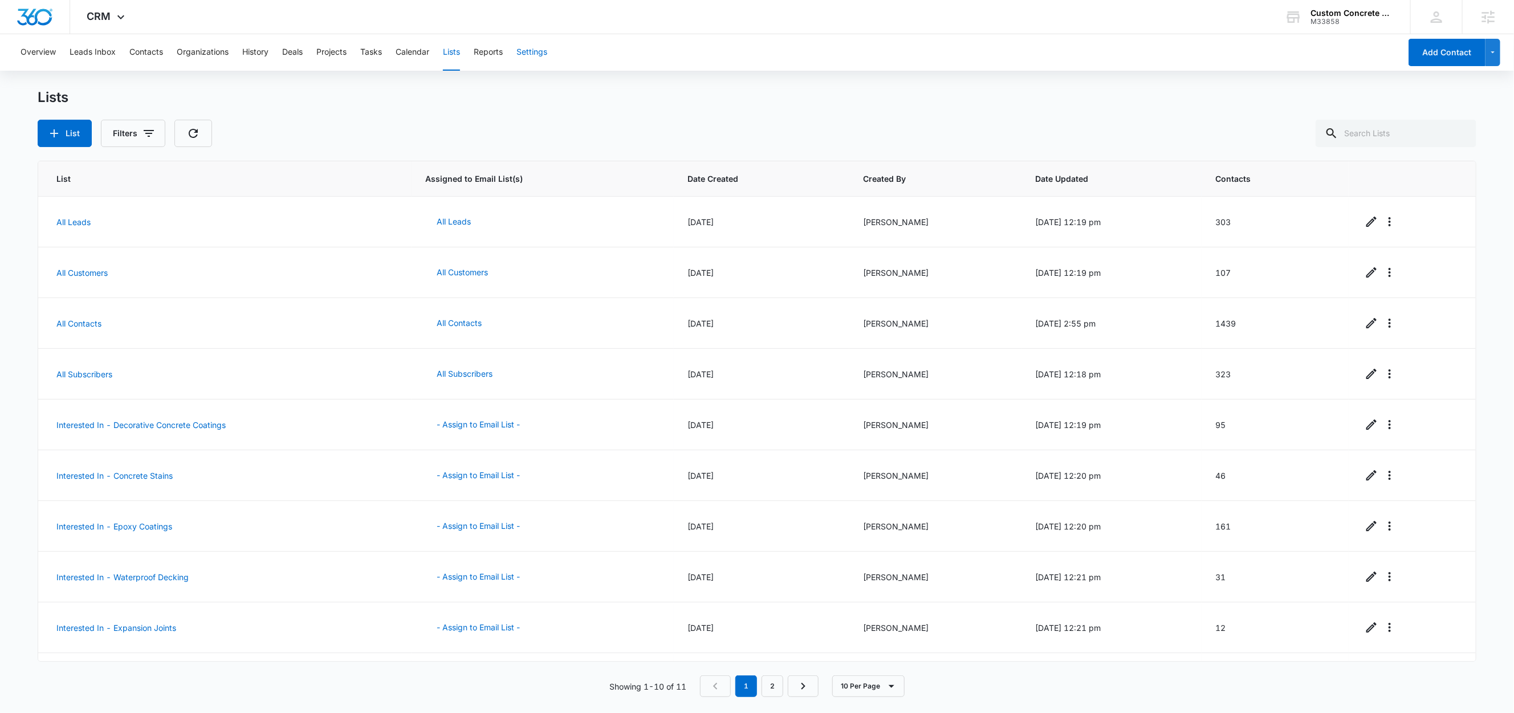
click at [545, 54] on button "Settings" at bounding box center [531, 52] width 31 height 36
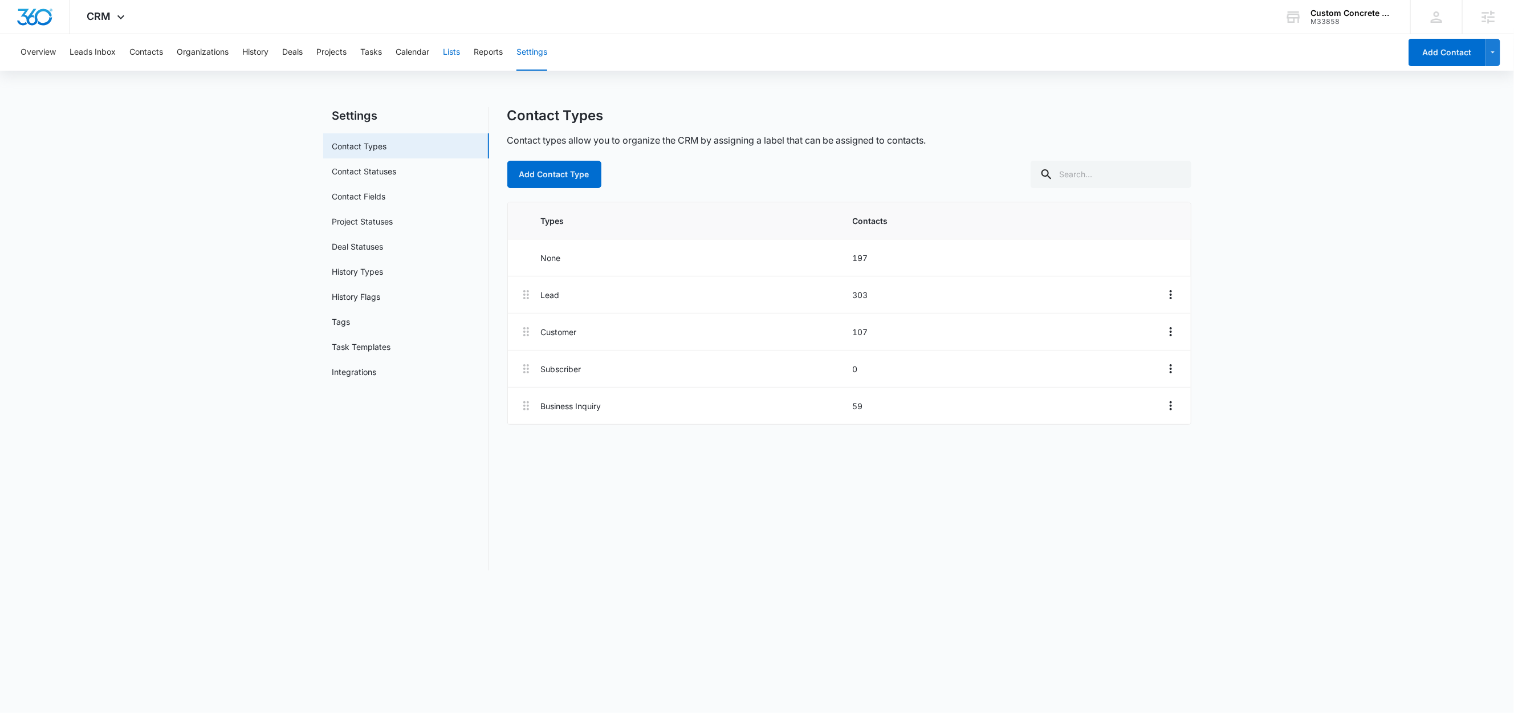
click at [454, 51] on button "Lists" at bounding box center [451, 52] width 17 height 36
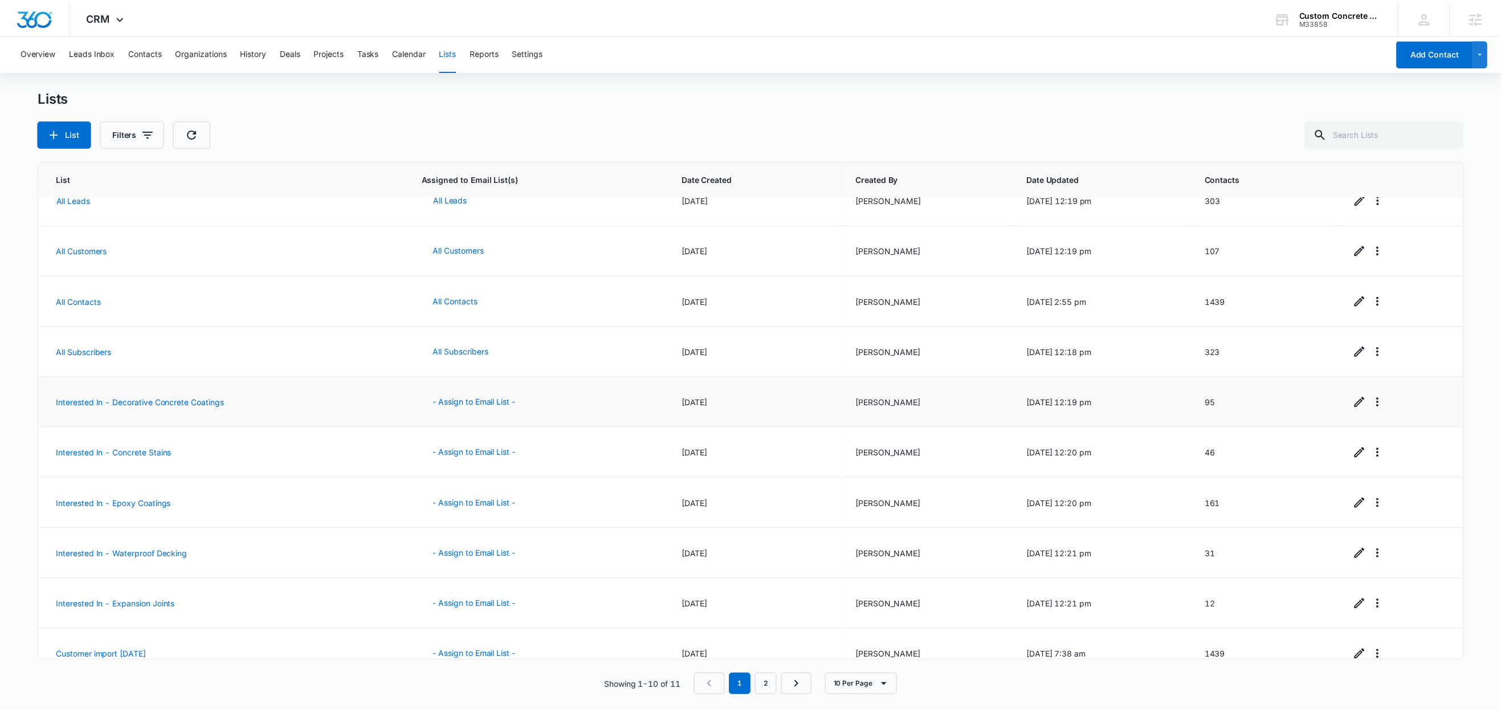
scroll to position [45, 0]
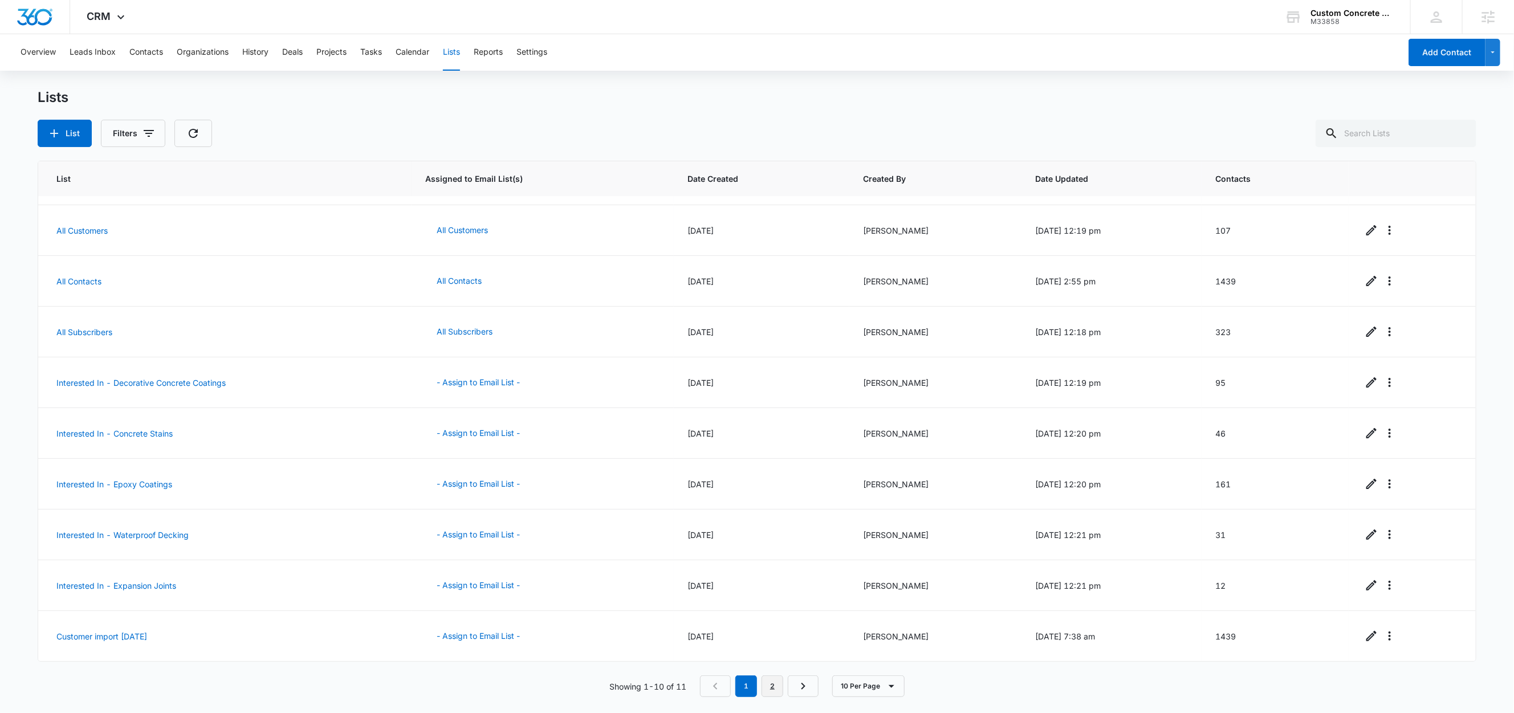
click at [772, 687] on link "2" at bounding box center [772, 686] width 22 height 22
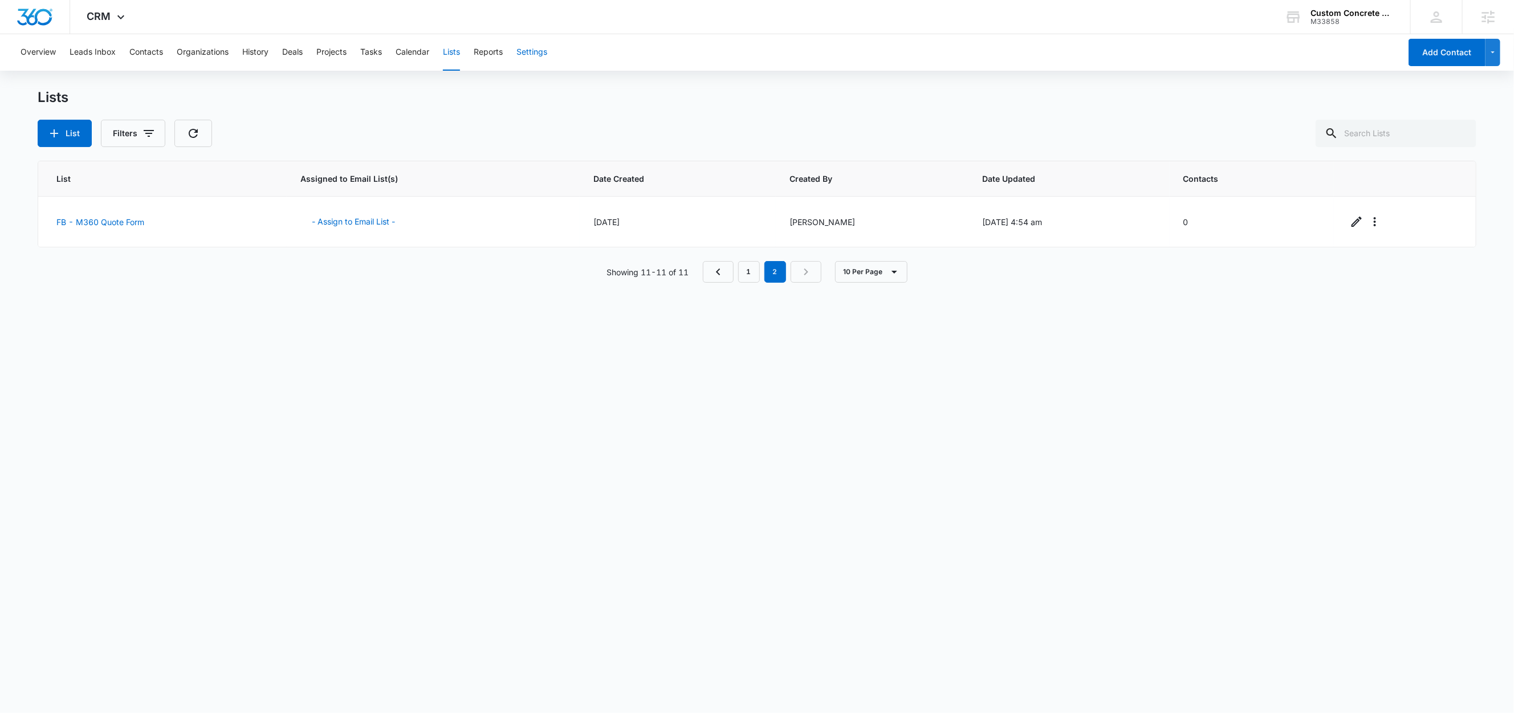
click at [544, 52] on button "Settings" at bounding box center [531, 52] width 31 height 36
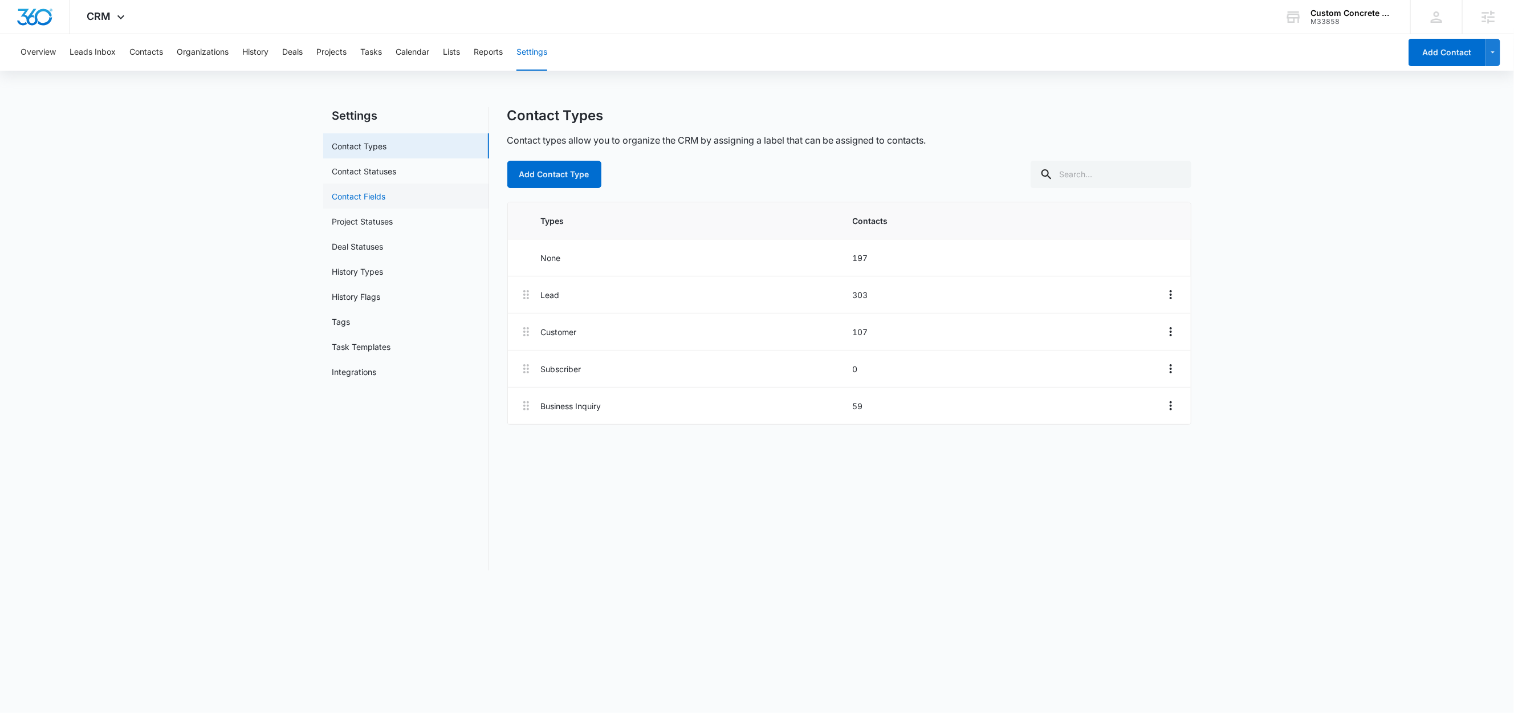
click at [384, 194] on link "Contact Fields" at bounding box center [359, 196] width 54 height 12
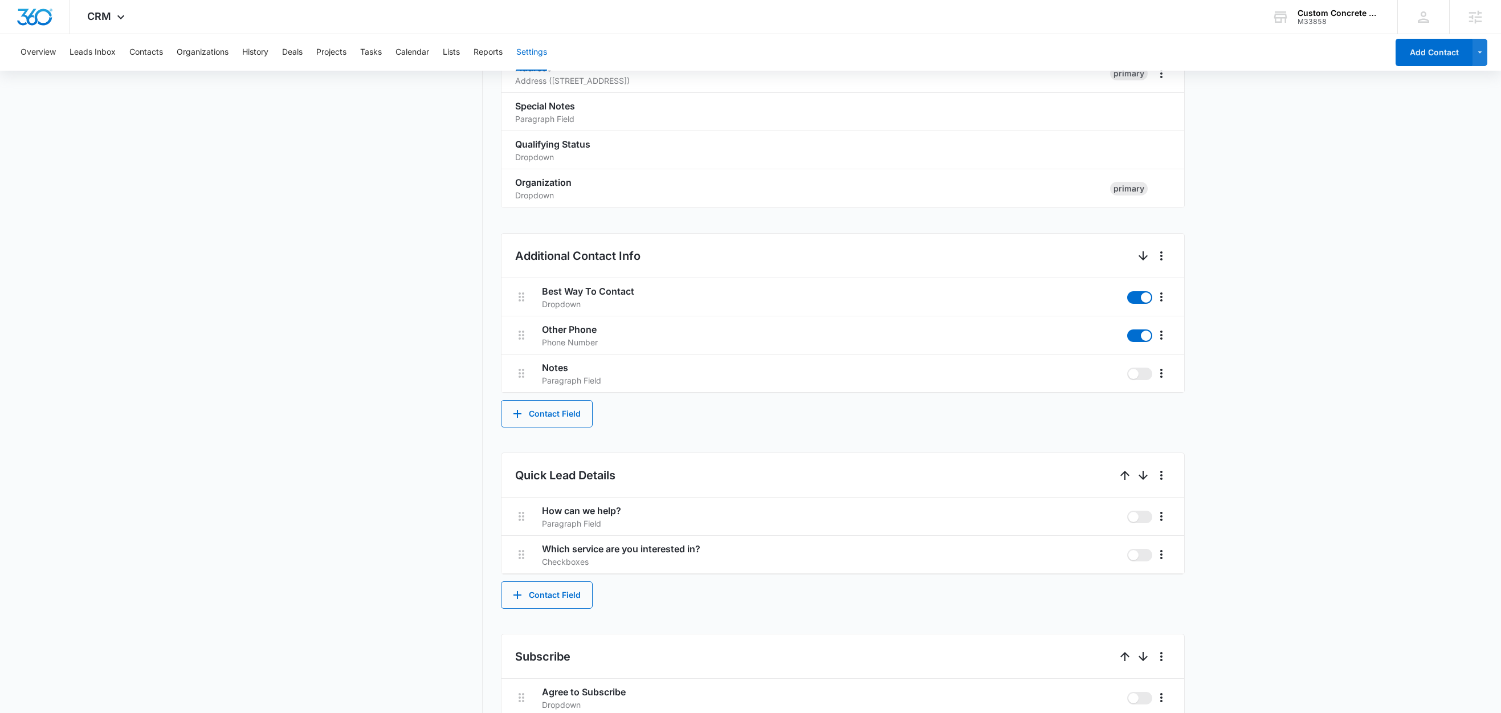
scroll to position [310, 0]
click at [565, 592] on button "Contact Field" at bounding box center [547, 591] width 92 height 27
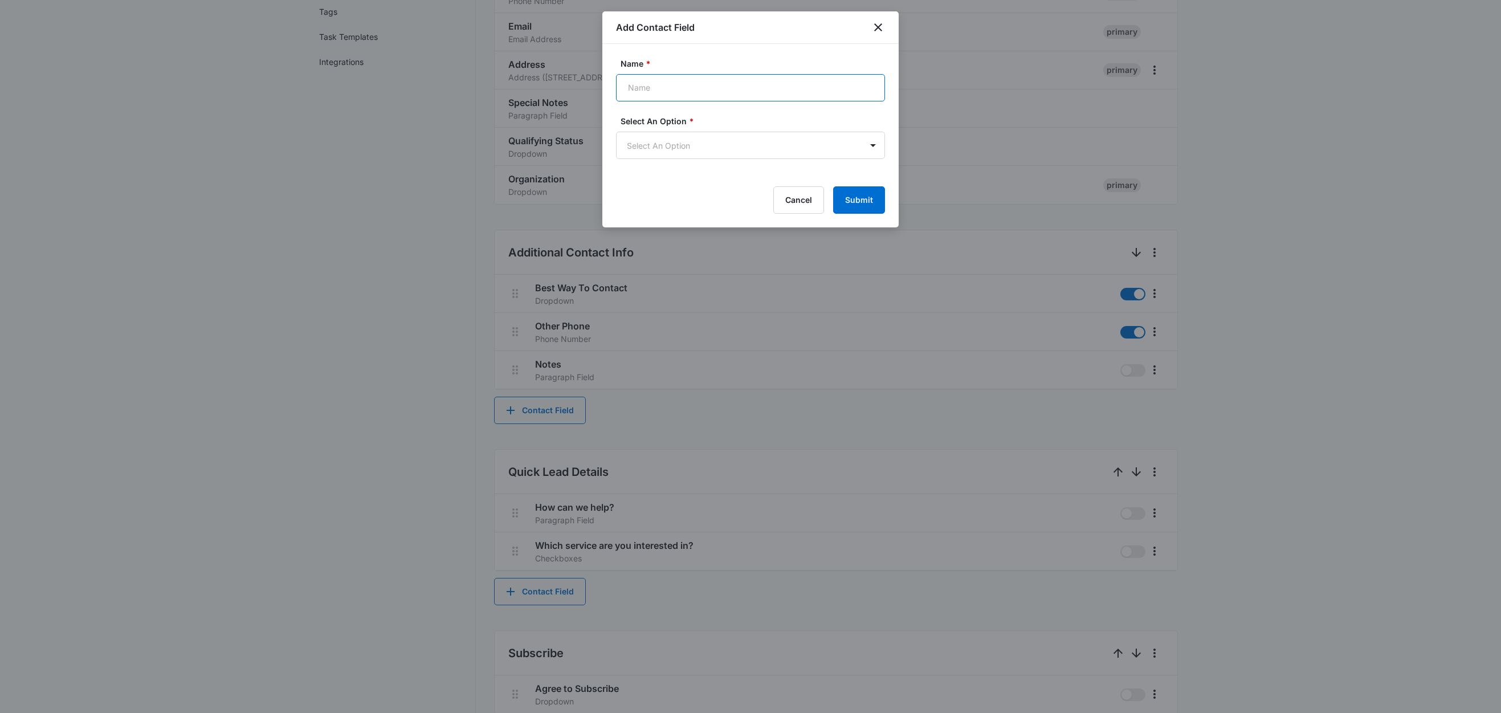
click at [667, 93] on input "Name *" at bounding box center [750, 87] width 269 height 27
click at [682, 91] on input "What services are you interested in?" at bounding box center [750, 87] width 269 height 27
click at [777, 85] on input "What service are you interested in?" at bounding box center [750, 87] width 269 height 27
type input "What service are you interested in?"
click at [643, 148] on body "CRM Apps Reputation Websites Forms CRM Email Social Shop Content Ads Intelligen…" at bounding box center [750, 316] width 1501 height 1253
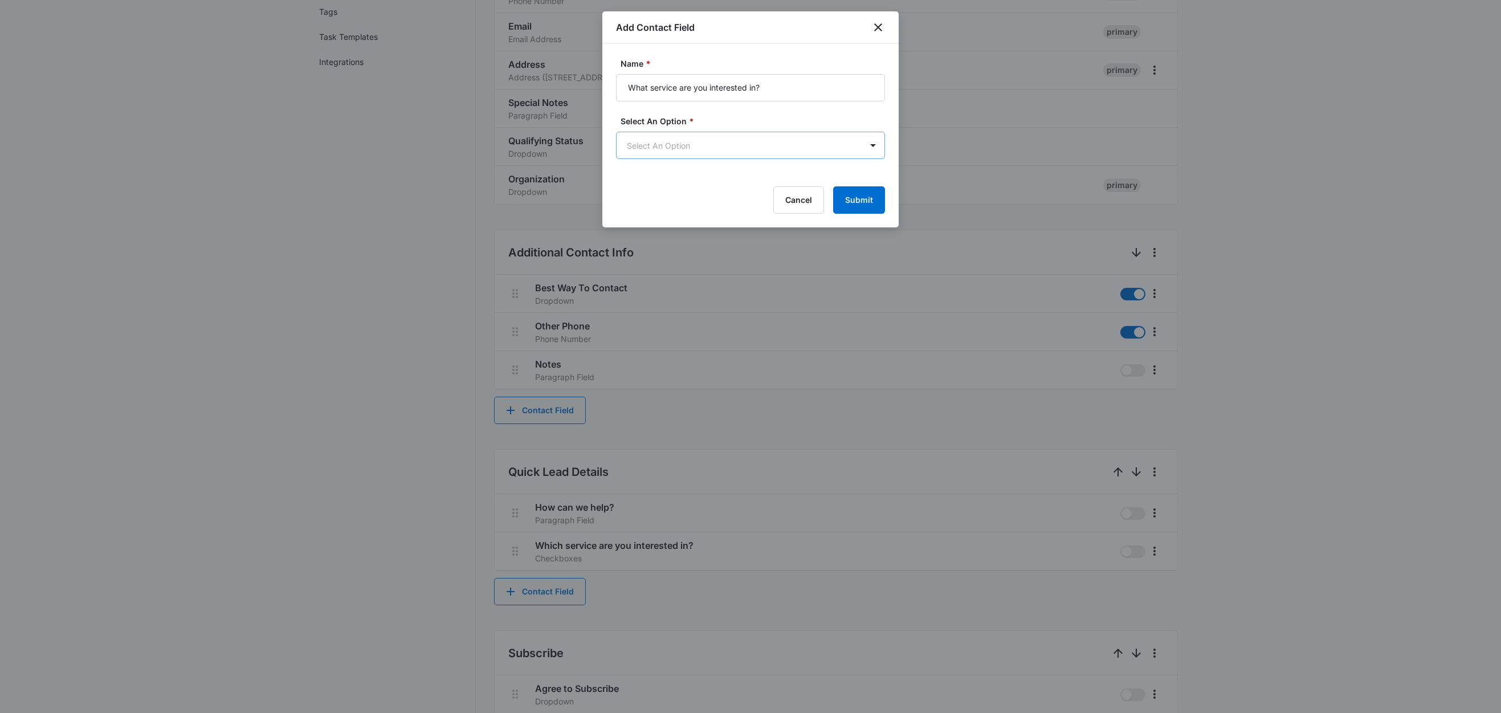
scroll to position [0, 0]
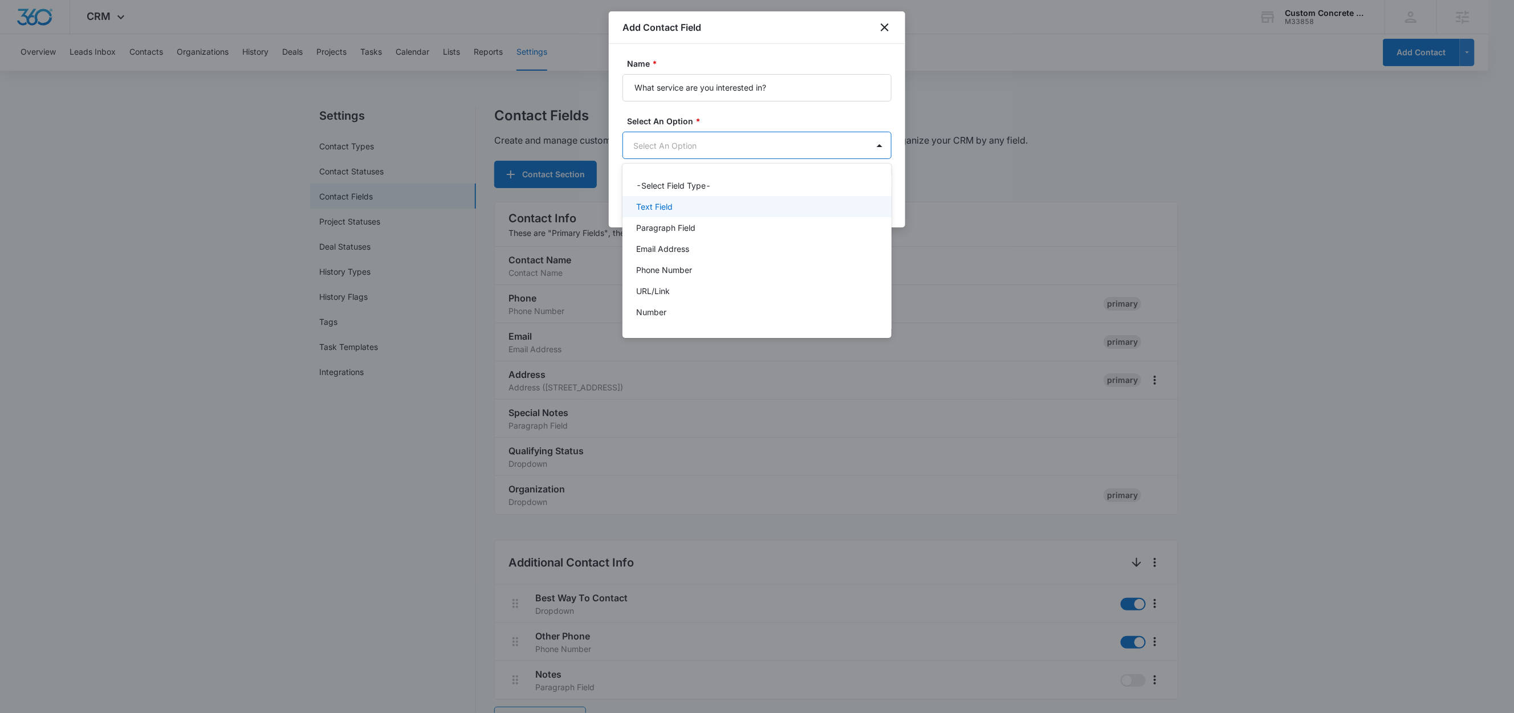
click at [665, 205] on p "Text Field" at bounding box center [654, 207] width 36 height 12
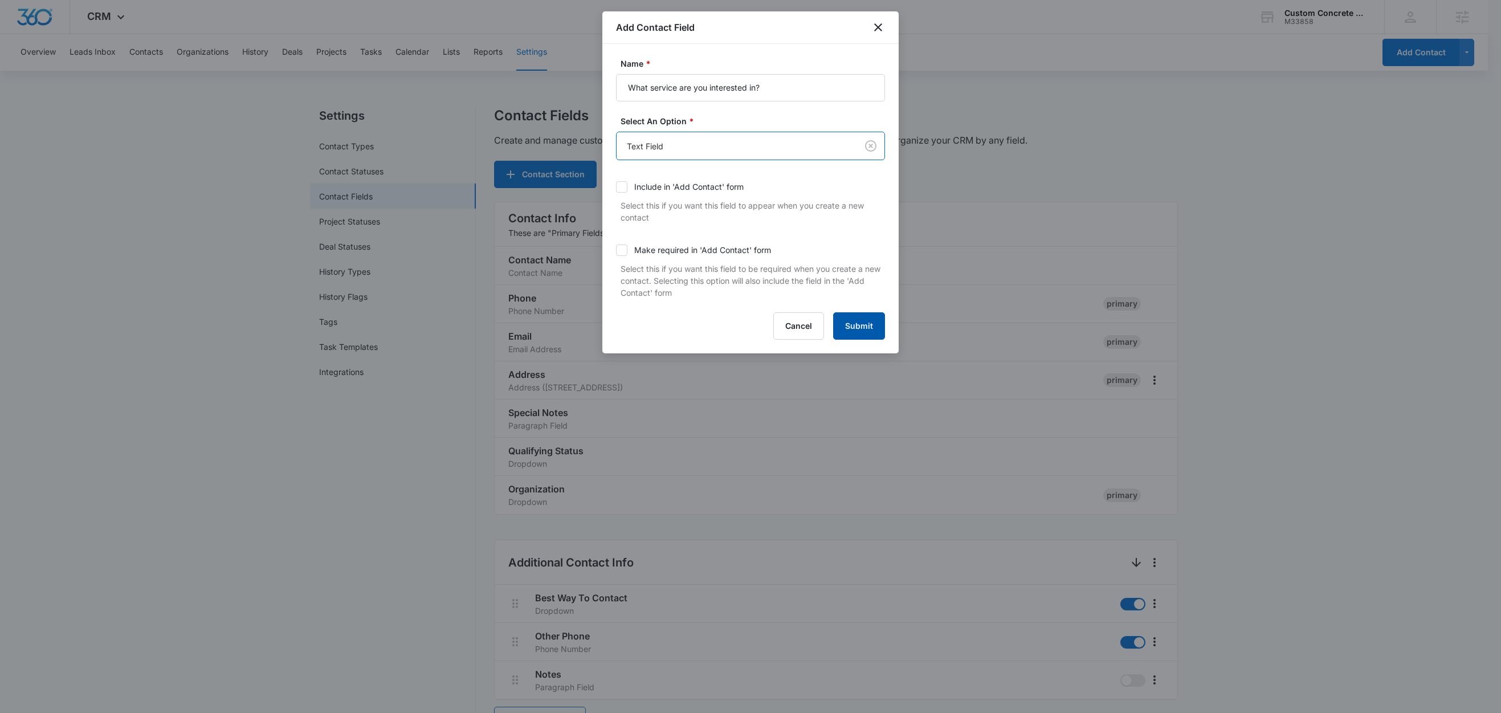
click at [865, 329] on button "Submit" at bounding box center [859, 325] width 52 height 27
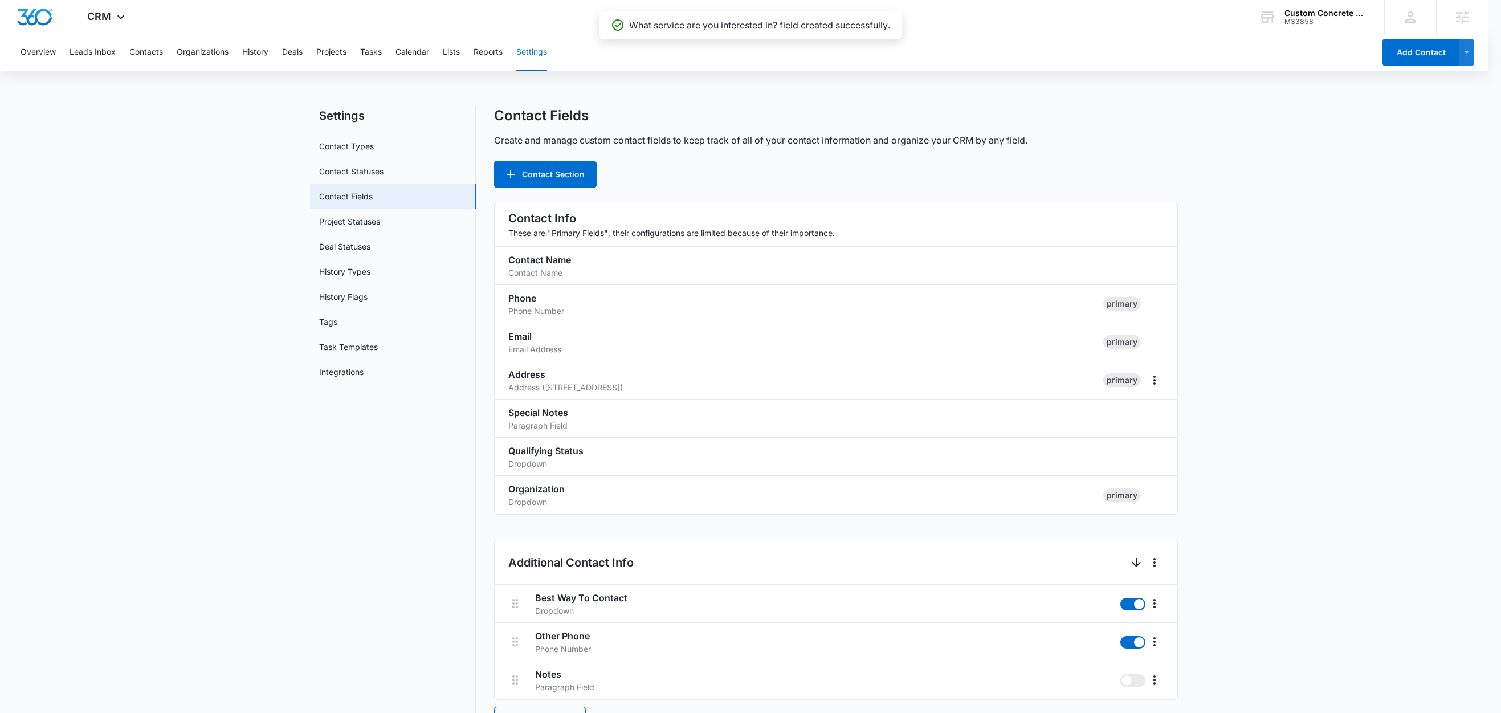
scroll to position [581, 0]
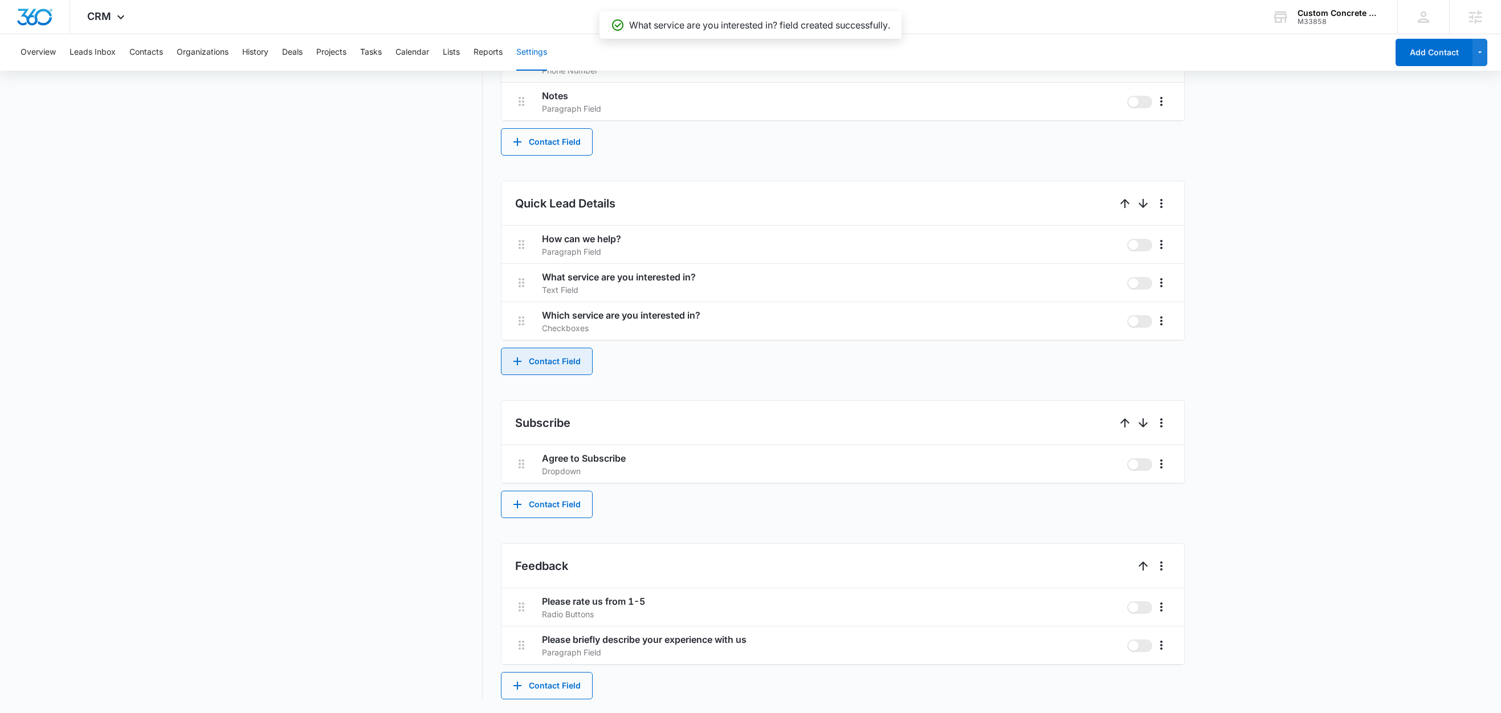
click at [564, 365] on button "Contact Field" at bounding box center [547, 361] width 92 height 27
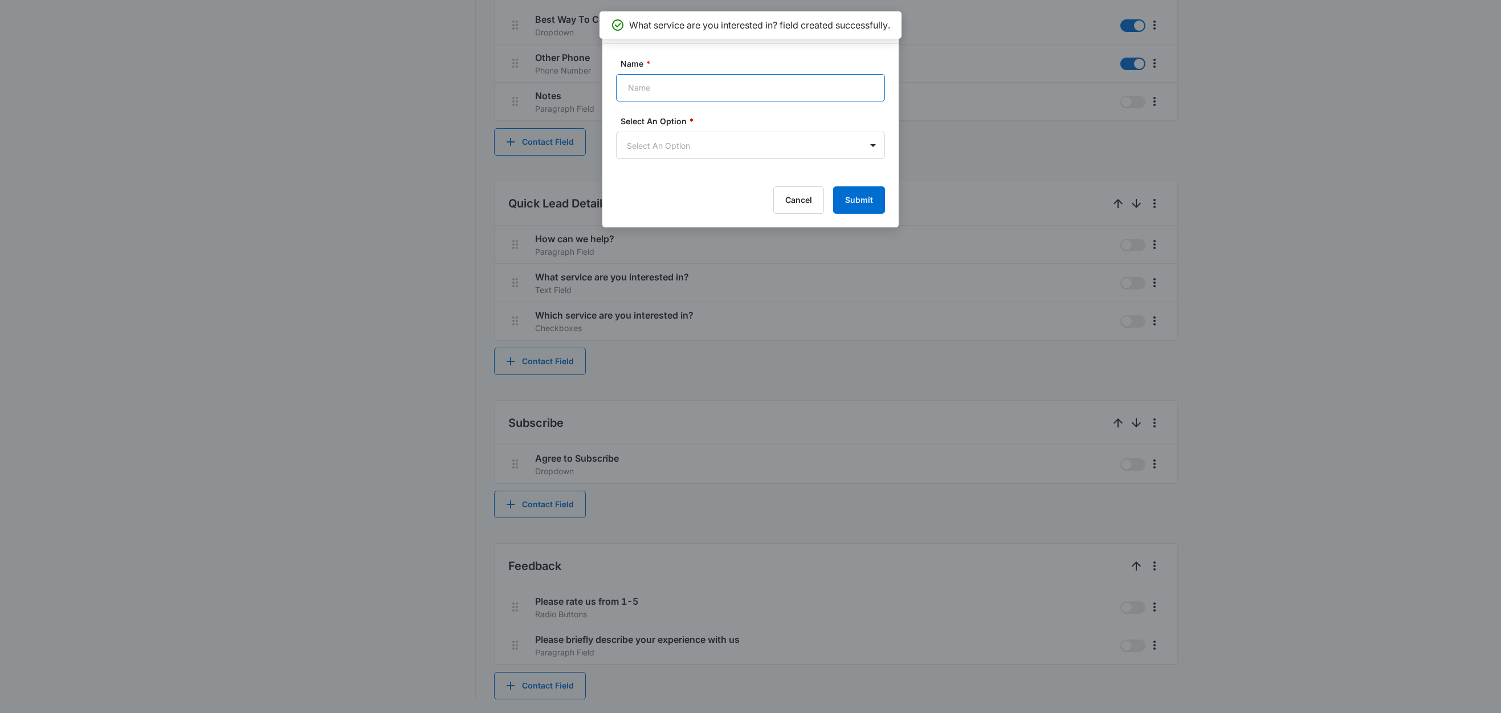
click at [649, 76] on input "Name *" at bounding box center [750, 87] width 269 height 27
type input "Timeline"
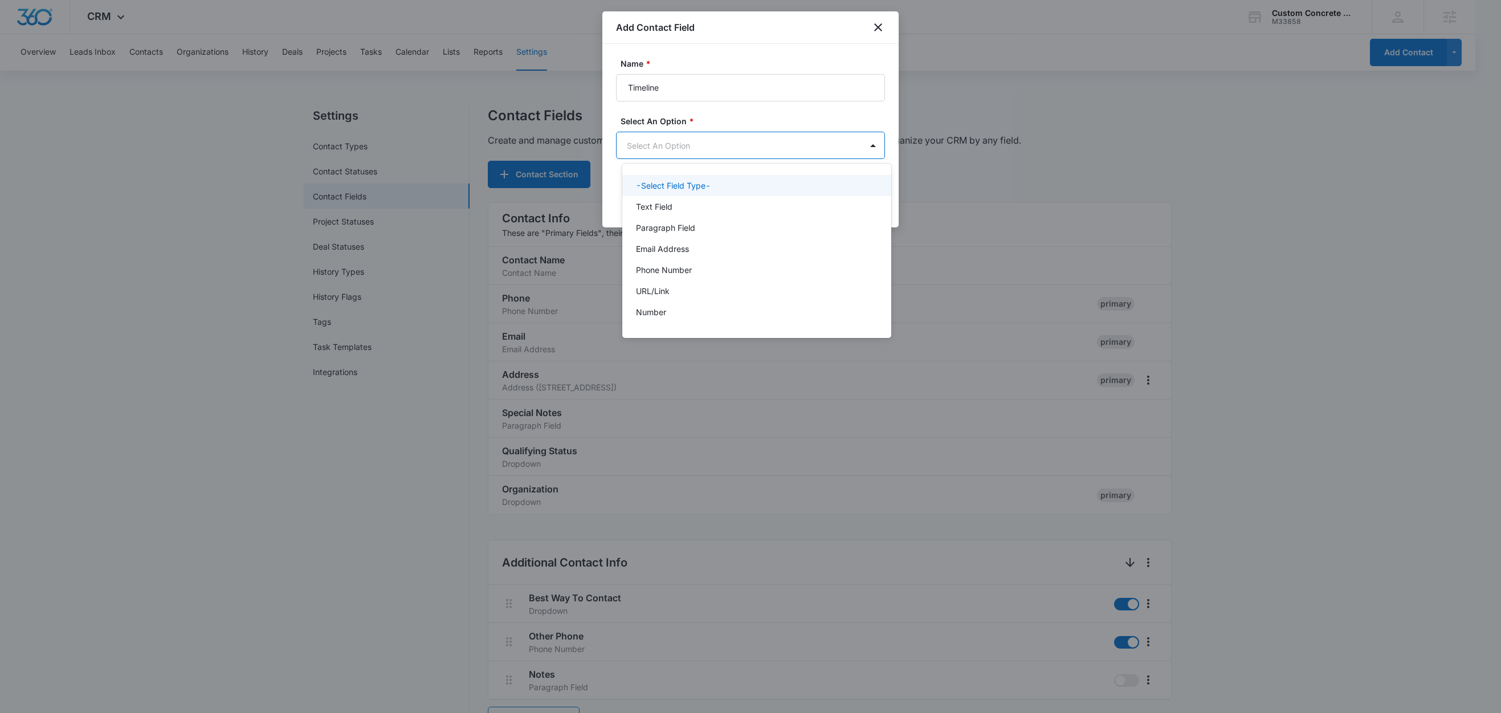
click at [645, 148] on body "CRM Apps Reputation Websites Forms CRM Email Social Shop Content Ads Intelligen…" at bounding box center [750, 356] width 1501 height 713
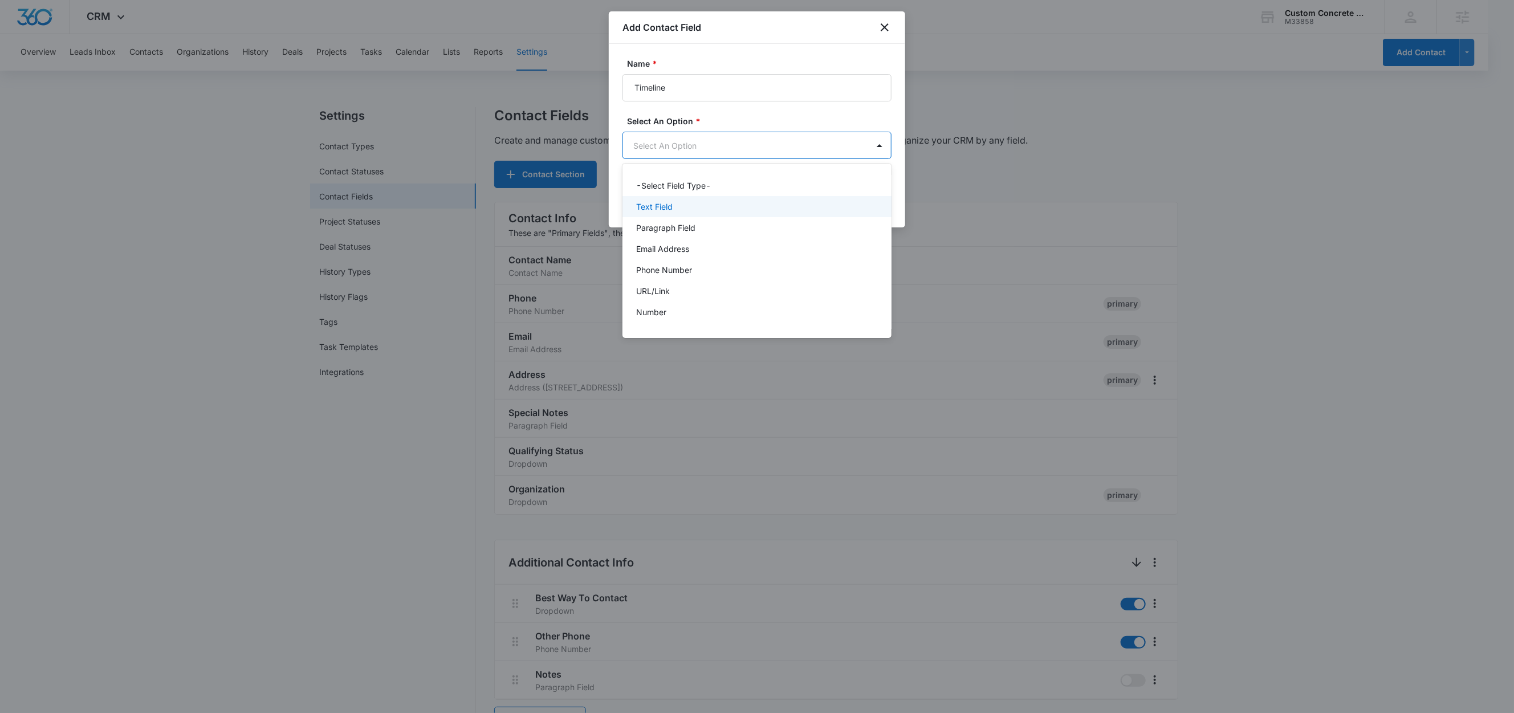
click at [666, 203] on p "Text Field" at bounding box center [654, 207] width 36 height 12
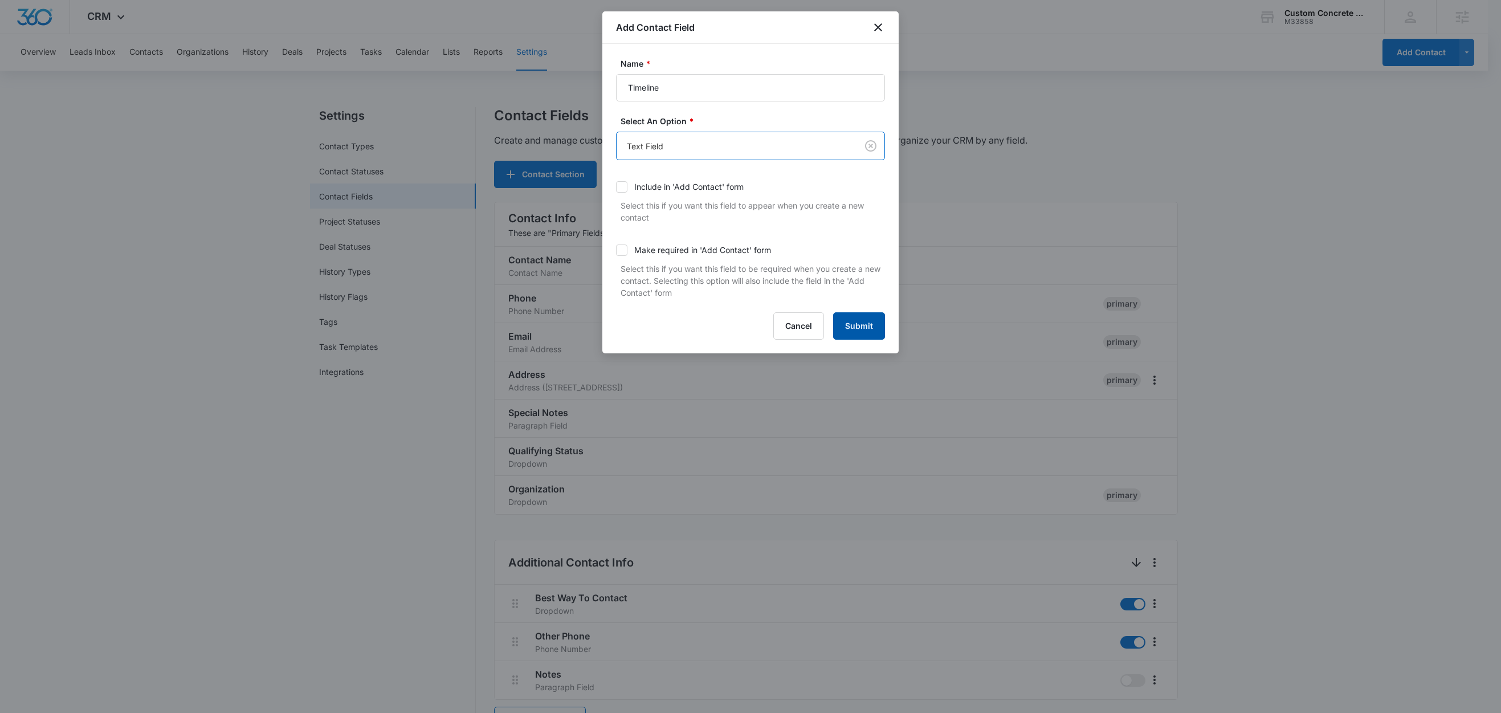
click at [866, 331] on button "Submit" at bounding box center [859, 325] width 52 height 27
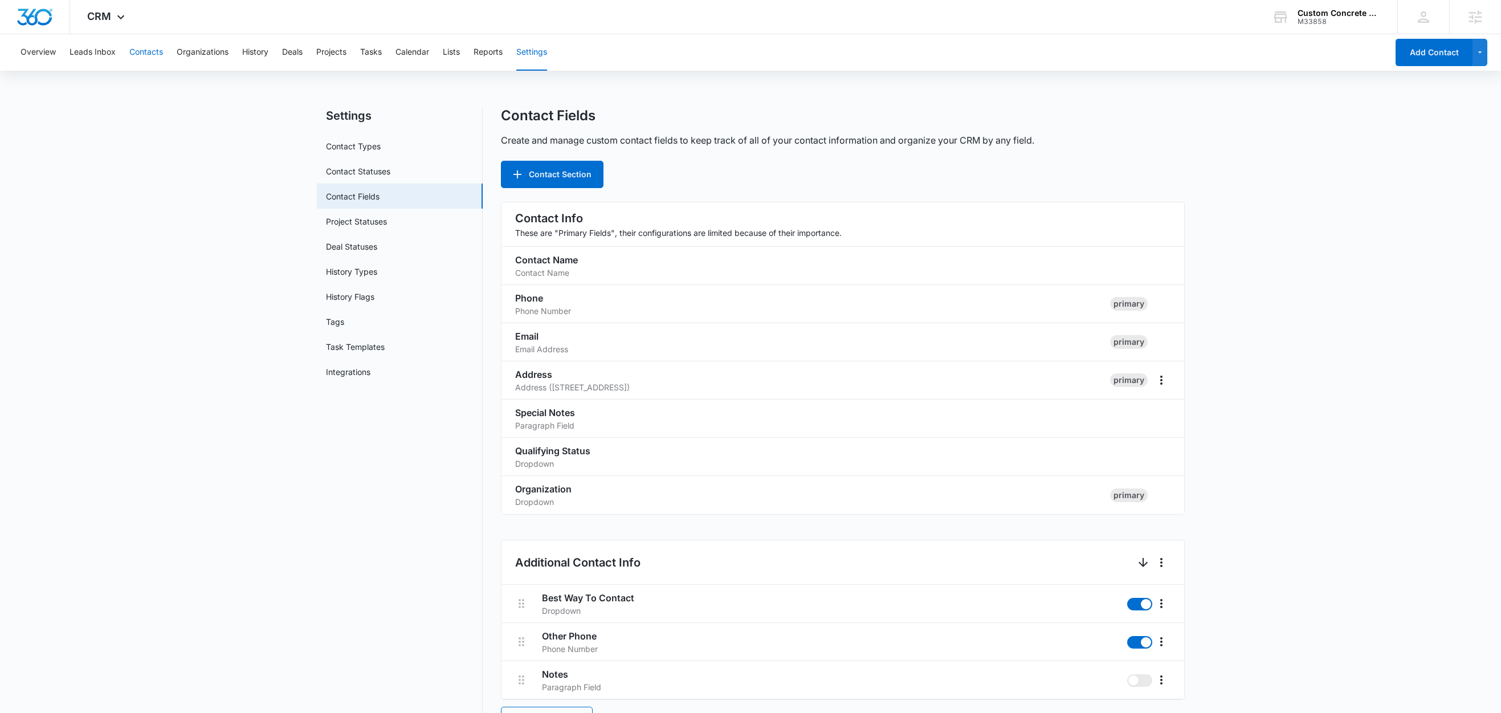
click at [148, 54] on button "Contacts" at bounding box center [146, 52] width 34 height 36
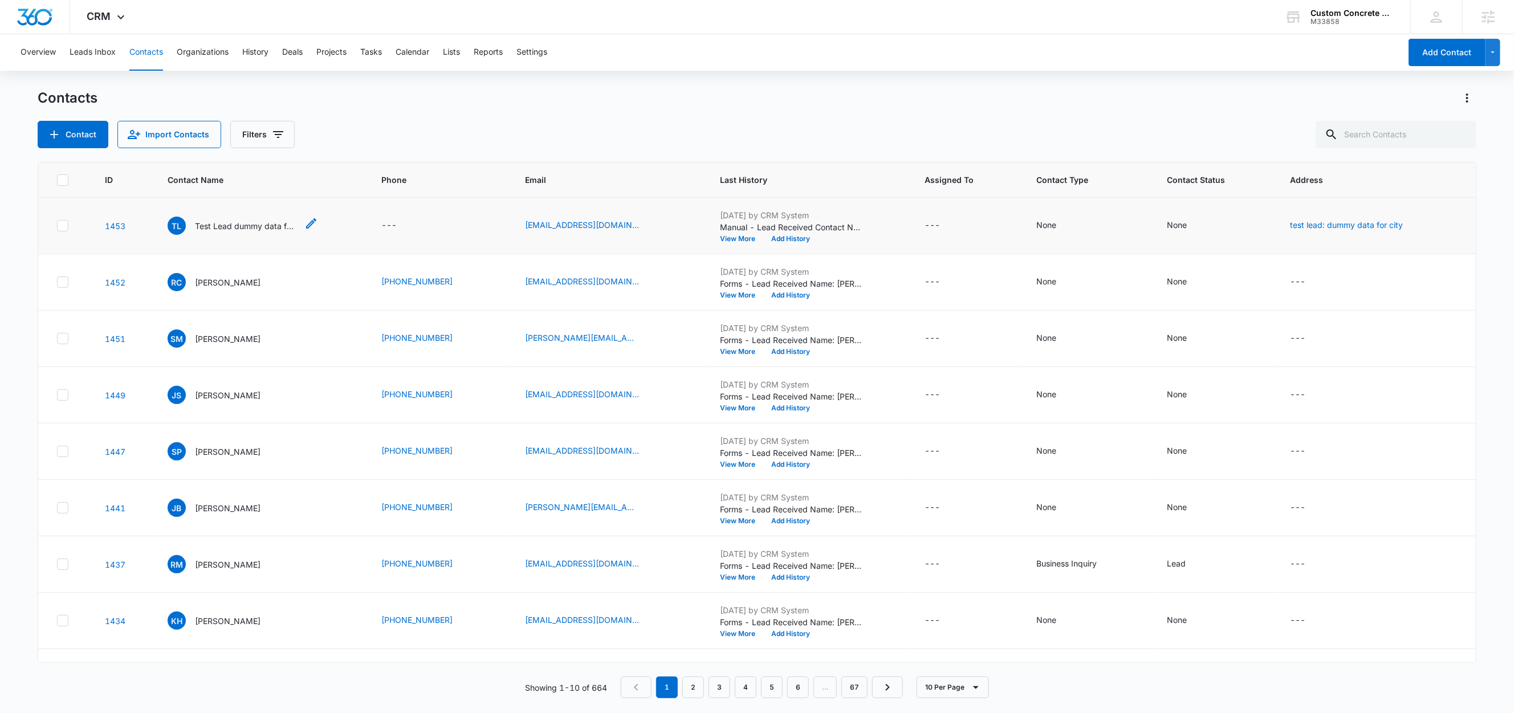
click at [228, 229] on p "Test Lead dummy data for full_name" at bounding box center [246, 226] width 103 height 12
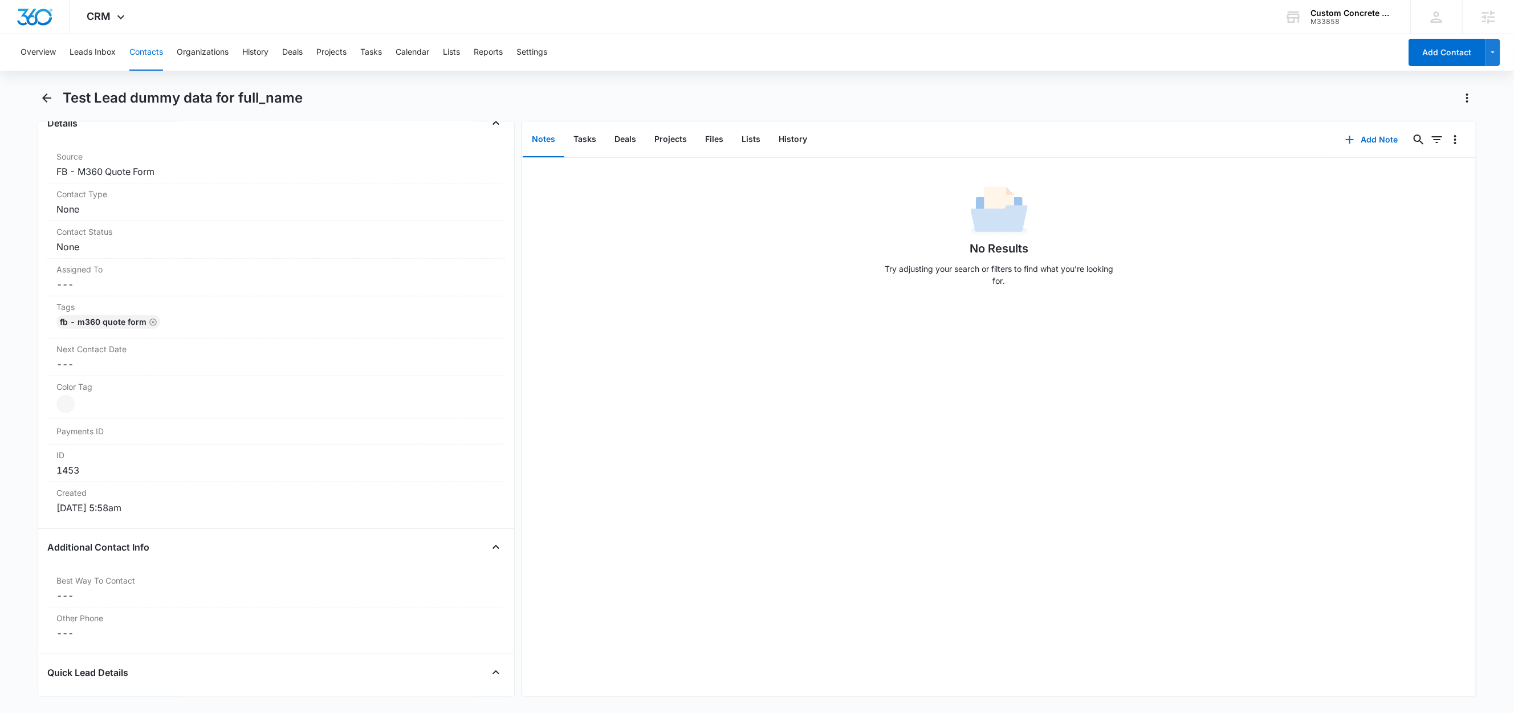
scroll to position [14, 0]
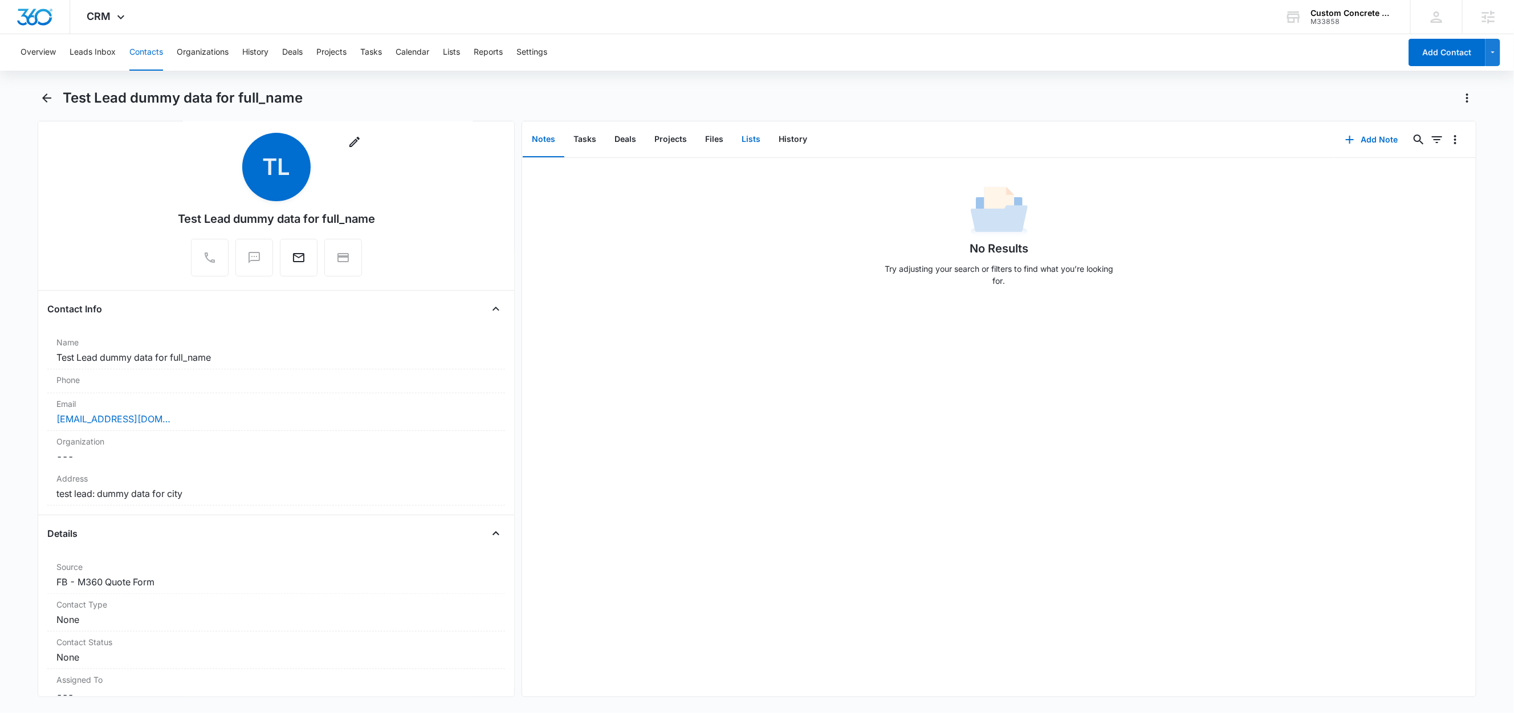
click at [755, 139] on button "Lists" at bounding box center [750, 139] width 37 height 35
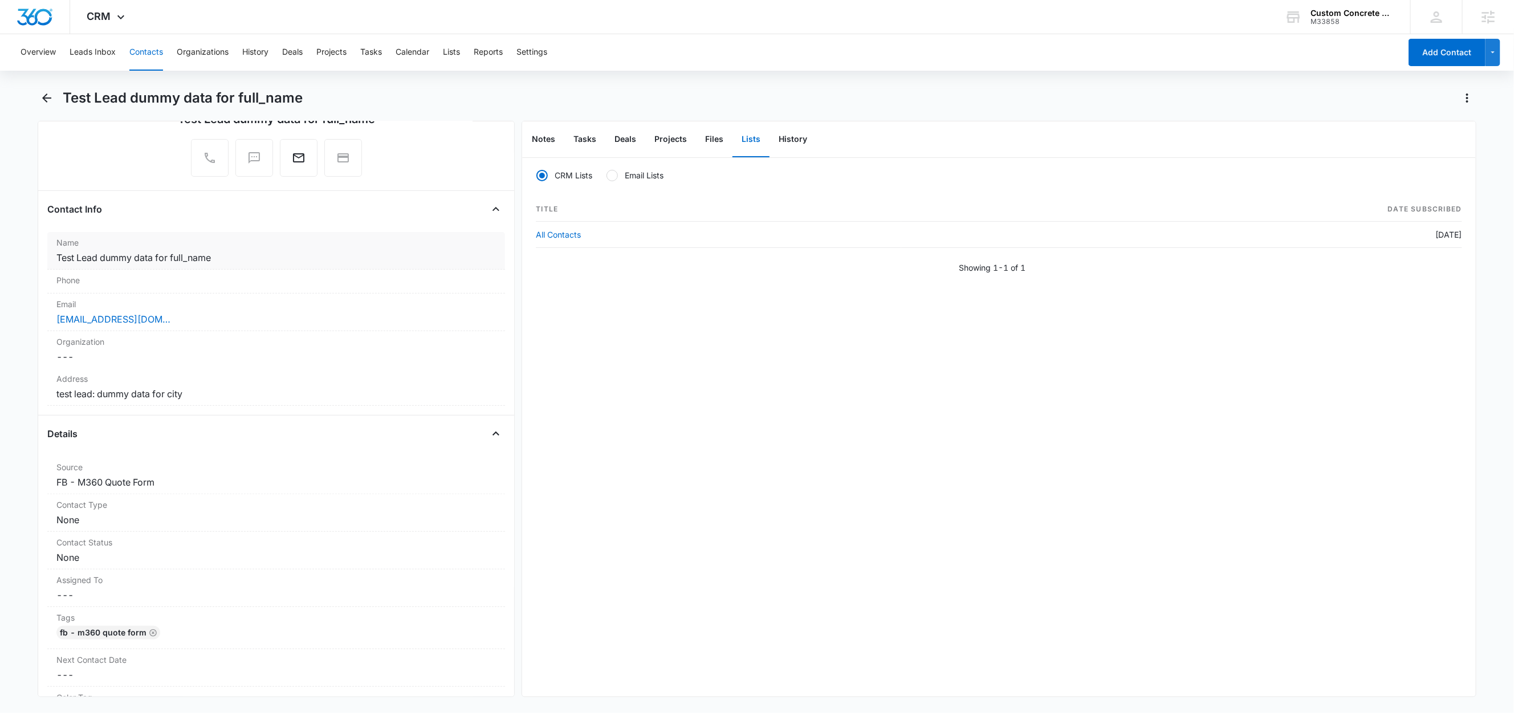
scroll to position [120, 0]
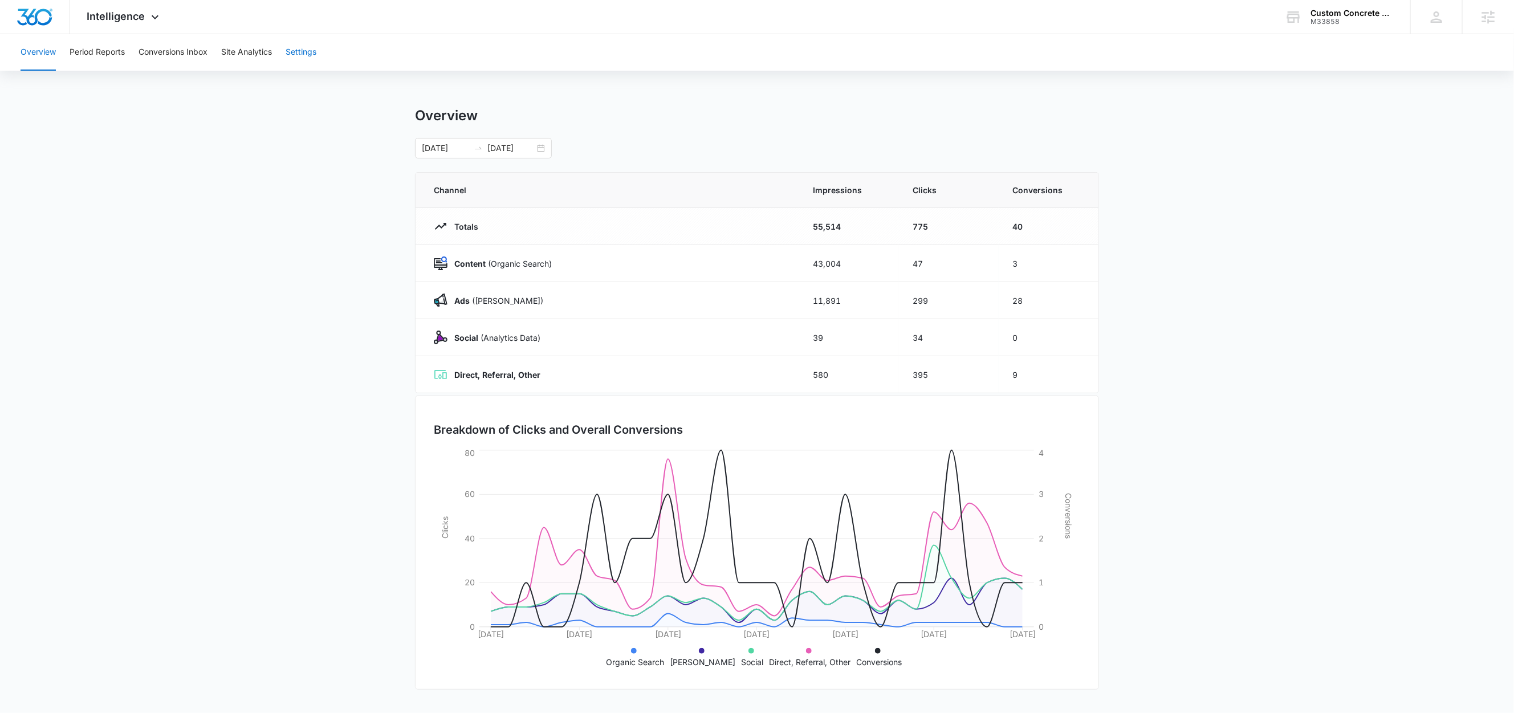
click at [297, 54] on button "Settings" at bounding box center [301, 52] width 31 height 36
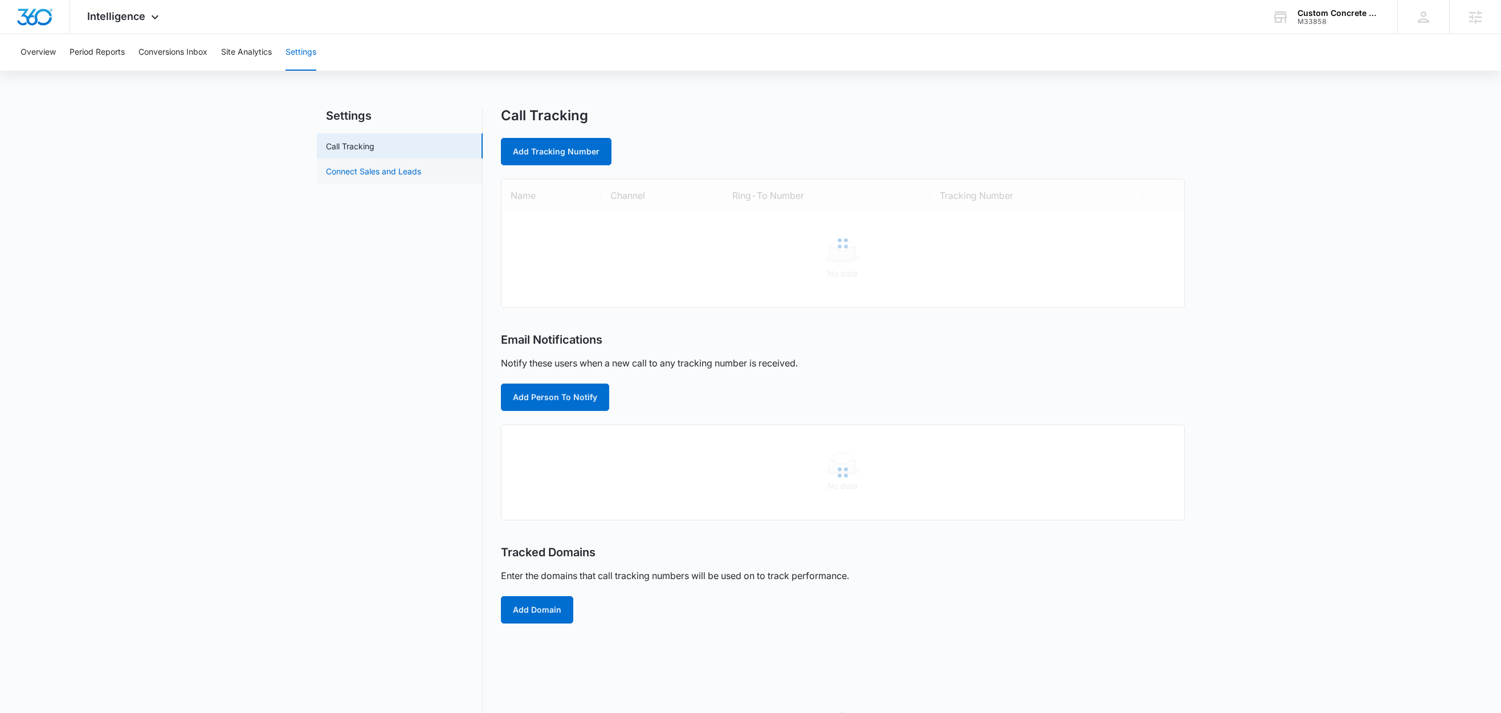
click at [362, 177] on link "Connect Sales and Leads" at bounding box center [373, 171] width 95 height 12
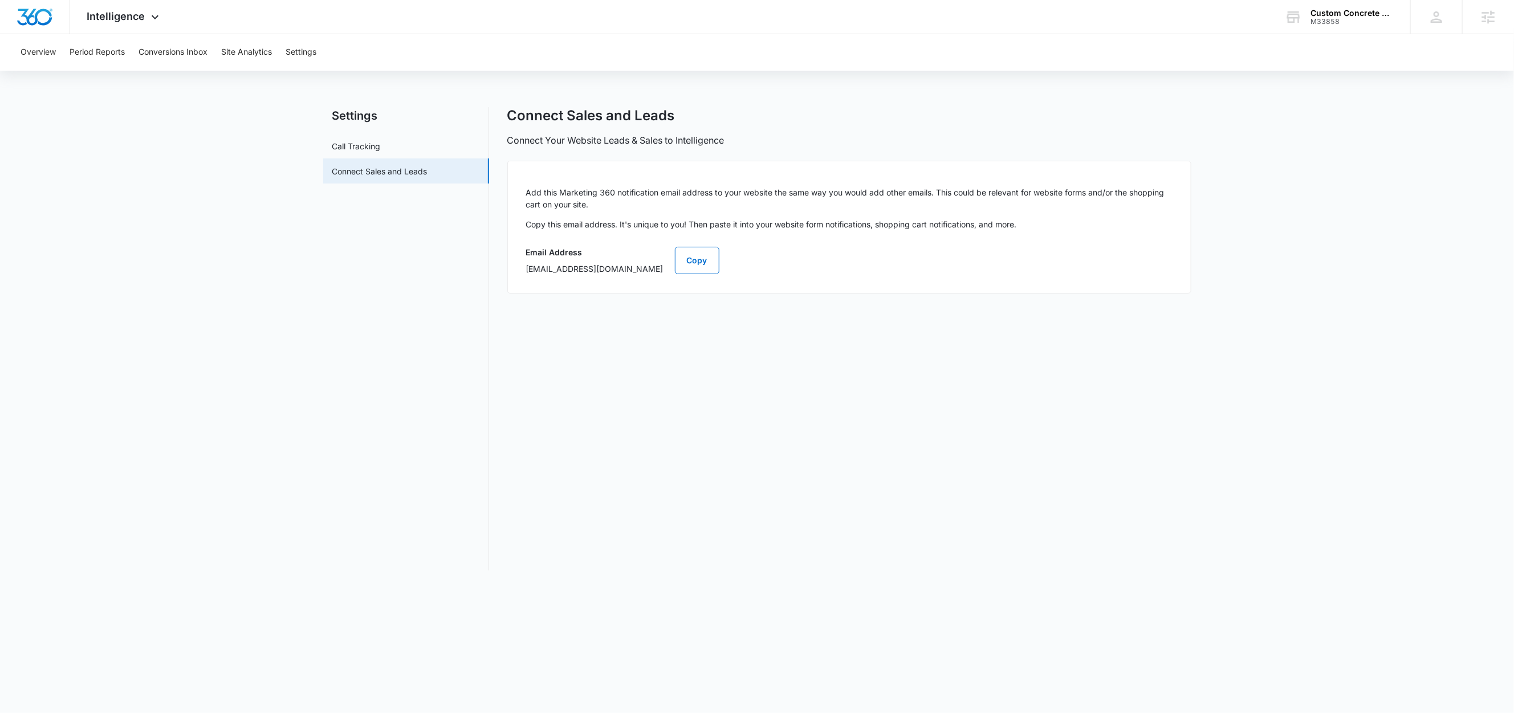
drag, startPoint x: 704, startPoint y: 270, endPoint x: 680, endPoint y: 270, distance: 23.4
click at [663, 270] on p "[EMAIL_ADDRESS][DOMAIN_NAME]" at bounding box center [594, 269] width 137 height 12
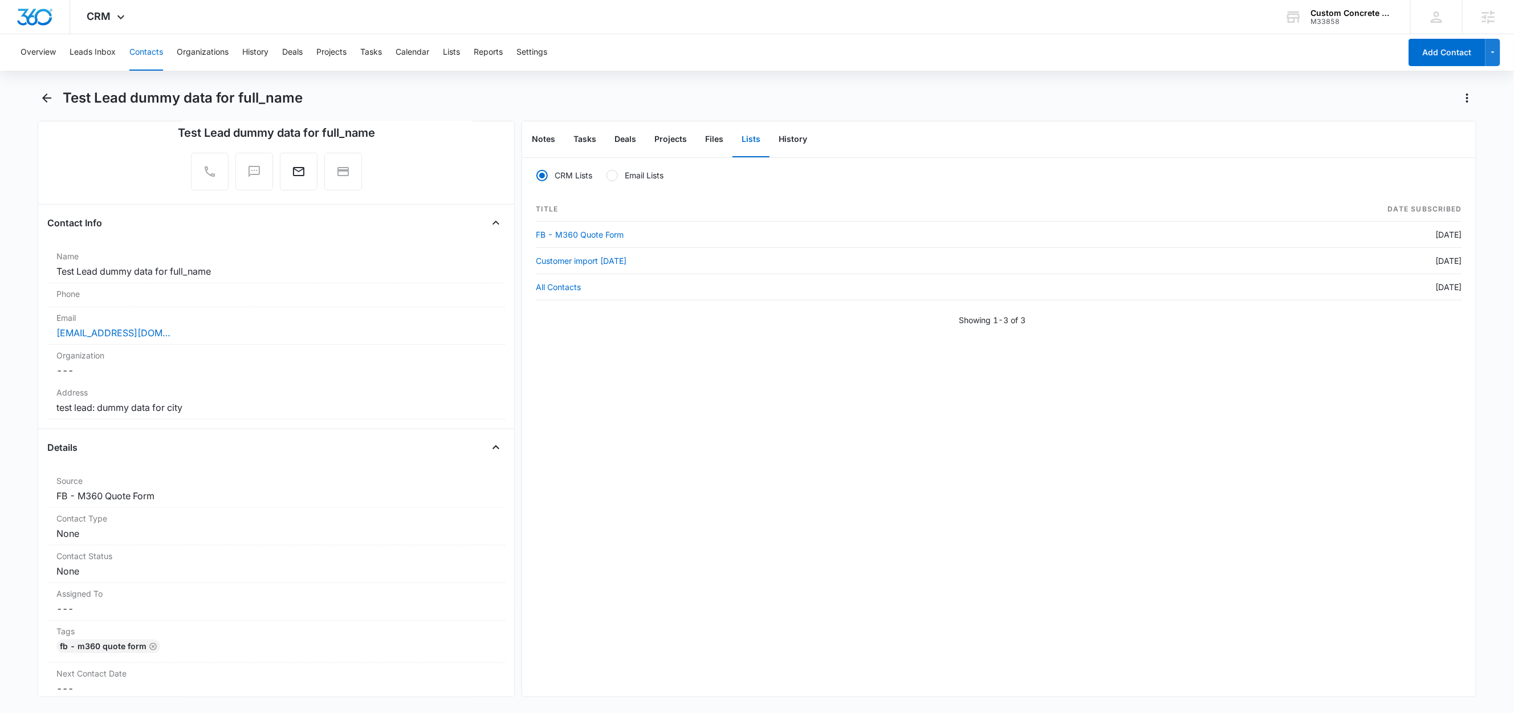
scroll to position [115, 0]
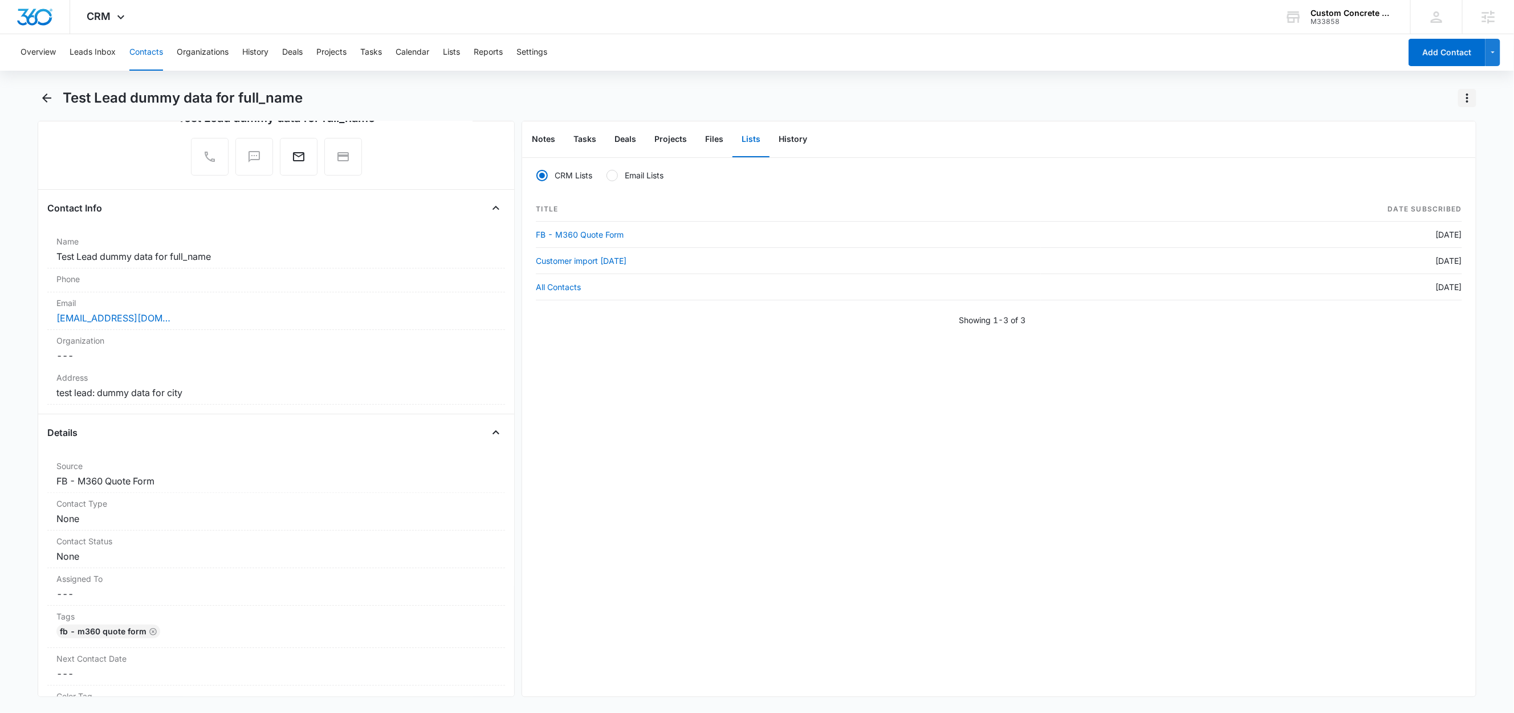
click at [1468, 99] on icon "Actions" at bounding box center [1467, 98] width 14 height 14
click at [1461, 101] on icon "Actions" at bounding box center [1467, 98] width 14 height 14
click at [1424, 166] on div "Delete" at bounding box center [1423, 165] width 50 height 8
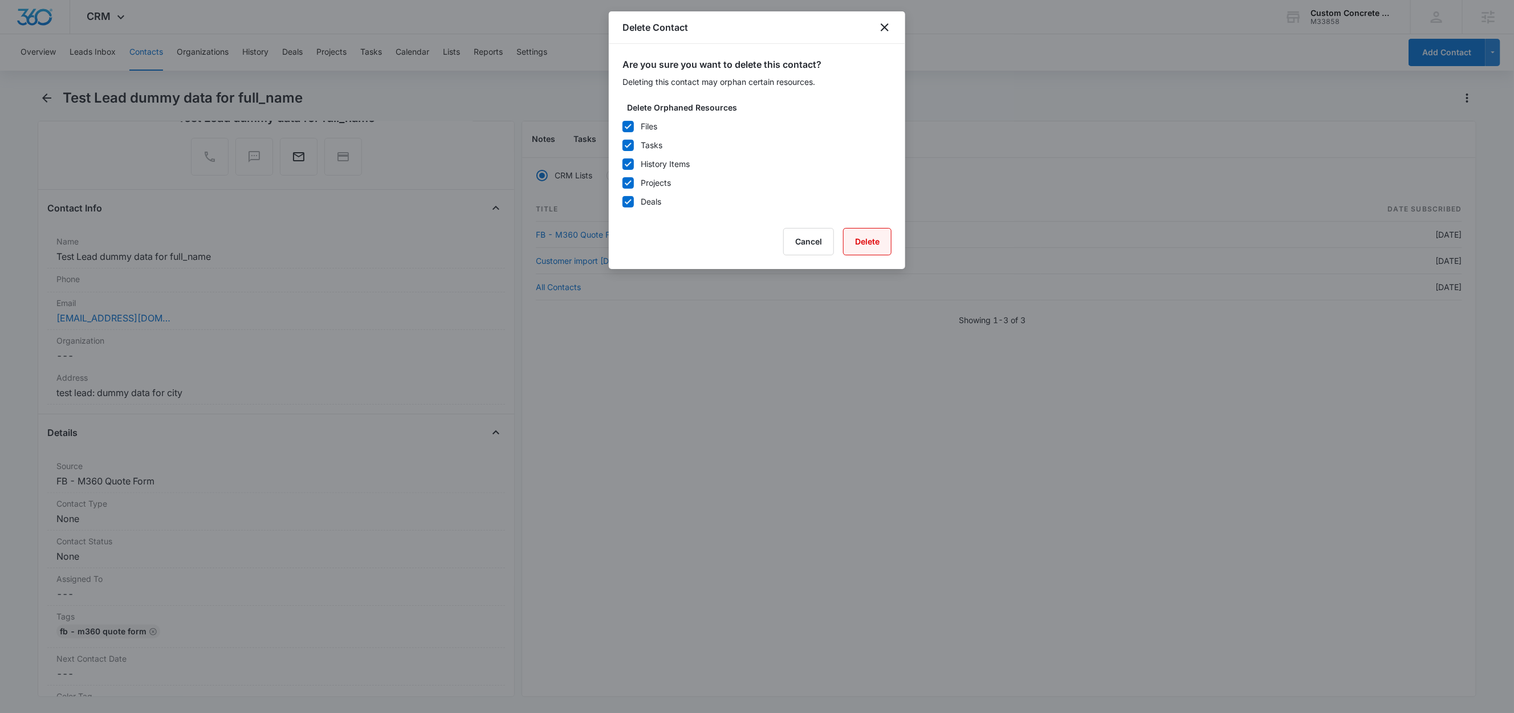
click at [874, 241] on button "Delete" at bounding box center [867, 241] width 48 height 27
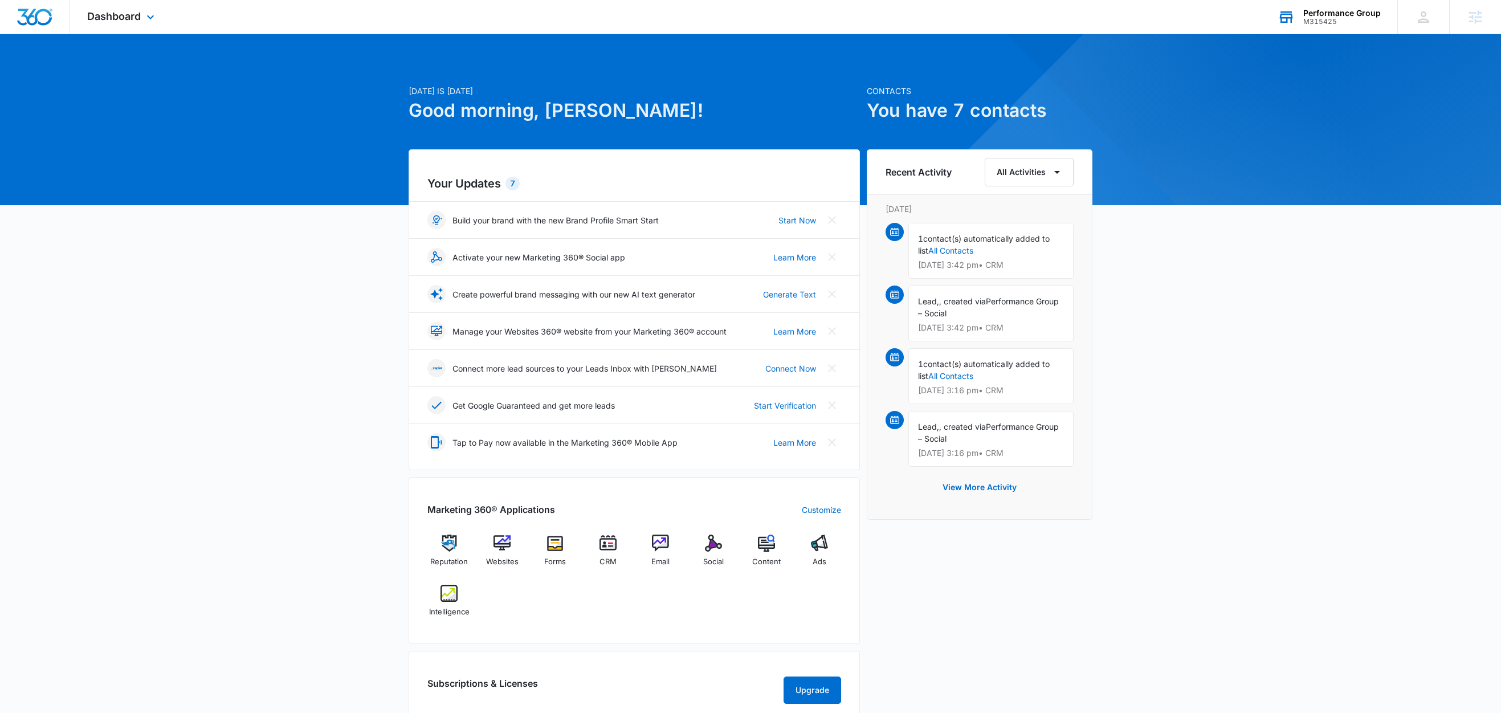
click at [1362, 11] on div "Performance Group" at bounding box center [1342, 13] width 78 height 9
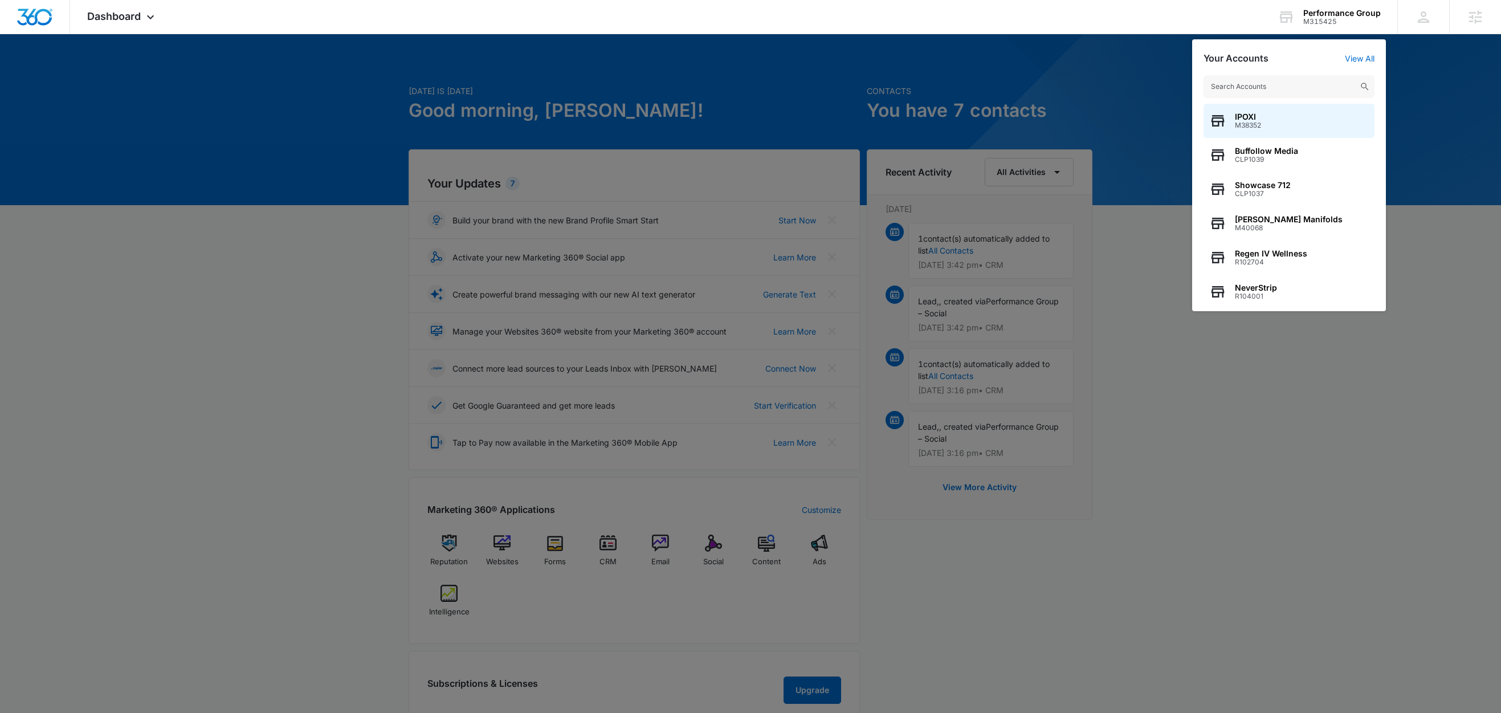
click at [1098, 87] on div at bounding box center [750, 356] width 1501 height 713
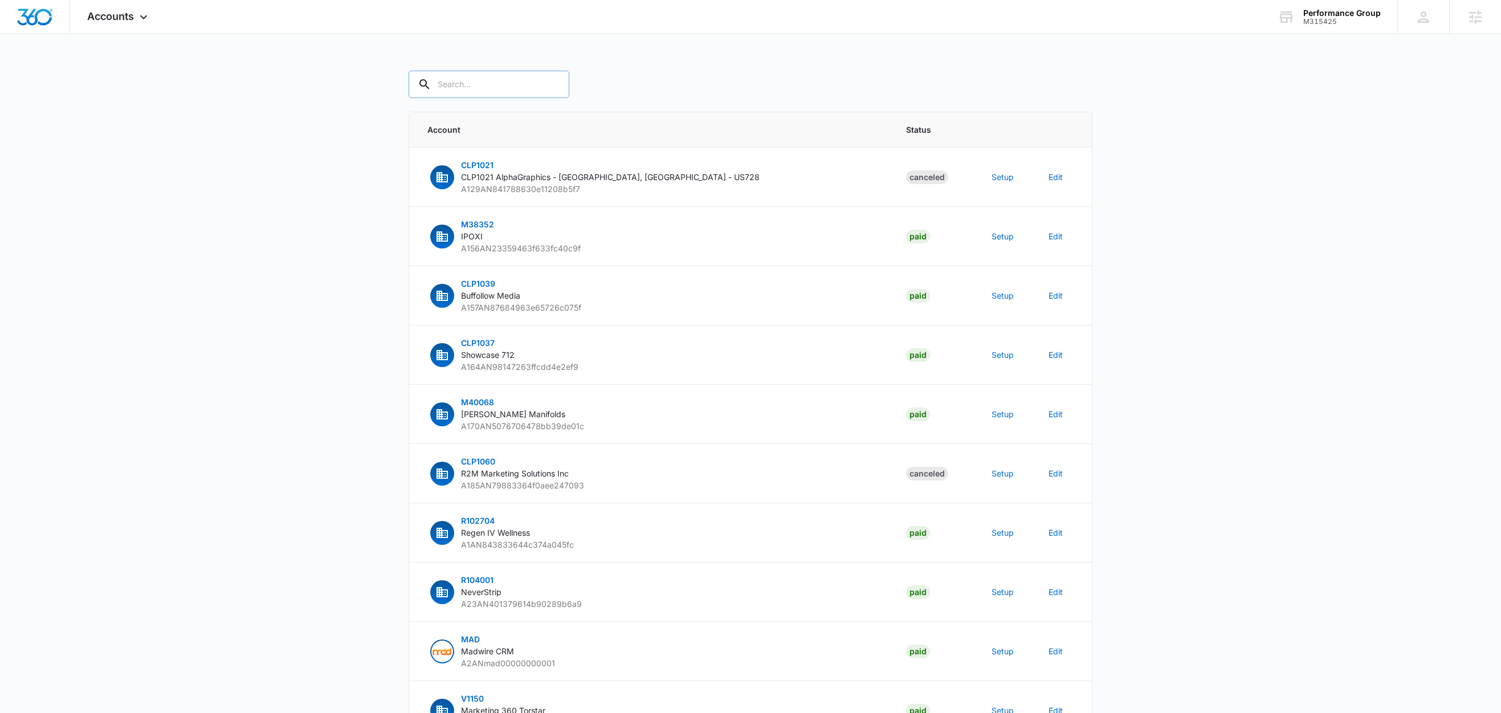
click at [504, 92] on input "text" at bounding box center [489, 84] width 161 height 27
paste input "M315425 - Performance Group"
type input "M315425"
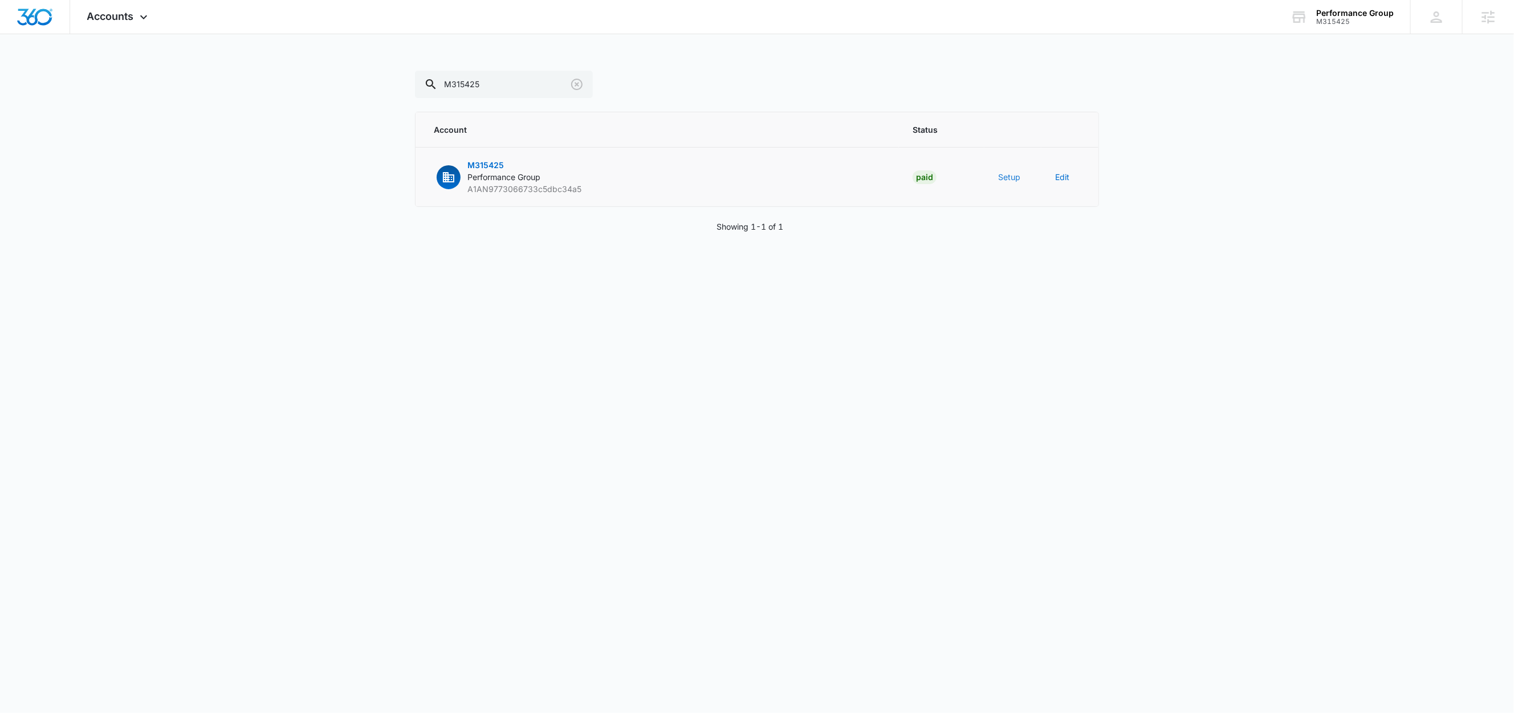
click at [1010, 181] on button "Setup" at bounding box center [1009, 177] width 22 height 12
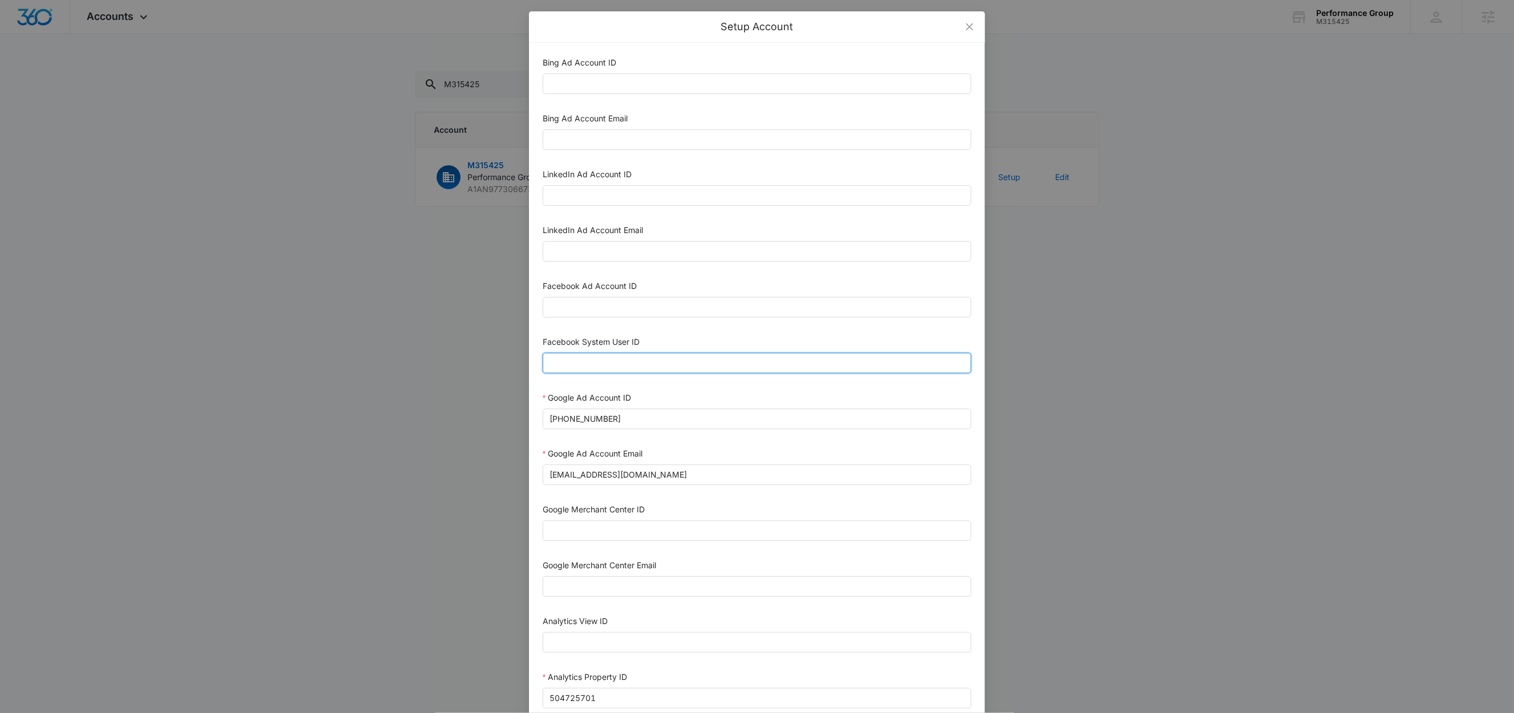
click at [635, 368] on input "Facebook System User ID" at bounding box center [757, 363] width 429 height 21
type input "1023954259108897"
click at [671, 347] on div "Facebook System User ID" at bounding box center [757, 344] width 429 height 17
click at [645, 312] on input "Facebook Ad Account ID" at bounding box center [757, 307] width 429 height 21
paste input "763644279856905"
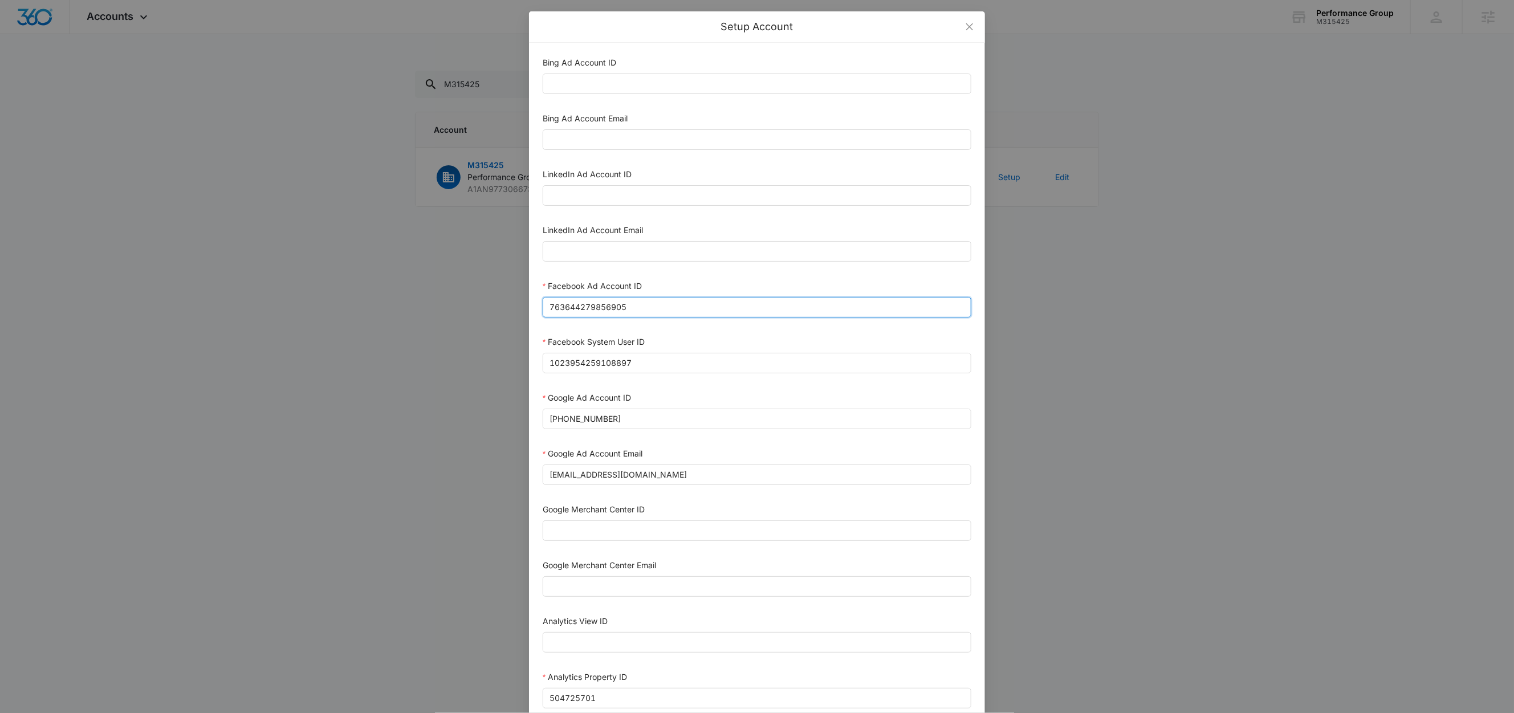
type input "763644279856905"
click at [667, 283] on div "Facebook Ad Account ID" at bounding box center [757, 288] width 429 height 17
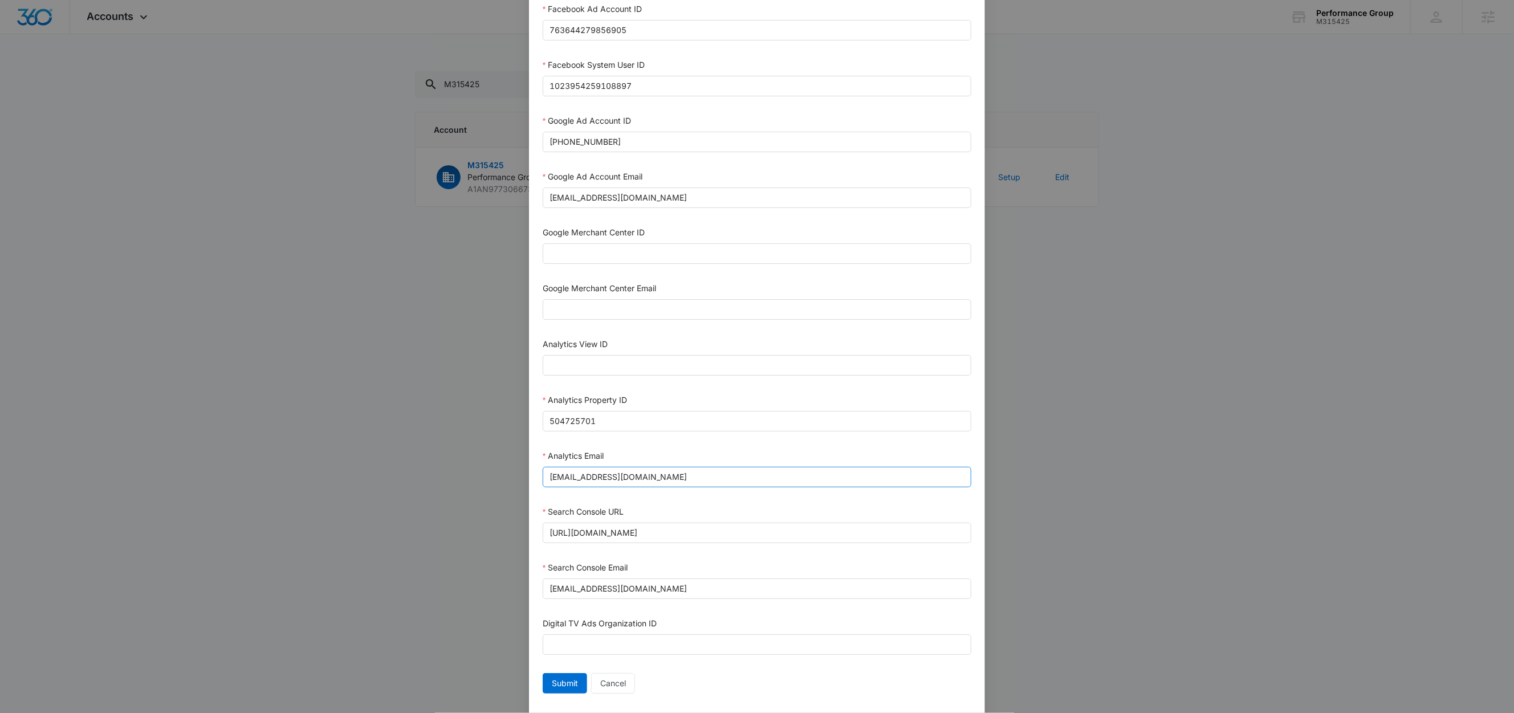
scroll to position [312, 0]
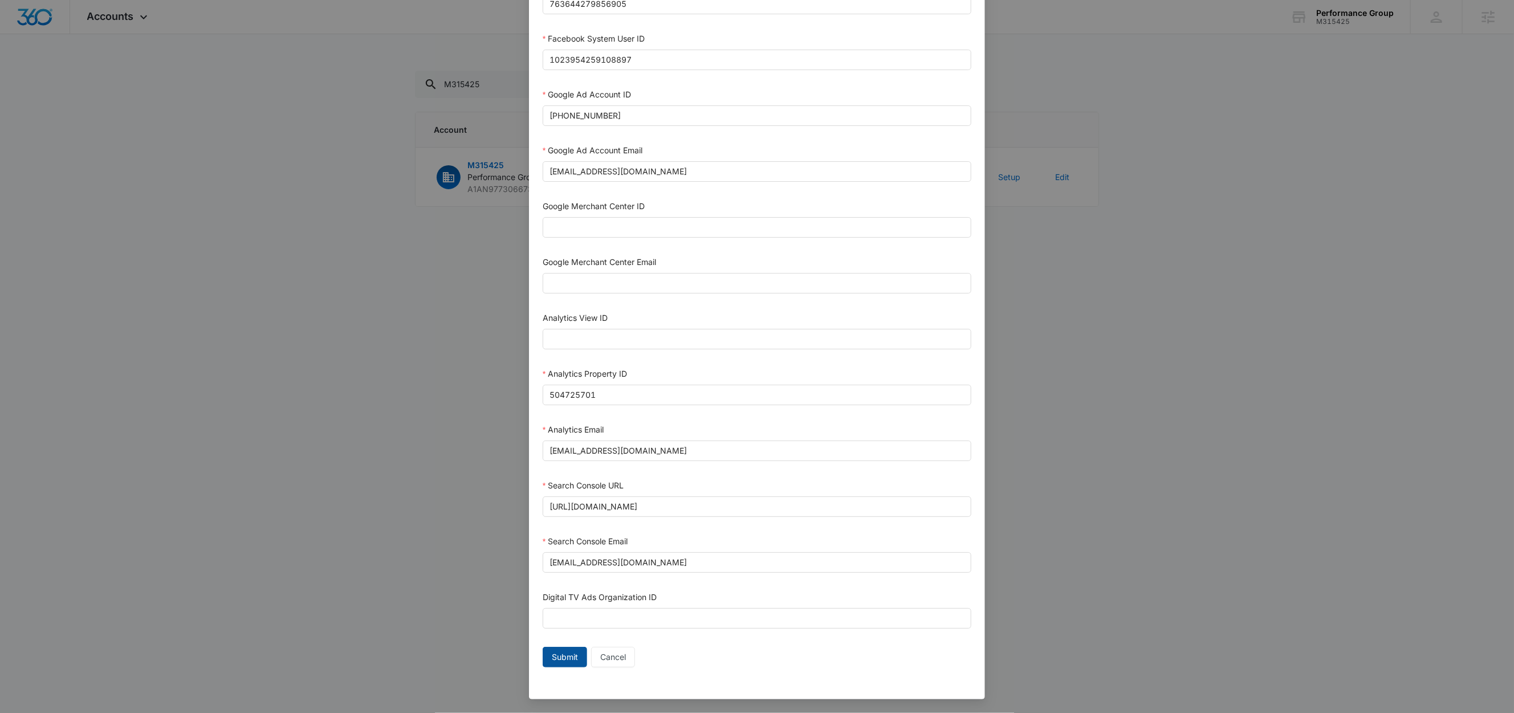
click at [564, 653] on span "Submit" at bounding box center [565, 657] width 26 height 13
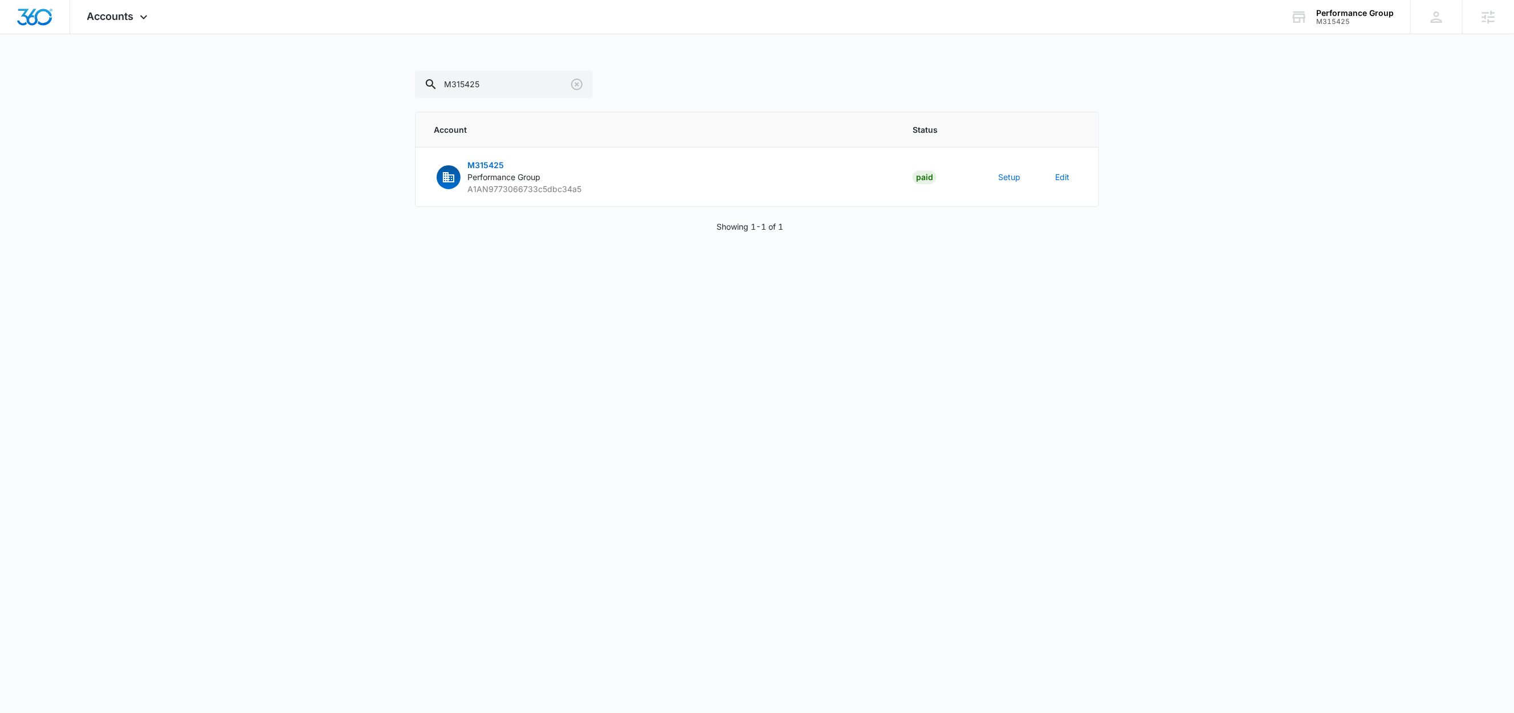
scroll to position [301, 0]
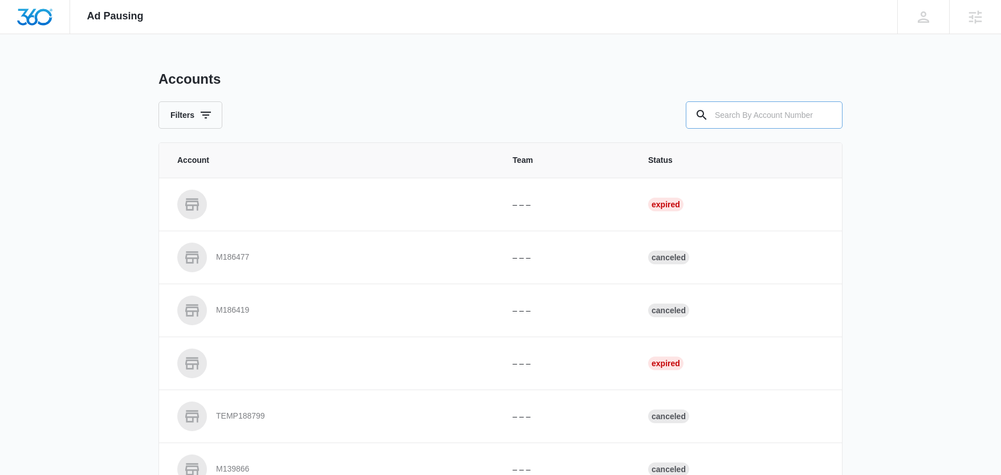
click at [770, 120] on input "text" at bounding box center [764, 114] width 157 height 27
paste input "M315425 - Performance Group"
type input "M315425"
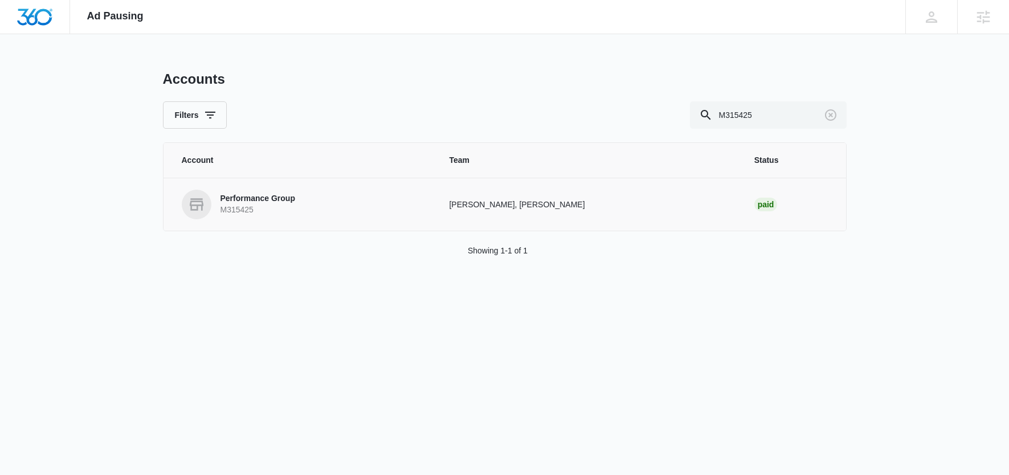
click at [254, 194] on p "Performance Group" at bounding box center [258, 198] width 75 height 11
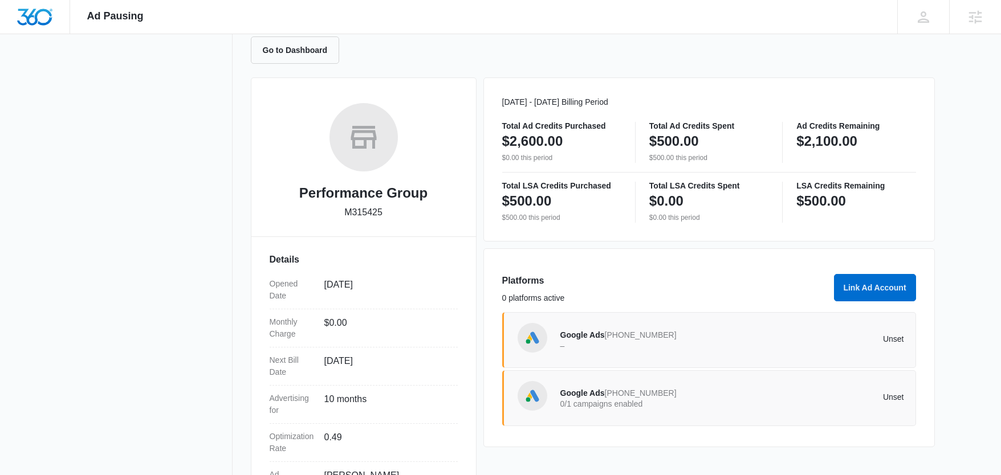
scroll to position [211, 0]
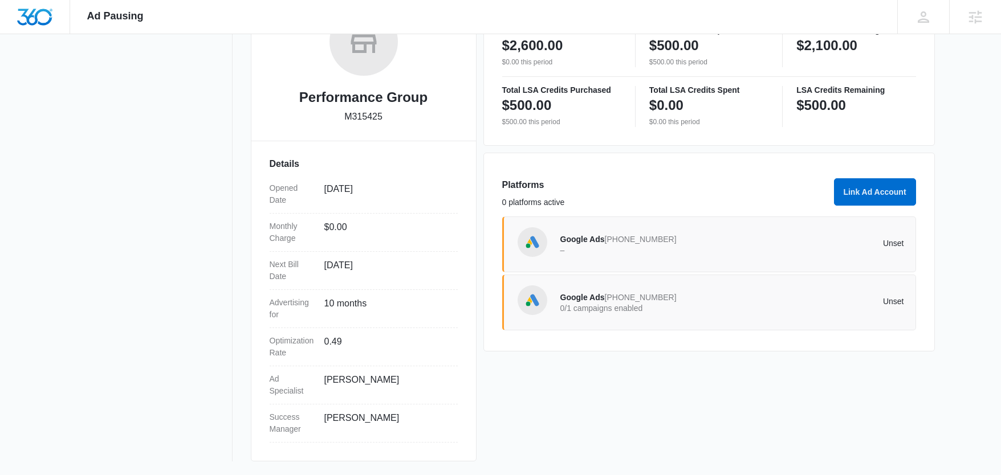
click at [919, 189] on div "Platforms 0 platforms active Link Ad Account Google Ads [PHONE_NUMBER] – Unset …" at bounding box center [708, 252] width 451 height 199
click at [885, 191] on button "Link Ad Account" at bounding box center [875, 191] width 82 height 27
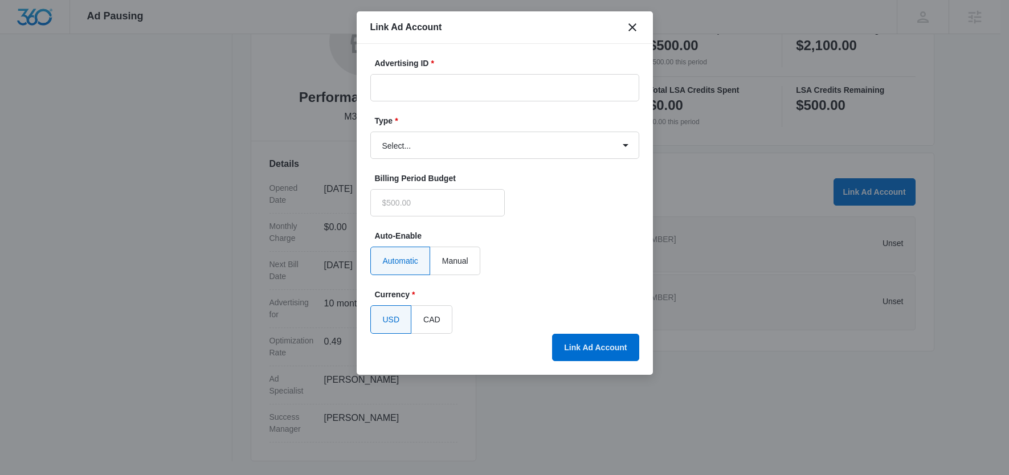
type input "$0.00"
click at [462, 89] on input "Advertising ID *" at bounding box center [504, 87] width 269 height 27
paste input "763644279856905"
type input "763644279856905"
click at [415, 146] on select "Select... Bing Ads Facebook Ads Google Ads" at bounding box center [504, 145] width 269 height 27
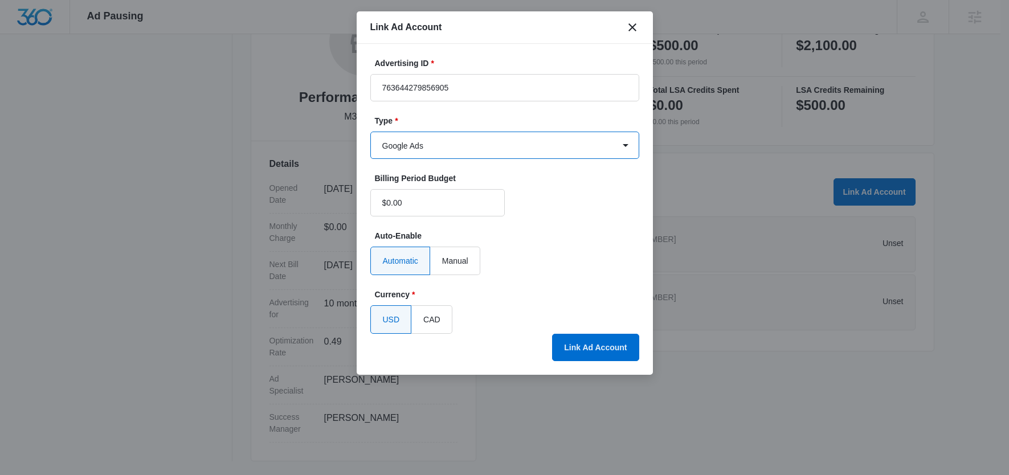
click at [370, 132] on select "Select... Bing Ads Facebook Ads Google Ads" at bounding box center [504, 145] width 269 height 27
click at [417, 144] on select "Select... Bing Ads Facebook Ads Google Ads" at bounding box center [504, 145] width 269 height 27
select select "facebook"
click at [370, 132] on select "Select... Bing Ads Facebook Ads Google Ads" at bounding box center [504, 145] width 269 height 27
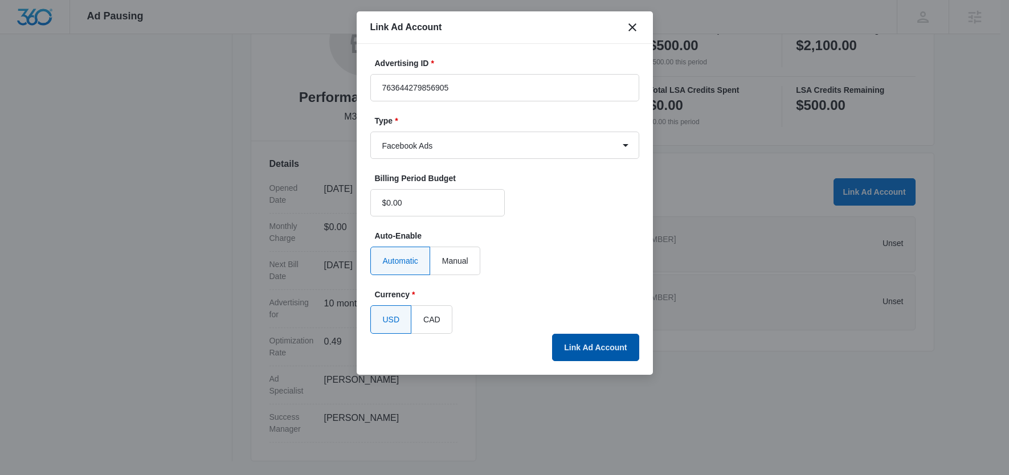
click at [578, 348] on button "Link Ad Account" at bounding box center [595, 347] width 87 height 27
